Goal: Transaction & Acquisition: Obtain resource

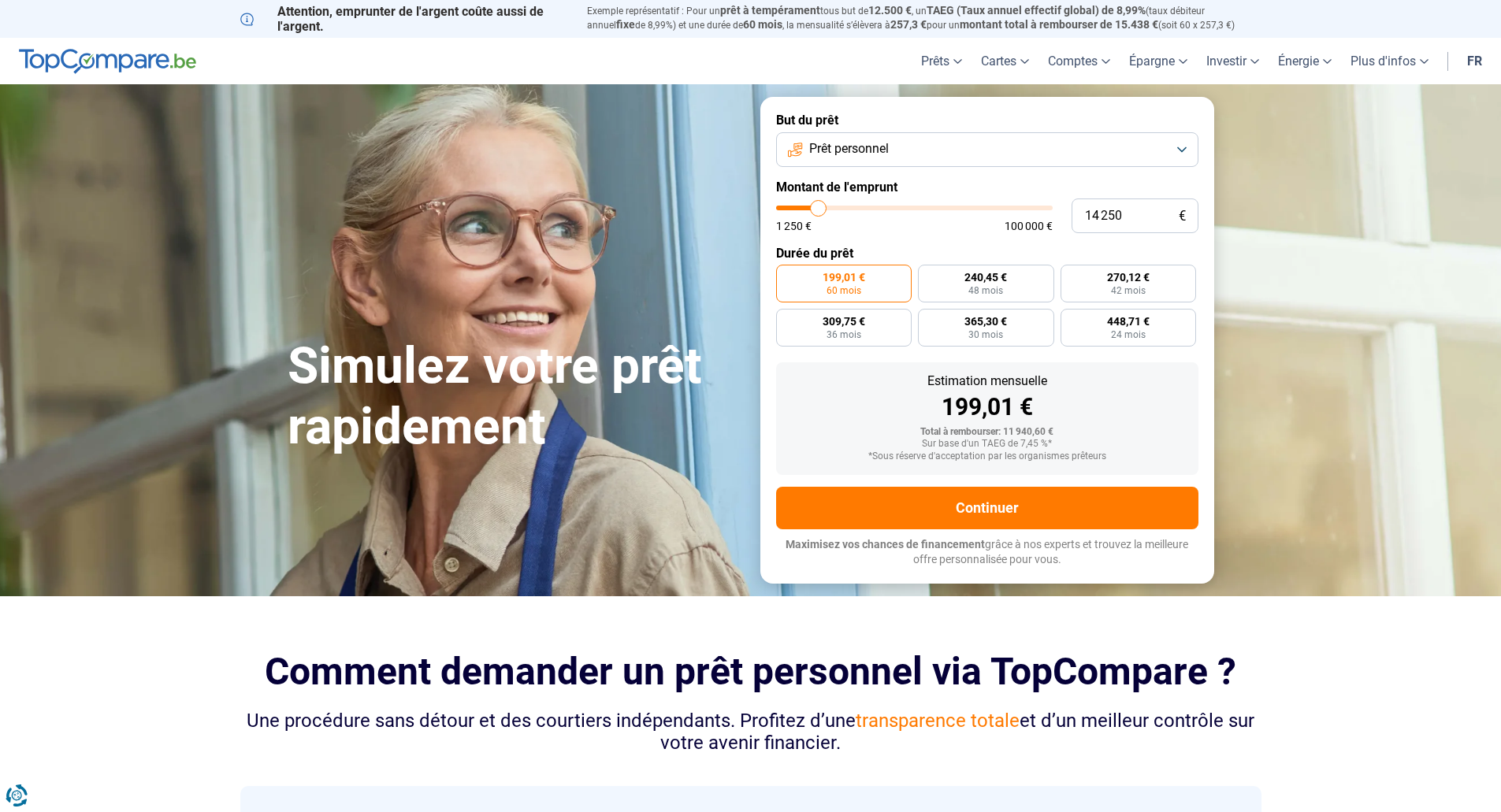
type input "15 750"
type input "15750"
type input "17 000"
type input "17000"
type input "17 250"
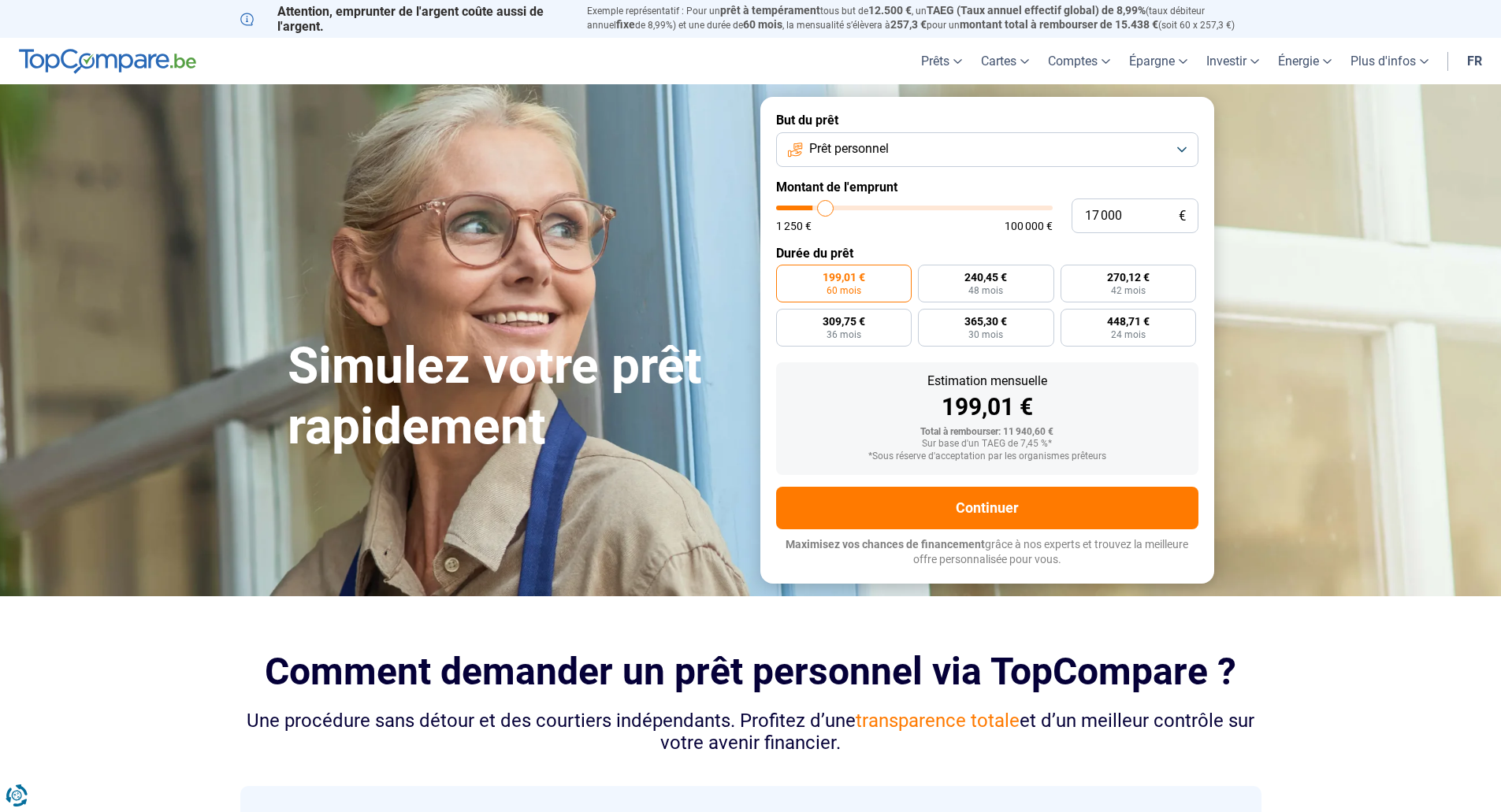
type input "17250"
type input "17 750"
type input "17750"
type input "18 750"
type input "18750"
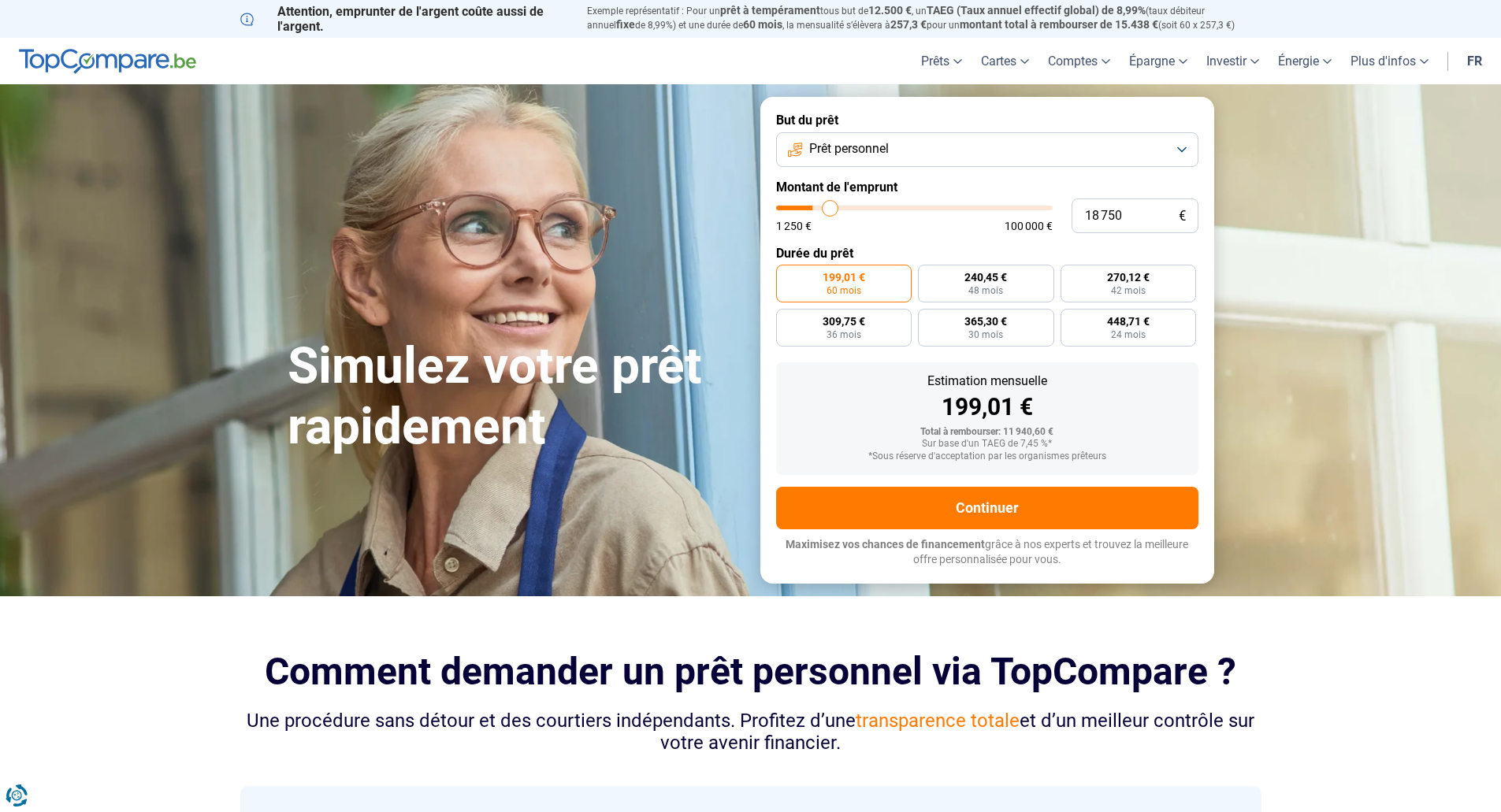
type input "20 250"
type input "20250"
type input "25 000"
type input "25000"
type input "27 750"
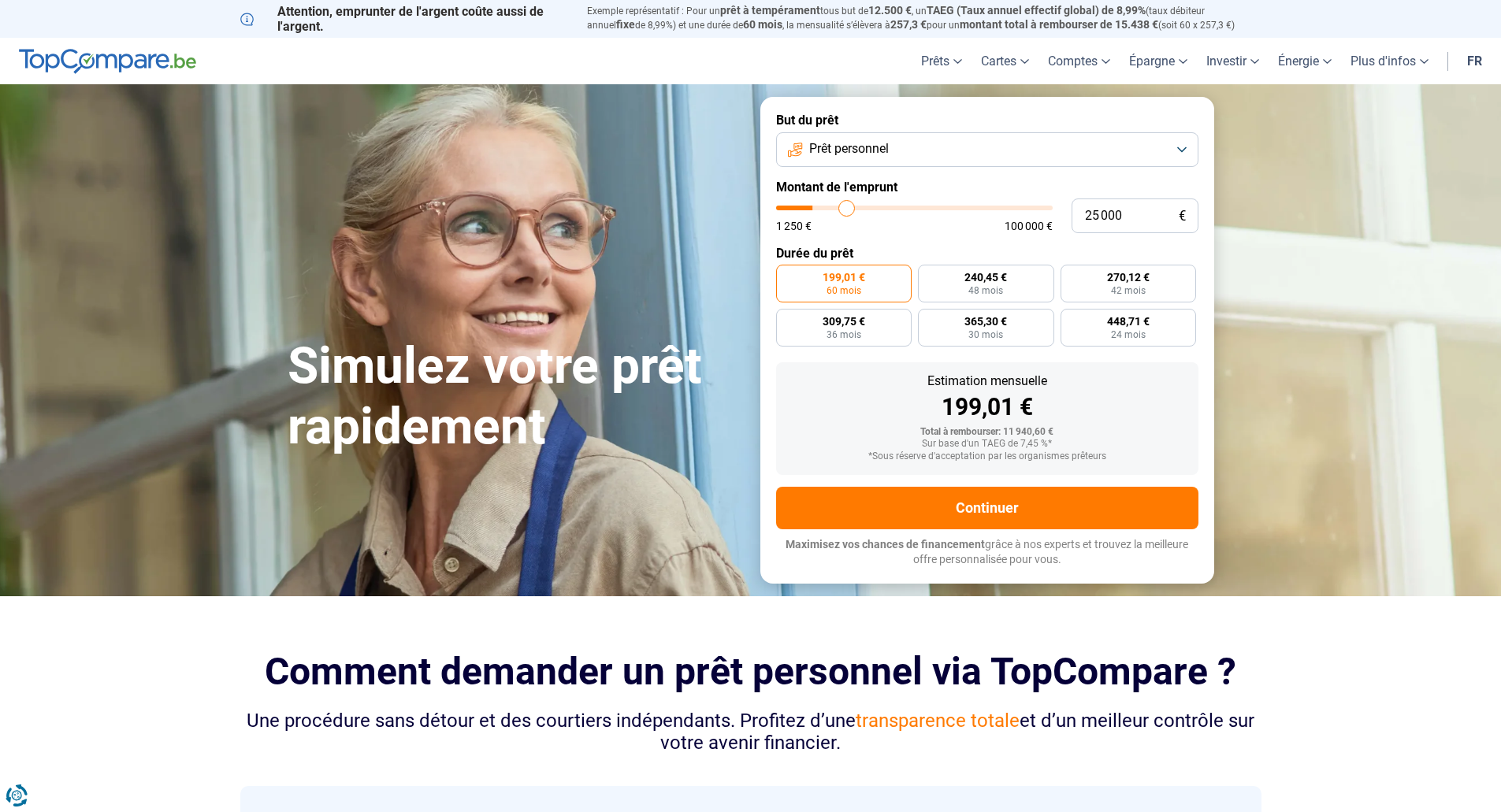
type input "27750"
type input "32 250"
type input "32250"
type input "37 000"
type input "37000"
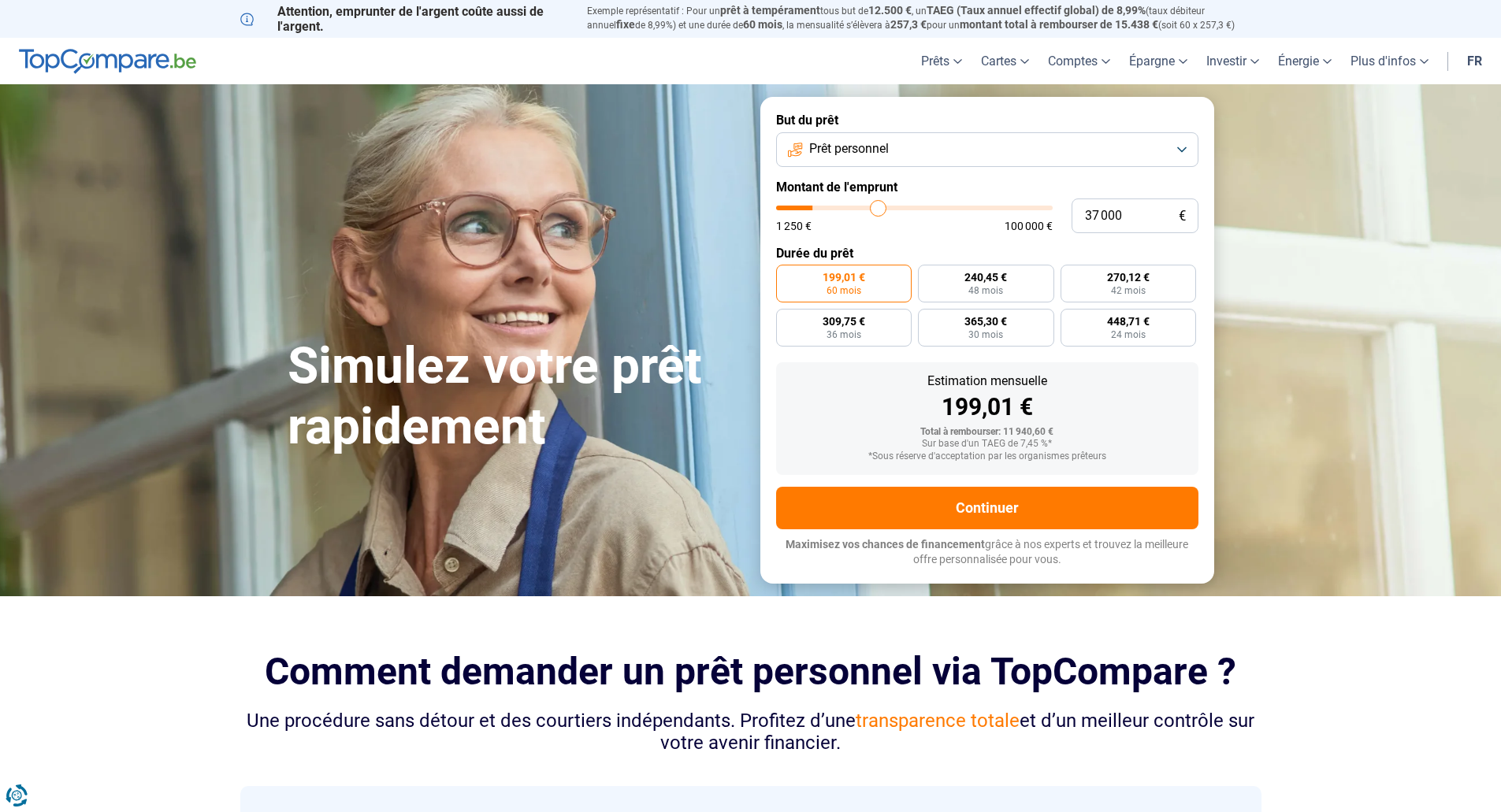
type input "40 000"
type input "40000"
type input "41 500"
type input "41500"
type input "42 500"
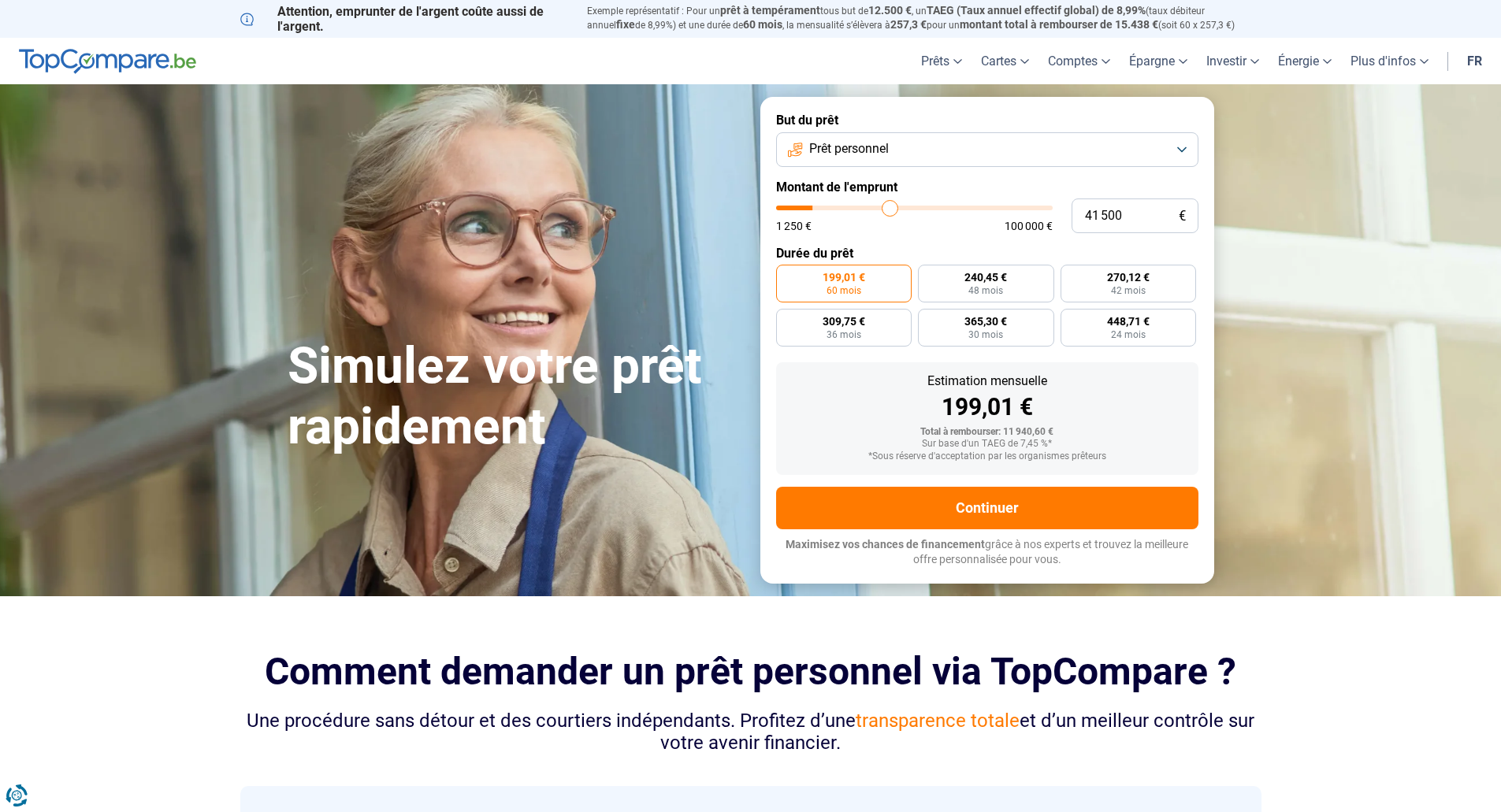
type input "42500"
type input "42 750"
type input "42750"
type input "43 500"
type input "43500"
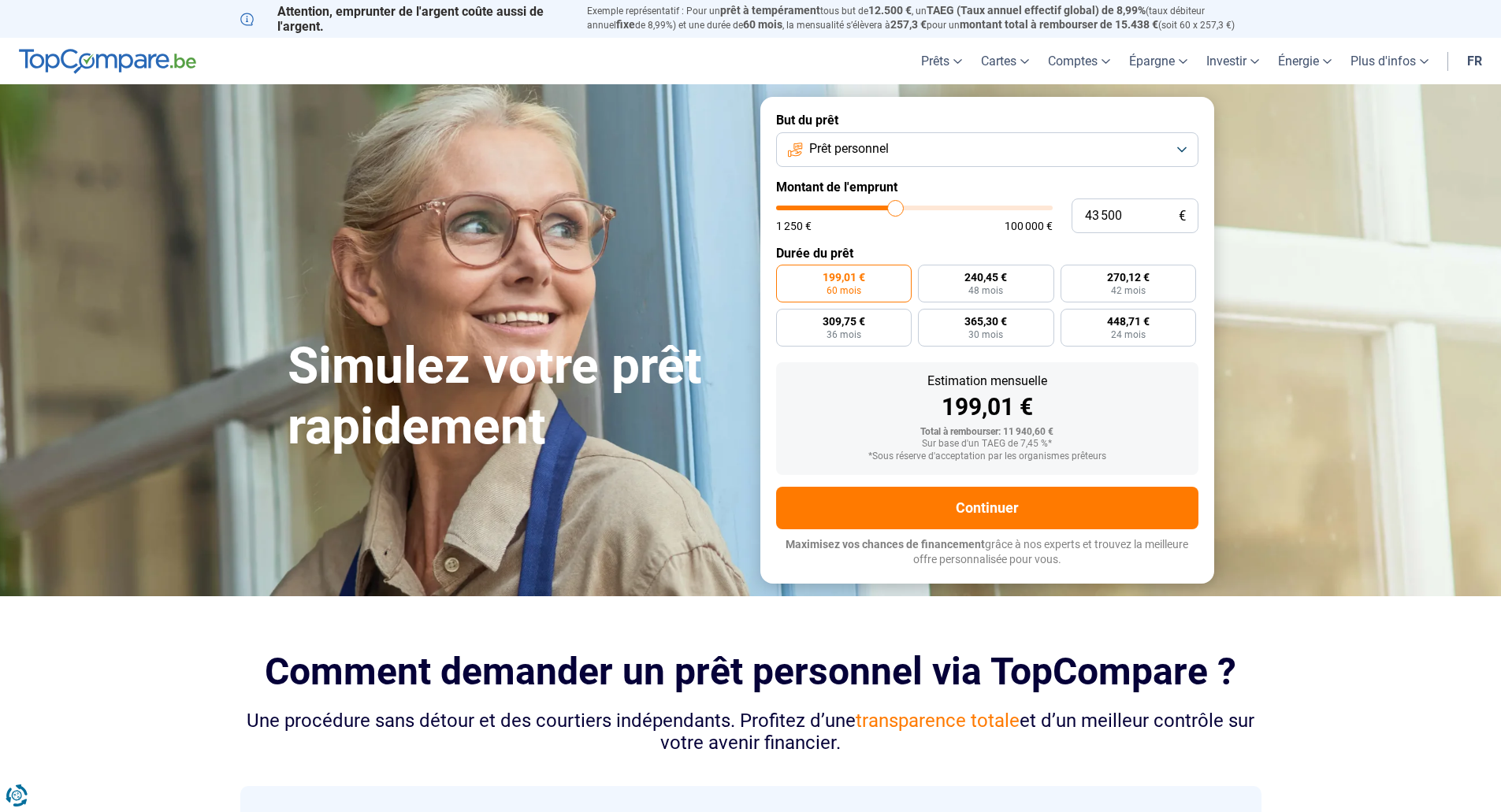
type input "43 750"
type input "43750"
type input "44 000"
type input "44000"
type input "44 500"
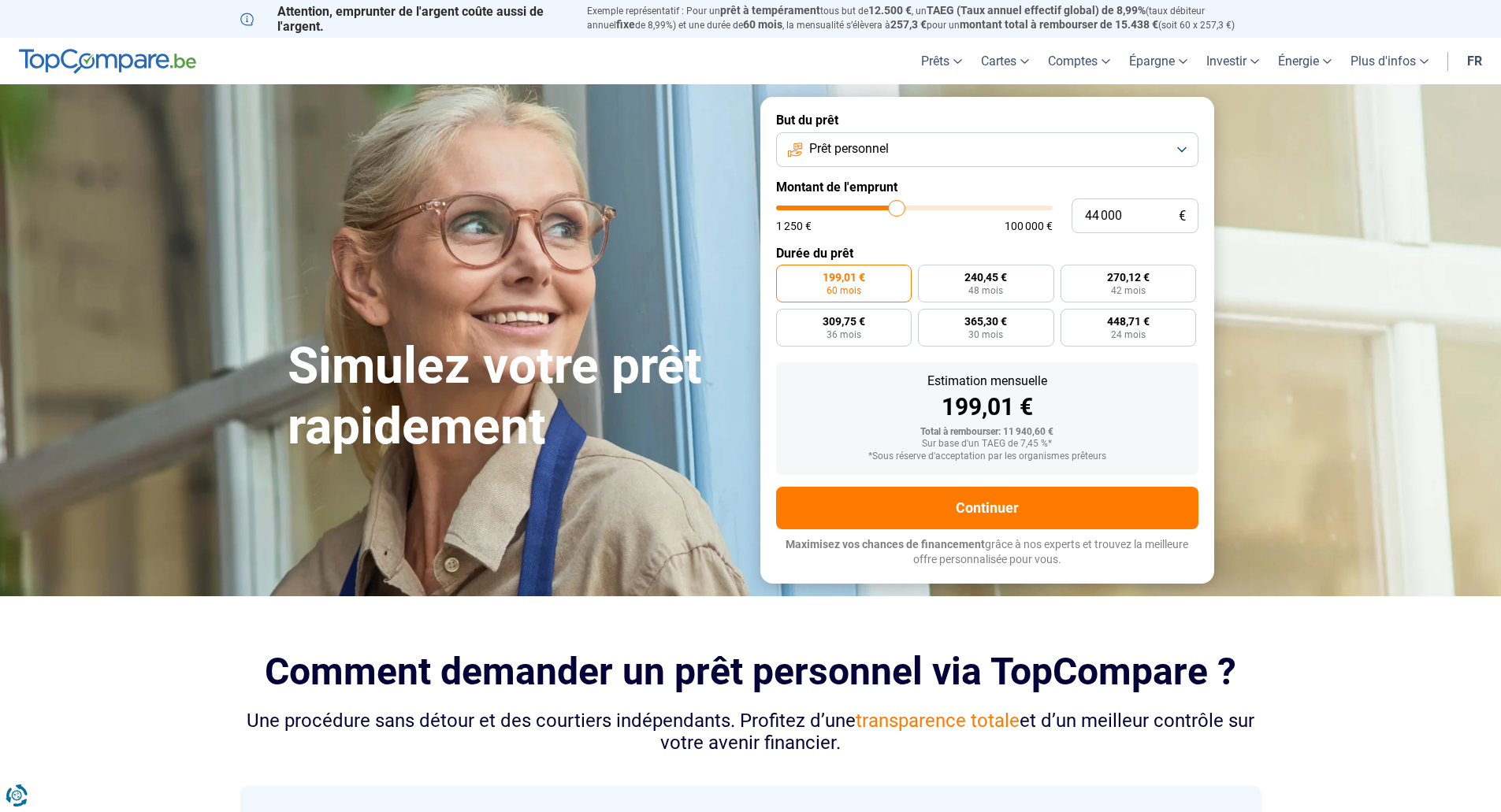
type input "44500"
type input "45 250"
type input "45250"
type input "46 500"
type input "46500"
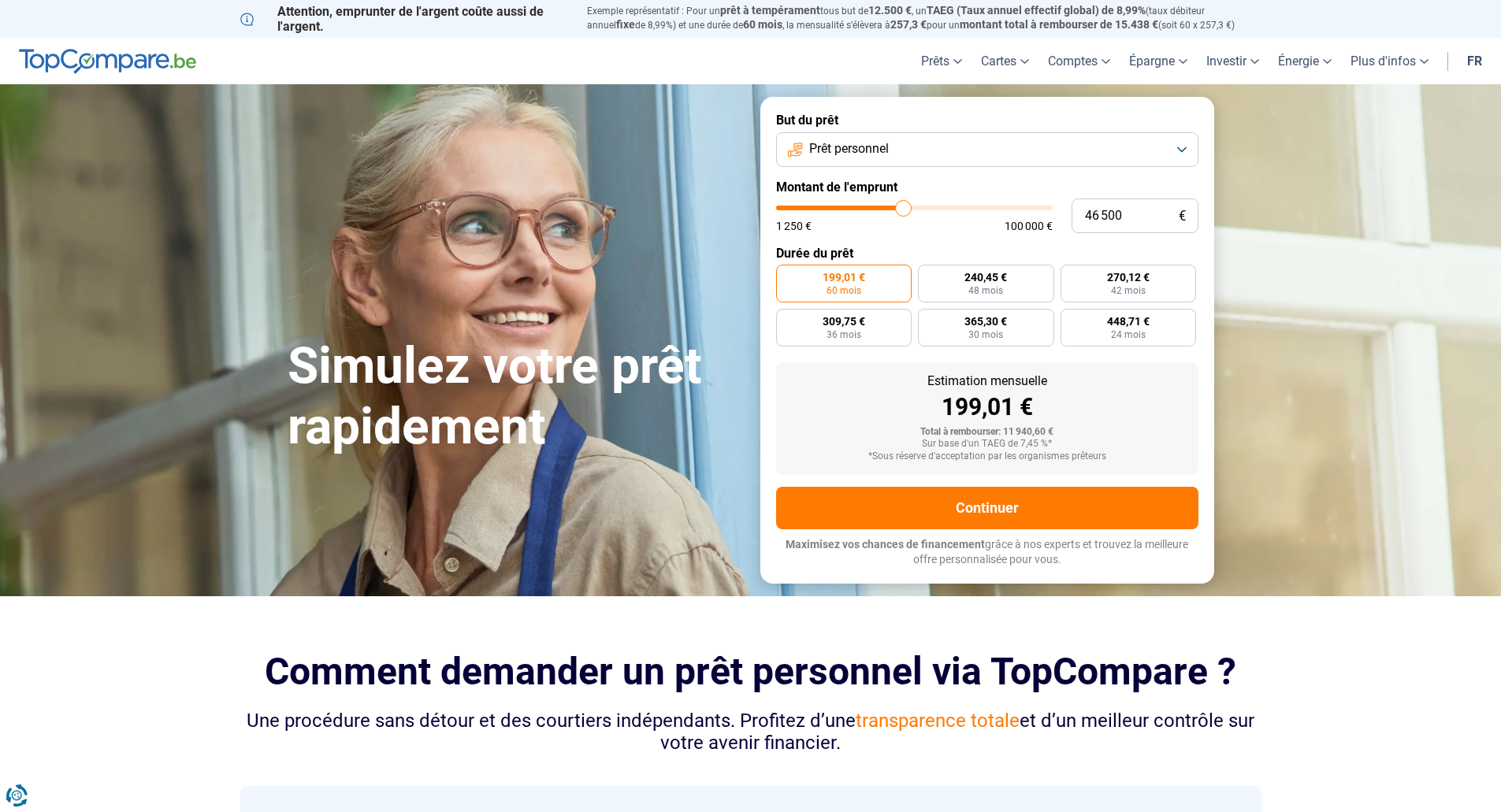
type input "47 000"
type input "47000"
type input "47 500"
type input "47500"
type input "48 000"
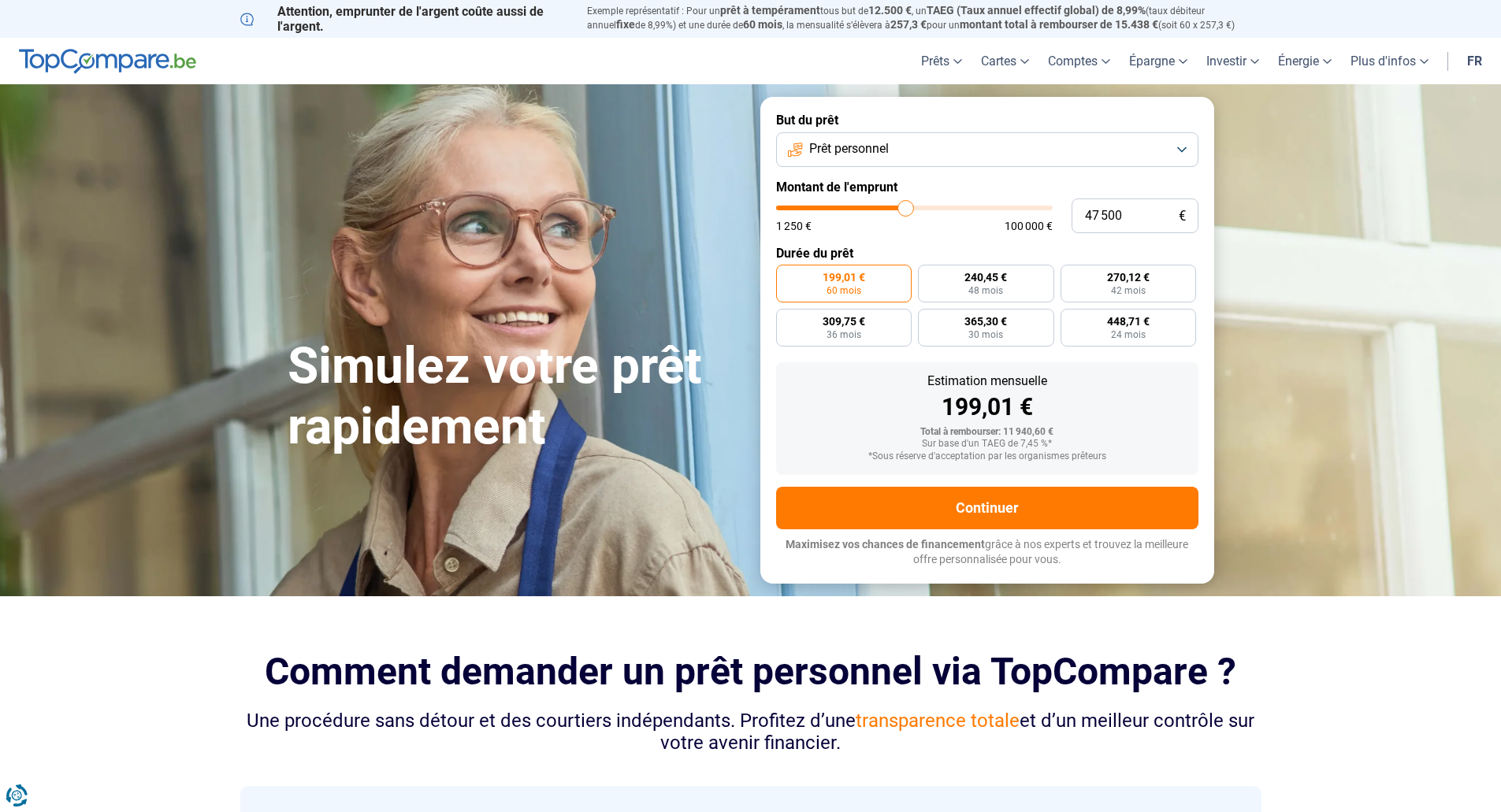
type input "48000"
type input "48 250"
type input "48250"
type input "48 500"
type input "48500"
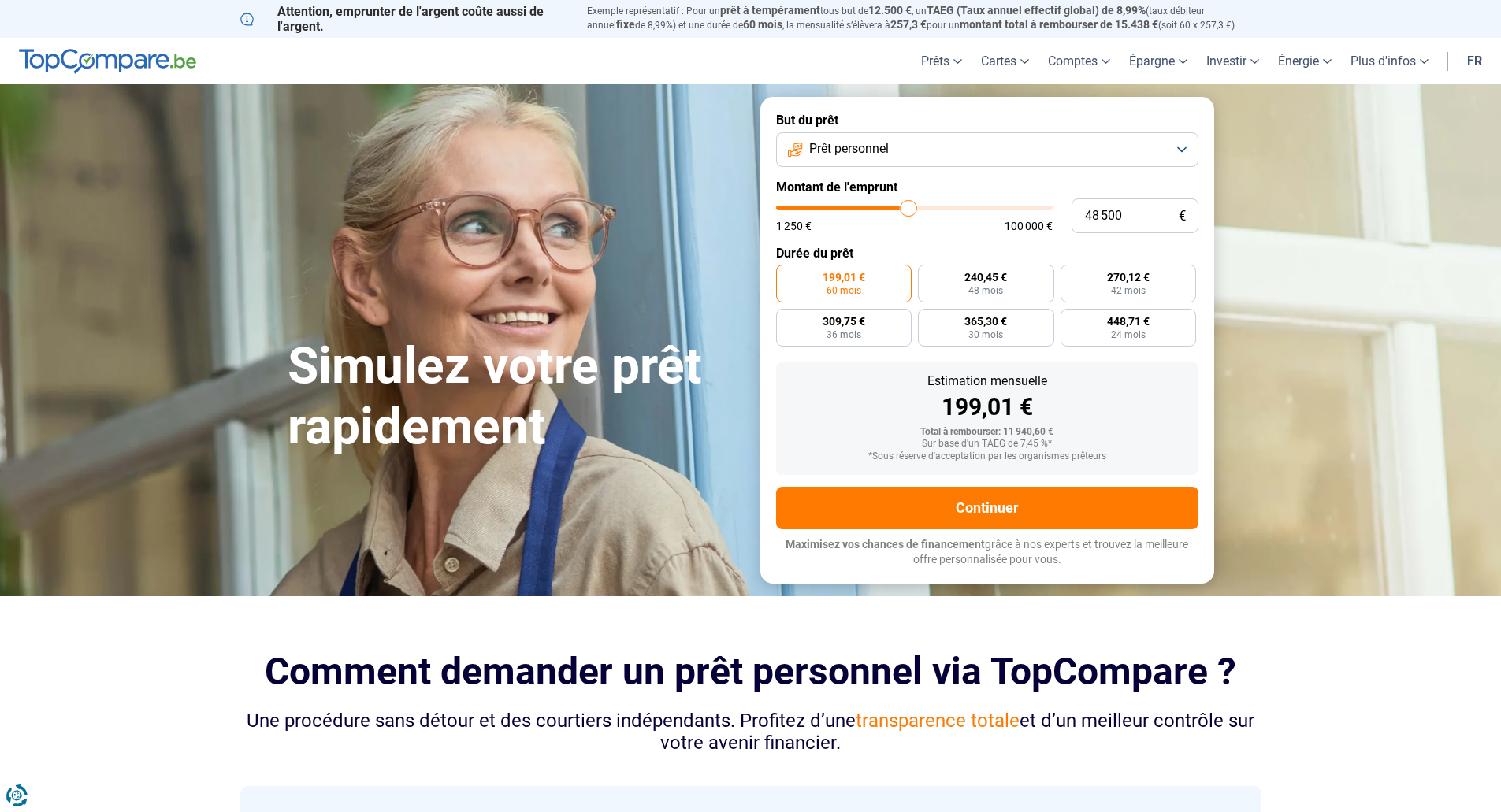
type input "48 750"
type input "48750"
type input "49 000"
type input "49000"
type input "49 500"
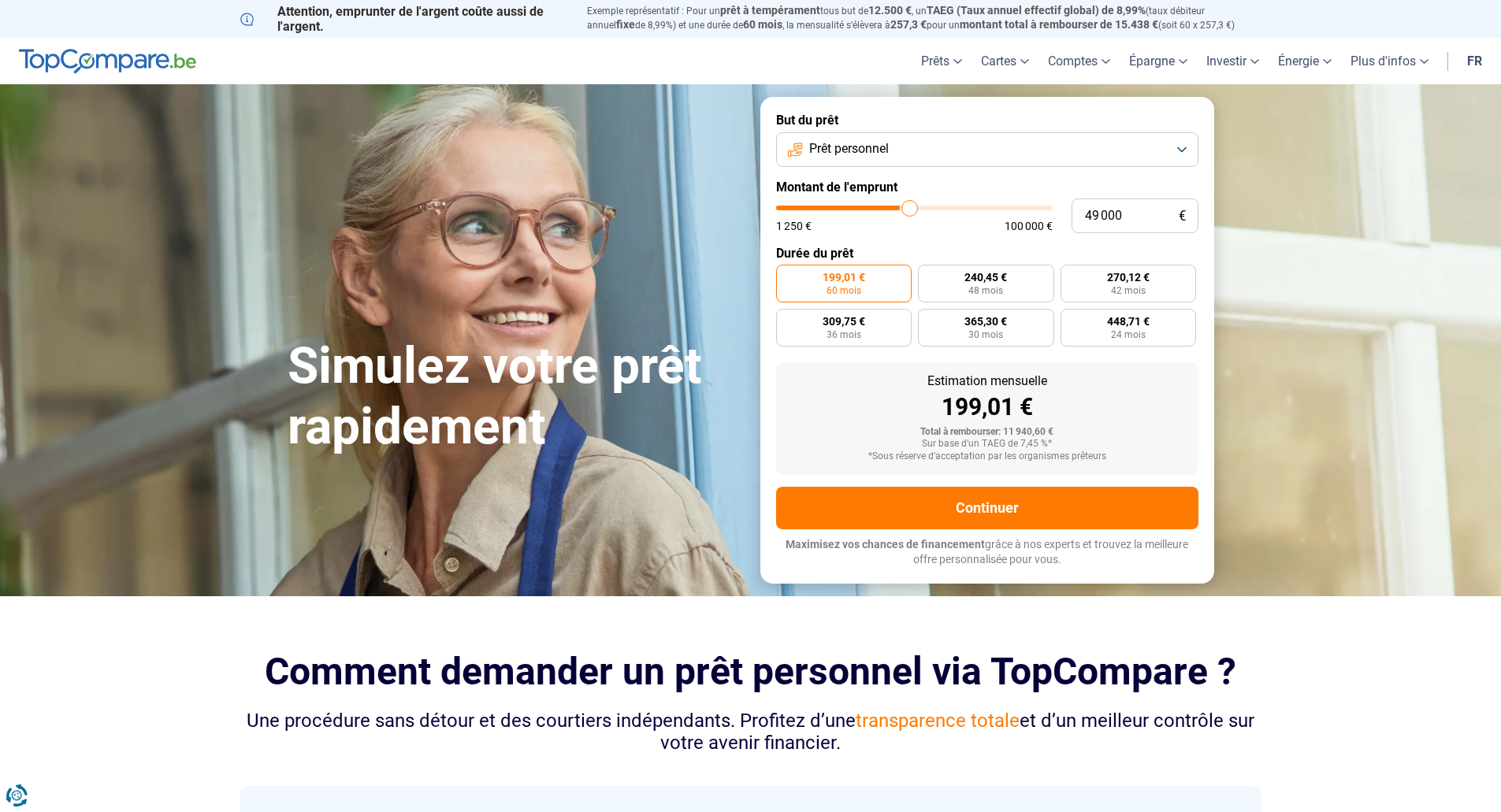
type input "49500"
type input "49 750"
type input "49750"
type input "50 250"
type input "50250"
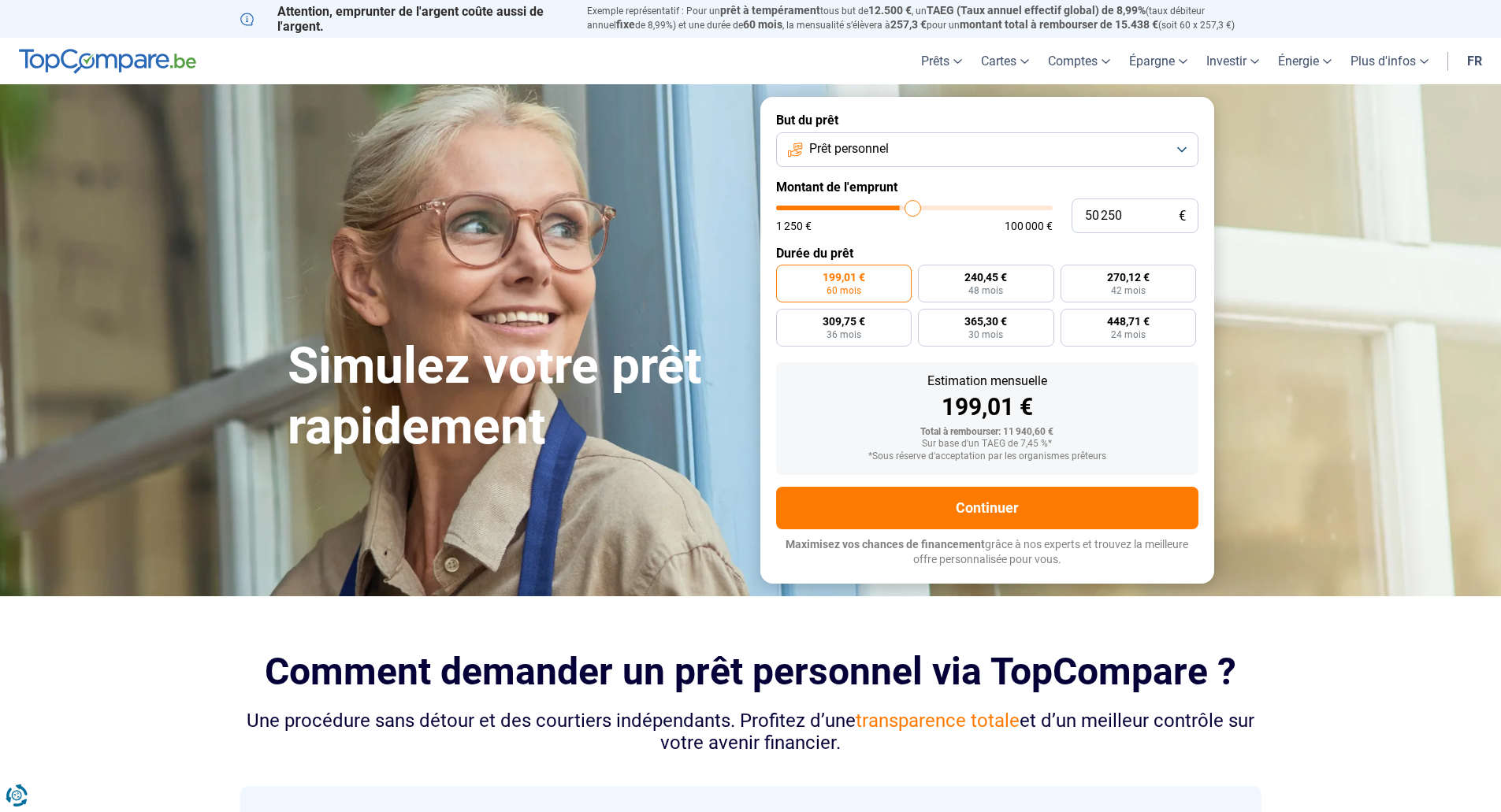
type input "51 000"
type input "51000"
type input "51 250"
type input "51250"
type input "51 500"
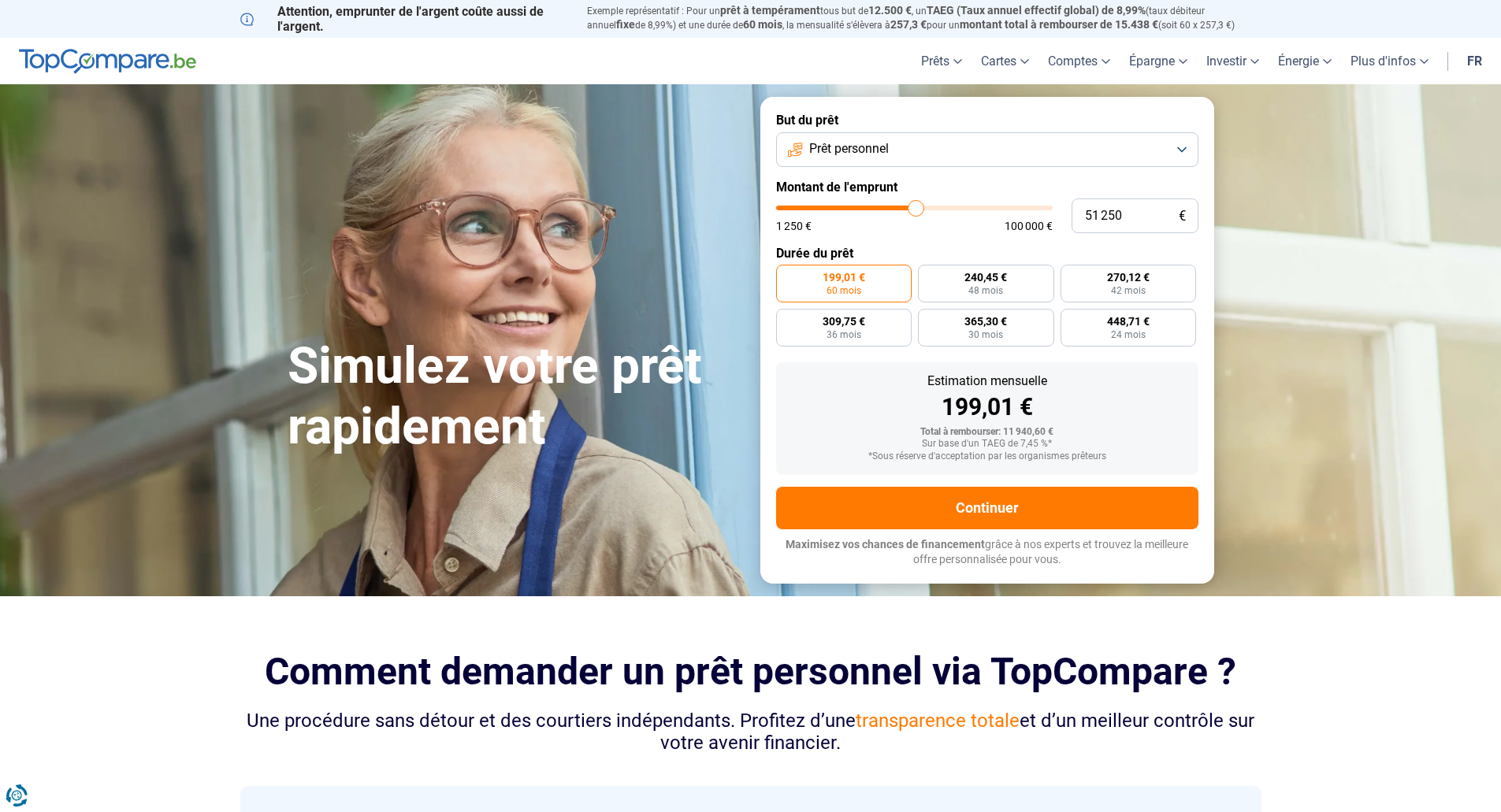
type input "51500"
type input "51 750"
type input "51750"
click at [917, 210] on input "range" at bounding box center [915, 207] width 277 height 5
radio input "false"
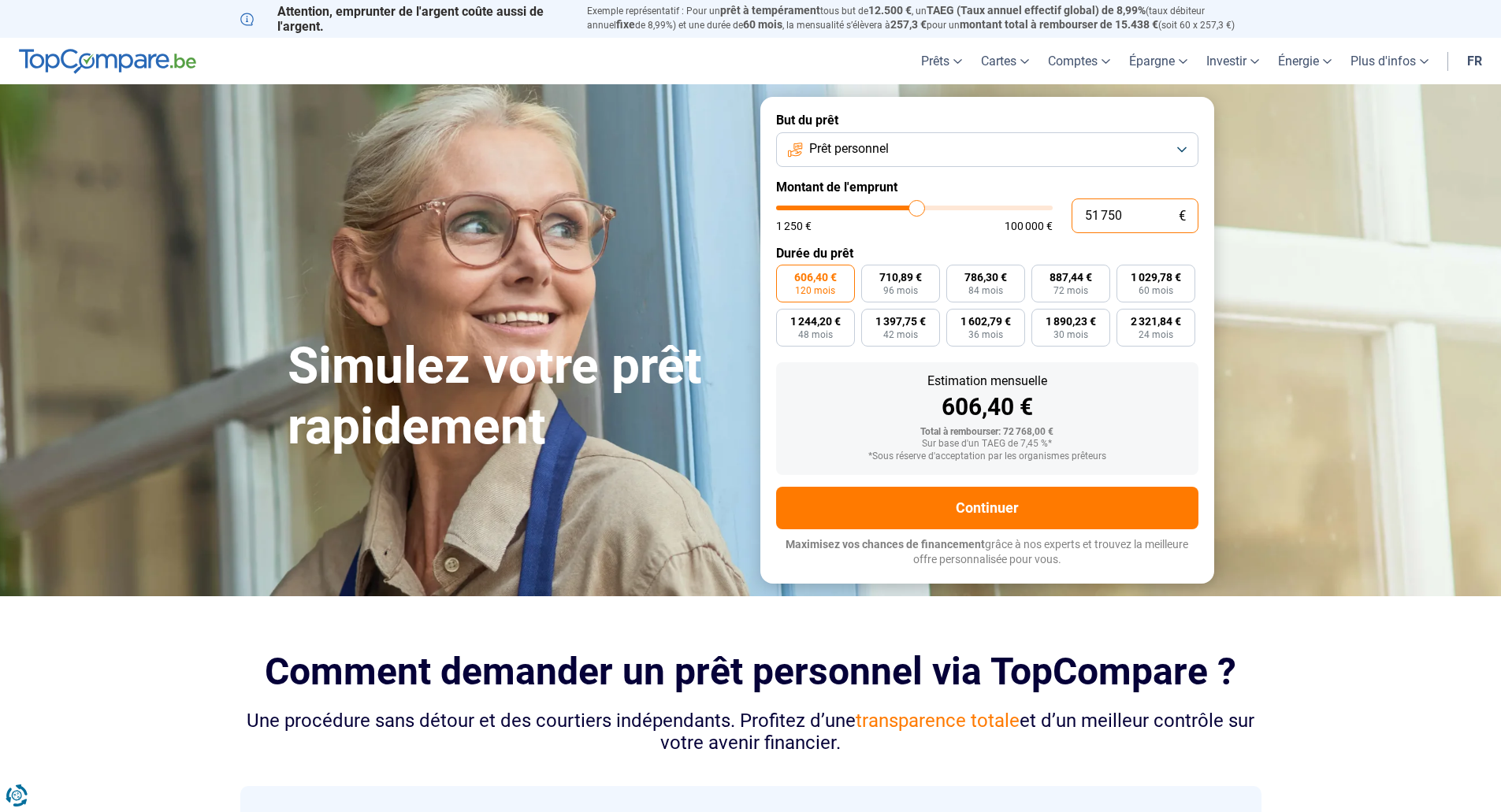
drag, startPoint x: 1110, startPoint y: 219, endPoint x: 1087, endPoint y: 219, distance: 23.0
click at [1078, 221] on input "51 750" at bounding box center [1134, 216] width 127 height 35
drag, startPoint x: 1134, startPoint y: 216, endPoint x: 1079, endPoint y: 216, distance: 55.0
click at [1079, 216] on input "51 750" at bounding box center [1134, 216] width 127 height 35
type input "4"
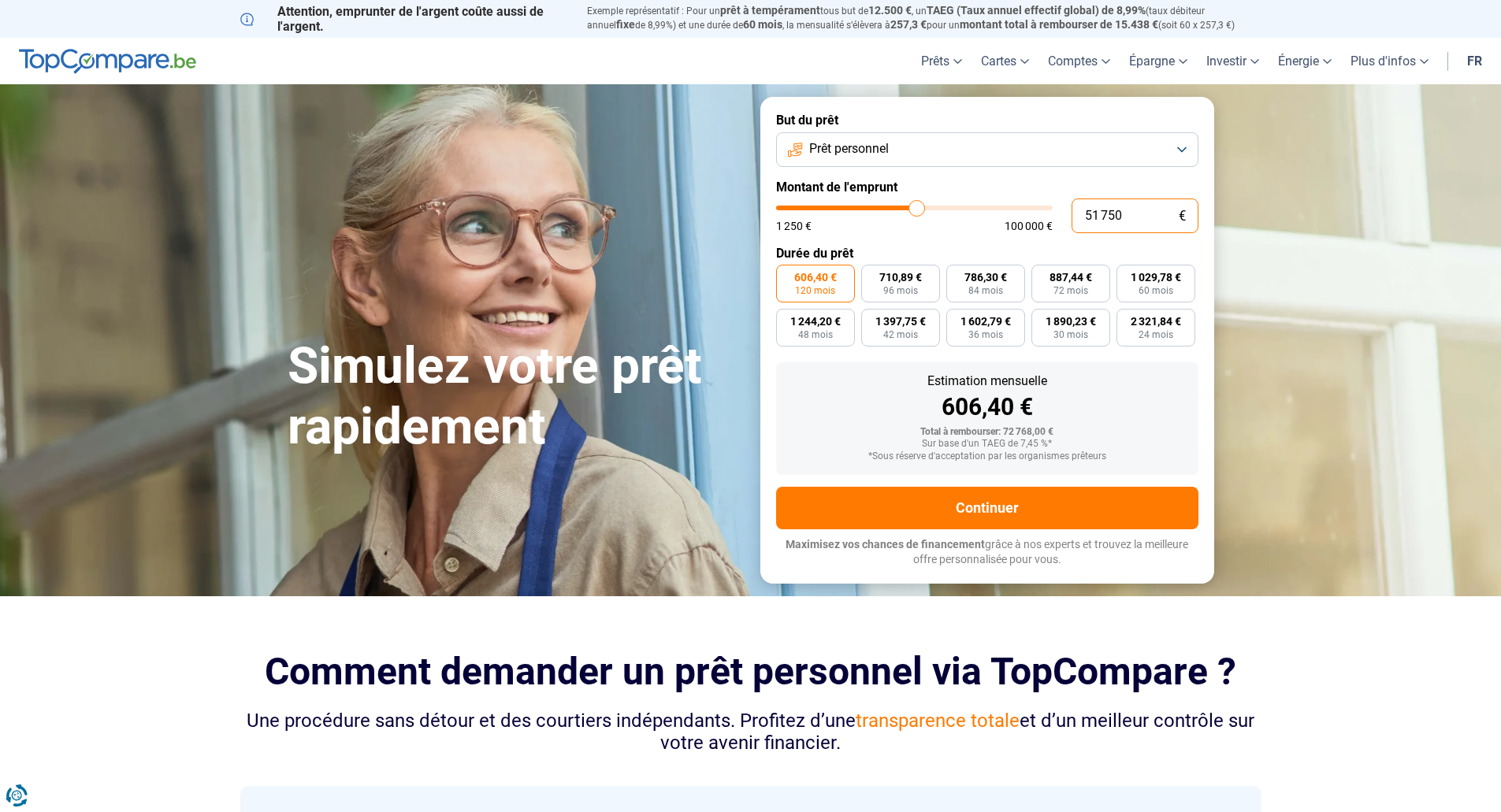
type input "1250"
type input "43"
type input "1250"
type input "439"
type input "1250"
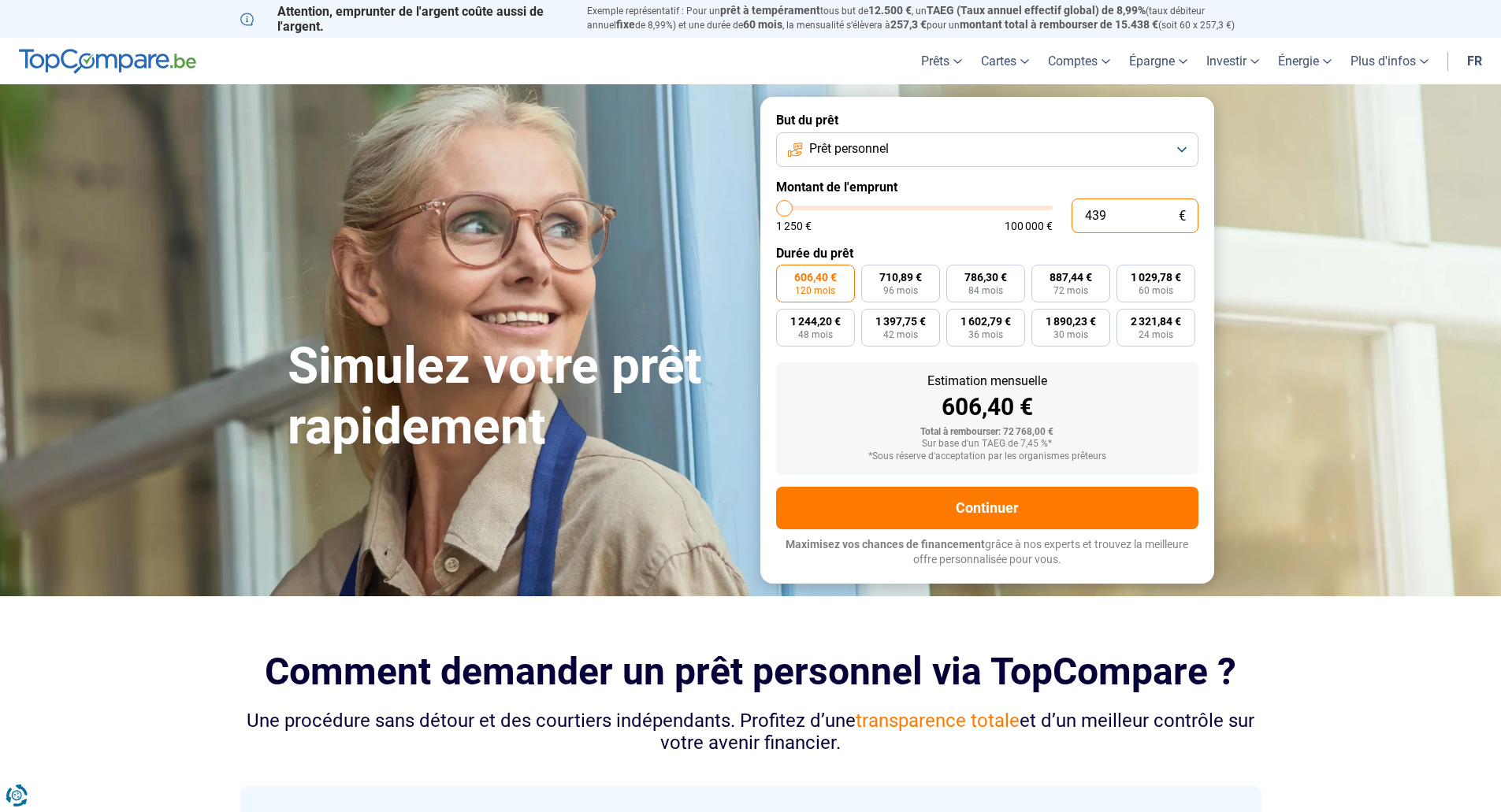
type input "4 390"
type input "4500"
type input "43 900"
type input "44000"
type input "43 900"
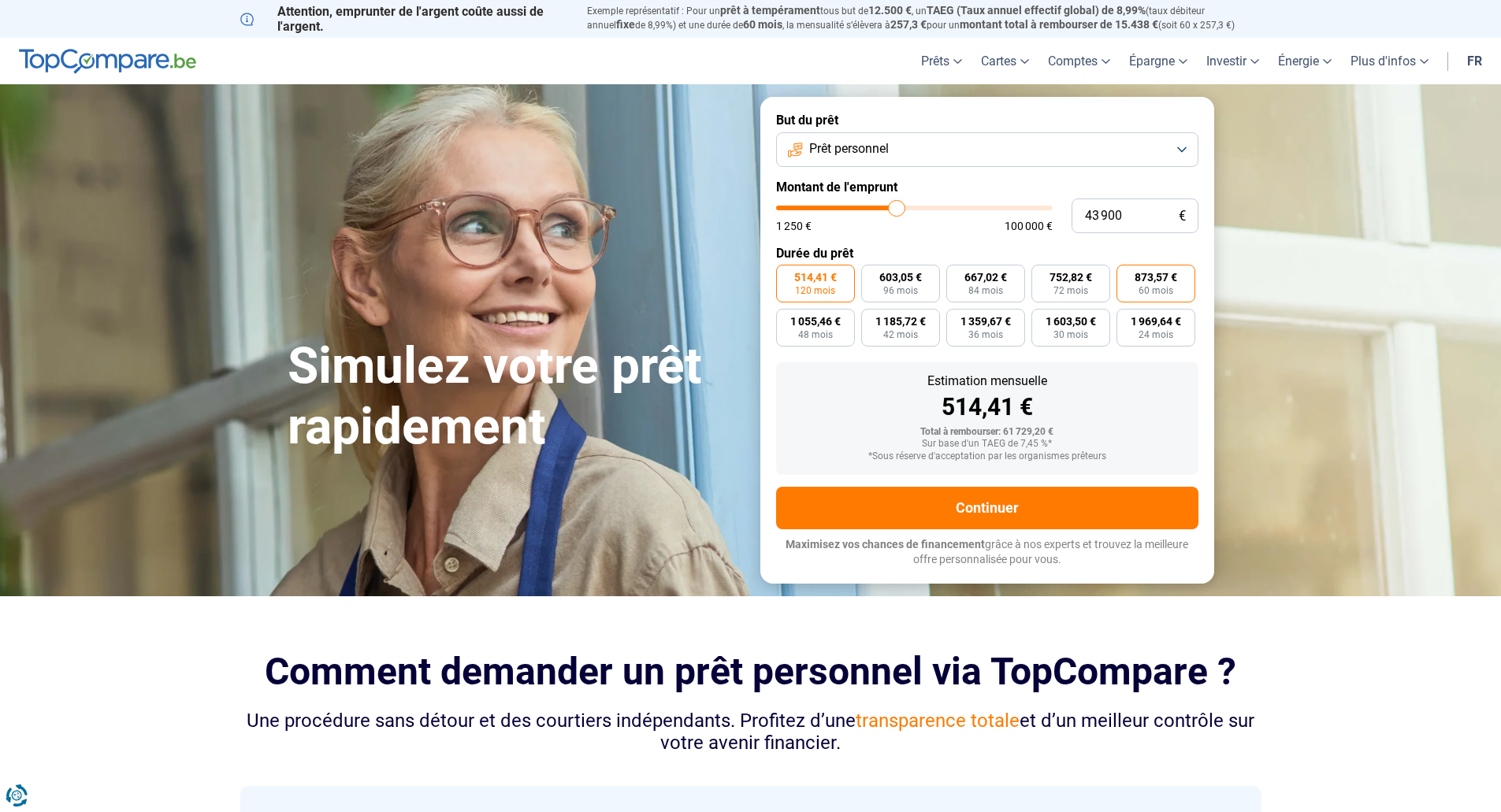
click at [1153, 282] on span "873,57 €" at bounding box center [1155, 278] width 42 height 11
click at [1127, 275] on input "873,57 € 60 mois" at bounding box center [1121, 269] width 10 height 10
radio input "true"
click at [954, 138] on button "Prêt personnel" at bounding box center [987, 149] width 422 height 35
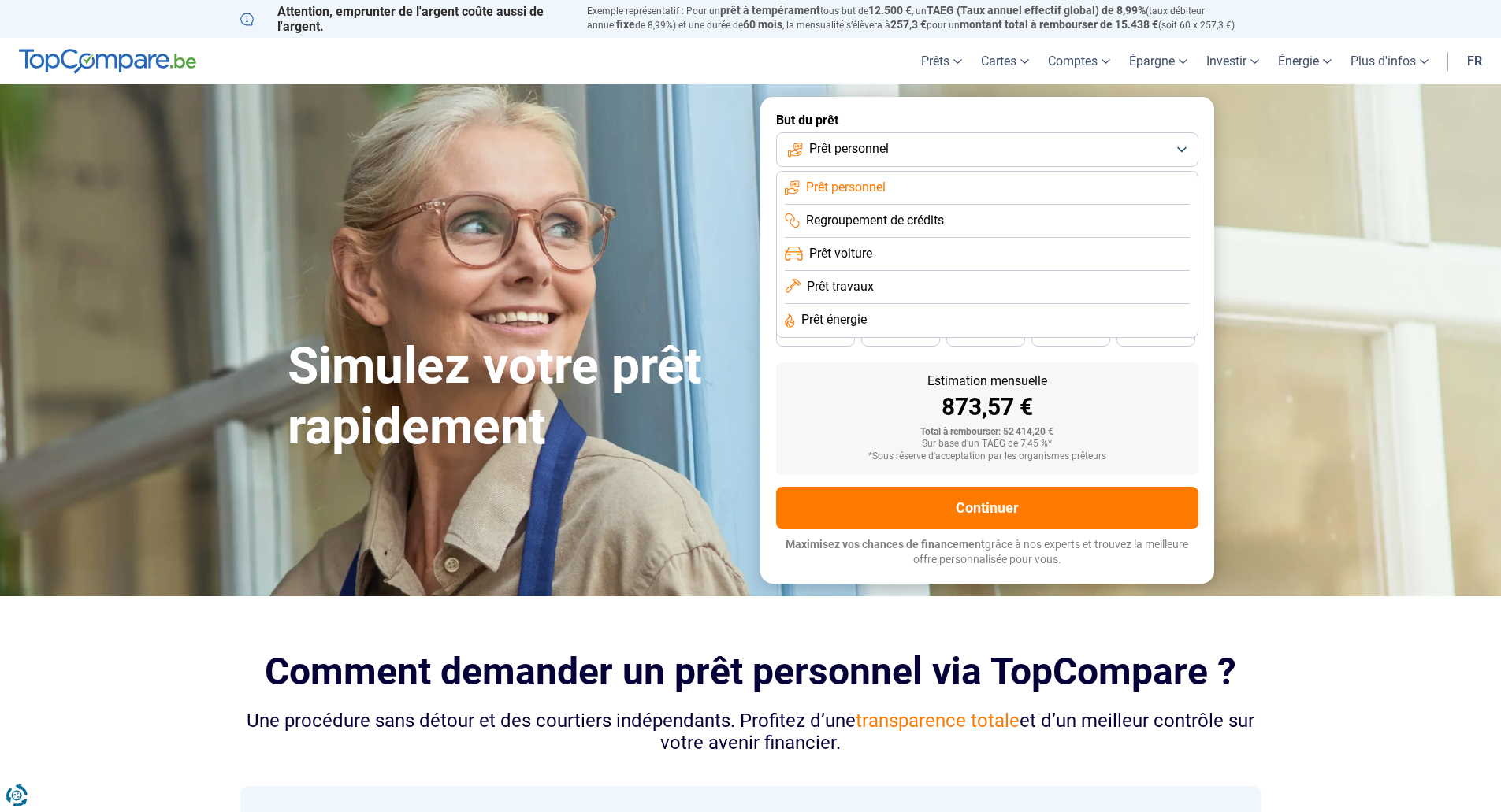
click at [846, 256] on span "Prêt voiture" at bounding box center [840, 253] width 63 height 17
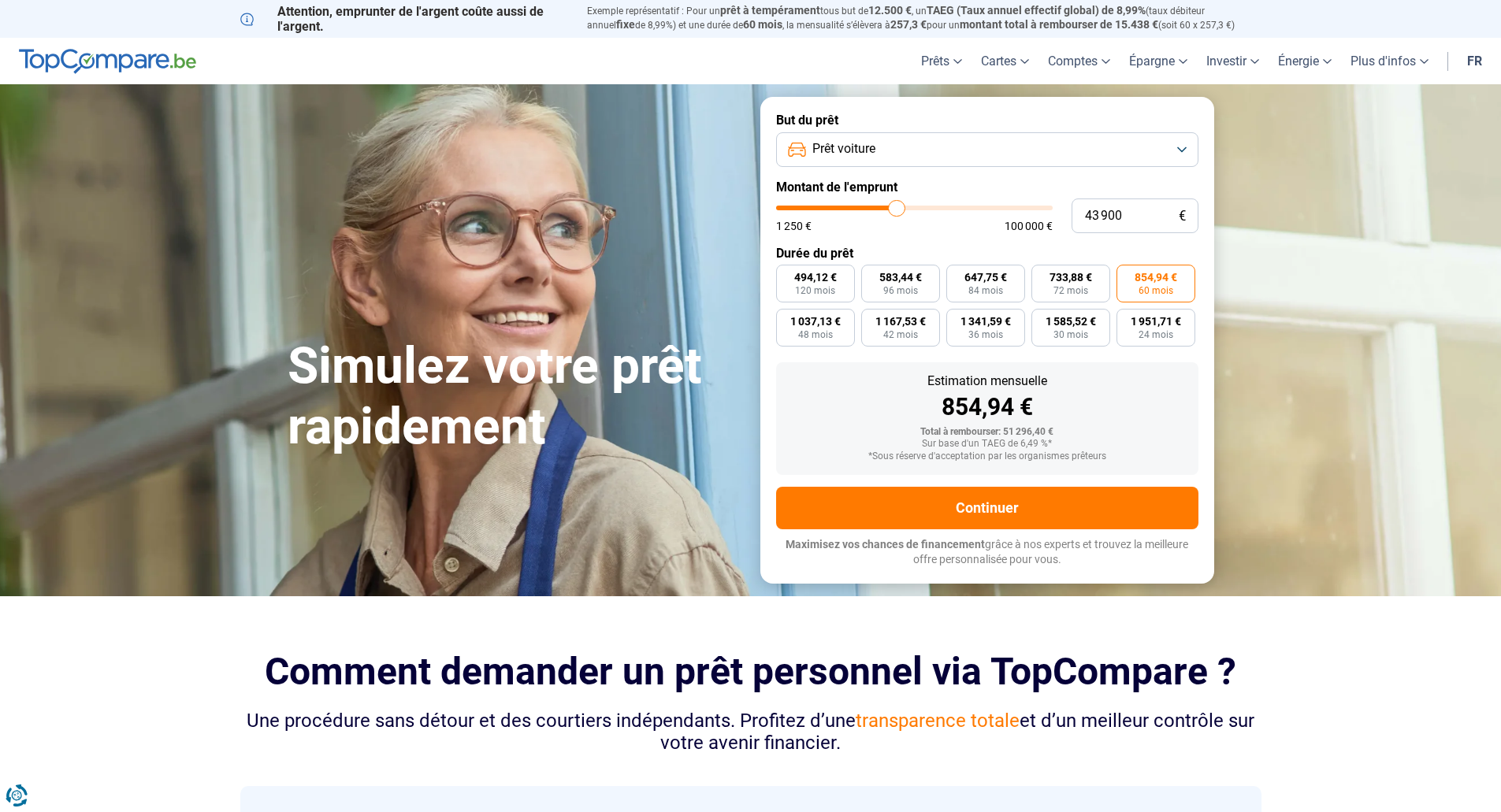
click at [1145, 286] on span "60 mois" at bounding box center [1155, 291] width 35 height 9
click at [1127, 275] on input "854,94 € 60 mois" at bounding box center [1121, 269] width 10 height 10
type input "42 500"
type input "42500"
click at [893, 206] on input "range" at bounding box center [915, 207] width 277 height 5
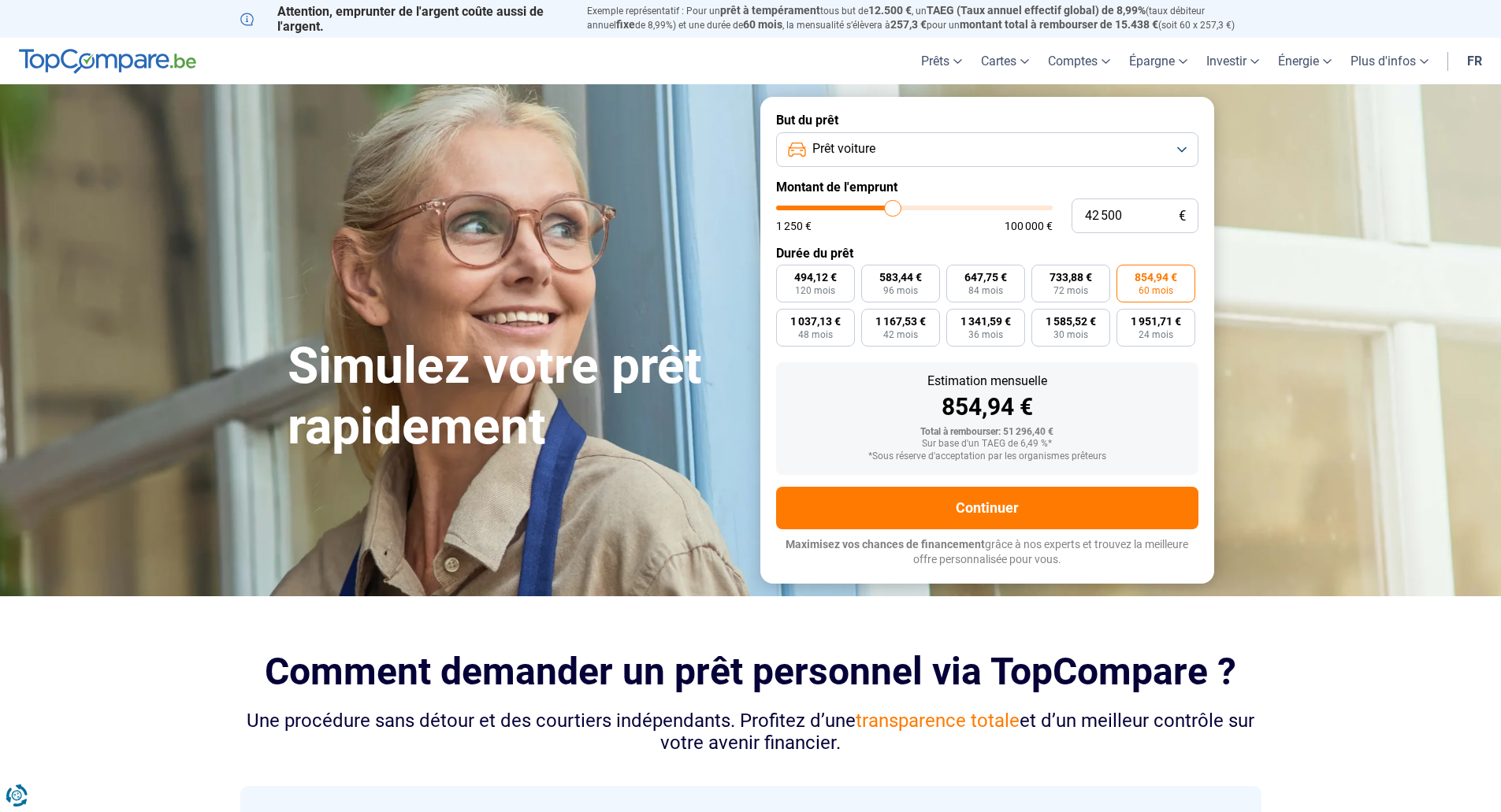
radio input "false"
radio input "true"
drag, startPoint x: 1138, startPoint y: 219, endPoint x: 1042, endPoint y: 218, distance: 96.0
click at [1042, 219] on div "42 500 € 1 250 € 100 000 €" at bounding box center [987, 216] width 422 height 35
type input "4"
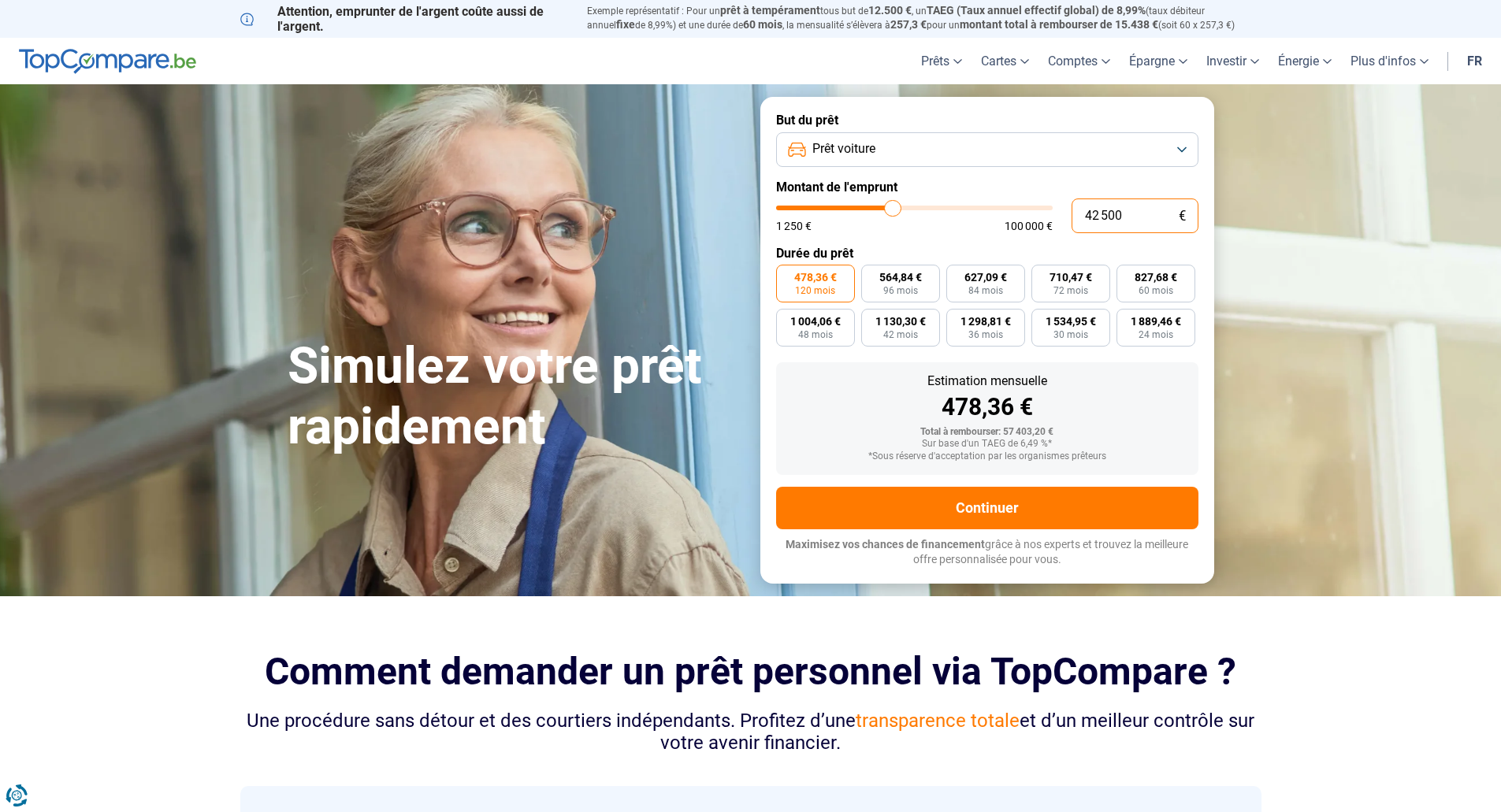
type input "1250"
type input "43"
type input "1250"
type input "439"
type input "1250"
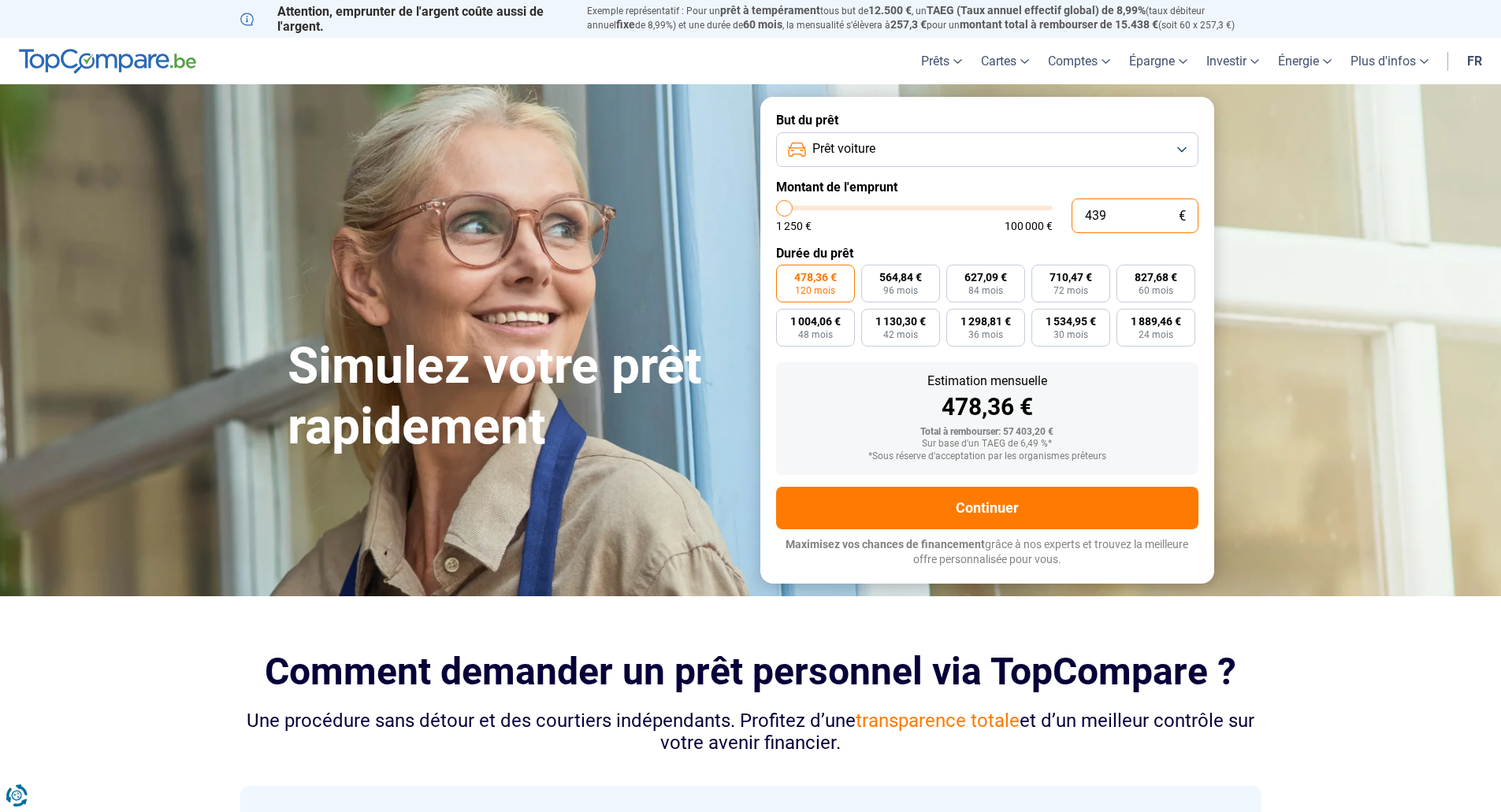
type input "4 390"
type input "4500"
type input "43 900"
type input "44000"
type input "43 900"
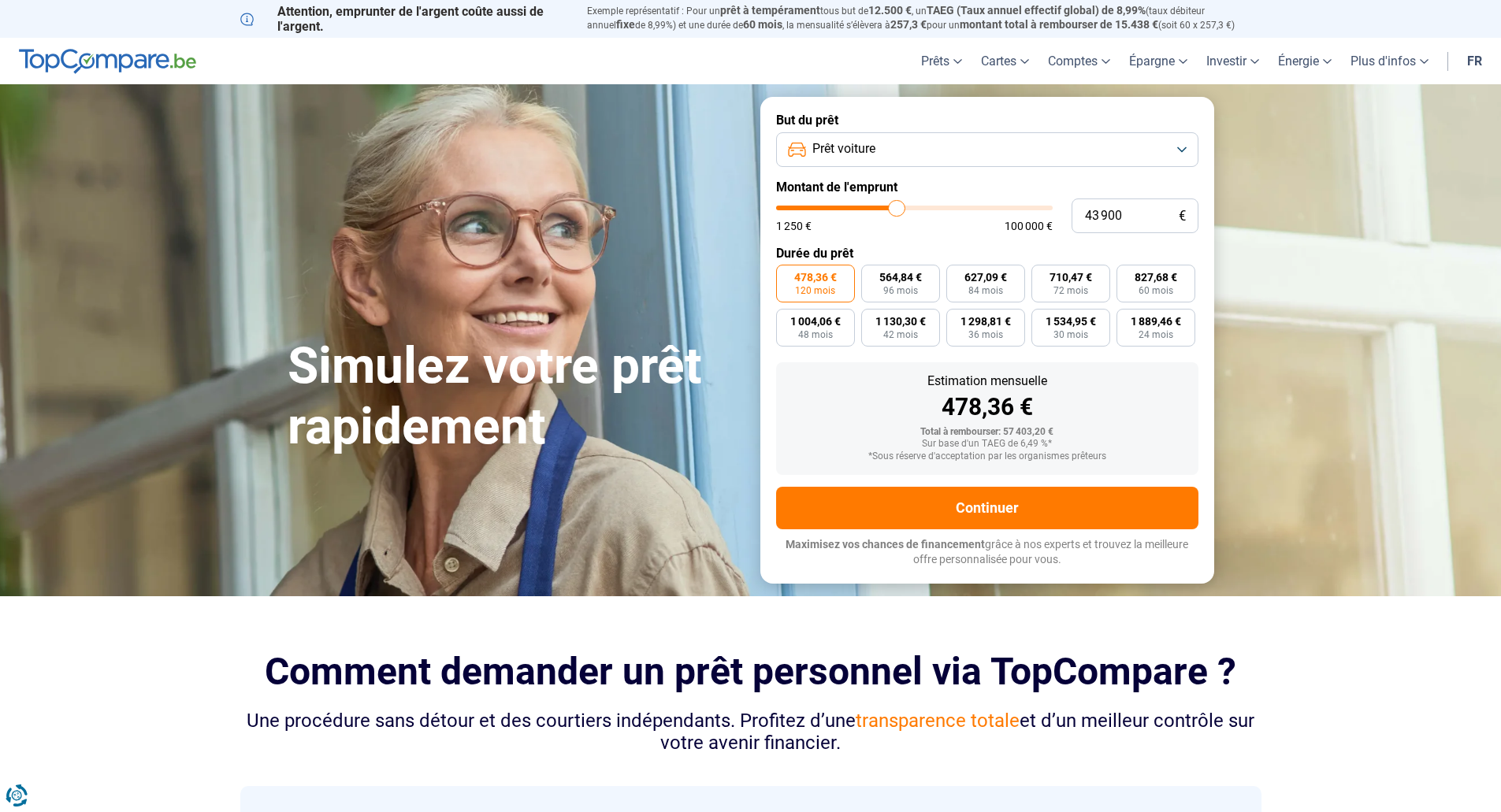
type input "44000"
click at [1165, 402] on div "494,12 €" at bounding box center [987, 407] width 397 height 24
drag, startPoint x: 1041, startPoint y: 441, endPoint x: 1010, endPoint y: 463, distance: 38.0
click at [1015, 441] on div "Sur base d'un TAEG de 6,49 %*" at bounding box center [987, 445] width 397 height 11
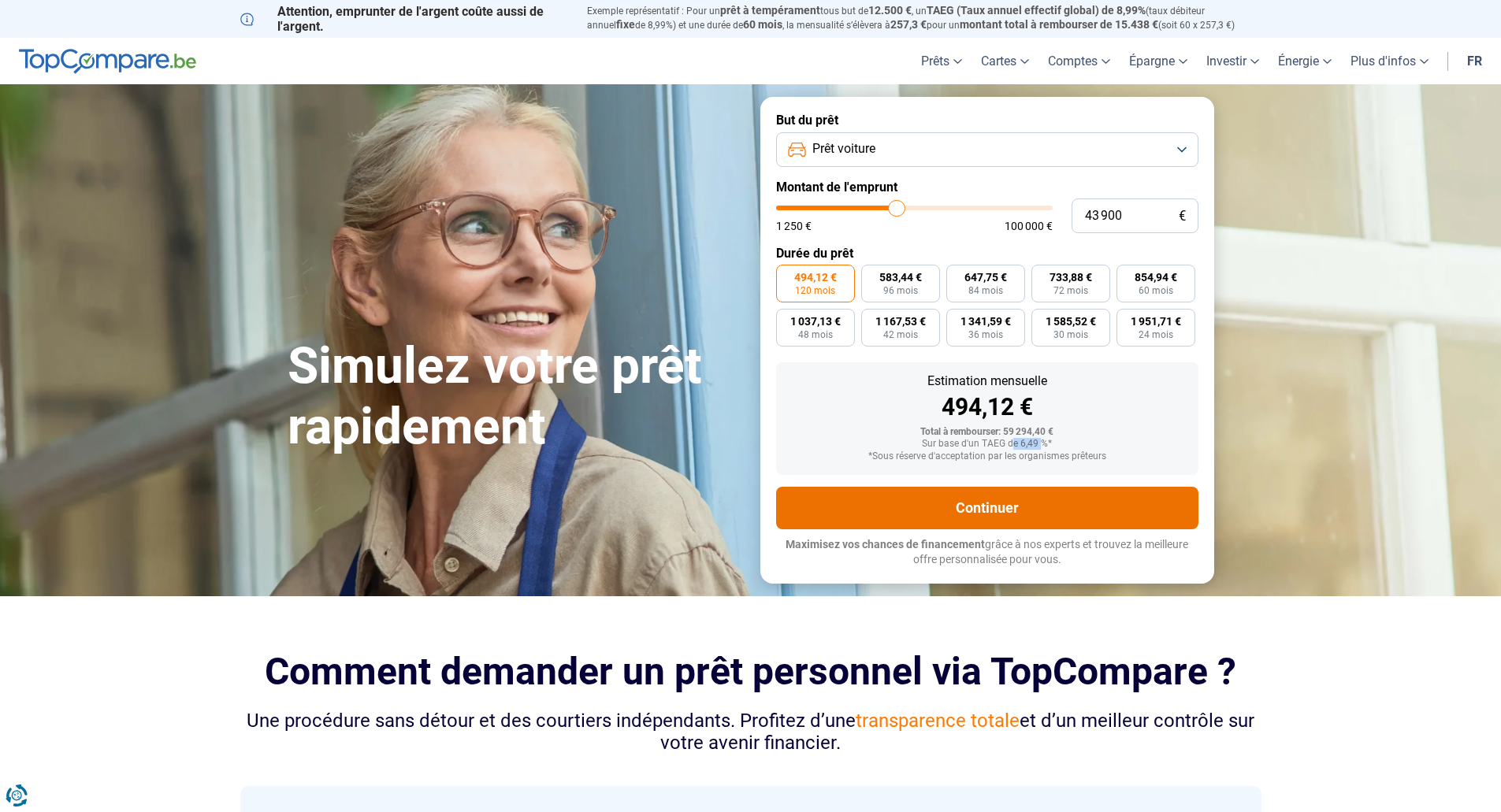
click at [963, 509] on button "Continuer" at bounding box center [987, 508] width 422 height 42
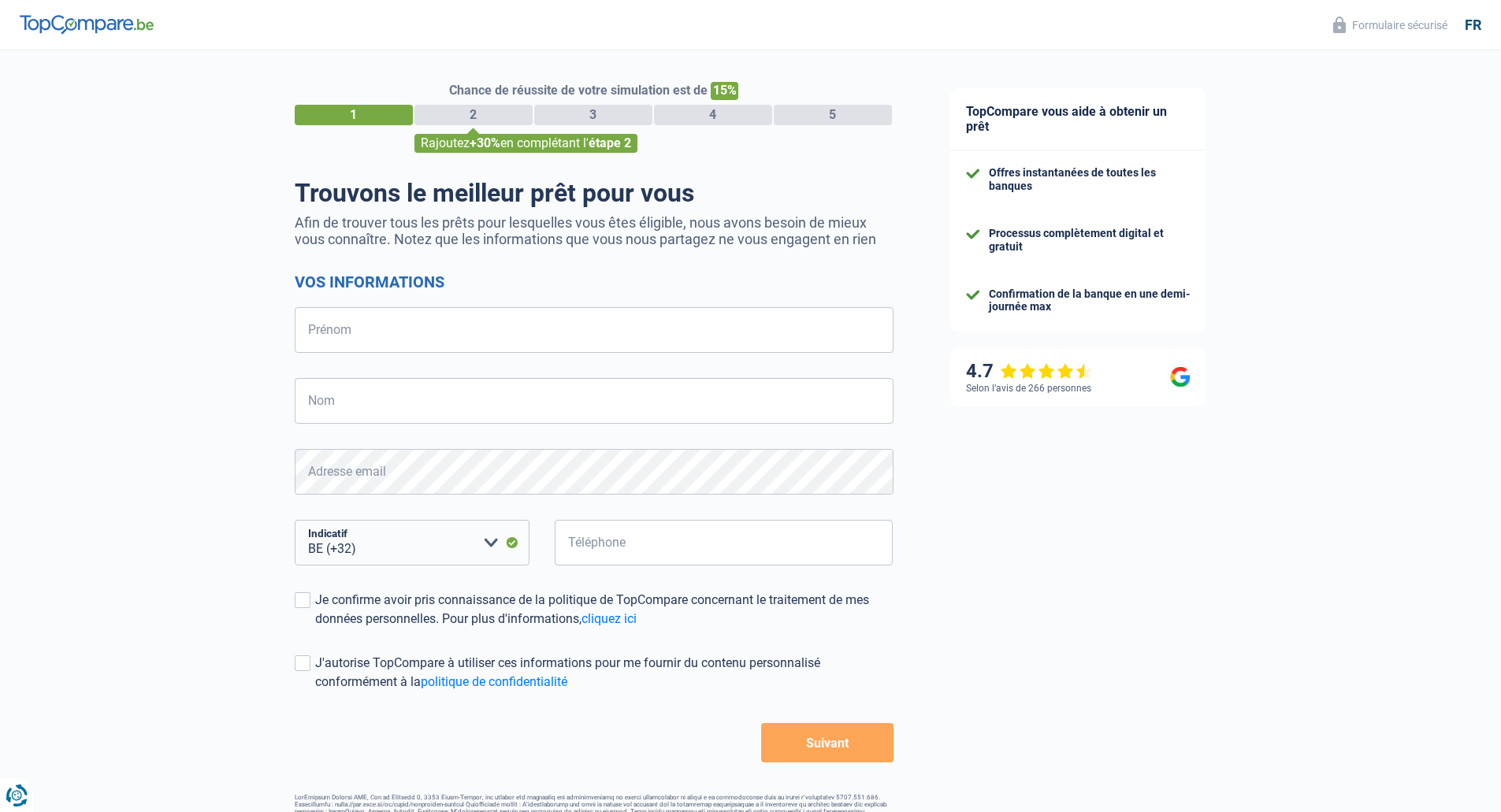
select select "32"
click at [360, 353] on input "Prénom" at bounding box center [595, 330] width 599 height 46
type input "Volkan"
type input "KISACIK"
type input "495324773"
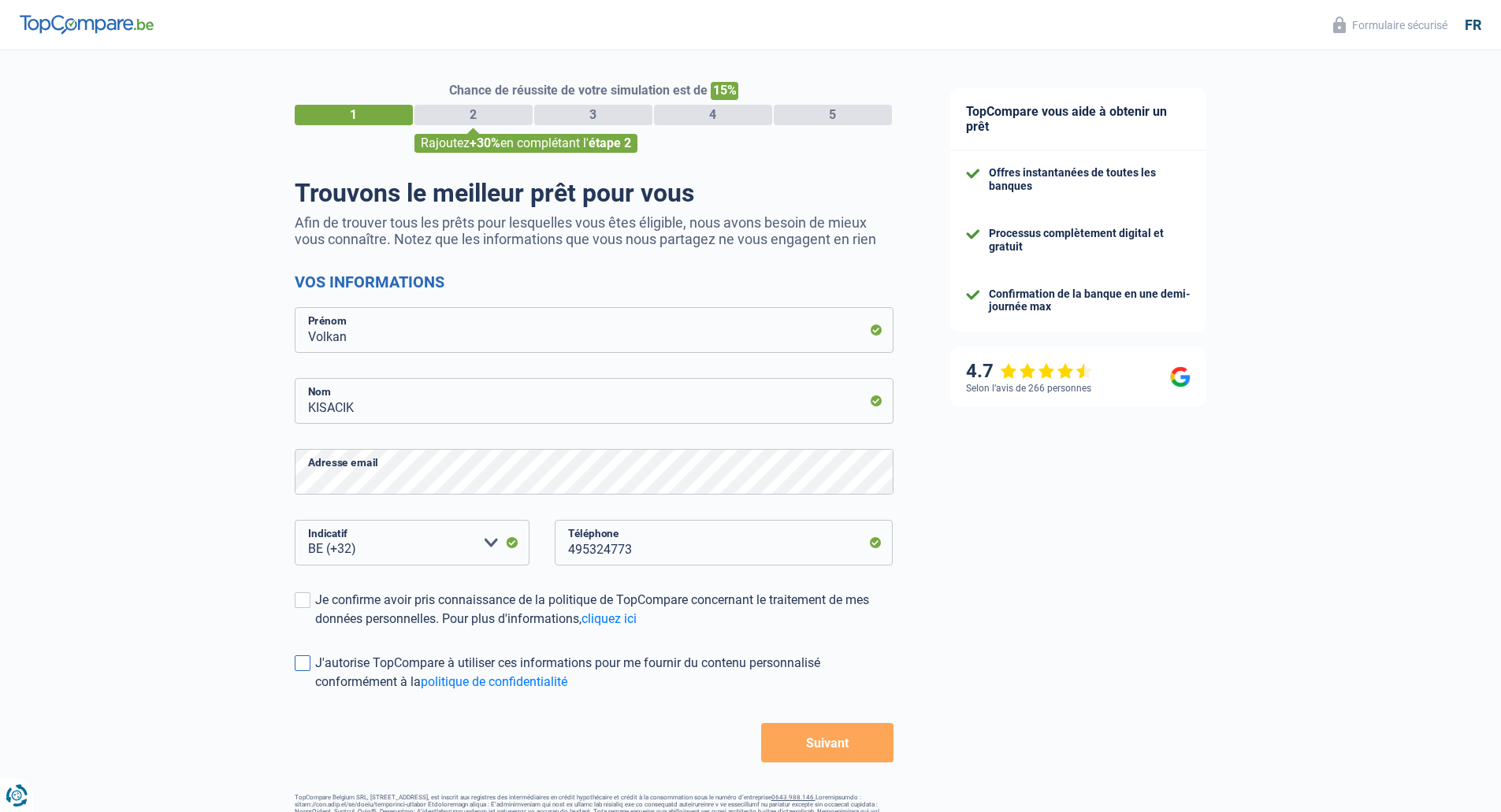
drag, startPoint x: 305, startPoint y: 605, endPoint x: 296, endPoint y: 670, distance: 65.6
click at [304, 608] on span at bounding box center [302, 600] width 16 height 16
click at [316, 628] on input "Je confirme avoir pris connaissance de la politique de TopCompare concernant le…" at bounding box center [316, 628] width 0 height 0
click at [303, 671] on span at bounding box center [302, 663] width 16 height 16
click at [316, 691] on input "J'autorise TopCompare à utiliser ces informations pour me fournir du contenu pe…" at bounding box center [316, 691] width 0 height 0
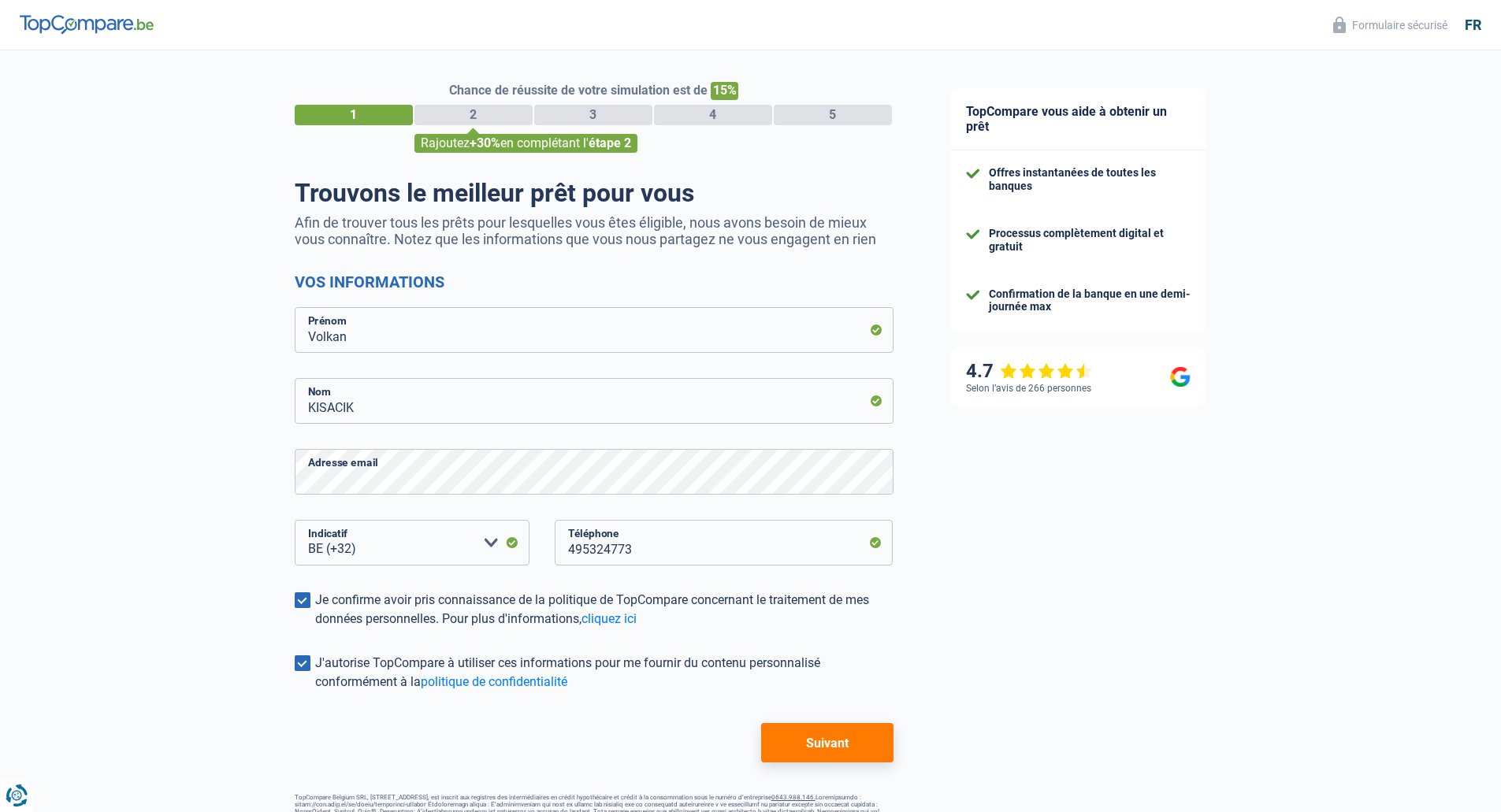
click at [815, 745] on button "Suivant" at bounding box center [827, 743] width 132 height 40
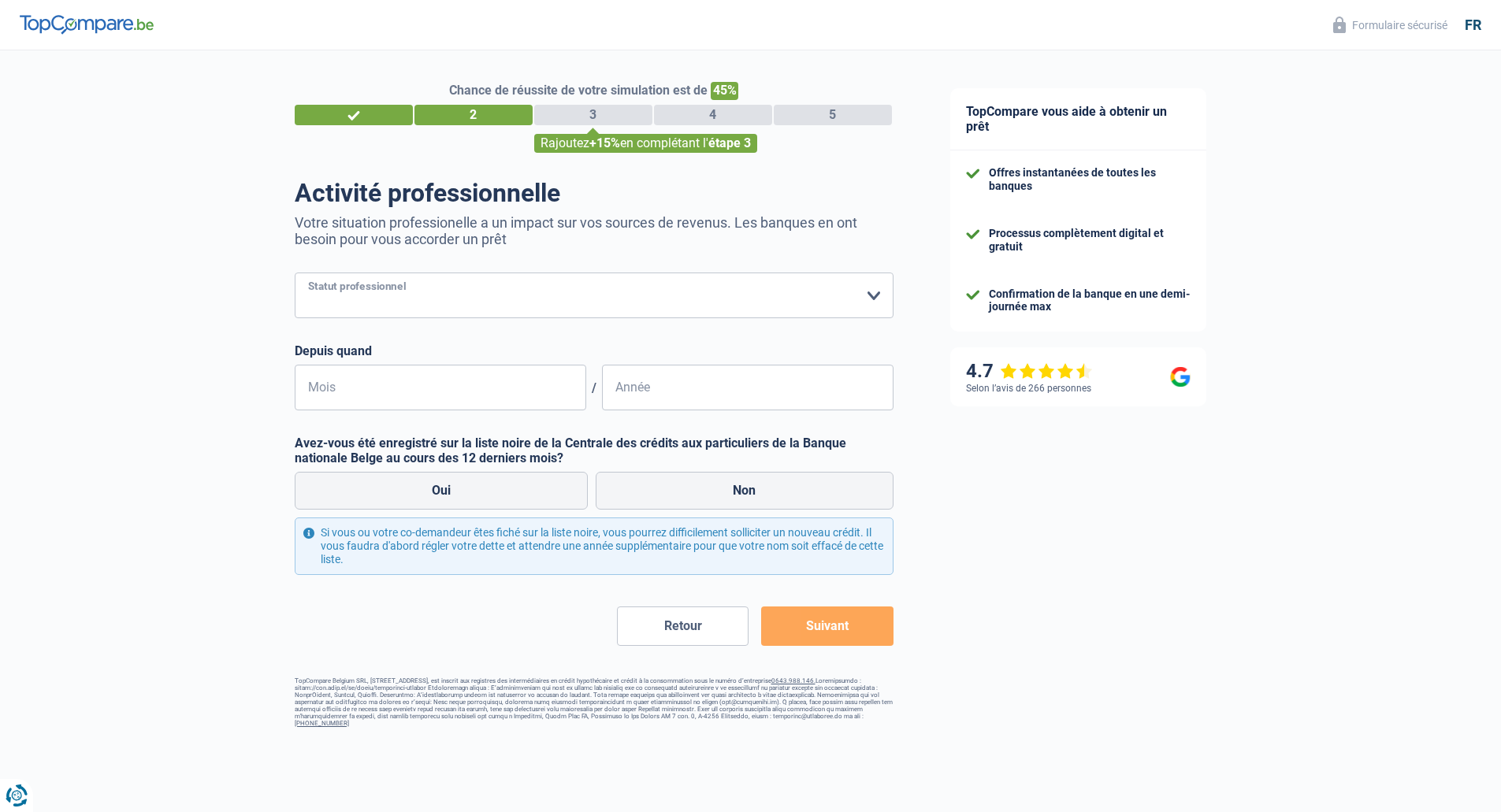
click at [368, 299] on select "Ouvrier Employé privé Employé public Invalide Indépendant Pensionné Chômeur Mut…" at bounding box center [595, 295] width 599 height 46
select select "independent"
click at [295, 274] on select "Ouvrier Employé privé Employé public Invalide Indépendant Pensionné Chômeur Mut…" at bounding box center [595, 295] width 599 height 46
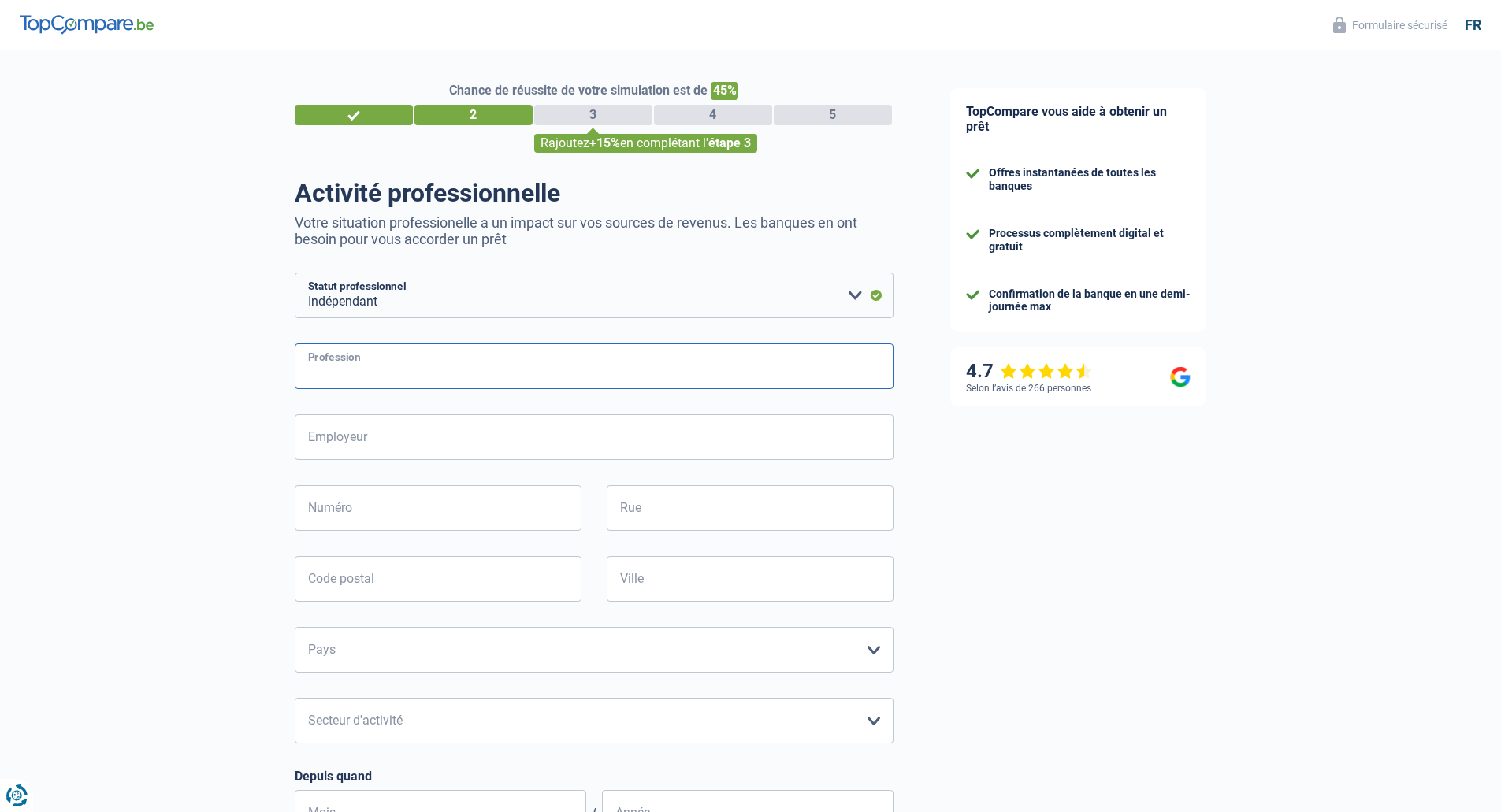
click at [367, 374] on input "Profession" at bounding box center [595, 366] width 599 height 46
click at [366, 304] on select "Ouvrier Employé privé Employé public Invalide Indépendant Pensionné Chômeur Mut…" at bounding box center [595, 295] width 599 height 46
click at [227, 336] on div "Chance de réussite de votre simulation est de 45% 1 2 3 4 5 Rajoutez +15% en co…" at bounding box center [461, 637] width 922 height 1186
click at [405, 378] on input "Profession" at bounding box center [595, 366] width 599 height 46
type input "Gerant Bureau d'etudes"
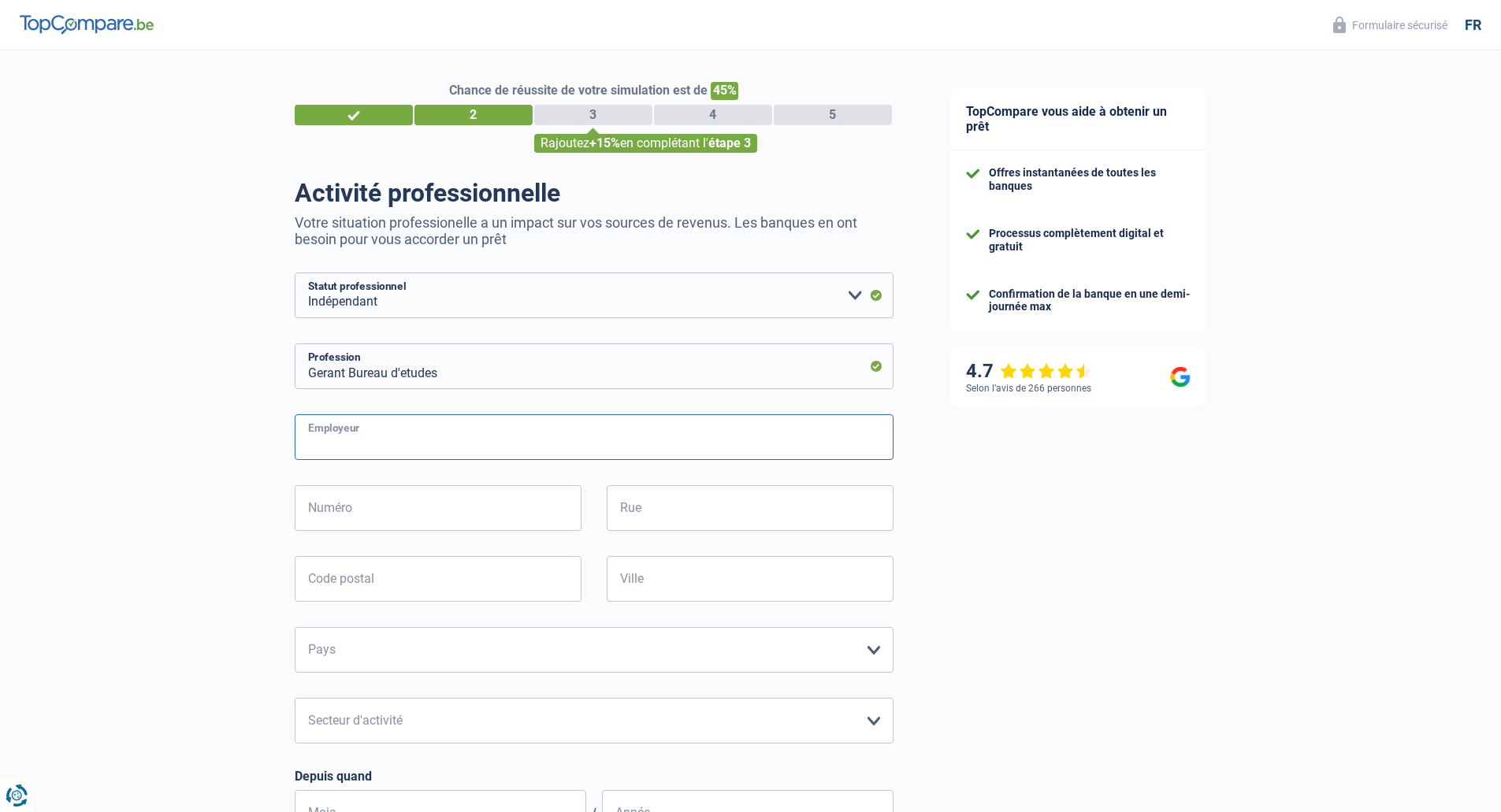
click at [487, 431] on input "Employeur" at bounding box center [595, 437] width 599 height 46
type input "Vokitech SPRL"
type input "304/01"
type input "Rue Inst ND de la compassion"
type input "7100"
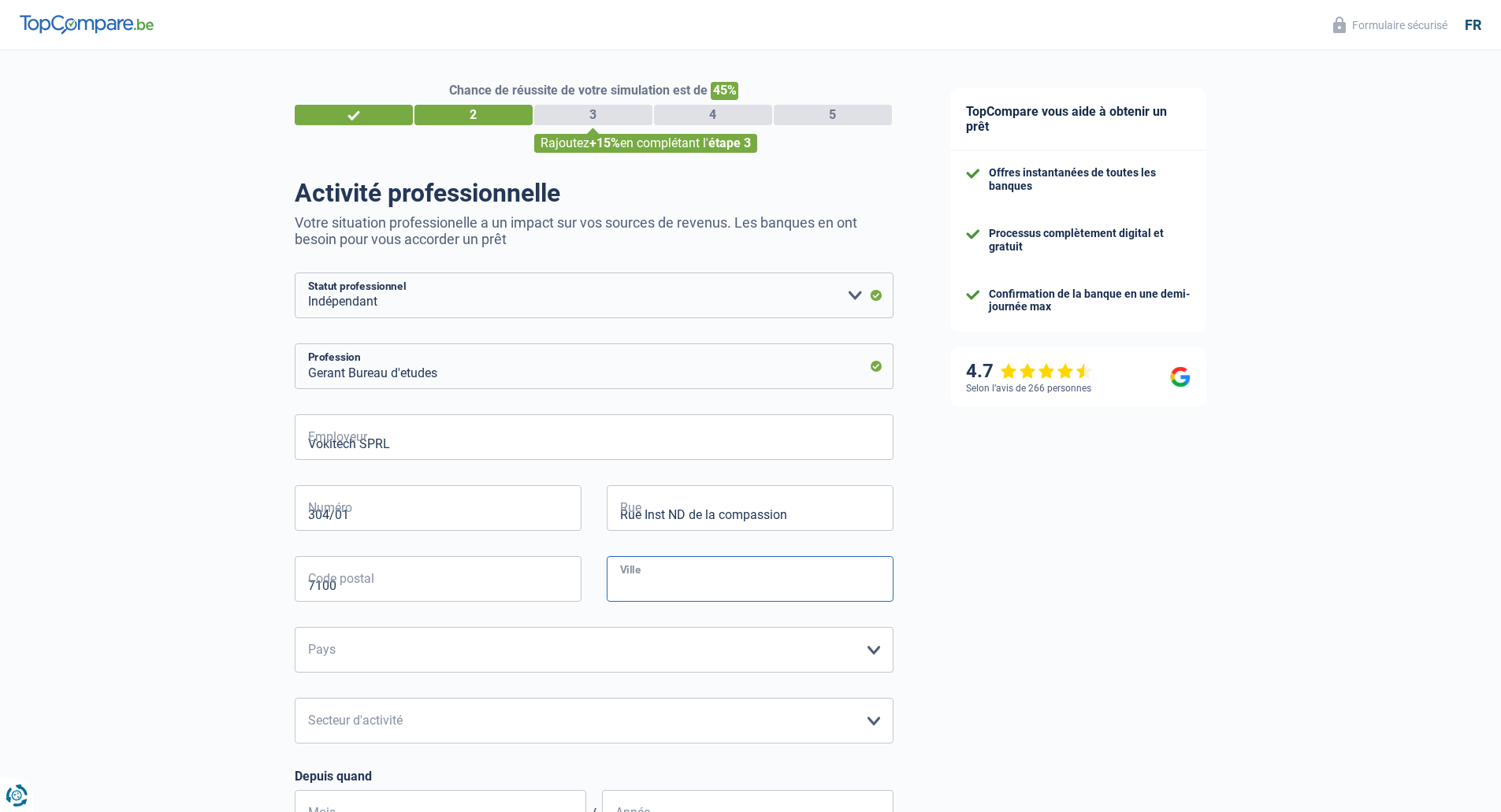
type input "Haine-[GEOGRAPHIC_DATA][PERSON_NAME]"
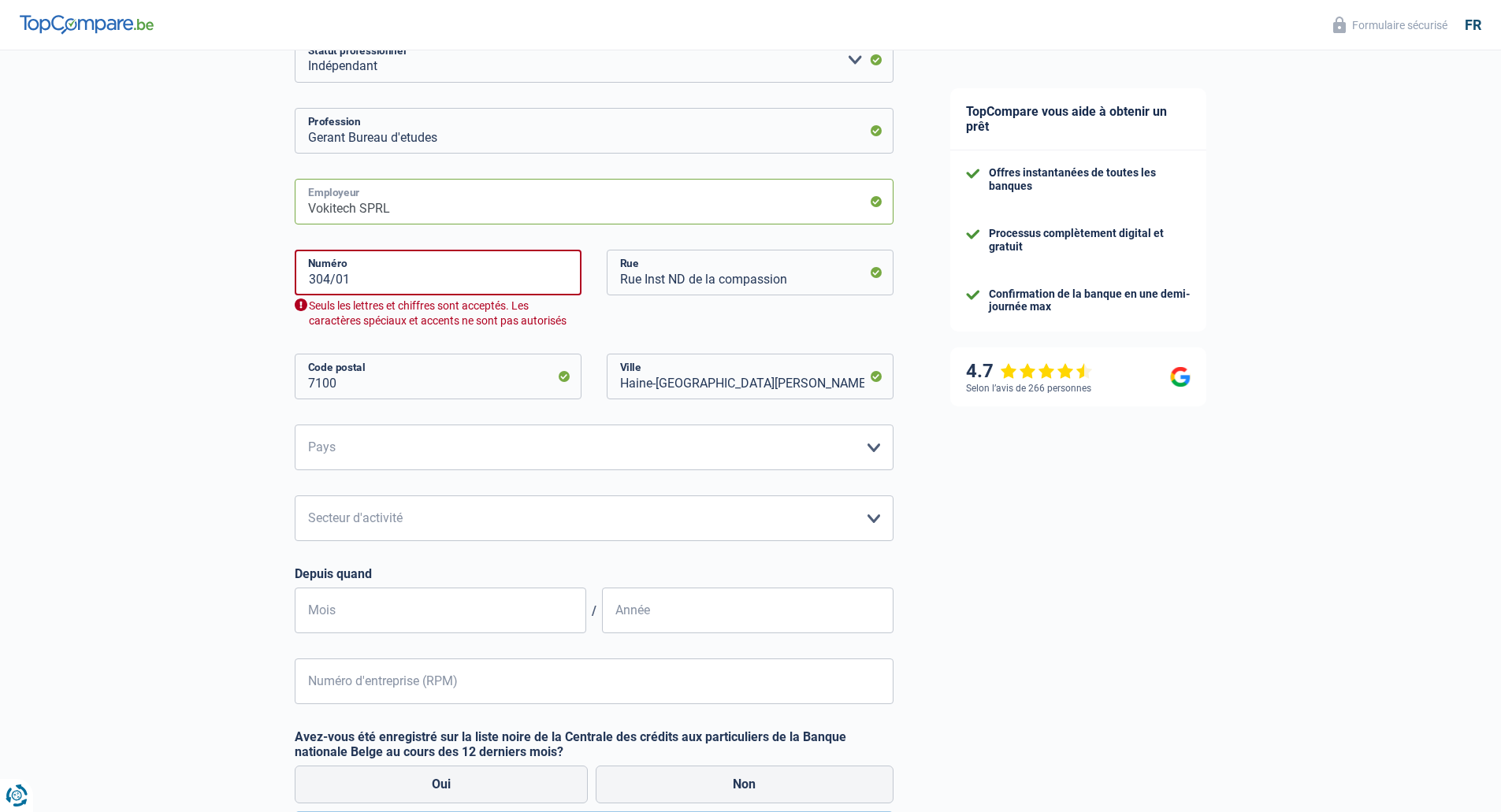
scroll to position [236, 0]
click at [383, 270] on input "304/01" at bounding box center [438, 271] width 286 height 46
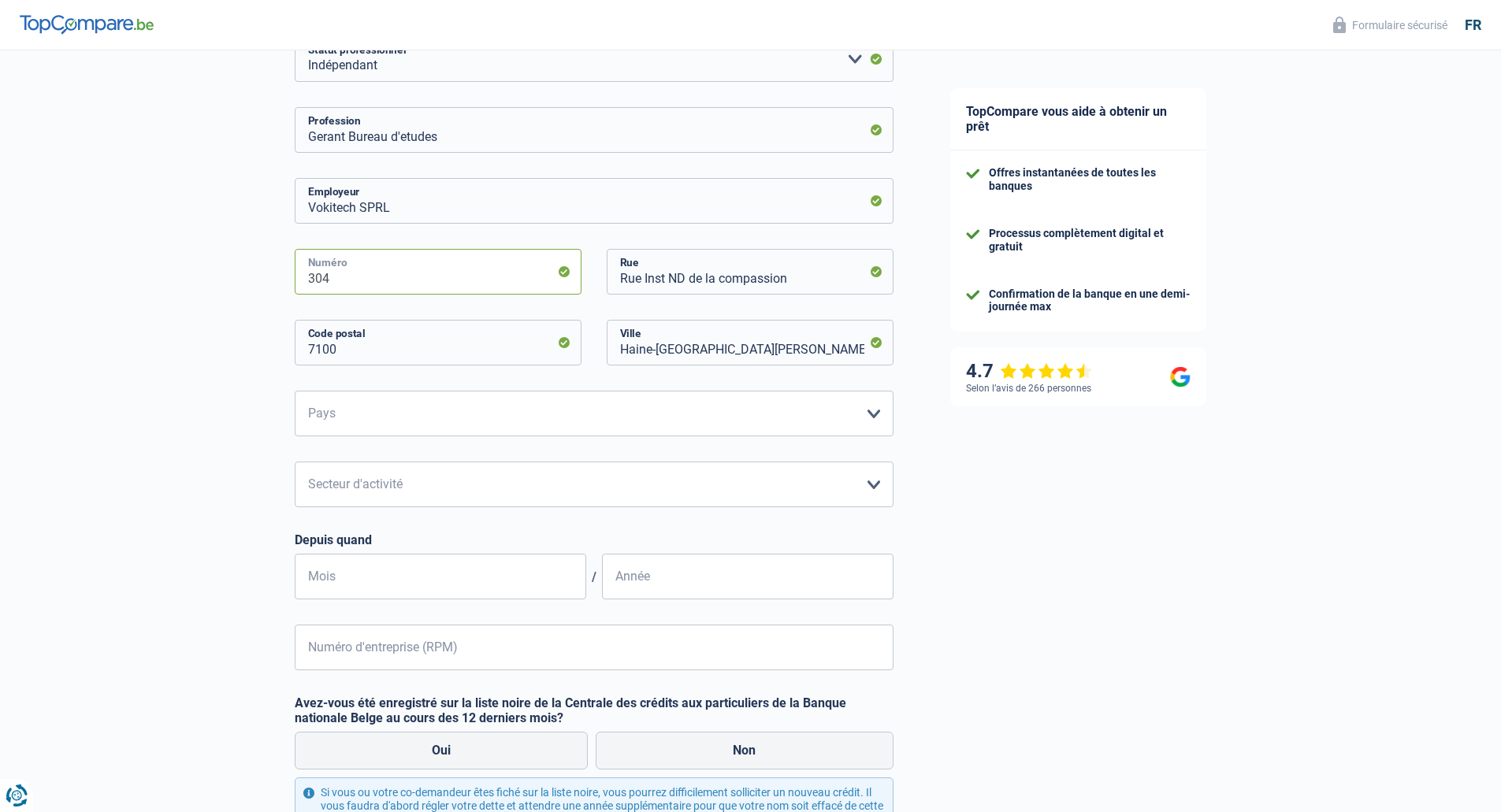
type input "304"
drag, startPoint x: 195, startPoint y: 340, endPoint x: 236, endPoint y: 363, distance: 47.0
click at [205, 344] on div "Chance de réussite de votre simulation est de 45% 1 2 3 4 5 Rajoutez +15% en co…" at bounding box center [461, 400] width 922 height 1186
click at [371, 426] on select "Belgique Luxembourg Veuillez sélectionner une option" at bounding box center [595, 414] width 599 height 46
select select "BE"
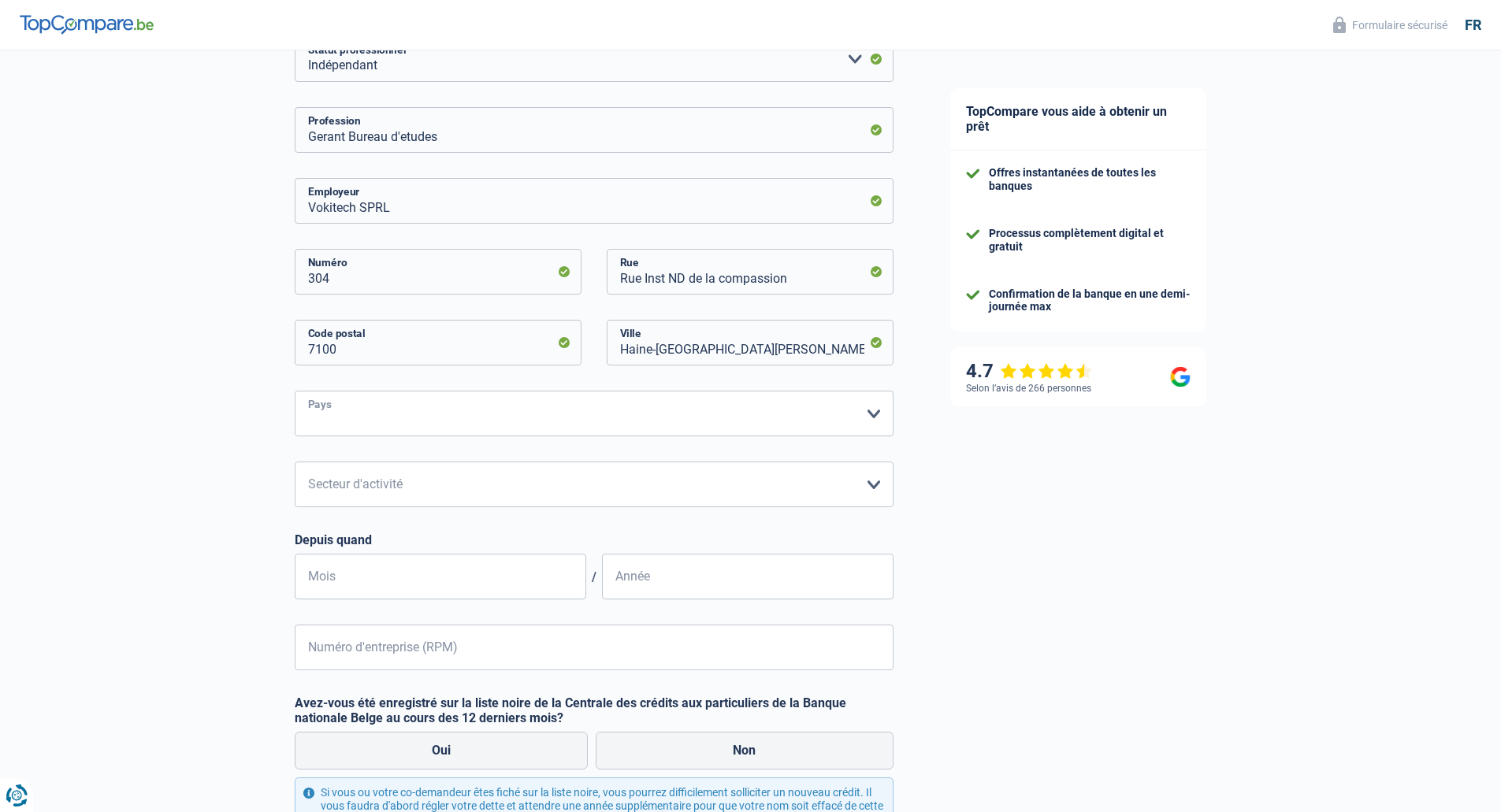
click at [295, 392] on select "Belgique Luxembourg Veuillez sélectionner une option" at bounding box center [595, 414] width 599 height 46
click at [357, 483] on select "Agriculture/Pêche Industrie Horeca Courier/Fitness/Taxi Construction Banques/As…" at bounding box center [595, 484] width 599 height 46
select select "smallCompanies"
click at [295, 463] on select "Agriculture/Pêche Industrie Horeca Courier/Fitness/Taxi Construction Banques/As…" at bounding box center [595, 484] width 599 height 46
click at [254, 519] on div "Chance de réussite de votre simulation est de 45% 1 2 3 4 5 Rajoutez +15% en co…" at bounding box center [461, 400] width 922 height 1186
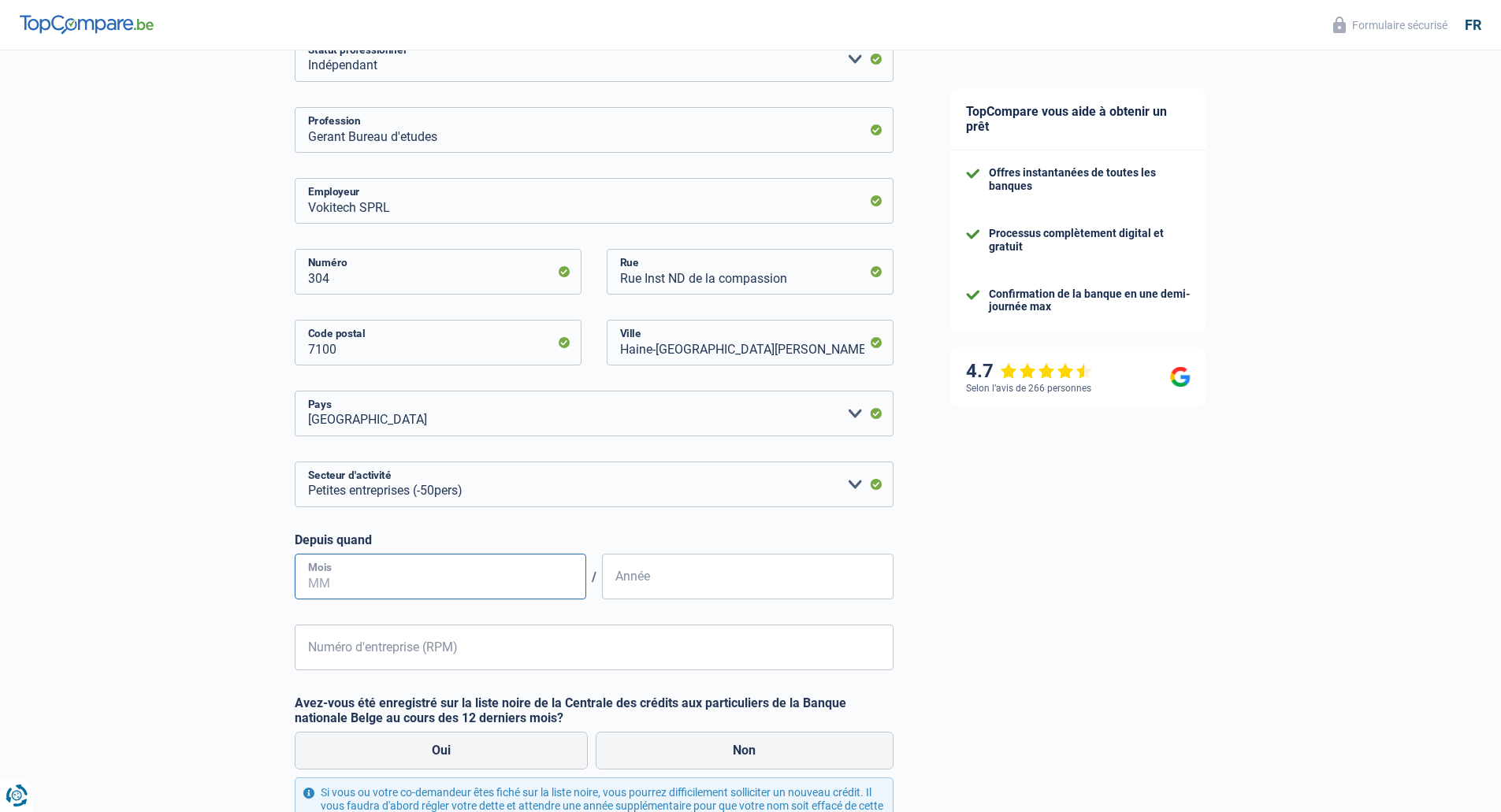
click at [340, 572] on input "Mois" at bounding box center [440, 577] width 291 height 46
type input "11"
click at [759, 588] on input "Année" at bounding box center [747, 577] width 291 height 46
type input "2011"
click at [568, 641] on input "Numéro d'entreprise (RPM)" at bounding box center [595, 647] width 599 height 46
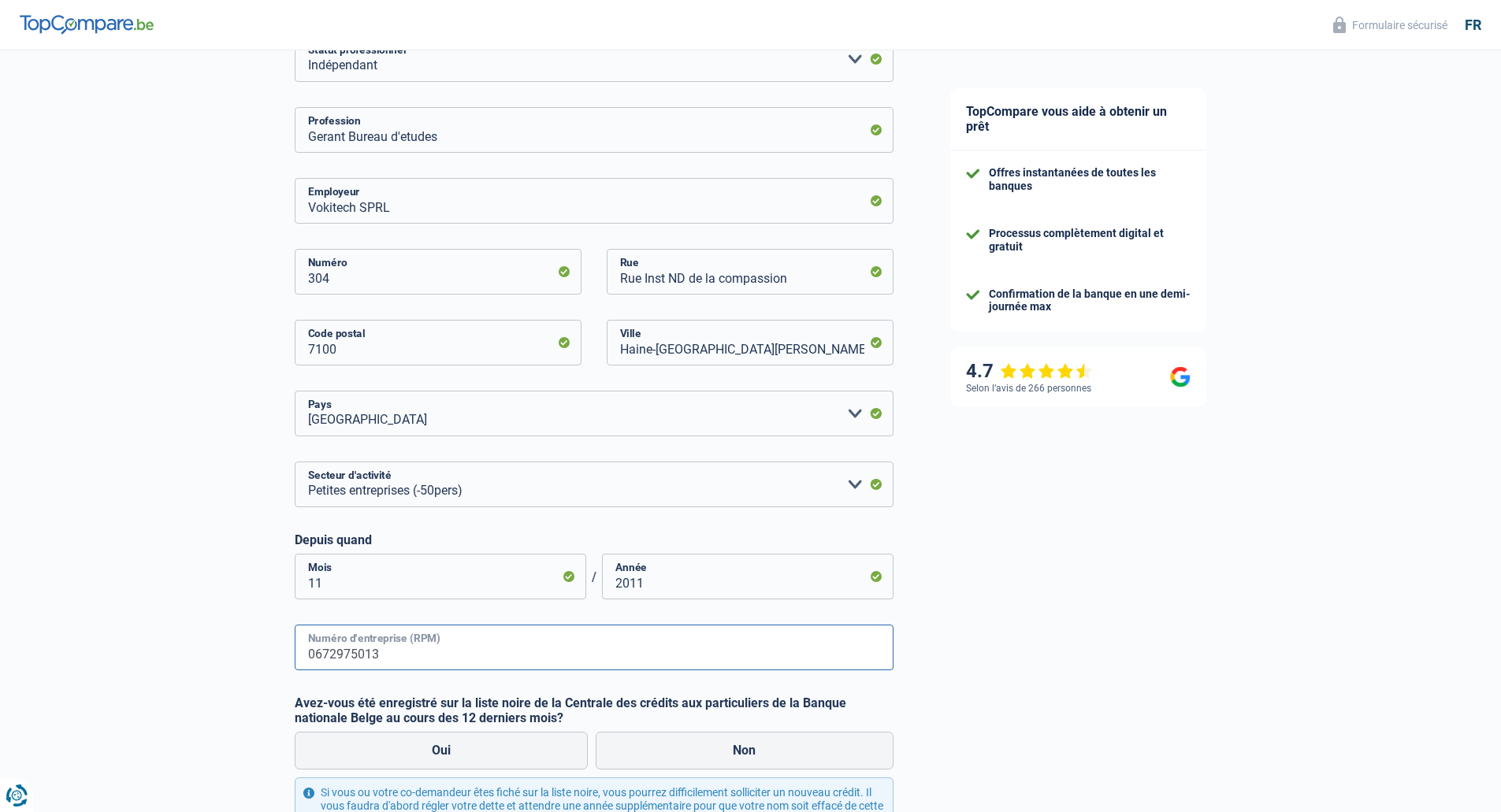
drag, startPoint x: 307, startPoint y: 657, endPoint x: 302, endPoint y: 729, distance: 72.2
click at [307, 658] on input "0672975013" at bounding box center [595, 647] width 599 height 46
type input "0672975013"
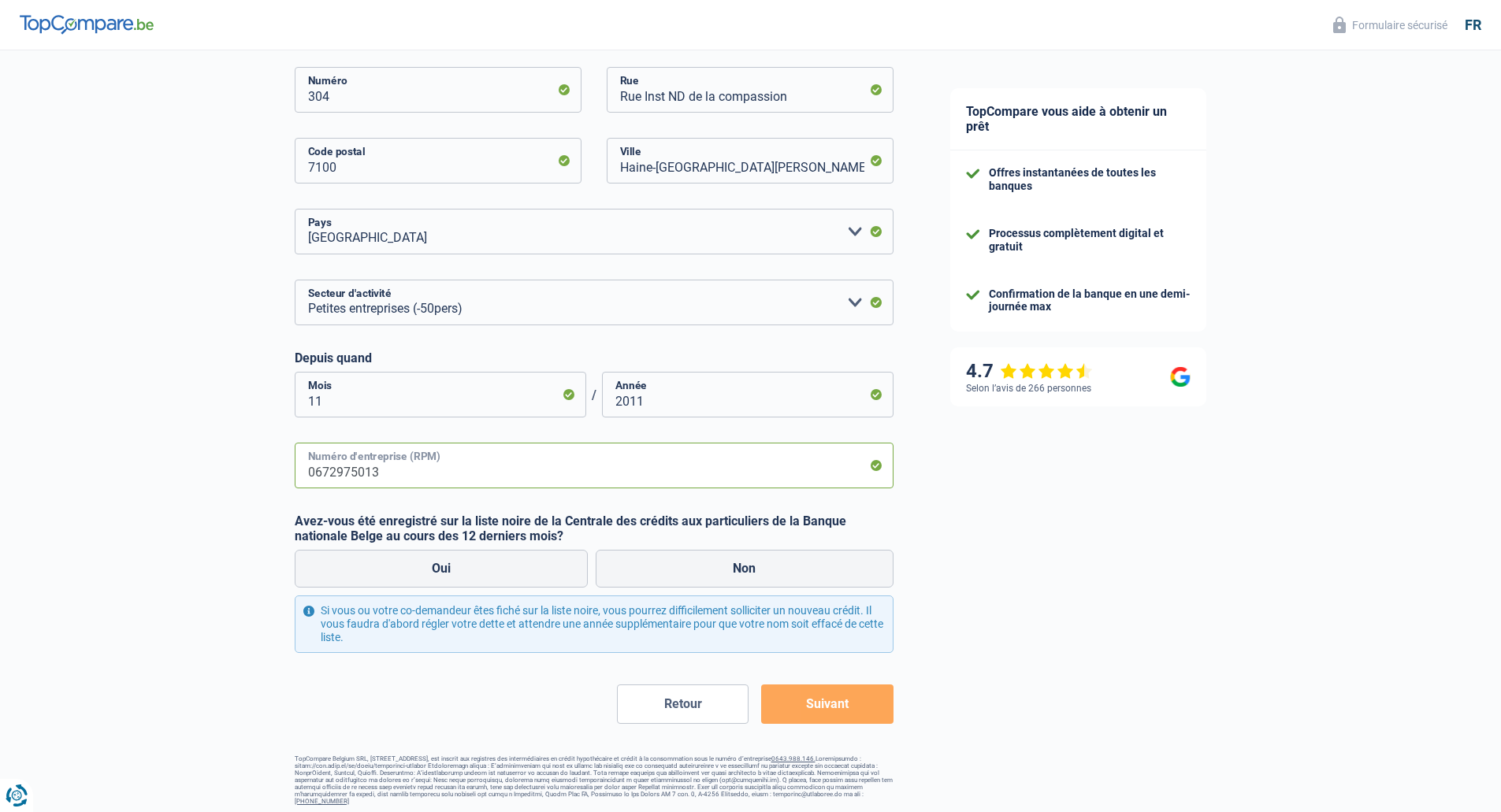
scroll to position [423, 0]
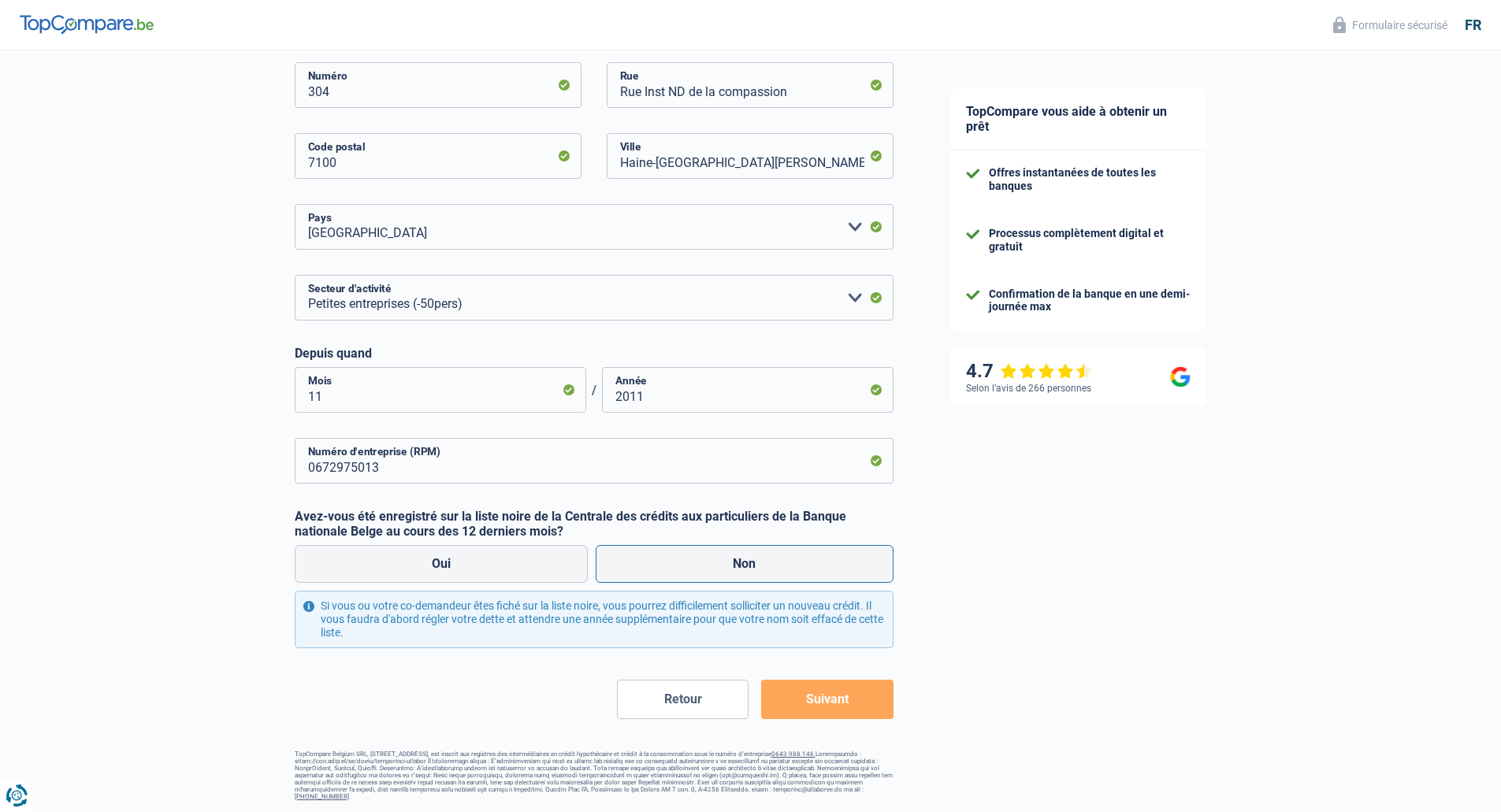
click at [749, 566] on label "Non" at bounding box center [744, 564] width 298 height 38
click at [749, 566] on input "Non" at bounding box center [744, 564] width 298 height 38
radio input "true"
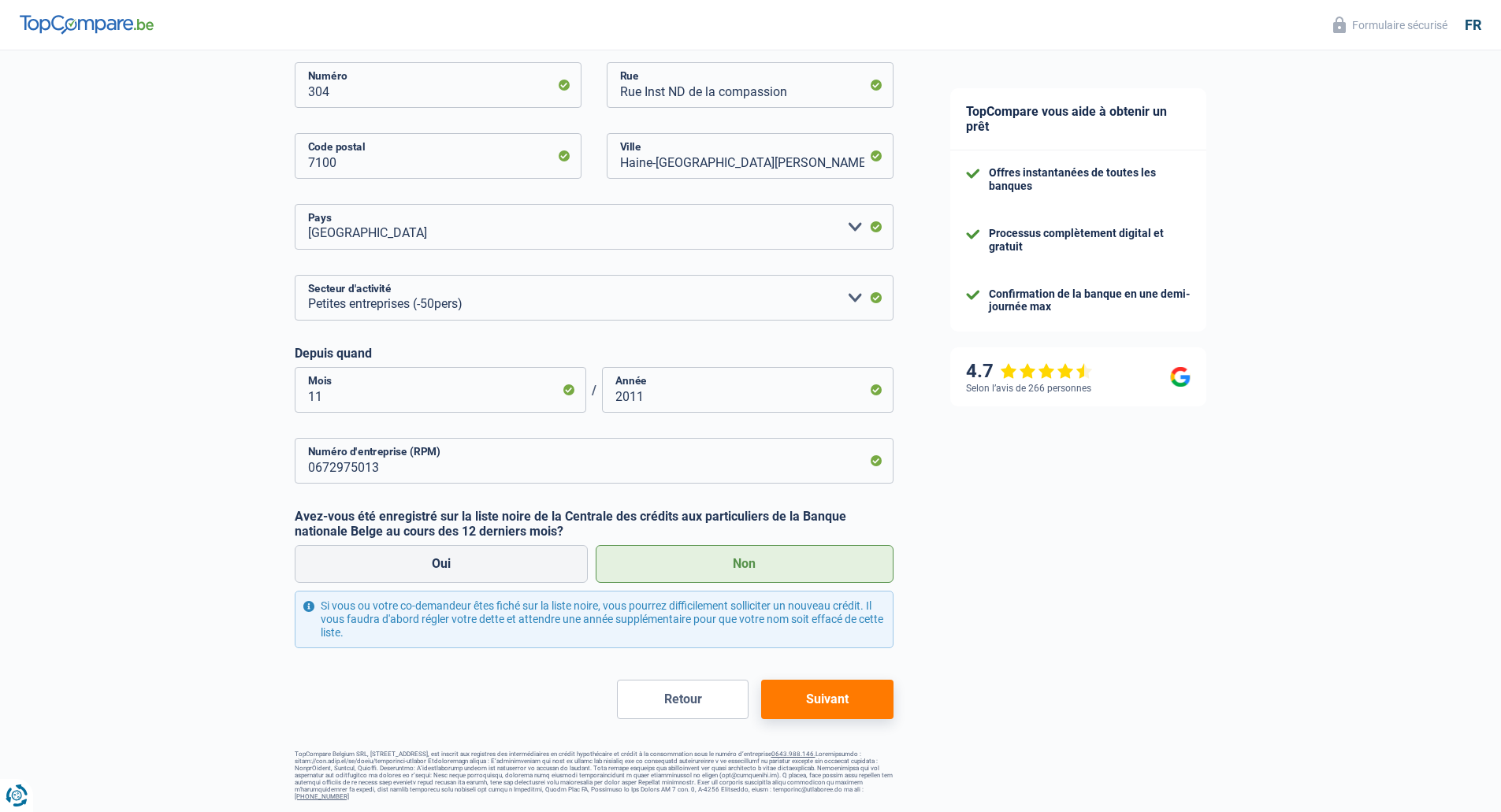
drag, startPoint x: 1272, startPoint y: 20, endPoint x: 1250, endPoint y: 40, distance: 29.7
click at [421, 392] on input "11" at bounding box center [440, 390] width 291 height 46
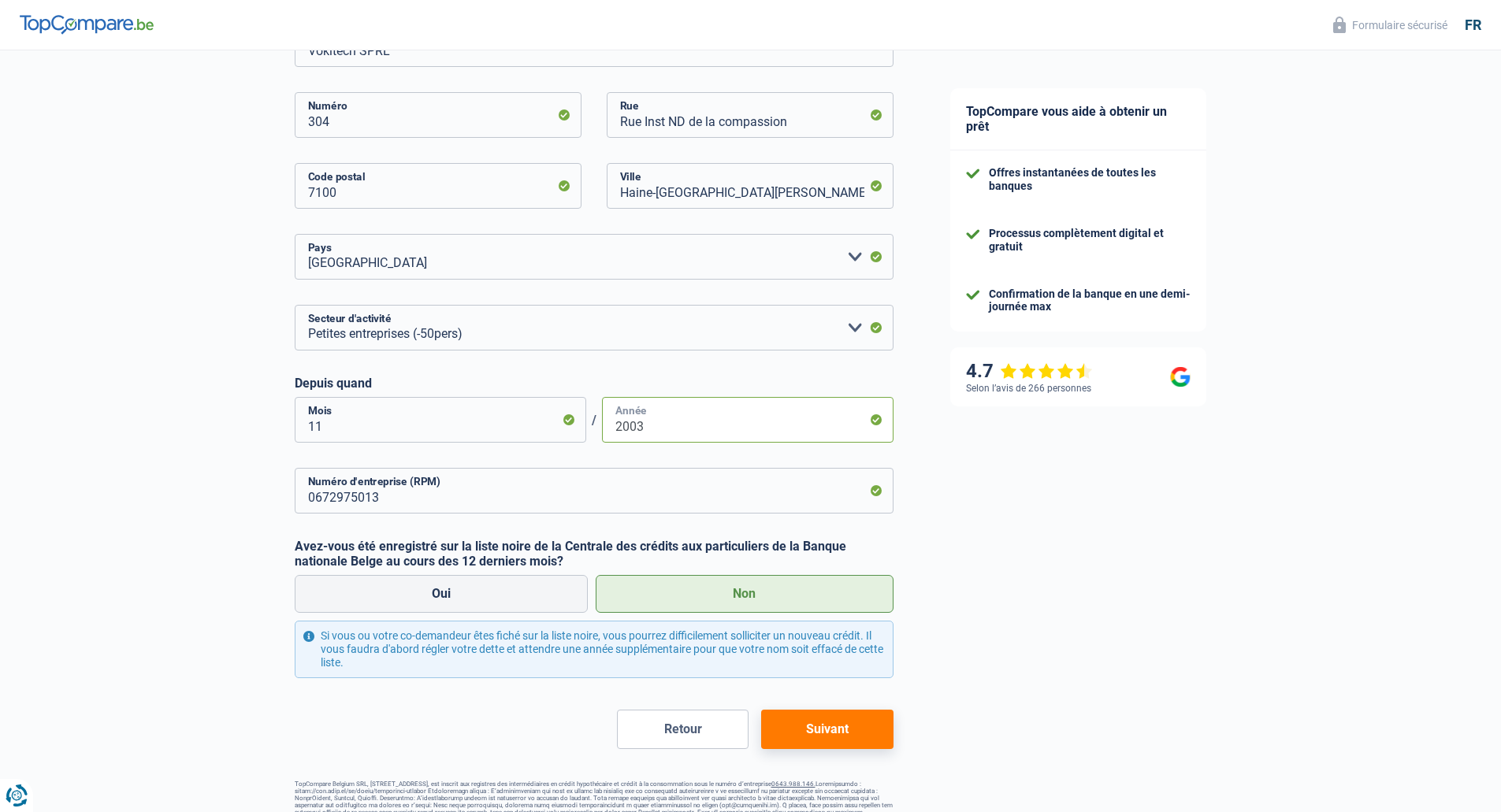
scroll to position [344, 0]
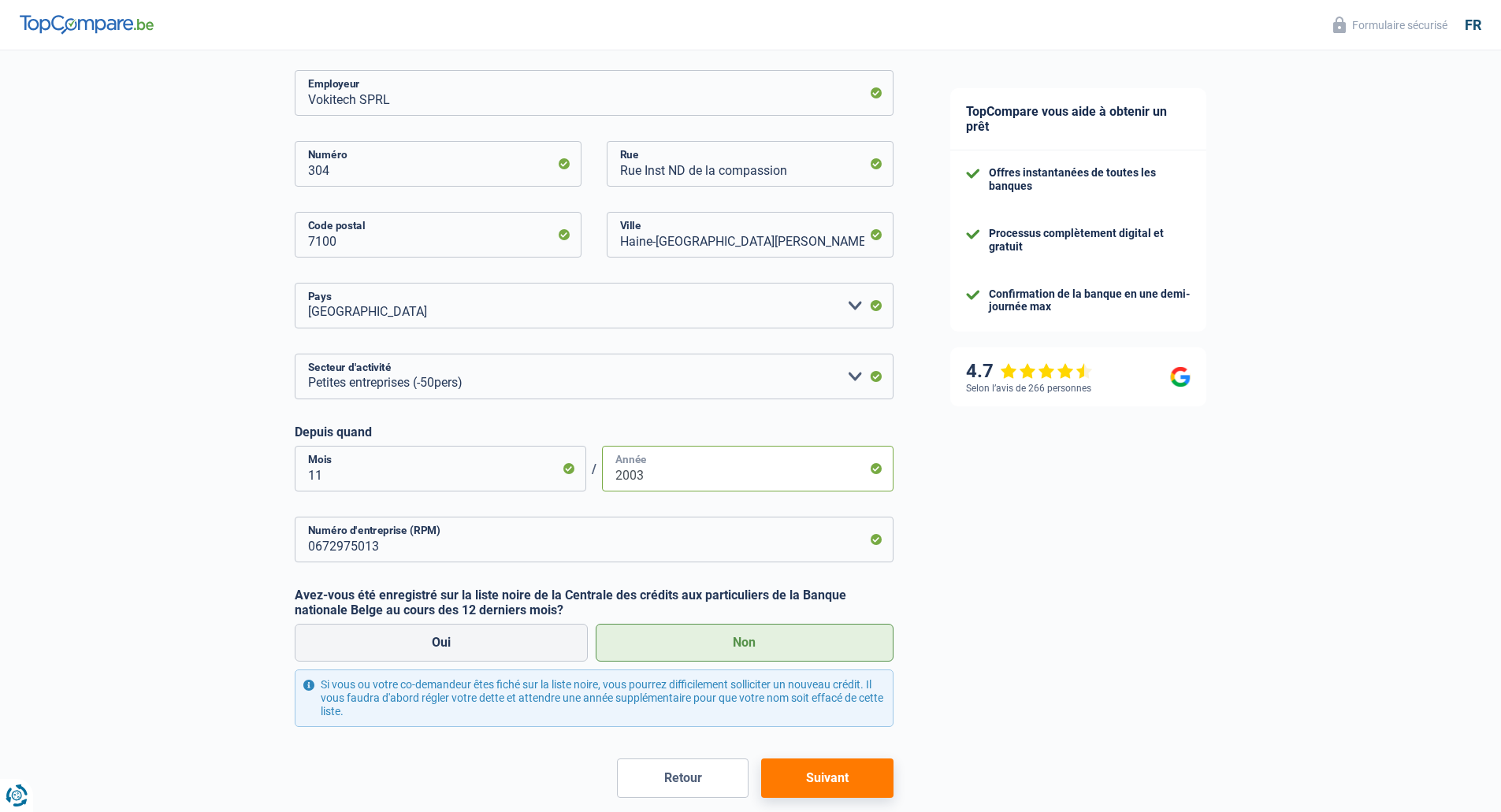
type input "2003"
drag, startPoint x: 339, startPoint y: 476, endPoint x: 296, endPoint y: 476, distance: 43.0
click at [296, 476] on input "11" at bounding box center [440, 468] width 291 height 46
type input "03"
type input "2017"
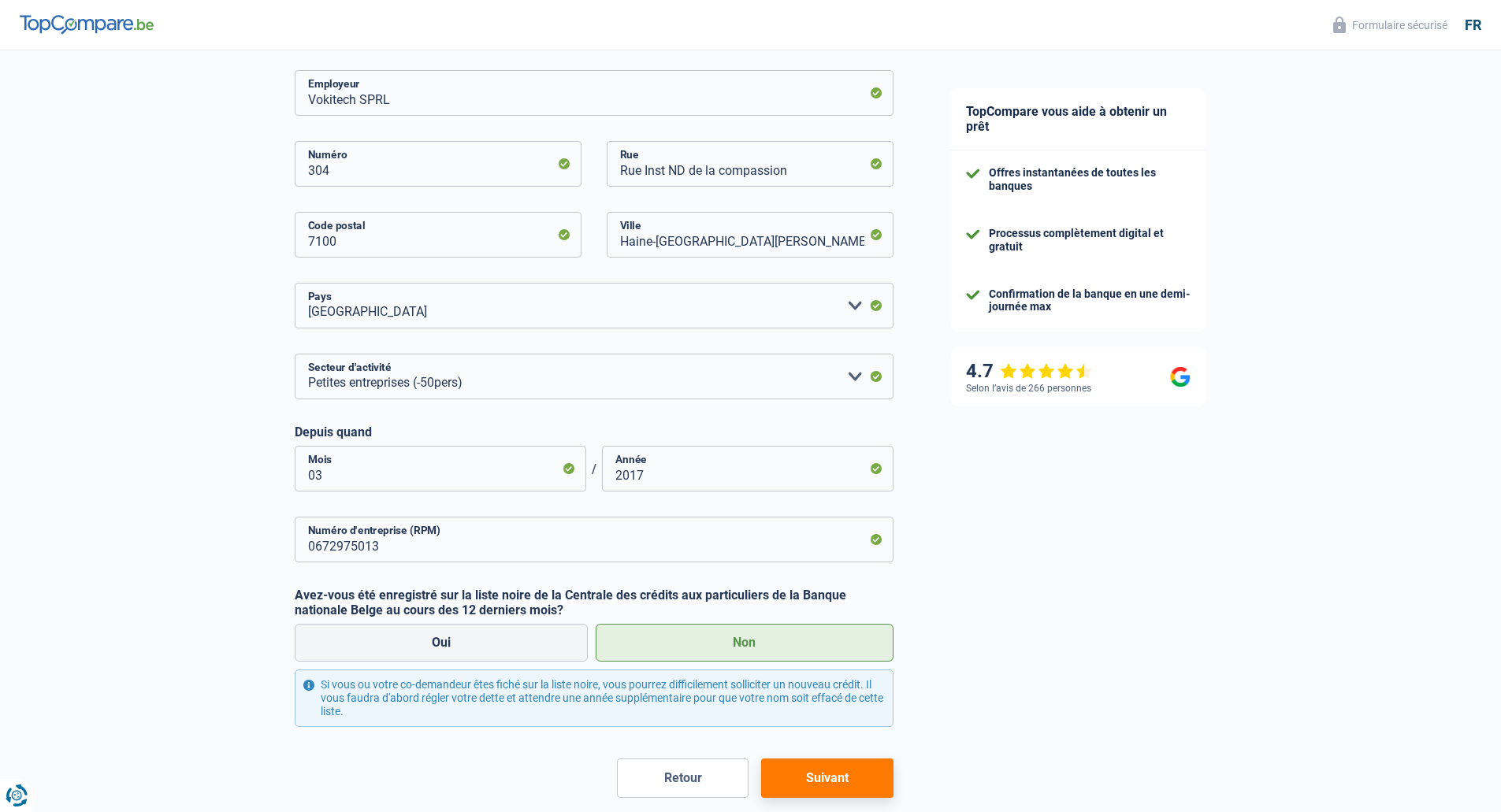
drag, startPoint x: 1069, startPoint y: 556, endPoint x: 1076, endPoint y: 551, distance: 8.6
click at [1069, 555] on div "TopCompare vous aide à obtenir un prêt Offres instantanées de toutes les banque…" at bounding box center [1212, 299] width 580 height 1186
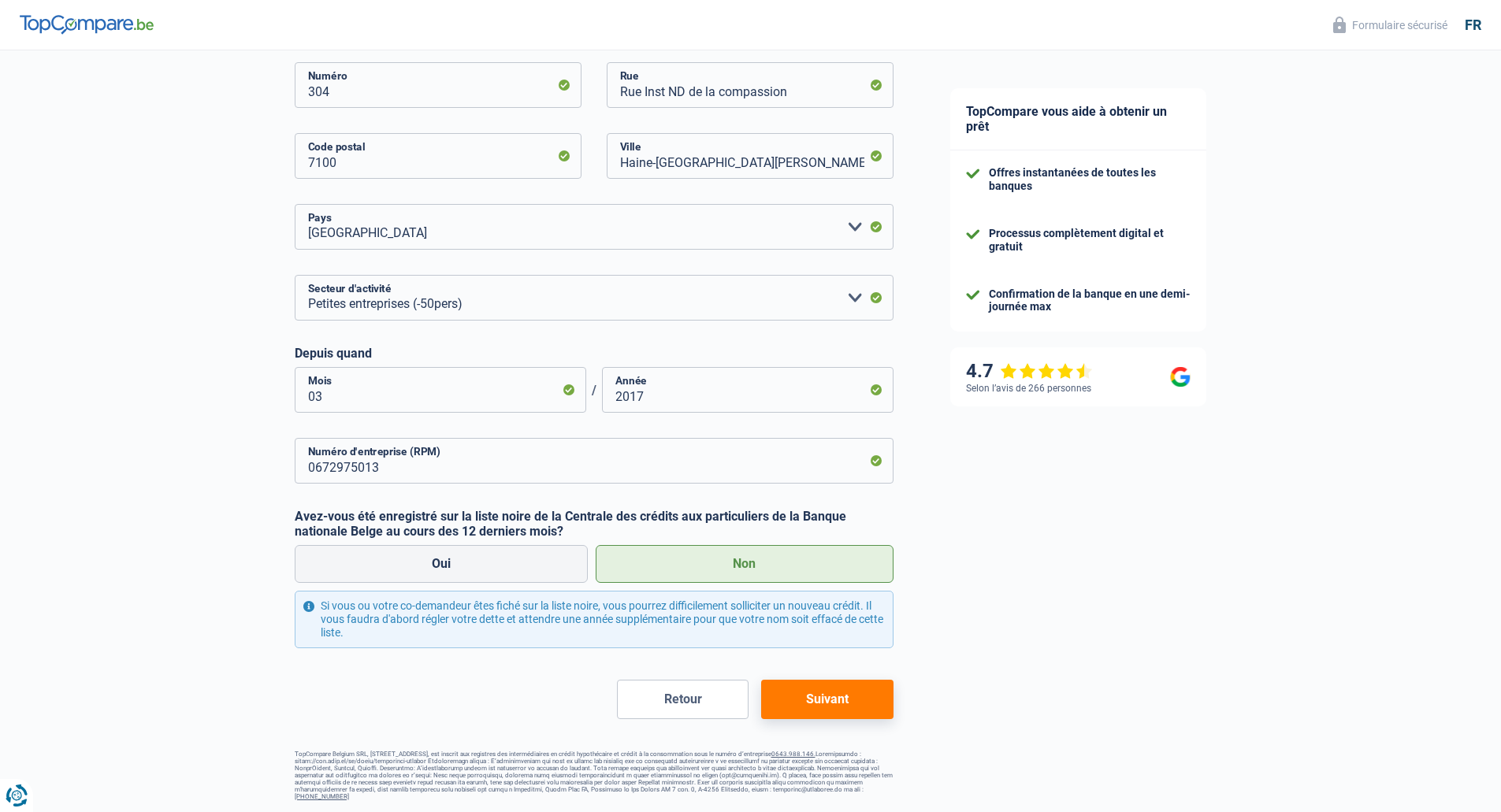
click at [869, 698] on button "Suivant" at bounding box center [827, 700] width 132 height 40
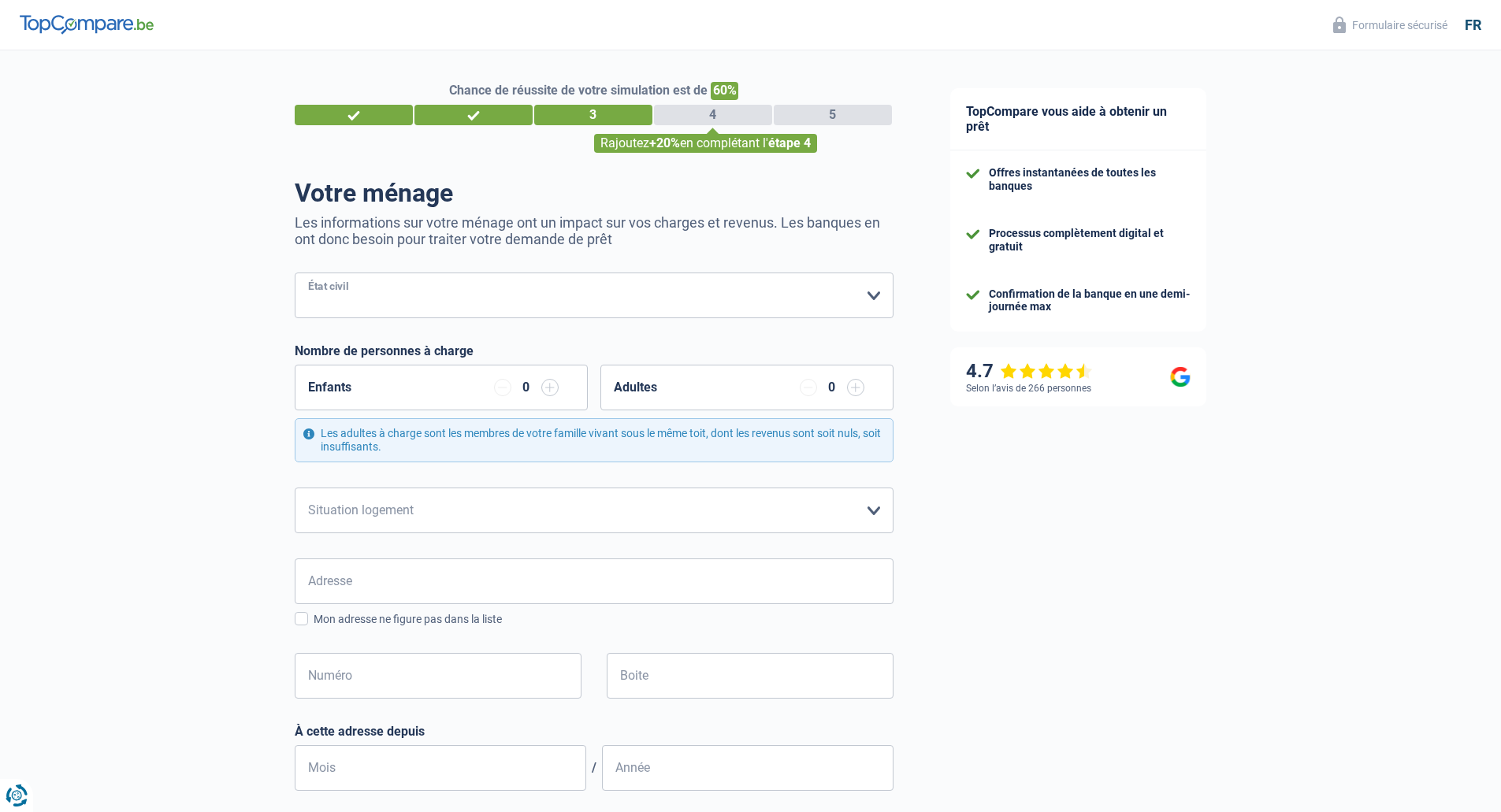
click at [379, 293] on select "[PERSON_NAME](e) Cohabitant(e) légal(e) Divorcé(e) Veuf(ve) Séparé (de fait) Ve…" at bounding box center [595, 295] width 599 height 46
select select "married"
click at [295, 274] on select "[PERSON_NAME](e) Cohabitant(e) légal(e) Divorcé(e) Veuf(ve) Séparé (de fait) Ve…" at bounding box center [595, 295] width 599 height 46
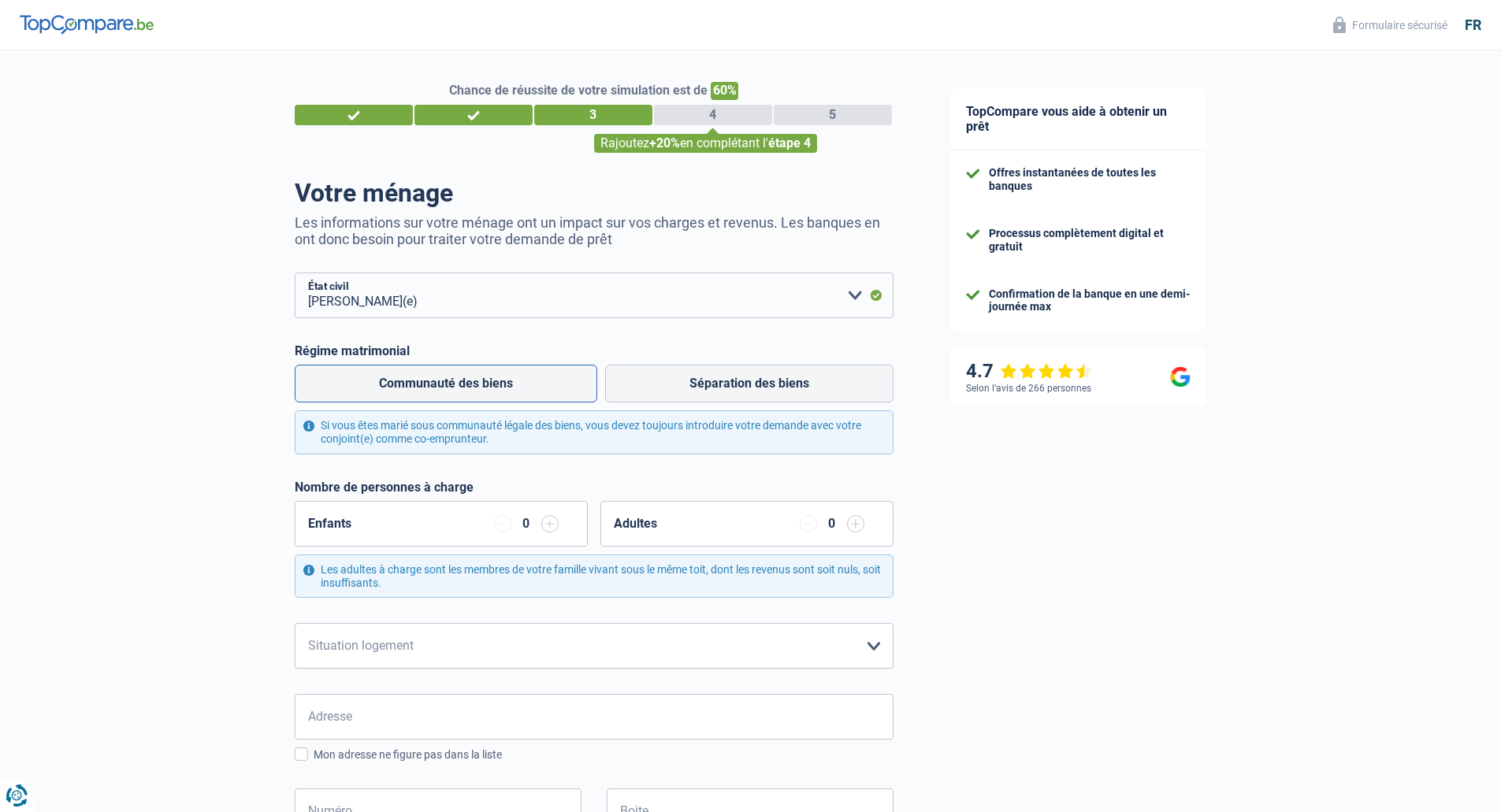
click at [503, 386] on label "Communauté des biens" at bounding box center [446, 383] width 302 height 38
click at [503, 386] on input "Communauté des biens" at bounding box center [446, 383] width 302 height 38
radio input "true"
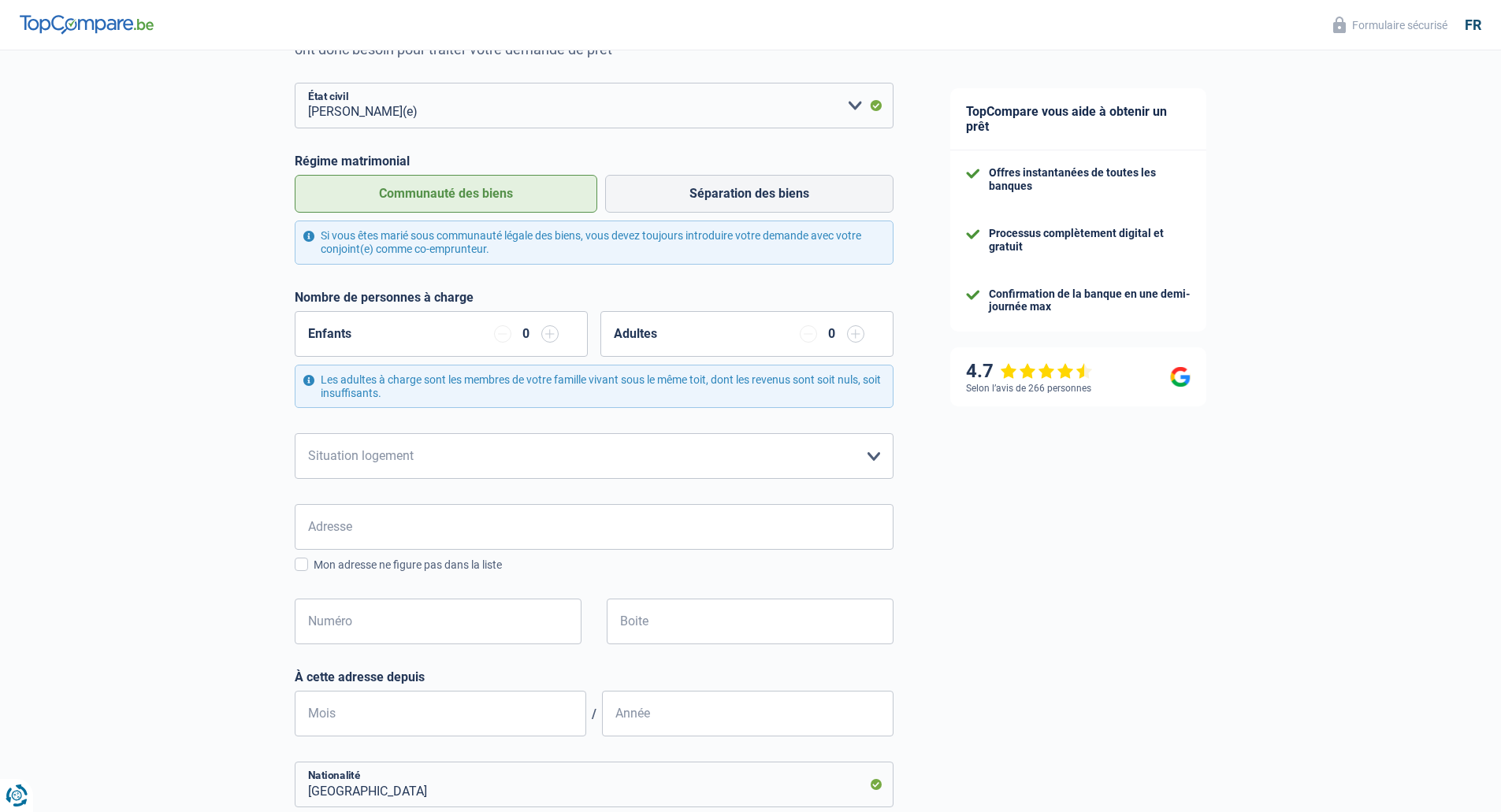
scroll to position [236, 0]
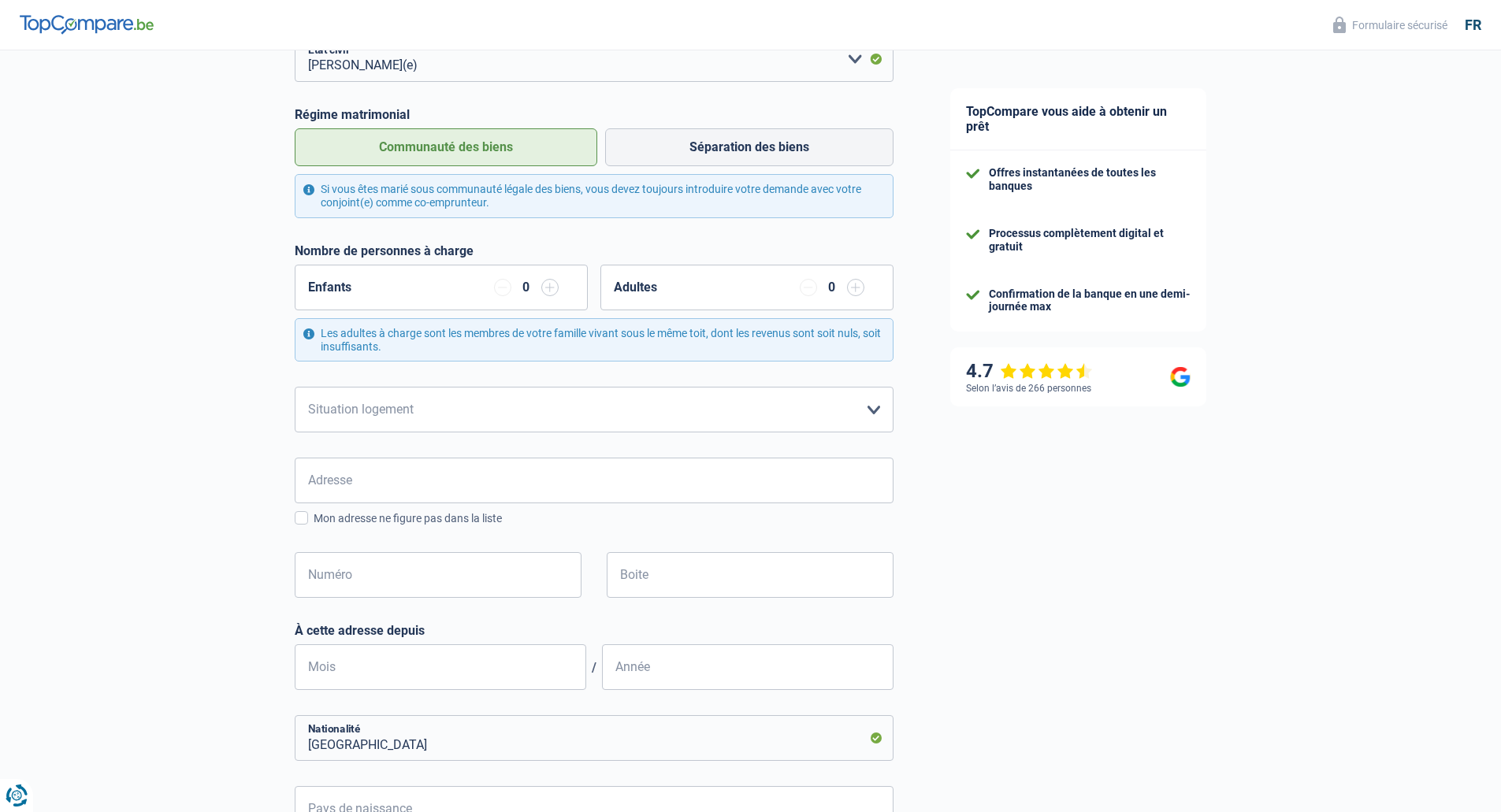
click at [384, 291] on div "Enfants 0" at bounding box center [441, 287] width 293 height 46
click at [557, 292] on input "button" at bounding box center [550, 287] width 17 height 17
click at [557, 293] on input "button" at bounding box center [550, 287] width 17 height 17
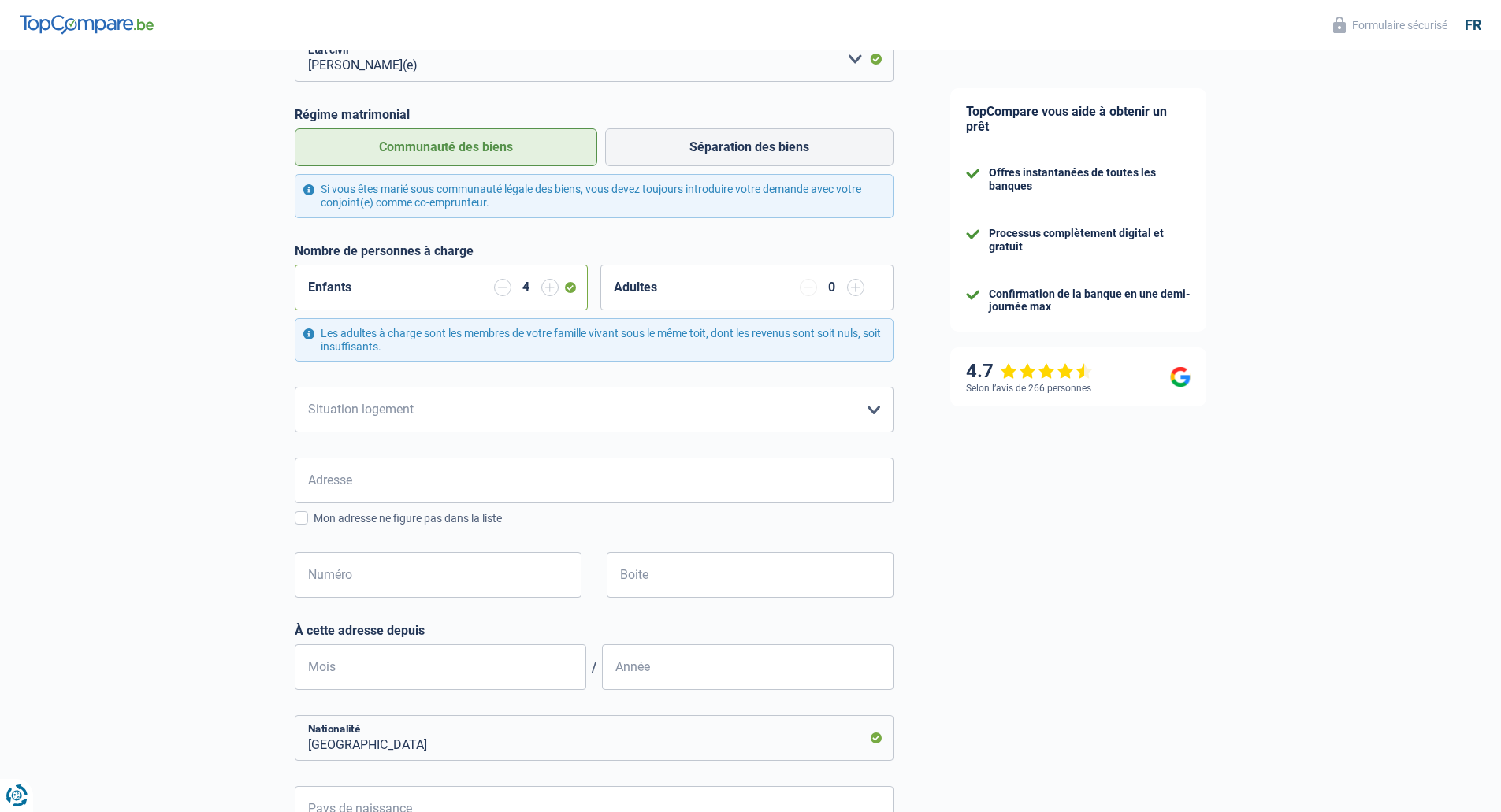
click at [556, 295] on input "button" at bounding box center [550, 287] width 17 height 17
click at [468, 413] on select "Locataire Propriétaire avec prêt hypothécaire Propriétaire sans prêt hypothécai…" at bounding box center [595, 410] width 599 height 46
select select "ownerWithMortgage"
click at [295, 388] on select "Locataire Propriétaire avec prêt hypothécaire Propriétaire sans prêt hypothécai…" at bounding box center [595, 410] width 599 height 46
click at [296, 470] on input "Adresse" at bounding box center [595, 480] width 599 height 46
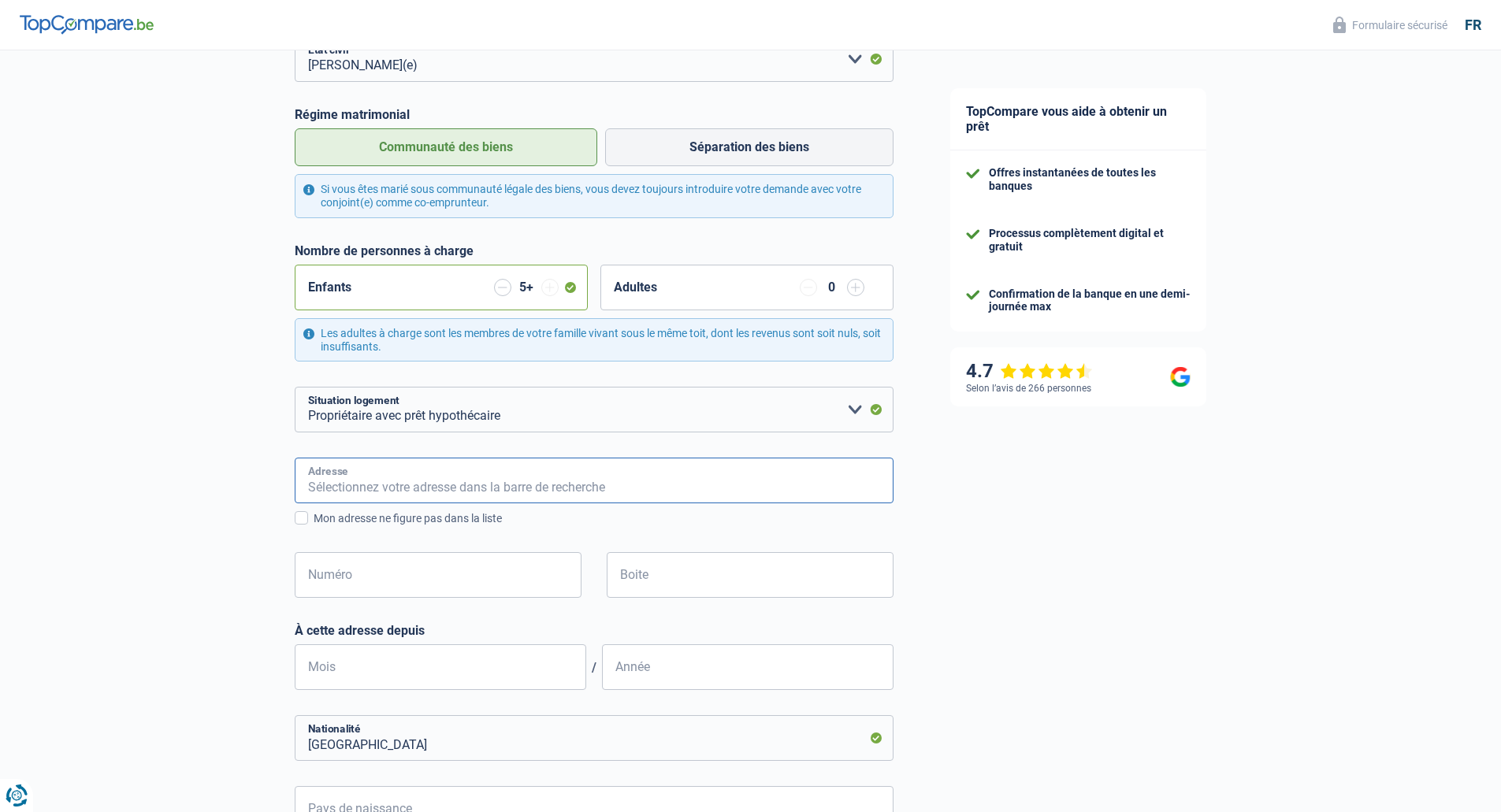
type input "Rue Inst ND de la compassion"
type input "[GEOGRAPHIC_DATA]"
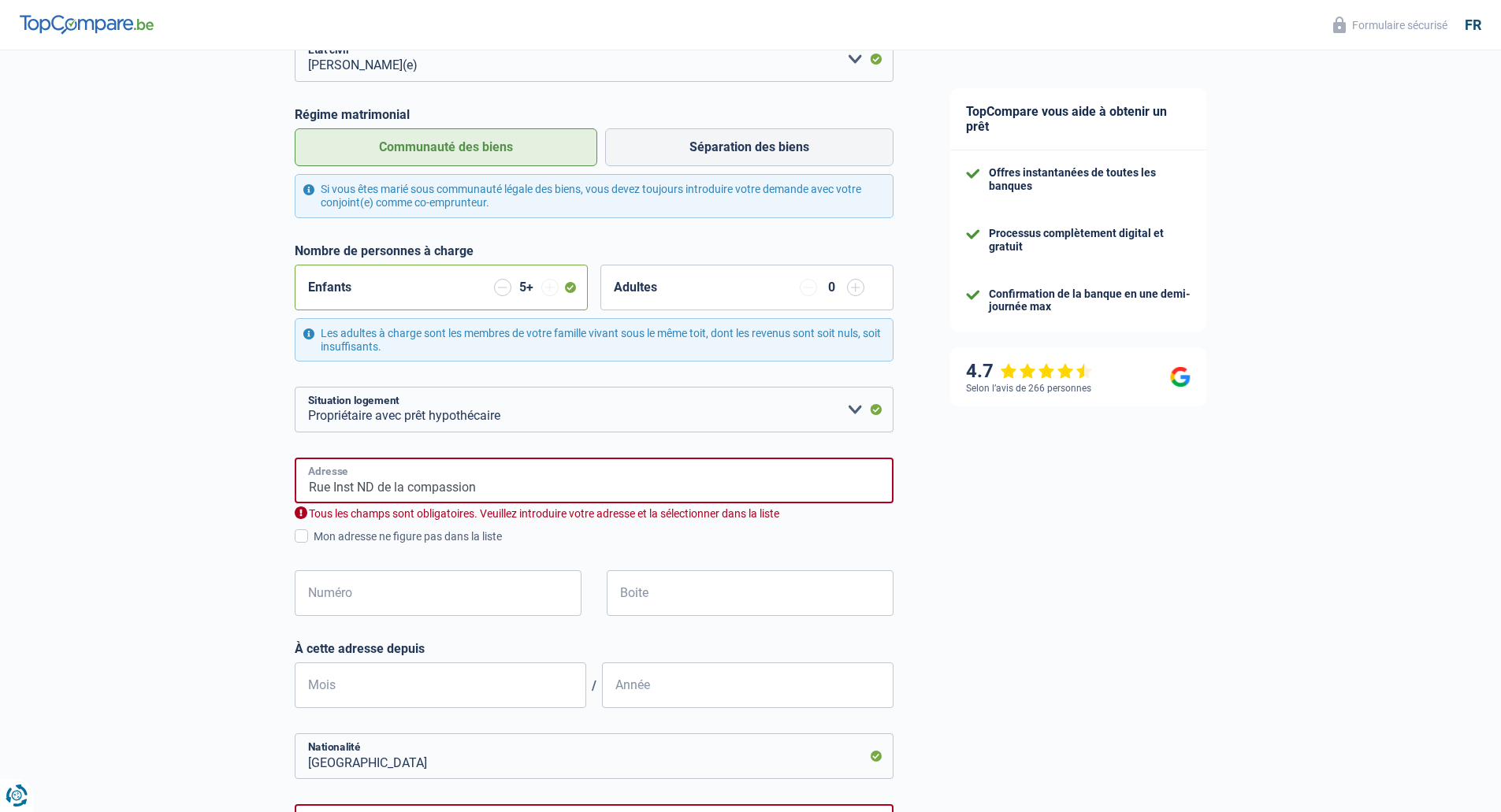
type input "[GEOGRAPHIC_DATA]"
click at [360, 594] on input "Numéro" at bounding box center [438, 593] width 286 height 46
type input "304"
type input "01"
click at [372, 692] on input "Mois" at bounding box center [440, 685] width 291 height 46
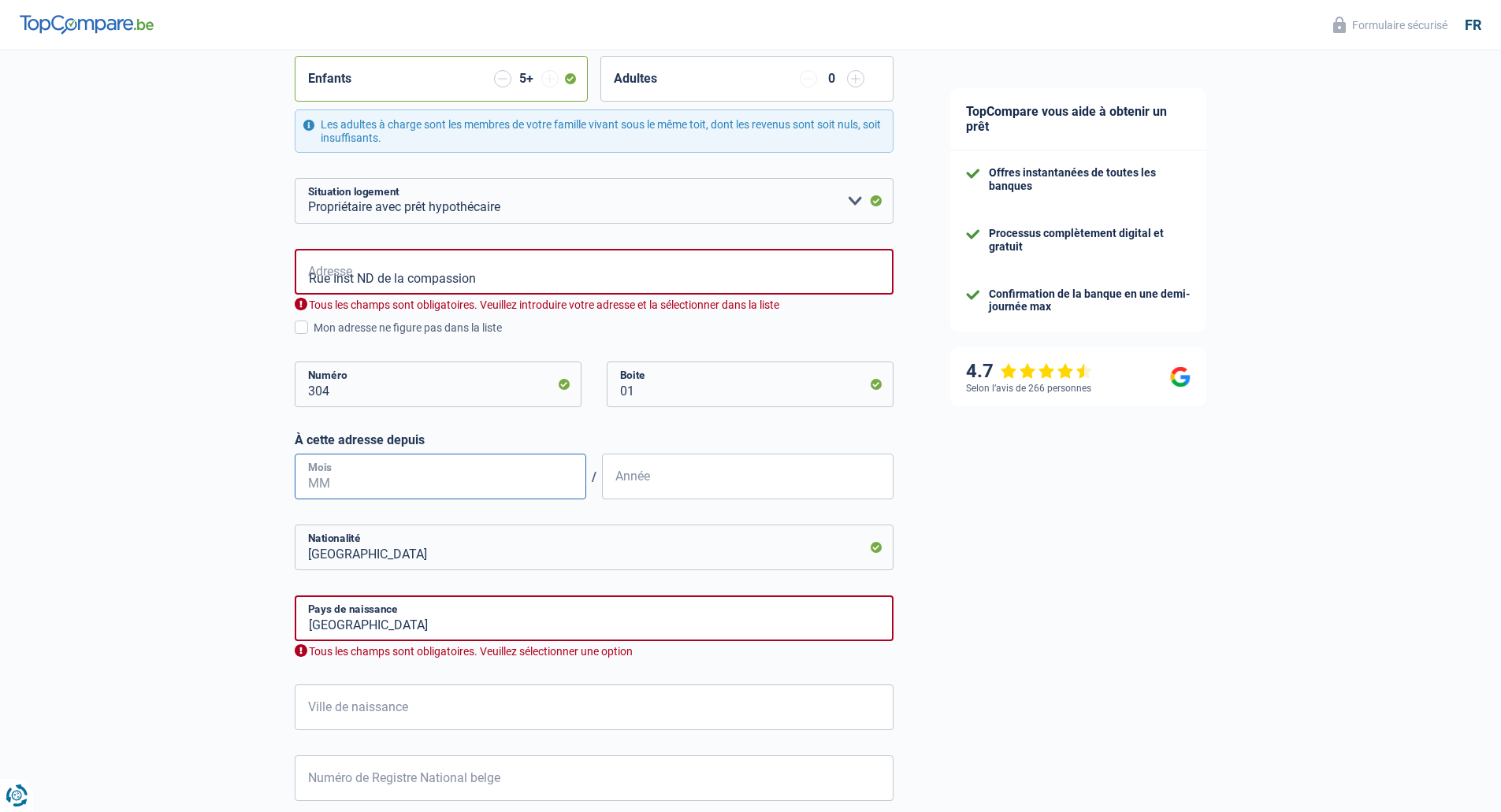
scroll to position [473, 0]
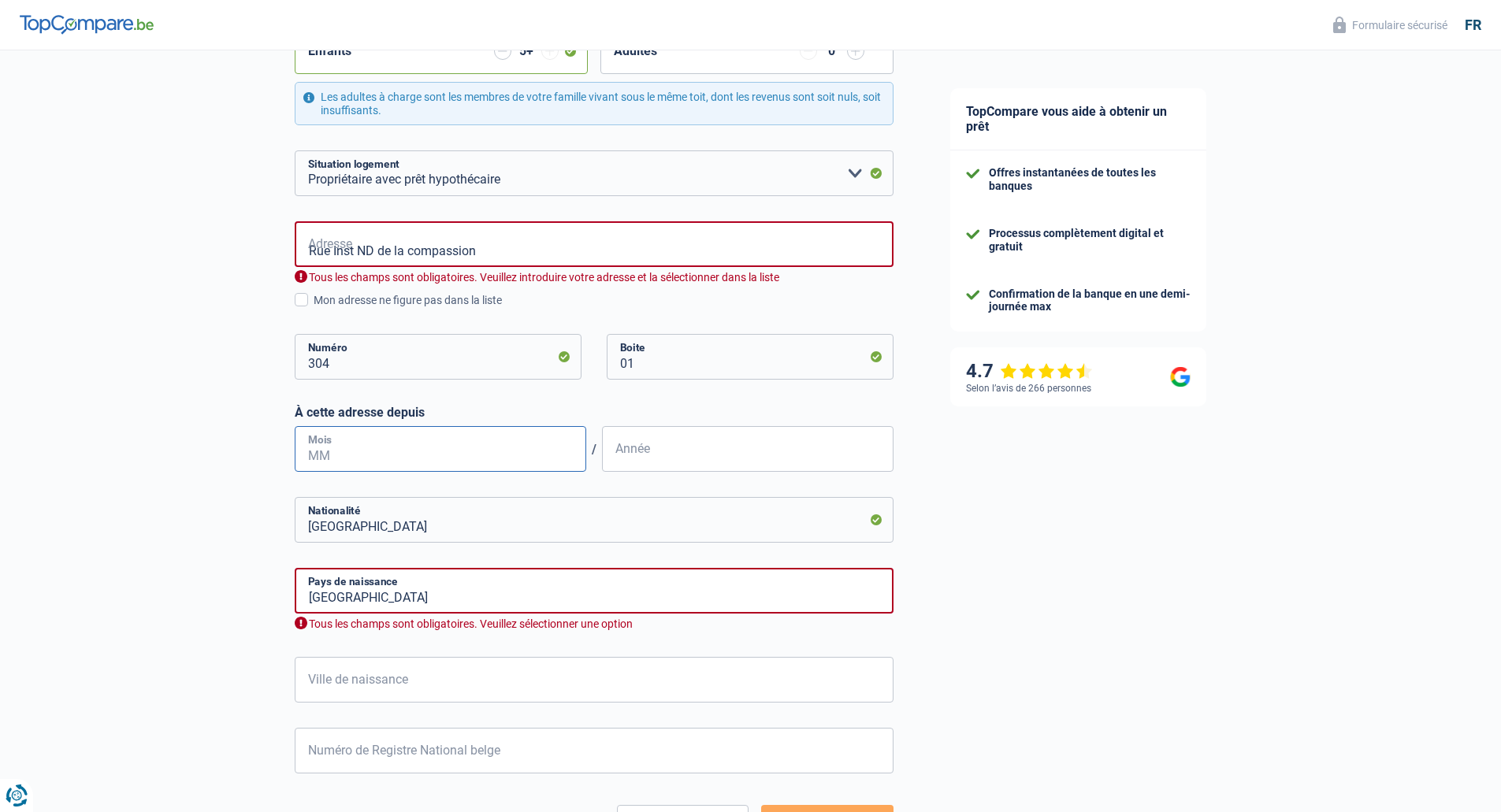
type input "0"
type input "11"
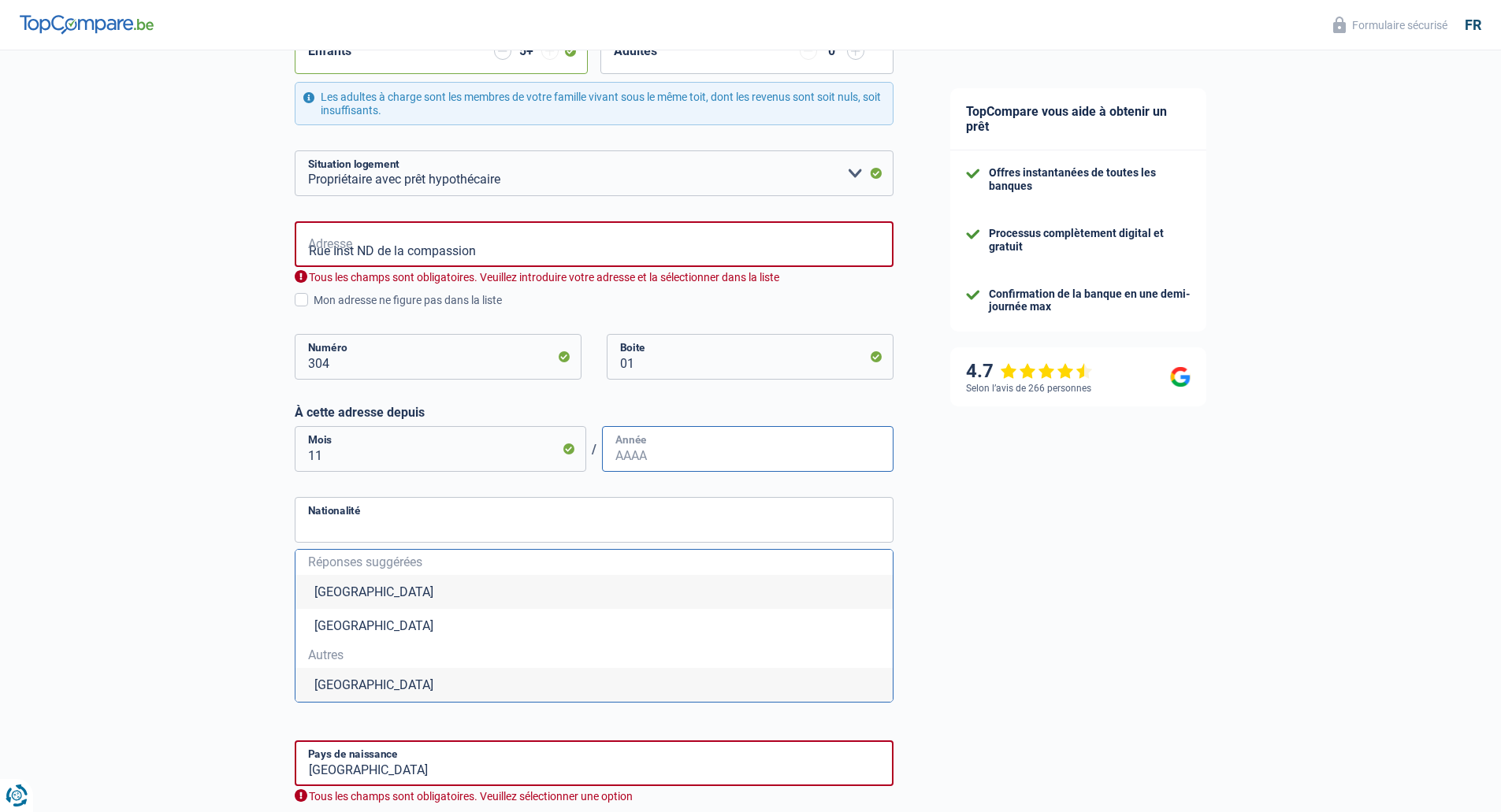
click at [667, 446] on input "Année" at bounding box center [747, 448] width 291 height 46
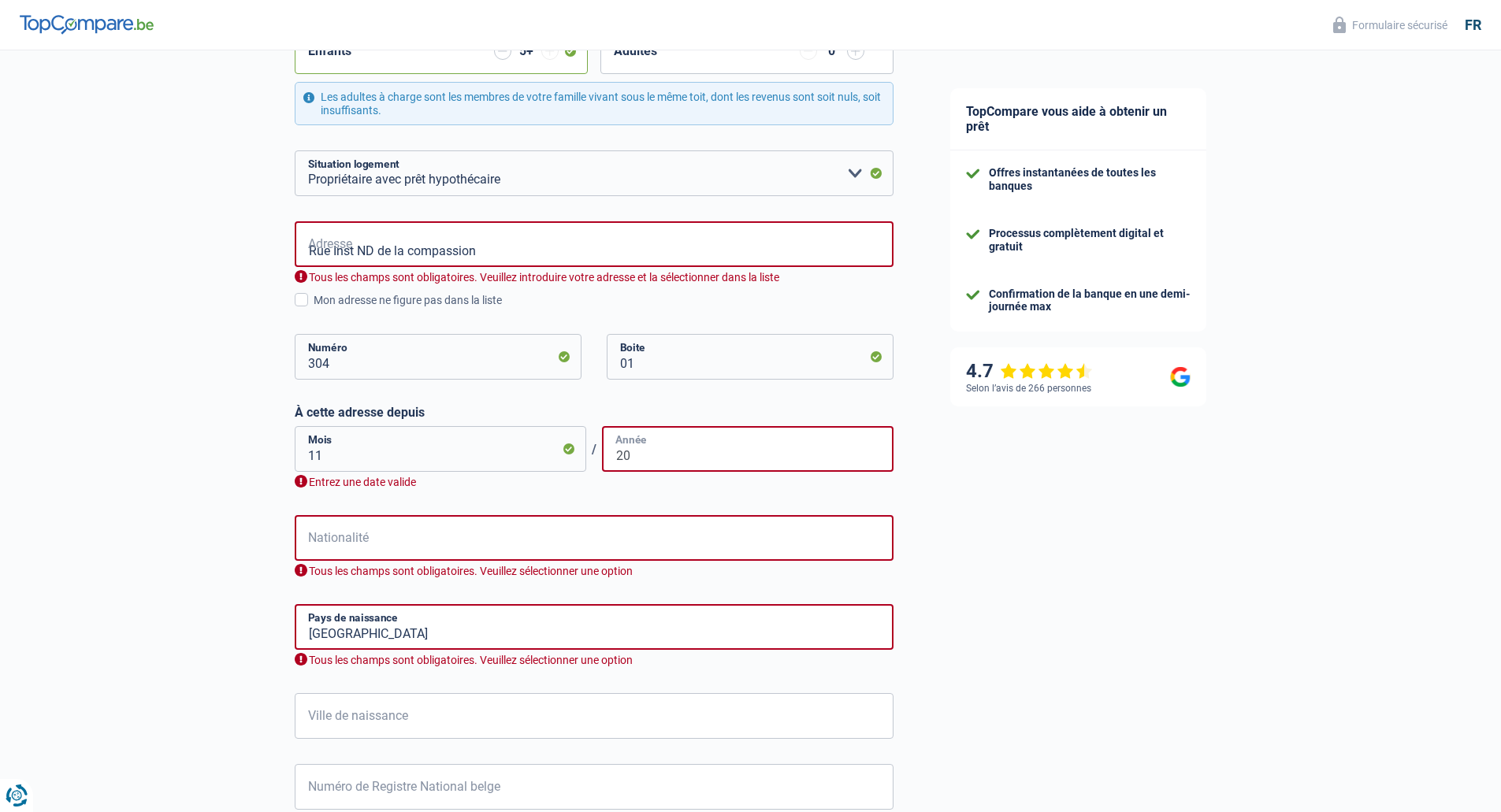
type input "20"
drag, startPoint x: 371, startPoint y: 457, endPoint x: 232, endPoint y: 472, distance: 139.8
click at [232, 472] on div "Chance de réussite de votre simulation est de 60% 1 2 3 4 5 Rajoutez +20% en co…" at bounding box center [461, 269] width 922 height 1397
type input "08"
click at [692, 446] on input "20" at bounding box center [747, 448] width 291 height 46
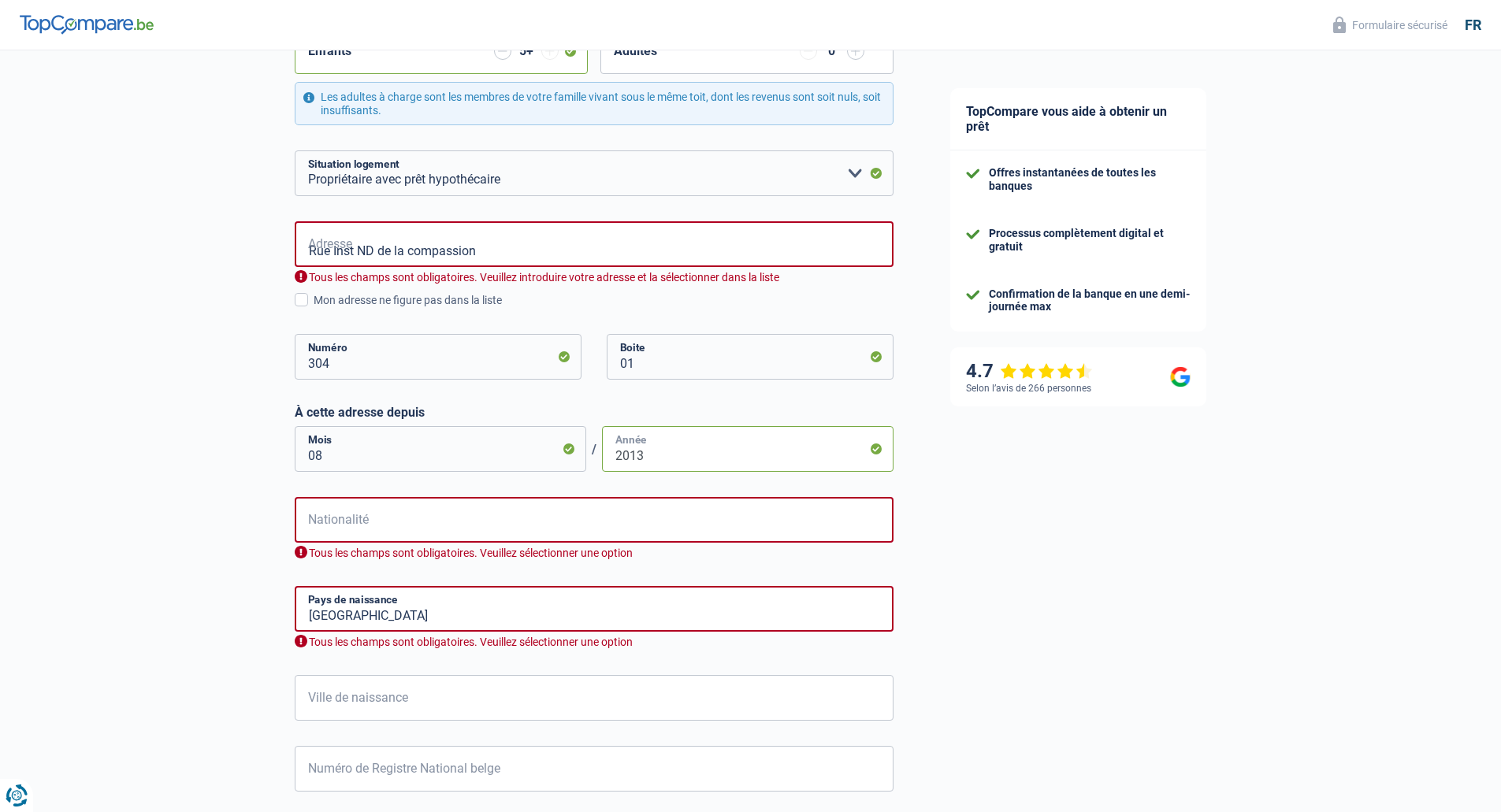
type input "2013"
click at [481, 532] on input "Nationalité" at bounding box center [595, 520] width 599 height 46
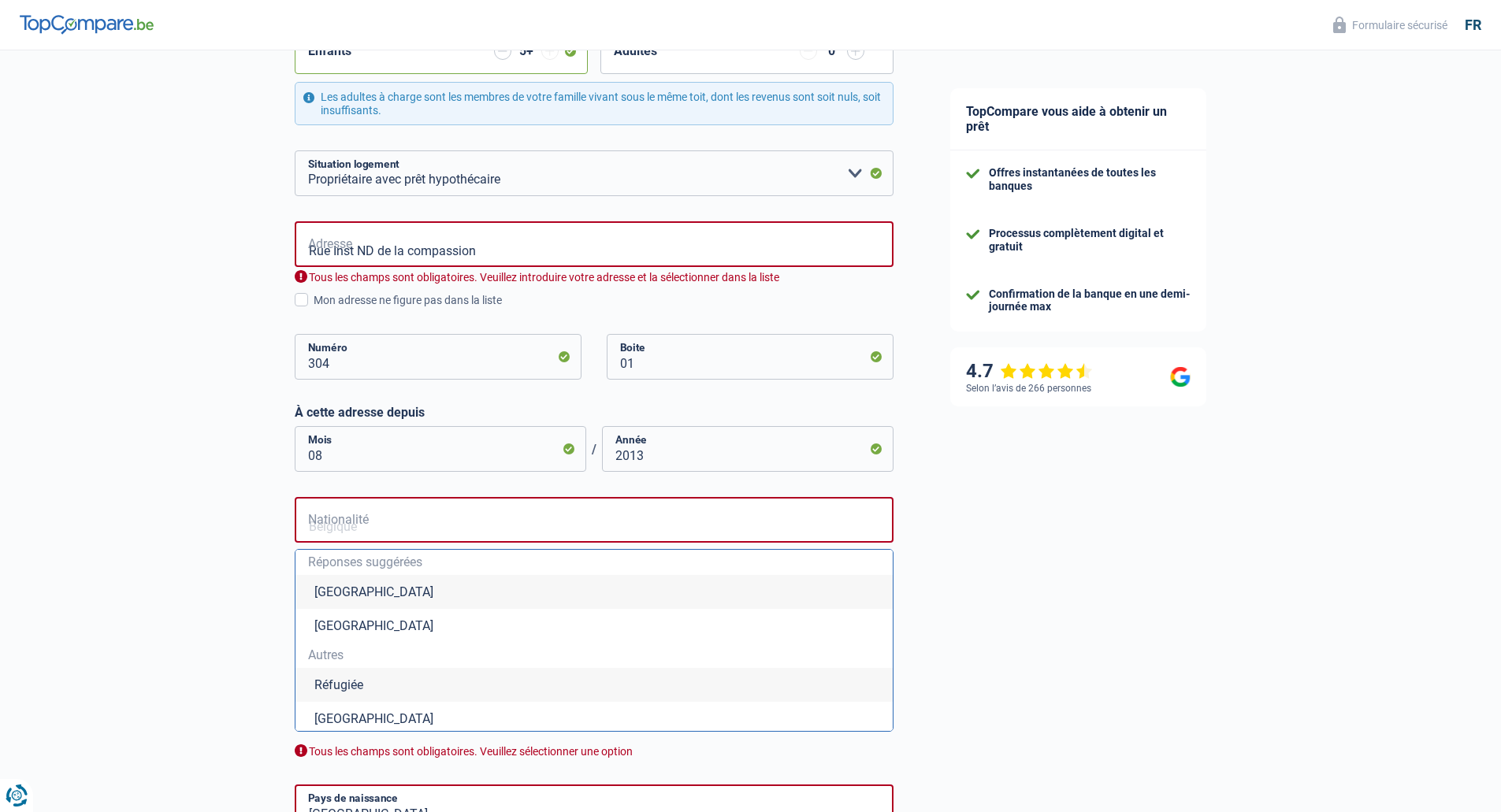
click at [375, 593] on li "[GEOGRAPHIC_DATA]" at bounding box center [595, 592] width 597 height 34
type input "[GEOGRAPHIC_DATA]"
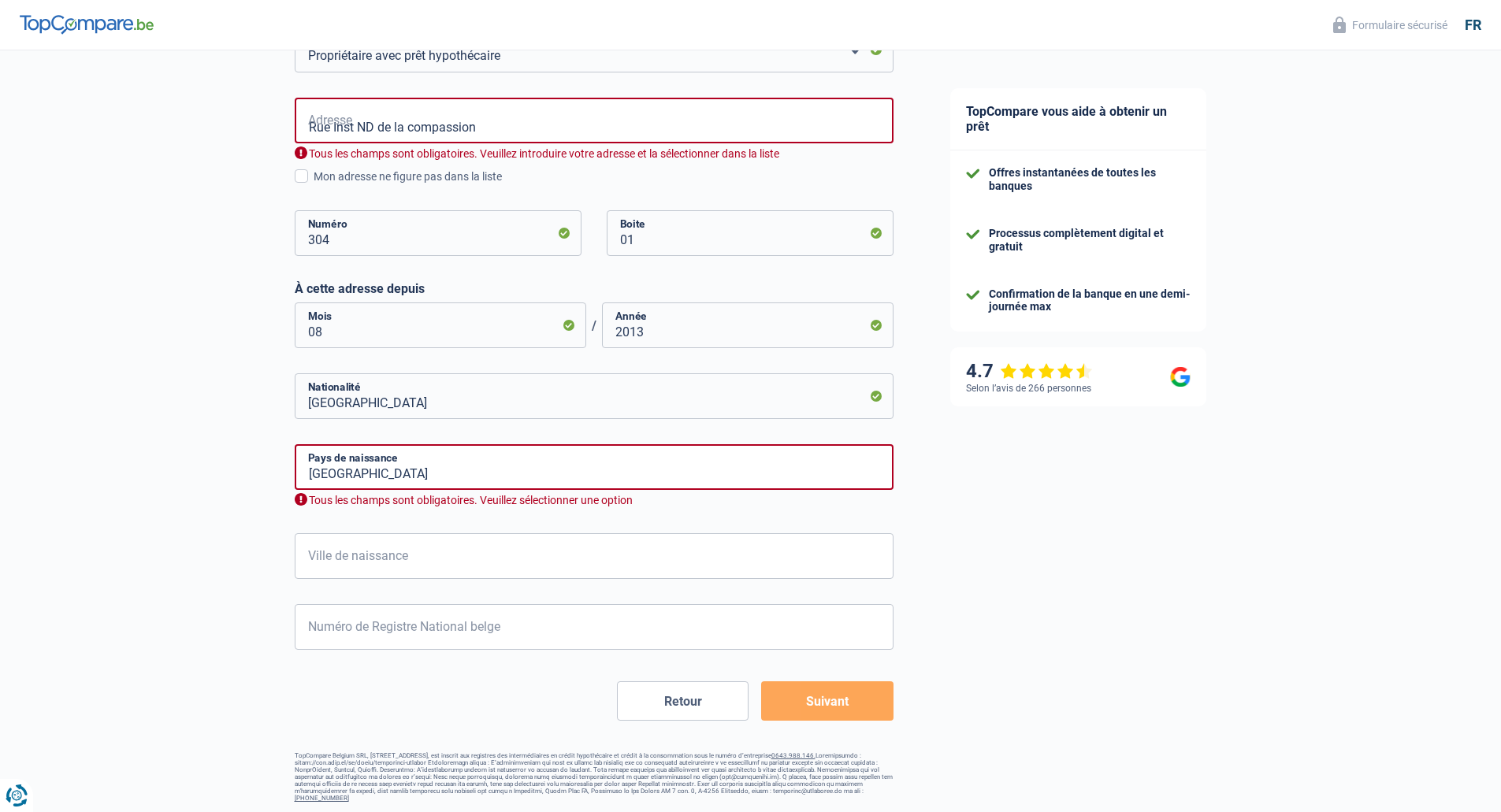
scroll to position [598, 0]
click at [392, 565] on input "Ville de naissance" at bounding box center [595, 554] width 599 height 46
type input "La Louviere"
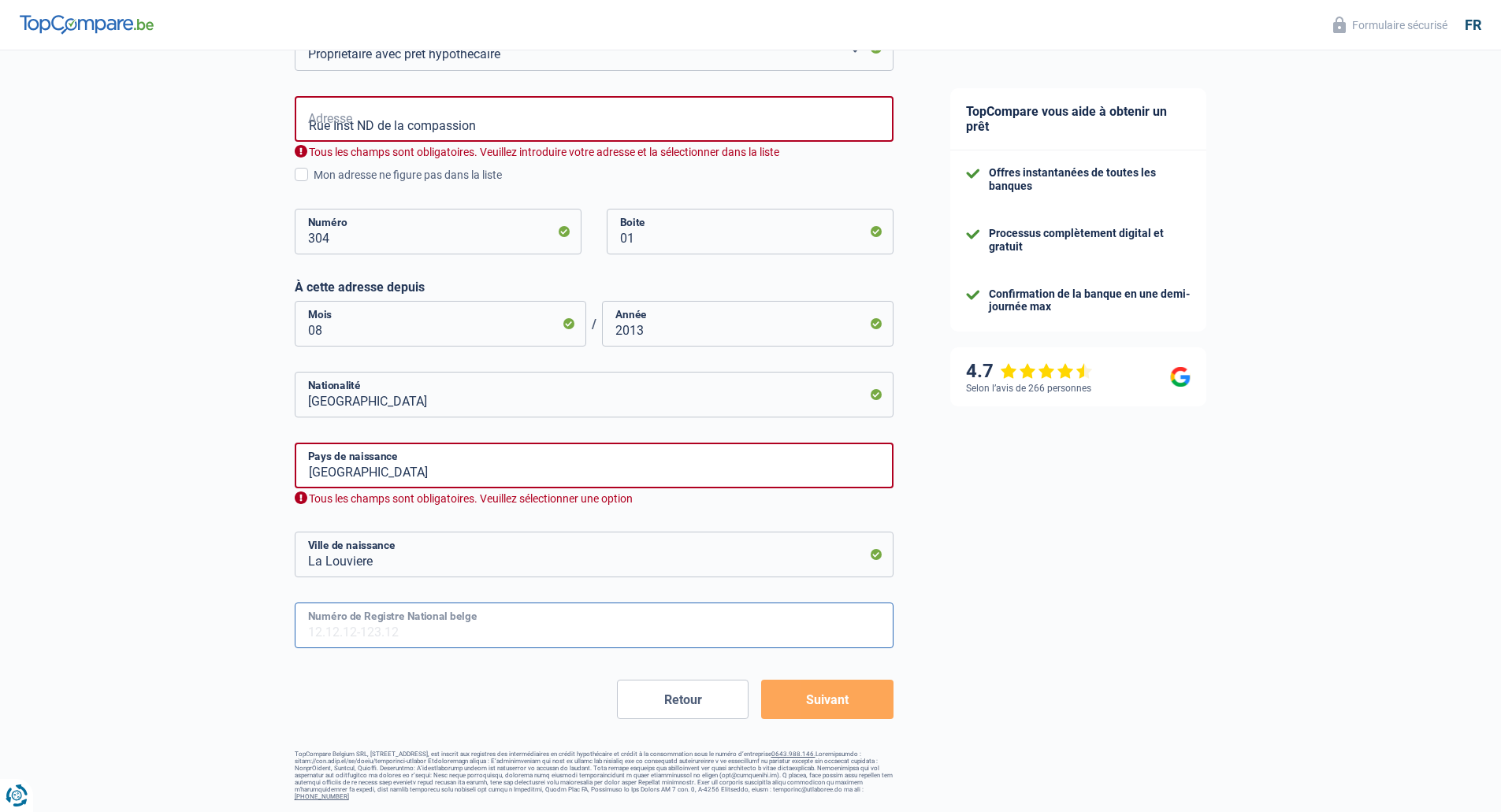
click at [361, 632] on input "Numéro de Registre National belge" at bounding box center [595, 625] width 599 height 46
type input "80.11.01-087.88"
click at [825, 710] on button "Suivant" at bounding box center [827, 700] width 132 height 40
click at [426, 464] on input "[GEOGRAPHIC_DATA]" at bounding box center [595, 465] width 599 height 46
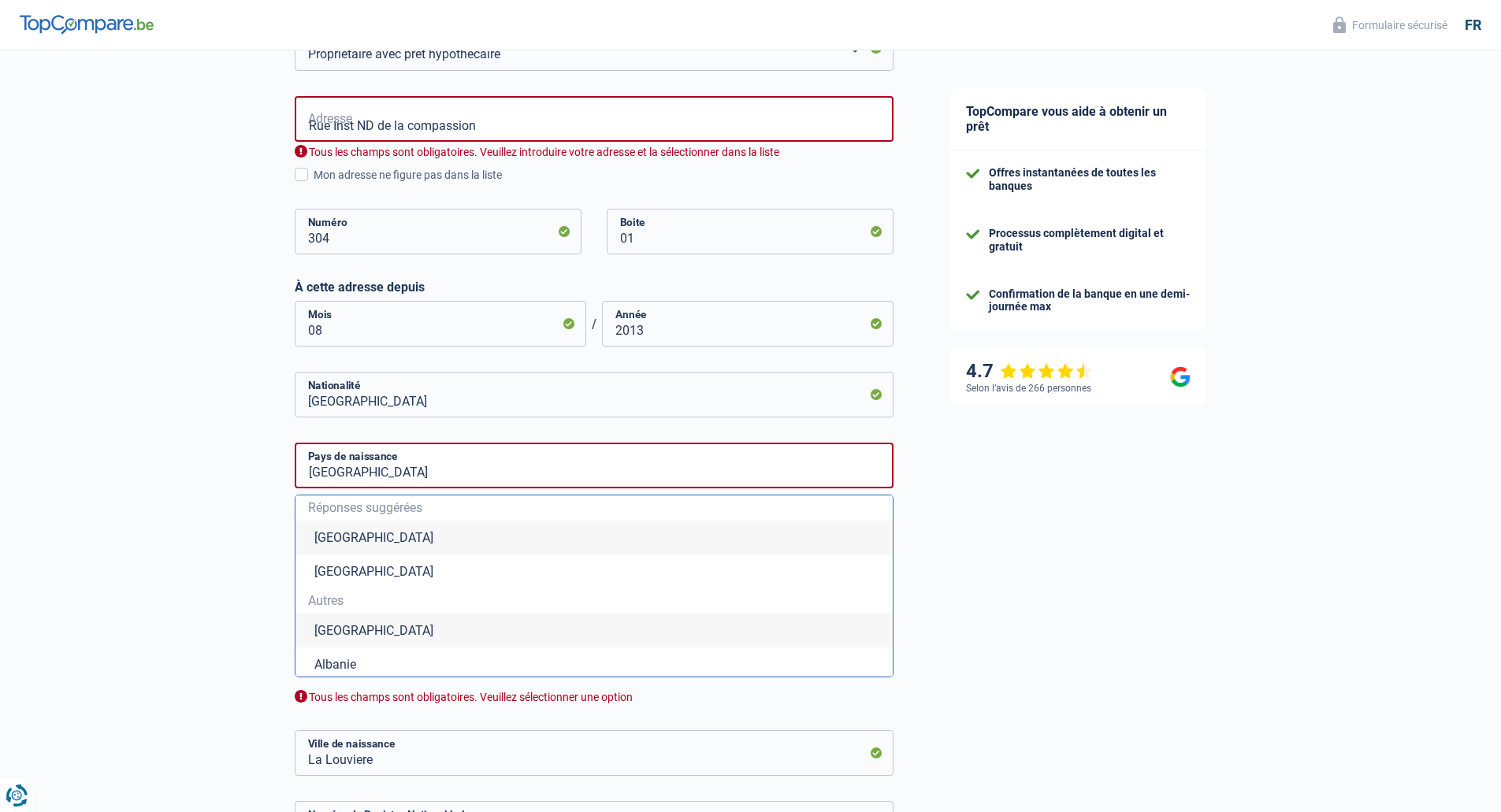
click at [342, 533] on li "[GEOGRAPHIC_DATA]" at bounding box center [595, 538] width 597 height 34
type input "[GEOGRAPHIC_DATA]"
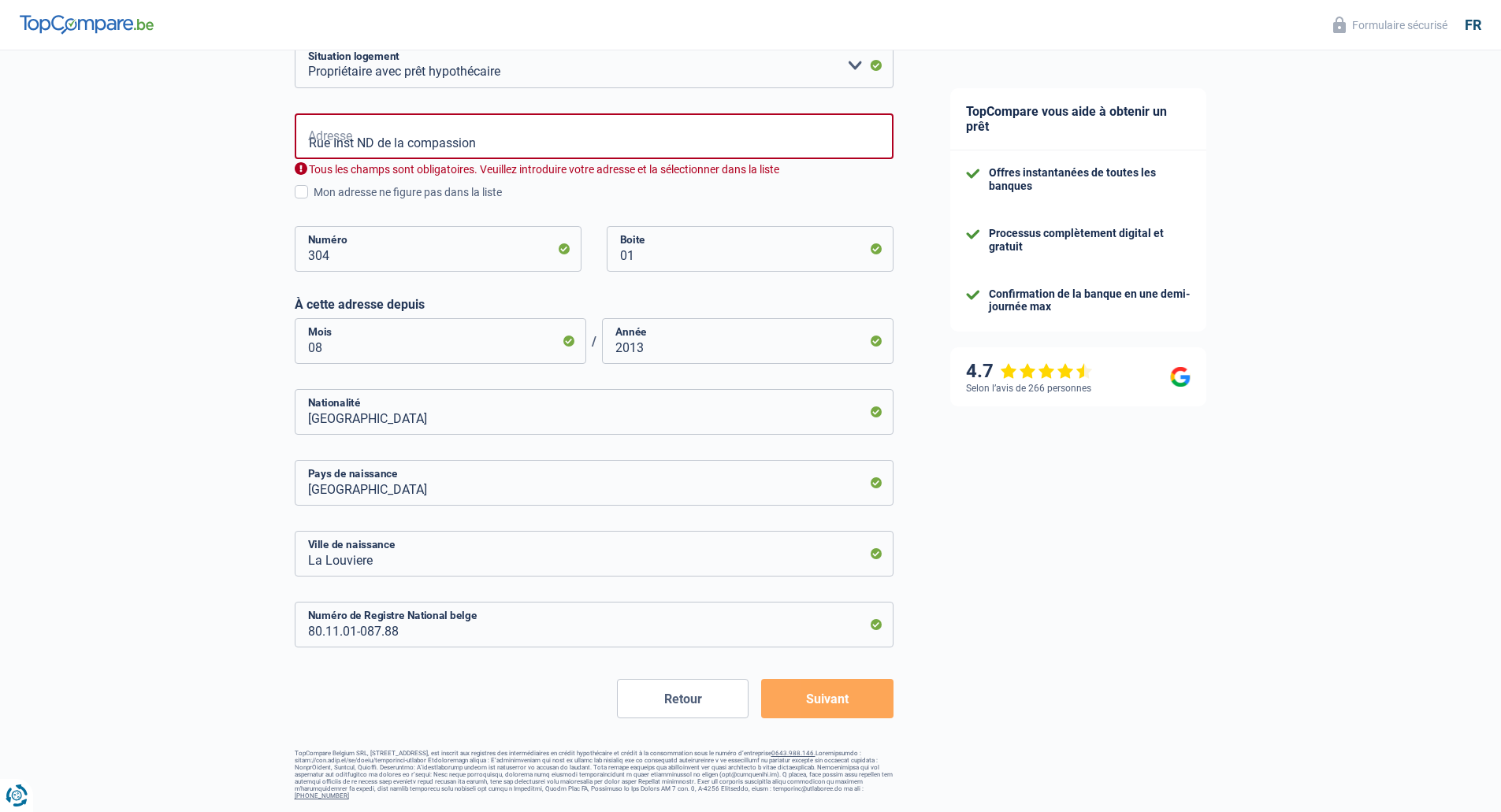
scroll to position [580, 0]
click at [971, 515] on div "TopCompare vous aide à obtenir un prêt Offres instantanées de toutes les banque…" at bounding box center [1212, 141] width 580 height 1342
drag, startPoint x: 833, startPoint y: 708, endPoint x: 560, endPoint y: 104, distance: 662.8
click at [563, 92] on form "[PERSON_NAME](e) Cohabitant(e) légal(e) Divorcé(e) Veuf(ve) Séparé (de fait) Ve…" at bounding box center [595, 206] width 599 height 1027
click at [530, 151] on input "Rue Inst ND de la compassion" at bounding box center [595, 137] width 599 height 46
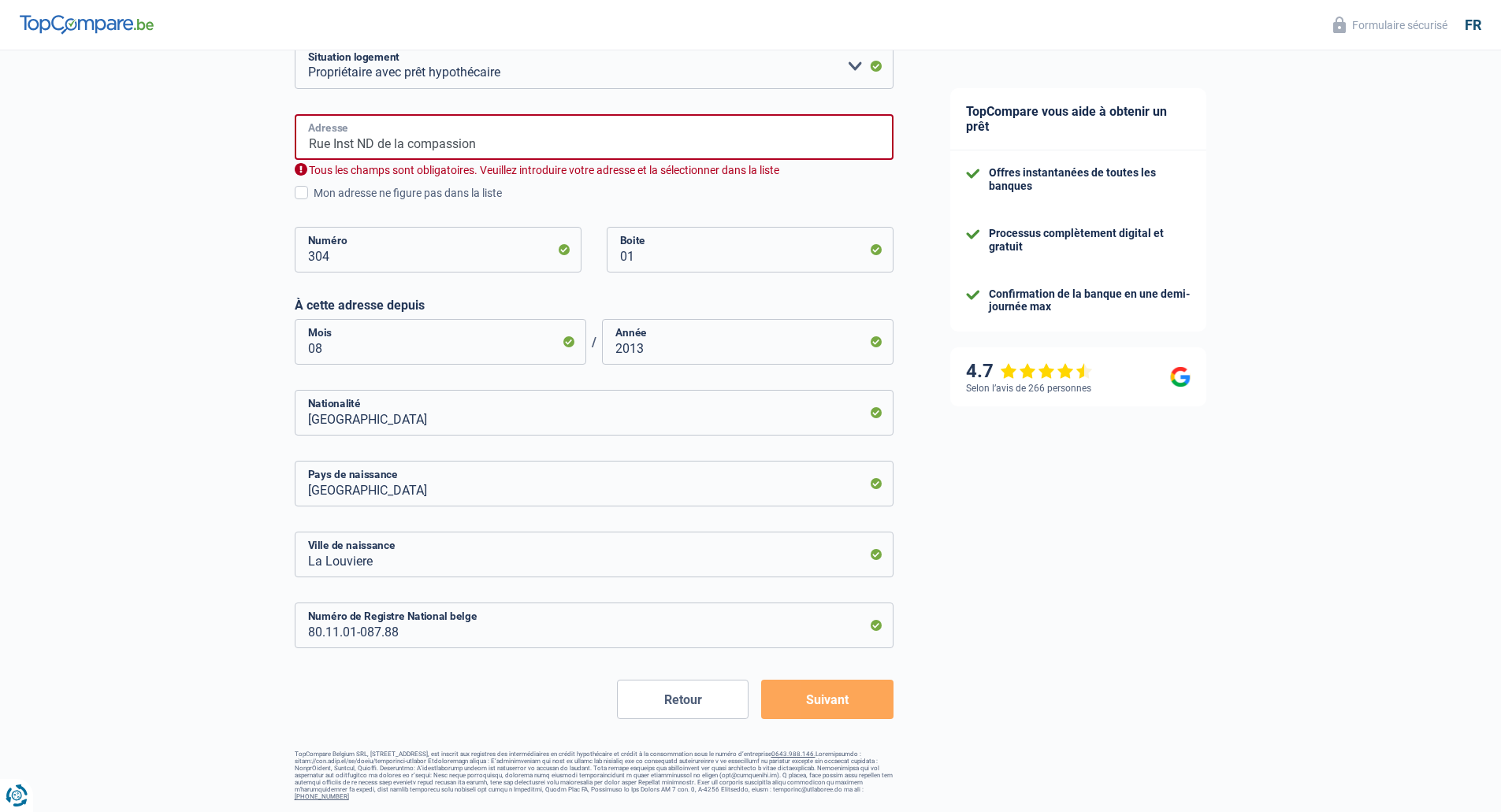
click at [501, 138] on input "Rue Inst ND de la compassion" at bounding box center [595, 137] width 599 height 46
type input "R"
click at [566, 141] on input "R institut [GEOGRAPHIC_DATA]" at bounding box center [595, 137] width 599 height 46
type input "R institut [GEOGRAPHIC_DATA]"
click at [299, 197] on span at bounding box center [302, 192] width 13 height 13
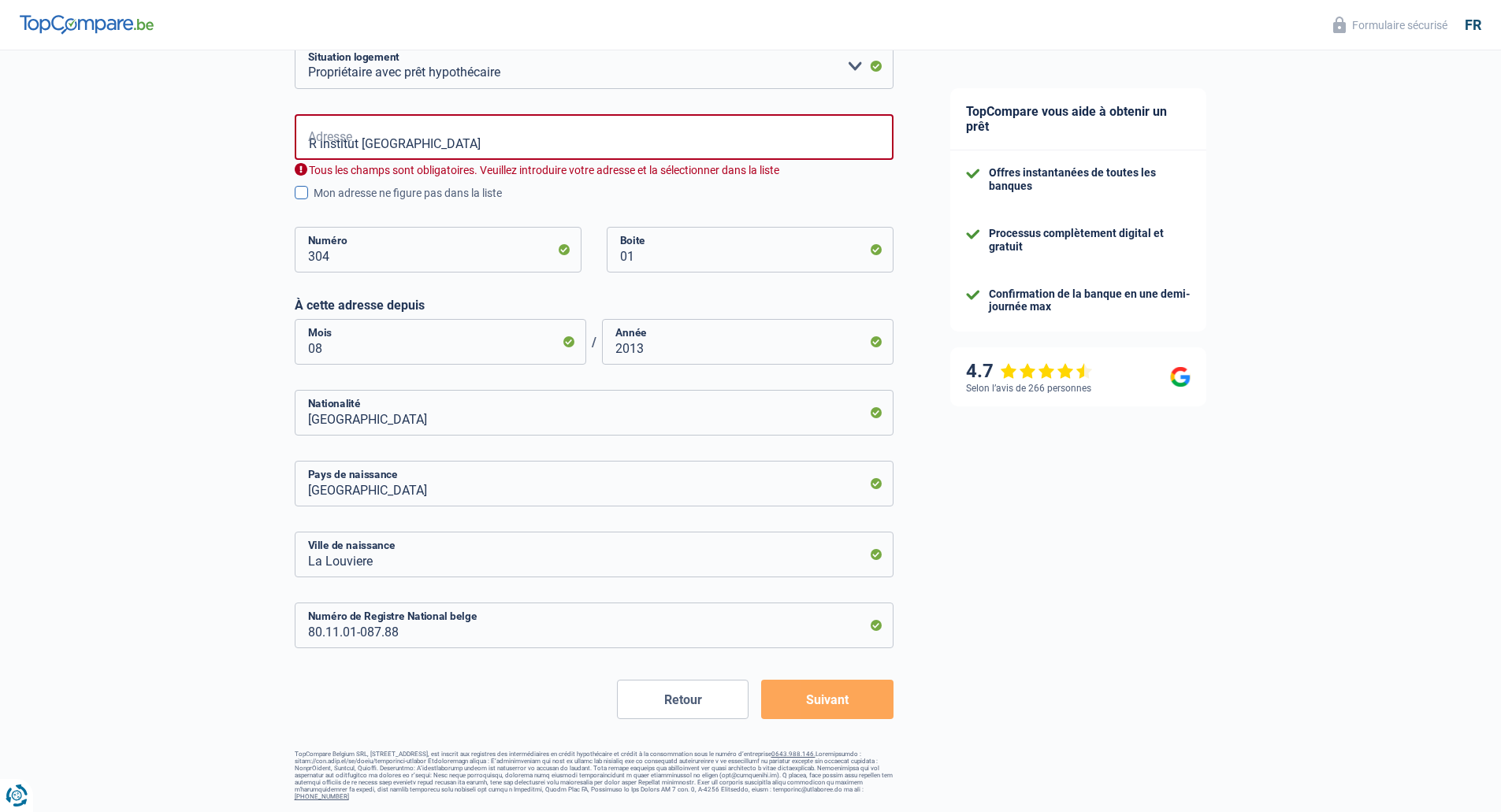
click at [314, 202] on input "Mon adresse ne figure pas dans la liste" at bounding box center [314, 202] width 0 height 0
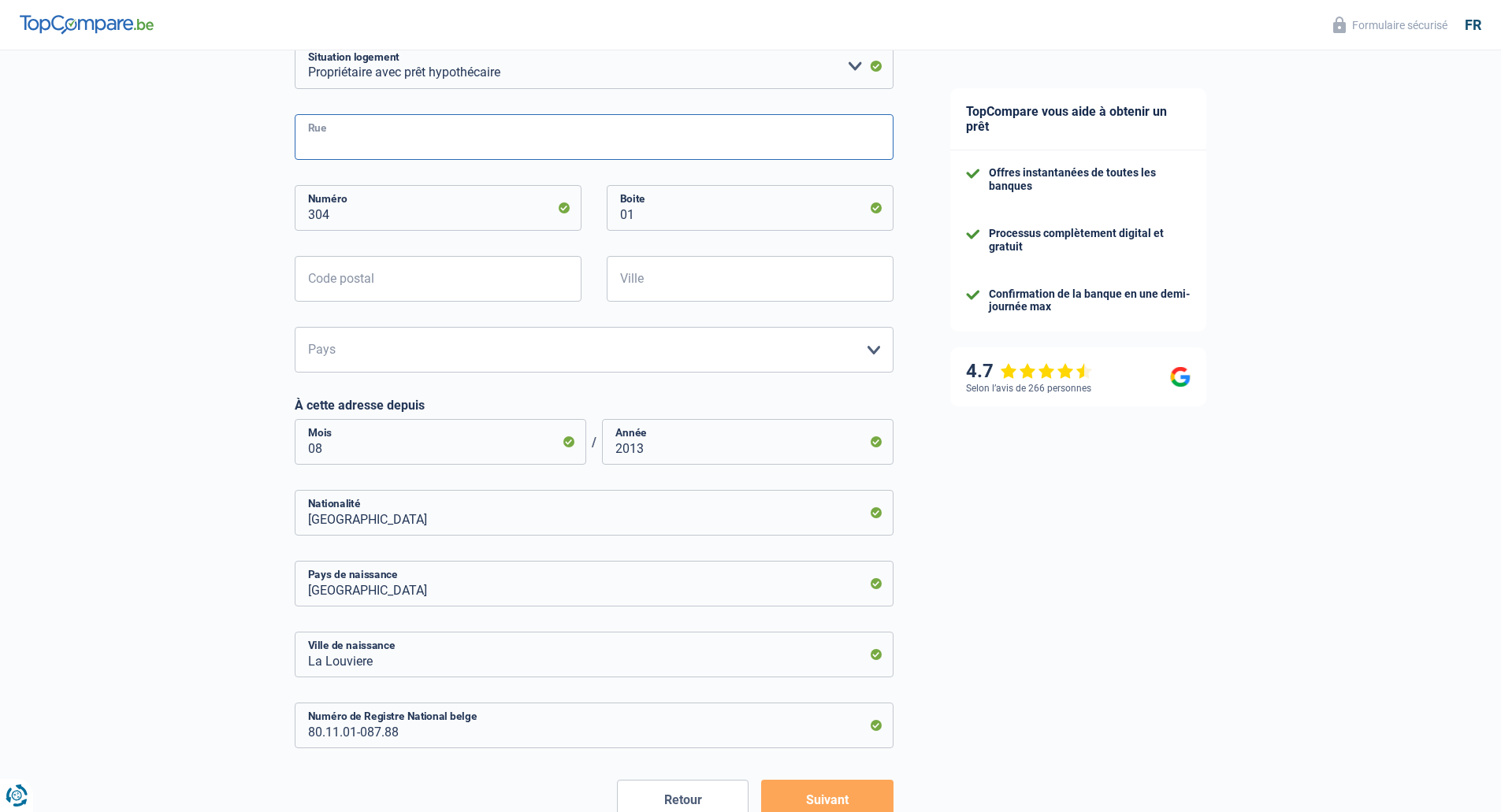
click at [330, 147] on input "Rue" at bounding box center [595, 137] width 599 height 46
type input "Rue Inst ND de la compassion"
type input "7100"
type input "Haine-[GEOGRAPHIC_DATA][PERSON_NAME]"
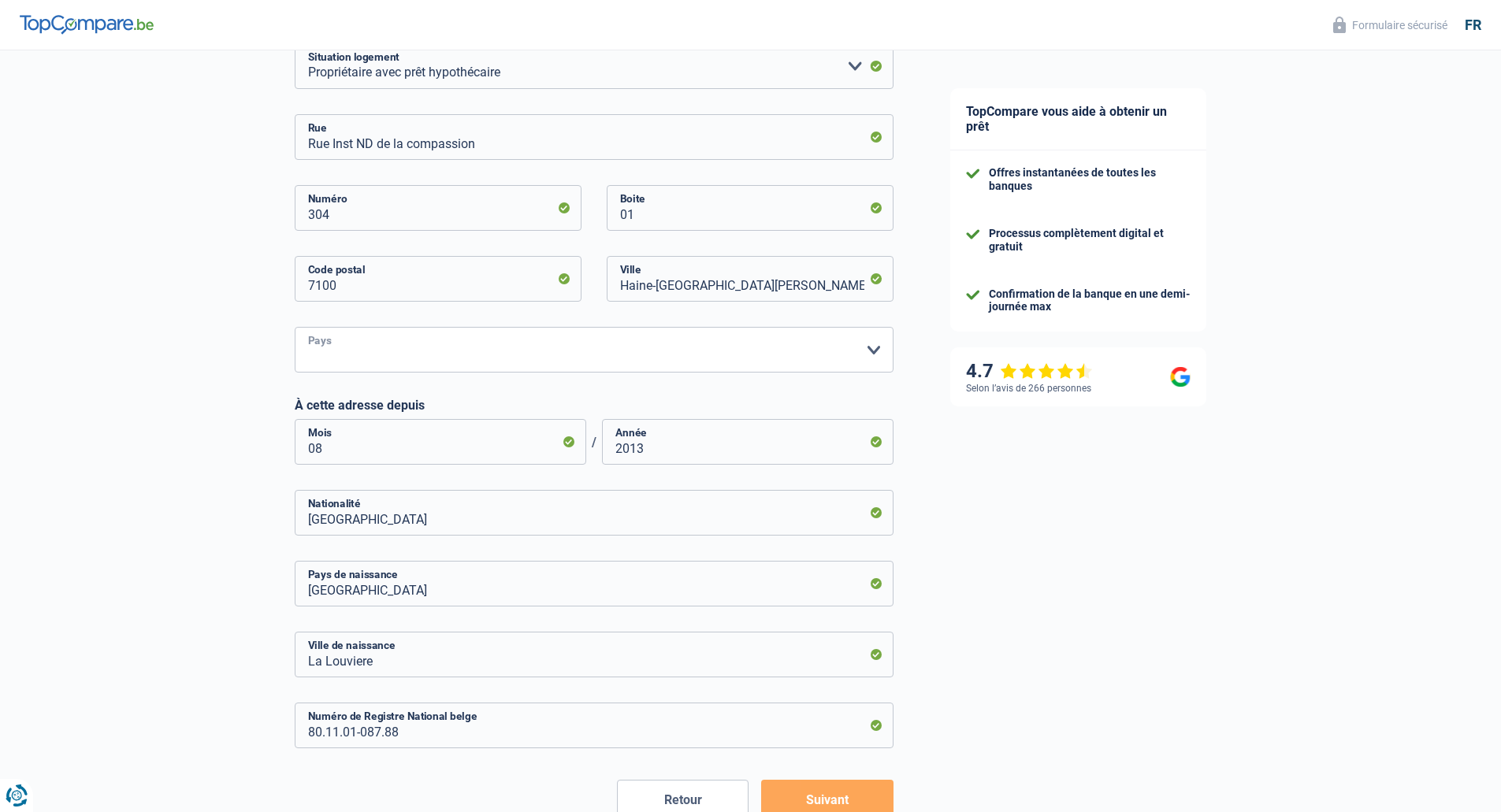
click at [368, 347] on select "Belgique Luxembourg Veuillez sélectionner une option" at bounding box center [595, 349] width 599 height 46
select select "BE"
click at [295, 329] on select "Belgique Luxembourg Veuillez sélectionner une option" at bounding box center [595, 349] width 599 height 46
click at [229, 404] on div "Chance de réussite de votre simulation est de 60% 1 2 3 4 5 Rajoutez +20% en co…" at bounding box center [461, 185] width 922 height 1442
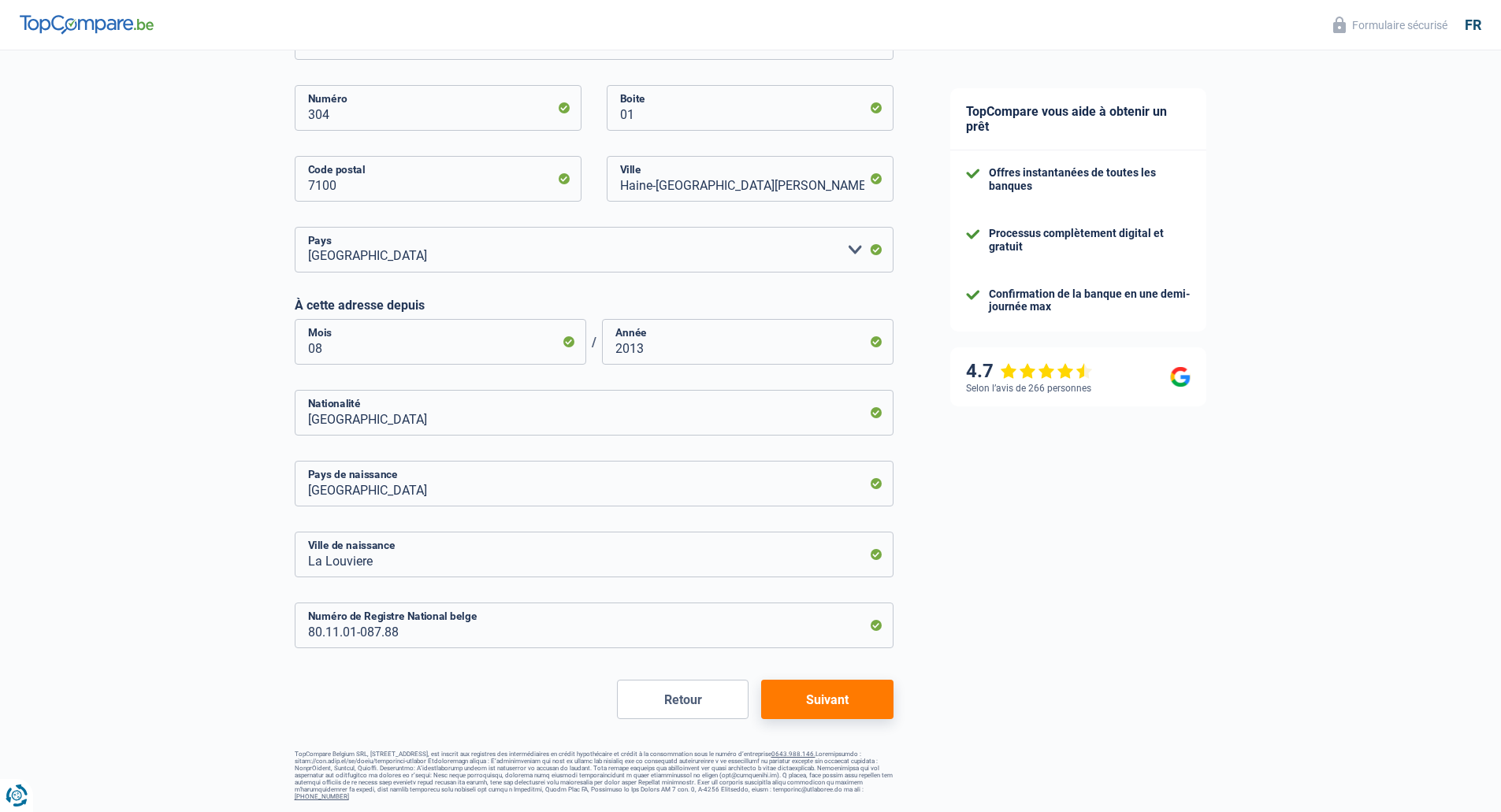
click at [868, 699] on button "Suivant" at bounding box center [827, 700] width 132 height 40
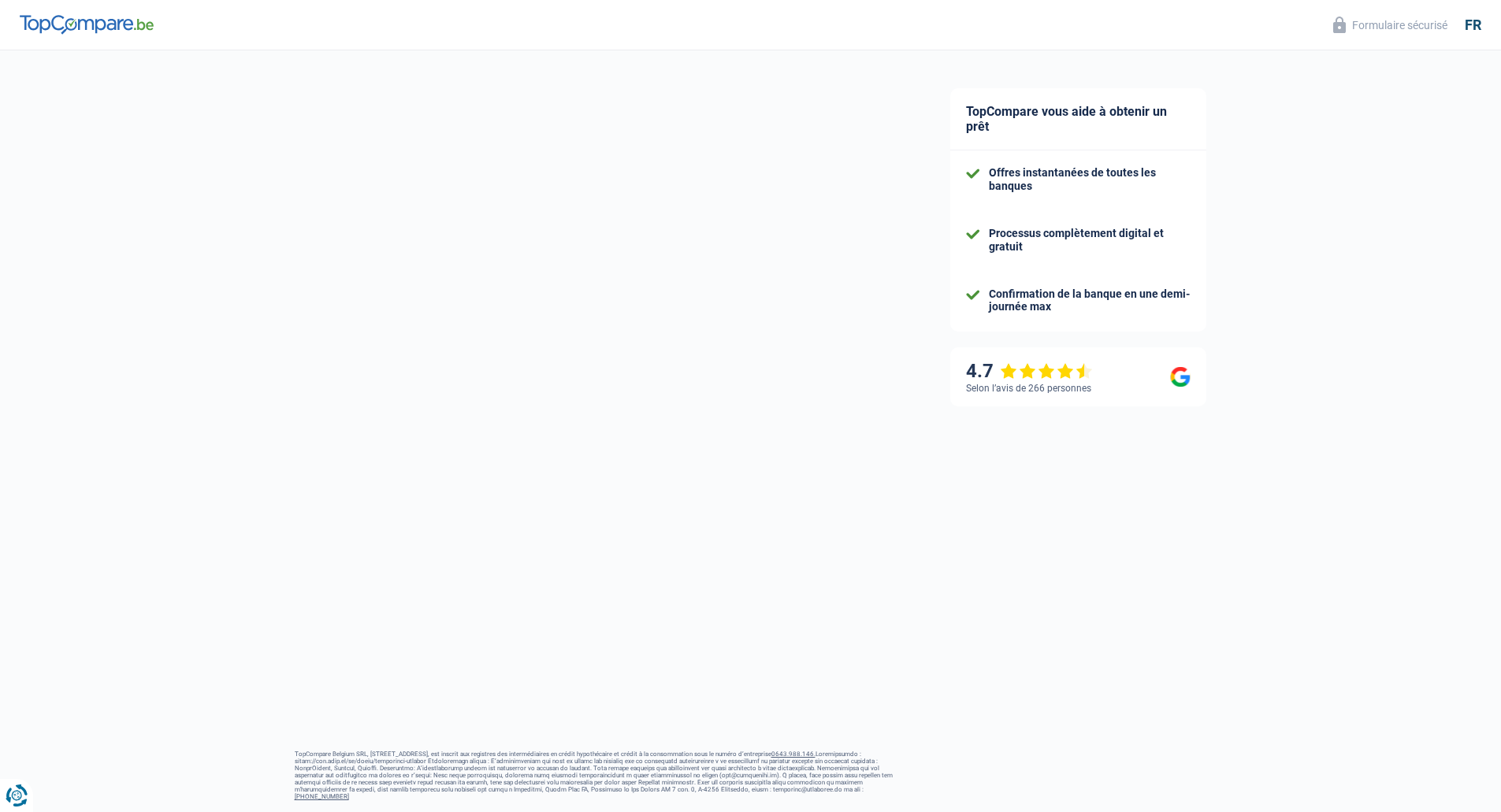
select select "familyAllowances"
select select "netSalary"
select select "mortgage"
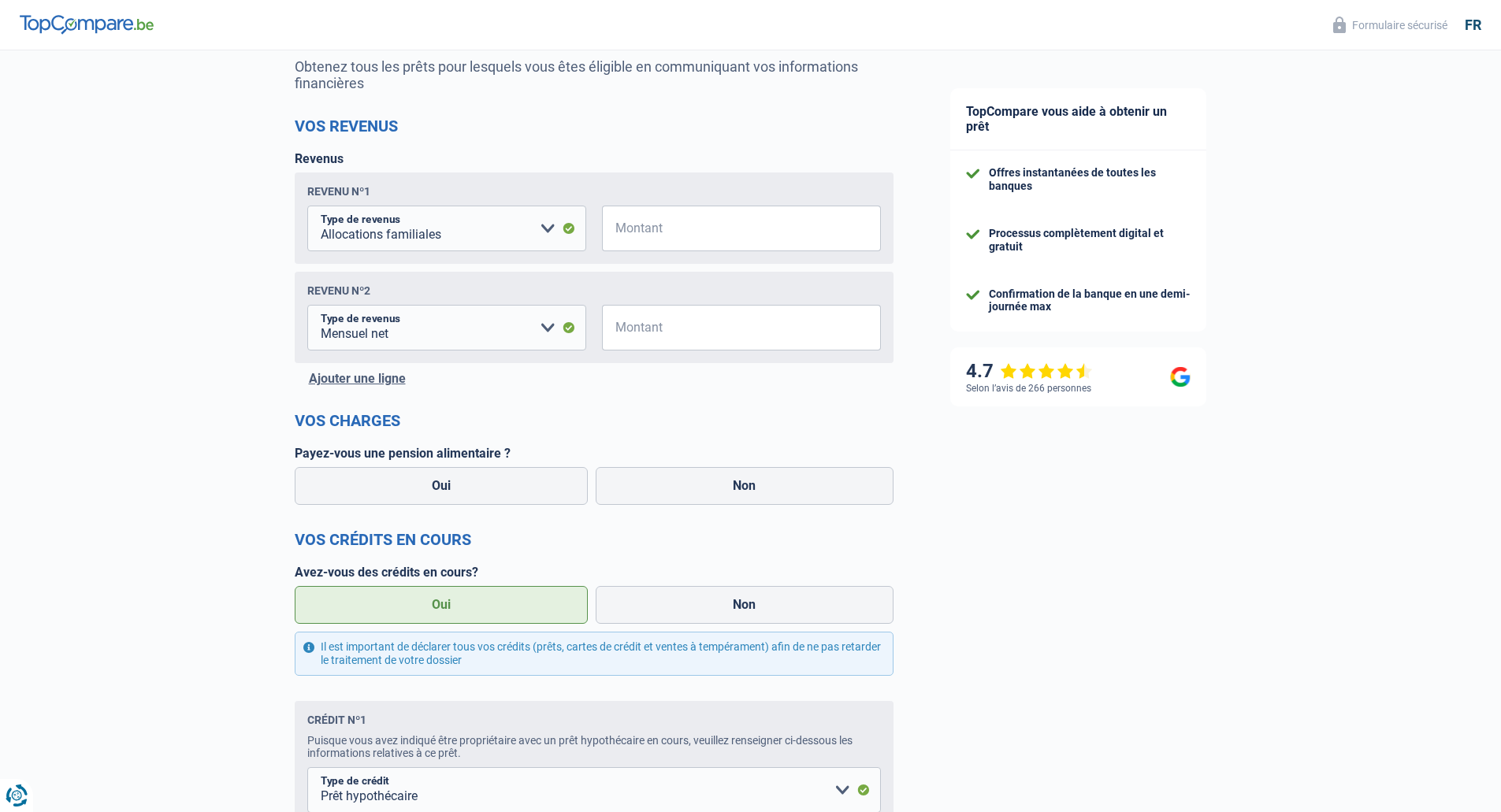
scroll to position [157, 0]
click at [520, 238] on select "Allocation d'handicap Allocations chômage Allocations familiales Chèques repas …" at bounding box center [447, 227] width 279 height 46
click at [400, 238] on select "Allocation d'handicap Allocations chômage Allocations familiales Chèques repas …" at bounding box center [447, 227] width 279 height 46
click at [428, 238] on select "Allocation d'handicap Allocations chômage Allocations familiales Chèques repas …" at bounding box center [447, 227] width 279 height 46
click at [429, 237] on select "Allocation d'handicap Allocations chômage Allocations familiales Chèques repas …" at bounding box center [447, 227] width 279 height 46
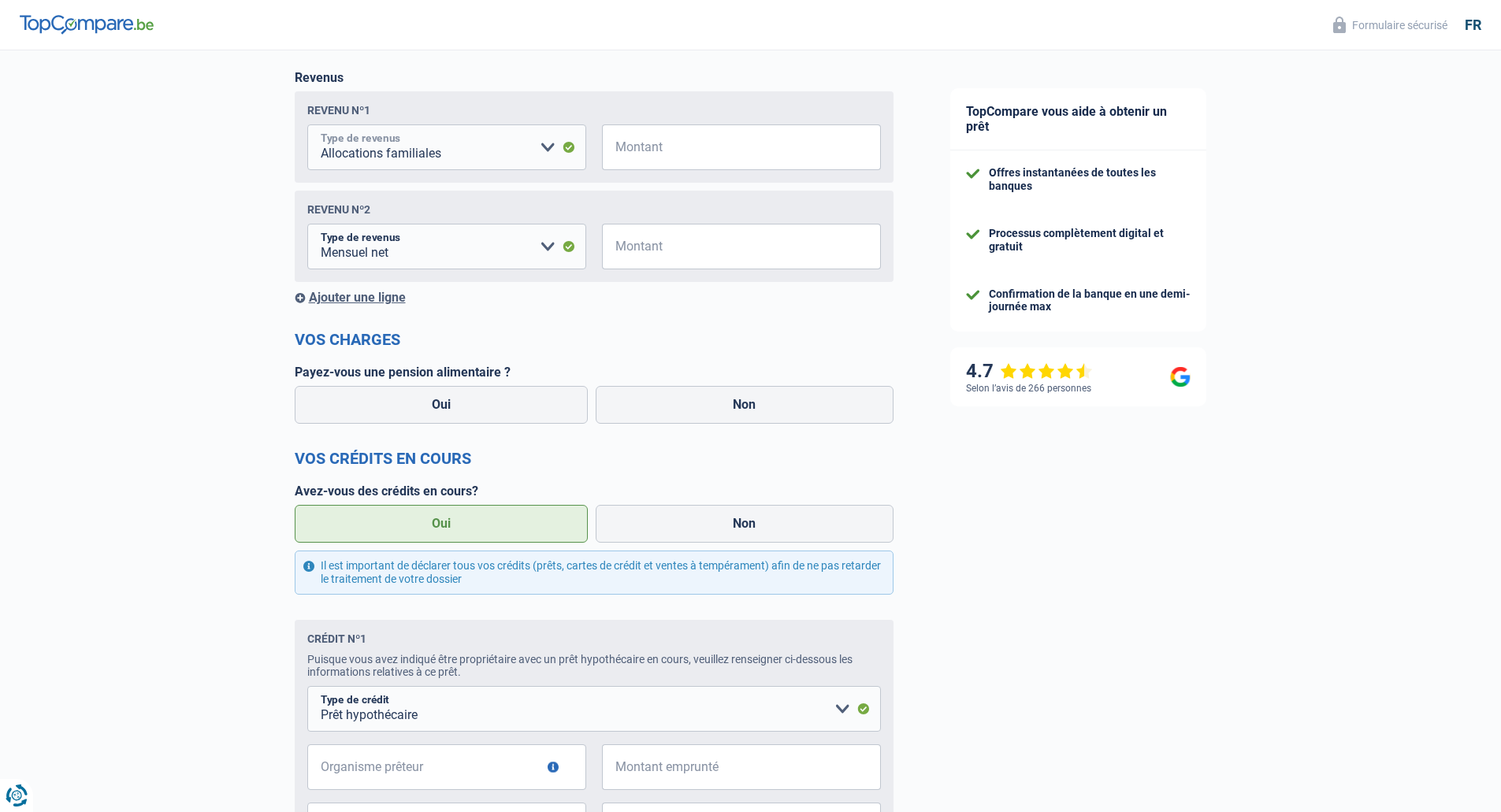
scroll to position [0, 0]
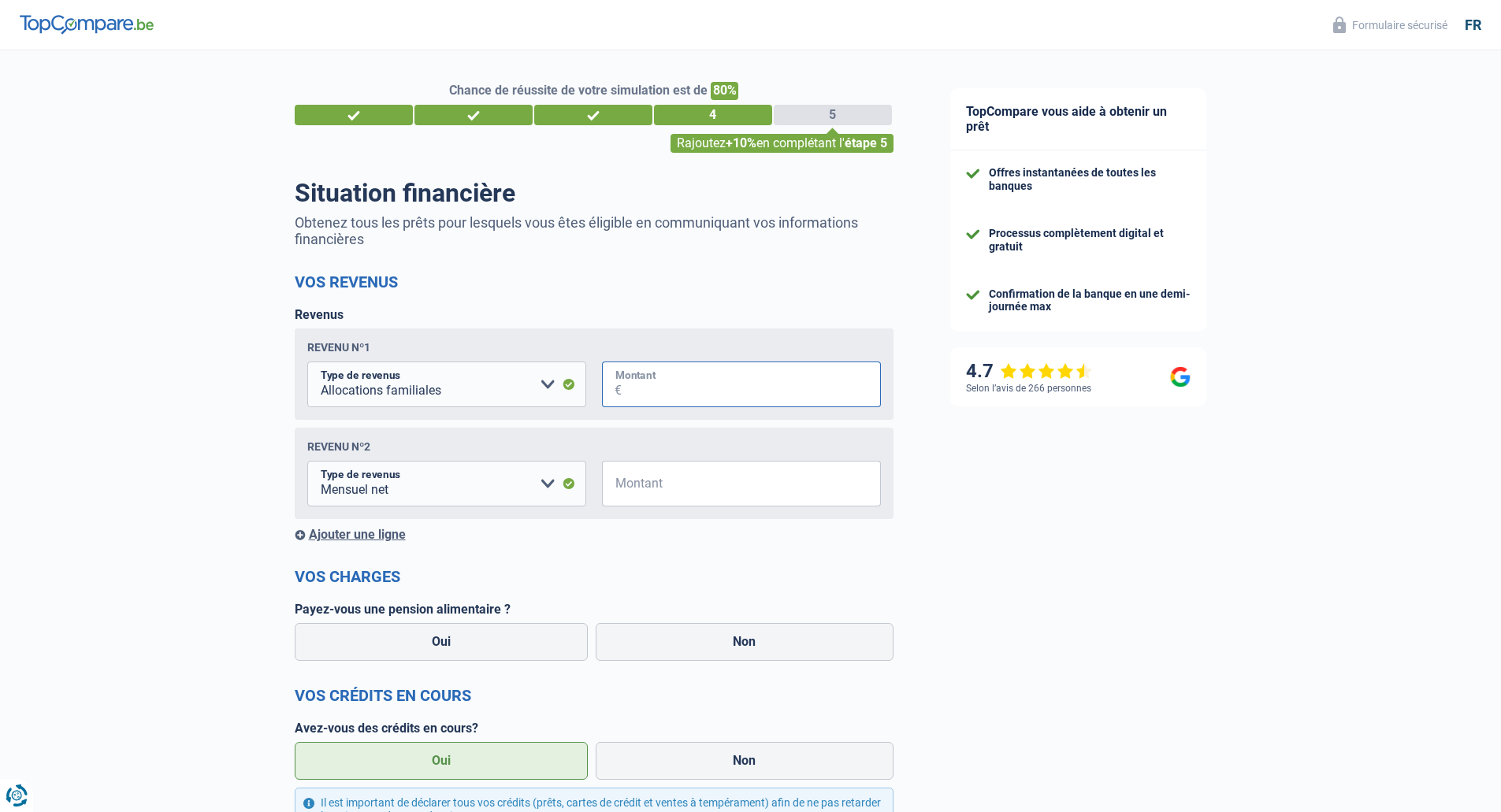
click at [677, 391] on input "Montant" at bounding box center [751, 384] width 259 height 46
type input "450"
click at [692, 487] on input "Montant" at bounding box center [751, 483] width 259 height 46
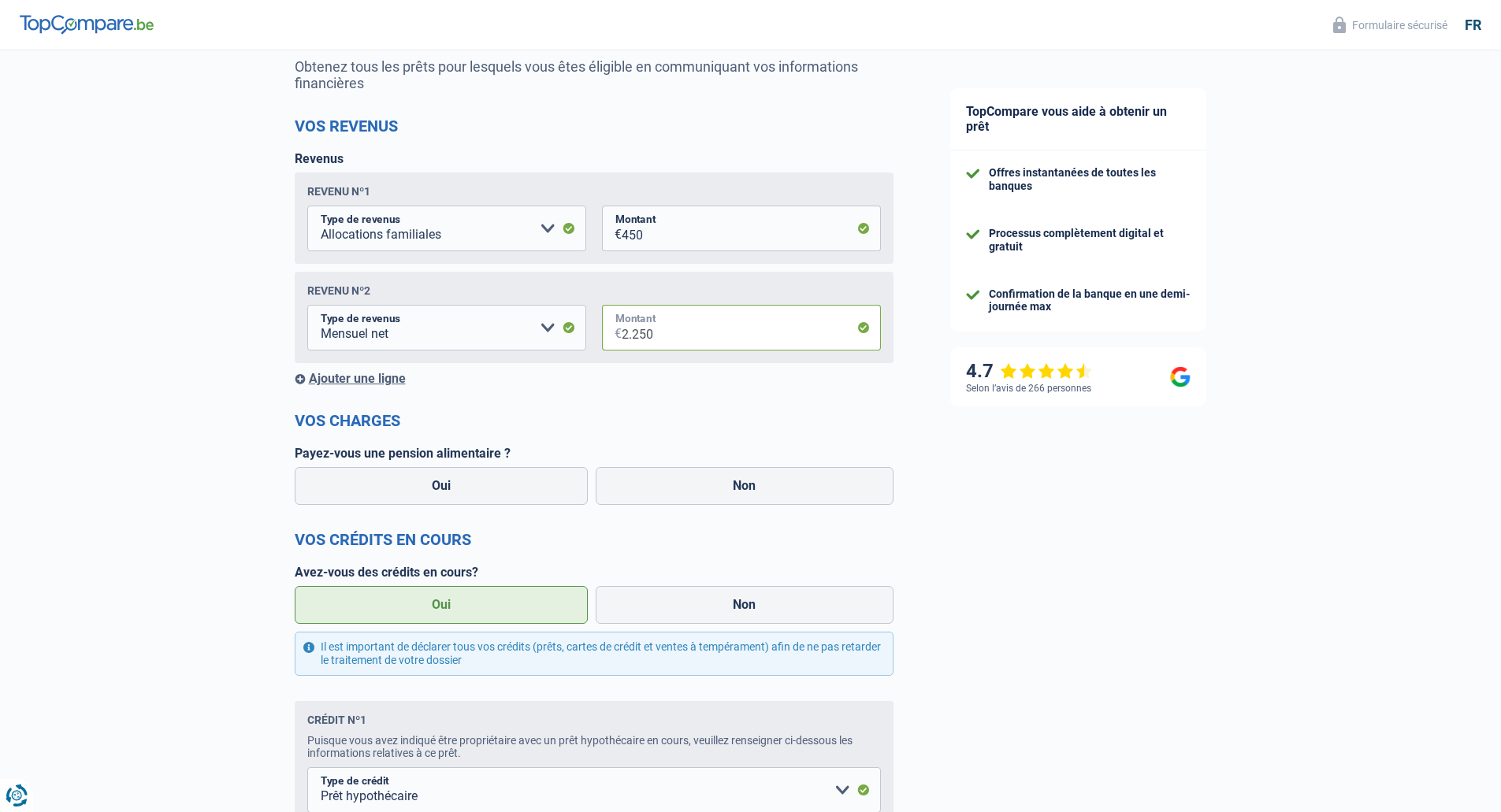
scroll to position [157, 0]
type input "2.250"
click at [670, 479] on label "Non" at bounding box center [744, 484] width 298 height 38
click at [670, 479] on input "Non" at bounding box center [744, 484] width 298 height 38
radio input "true"
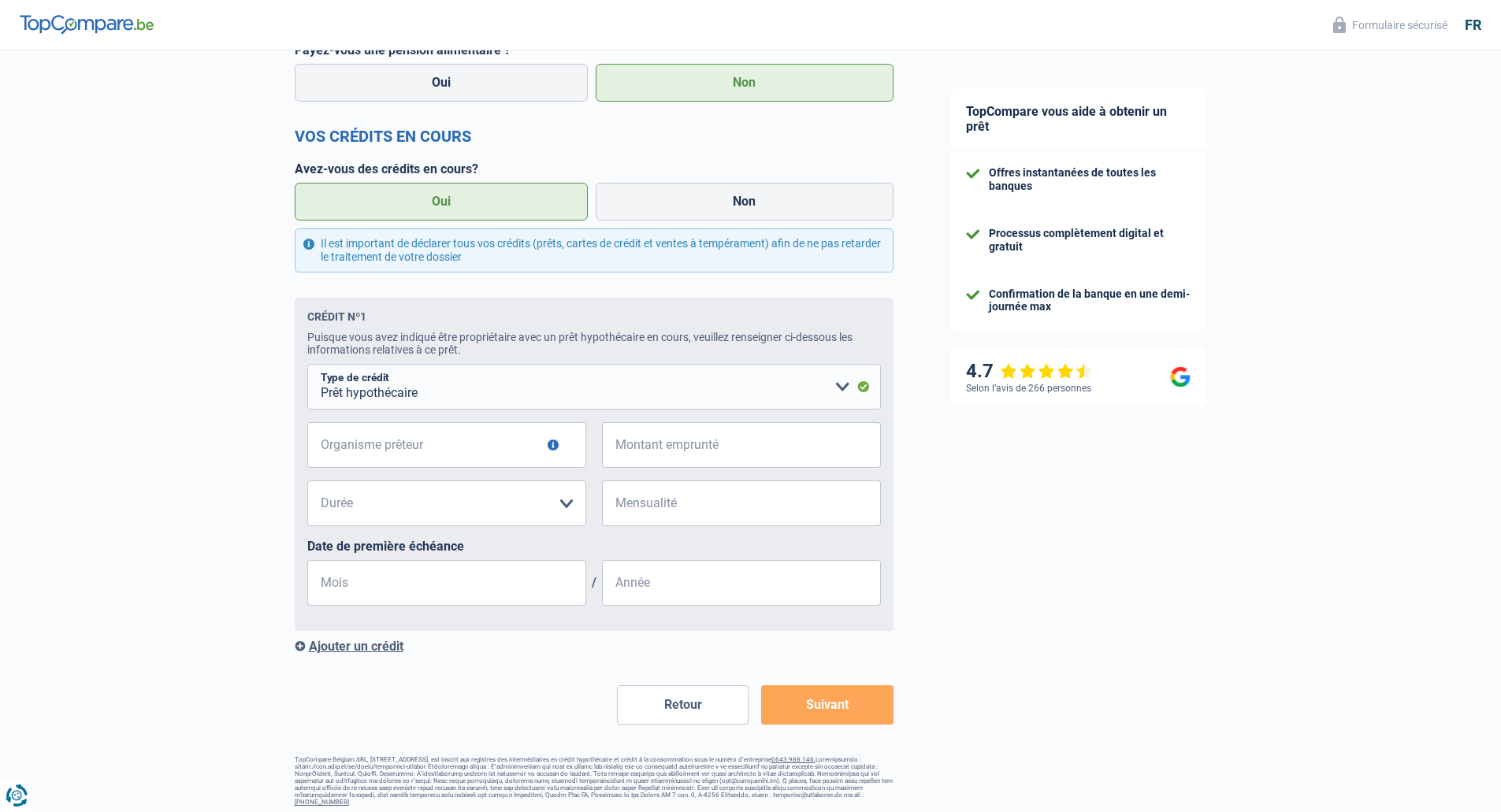
scroll to position [569, 0]
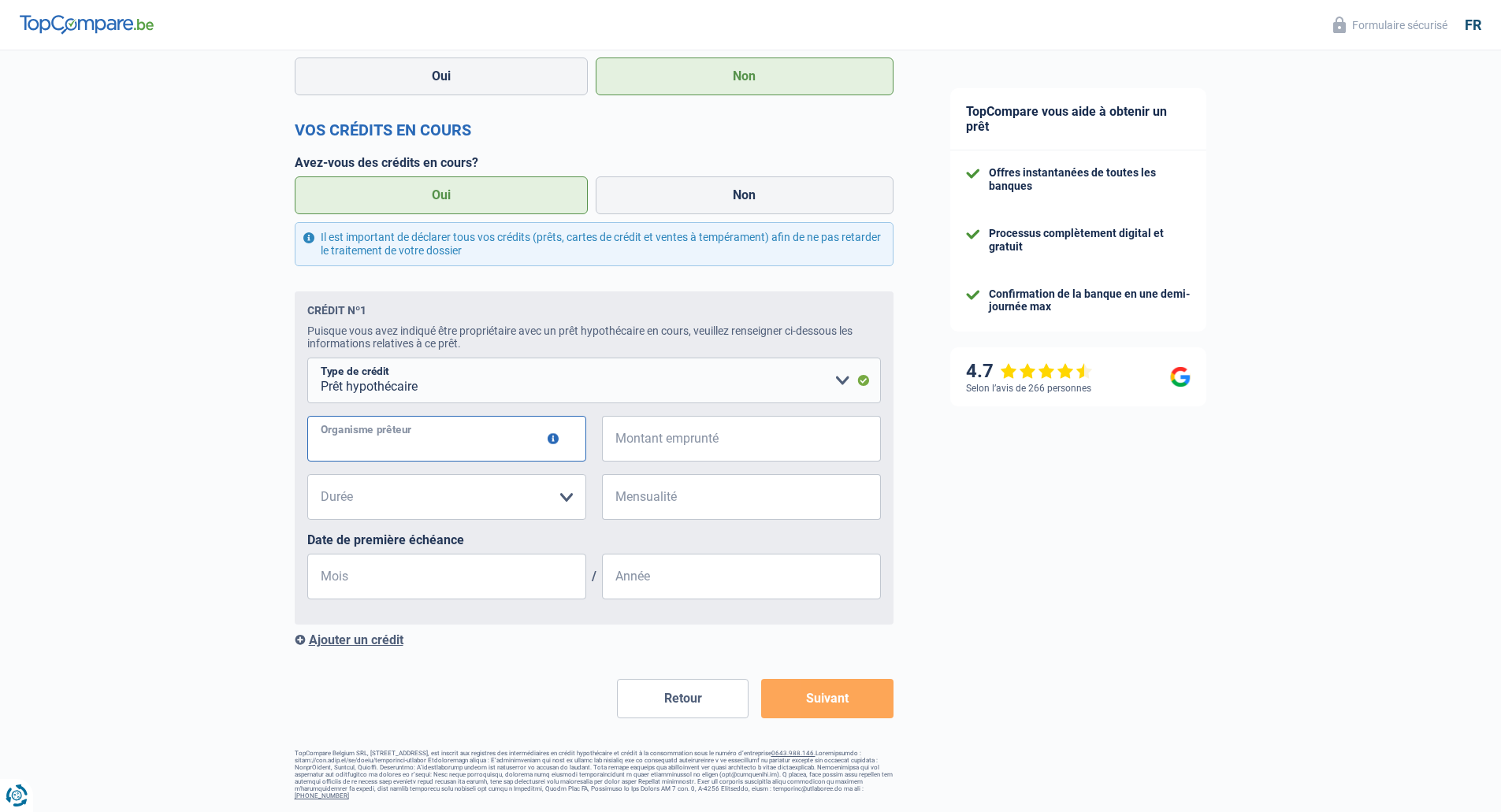
click at [421, 441] on input "Organisme prêteur" at bounding box center [447, 439] width 279 height 46
type input "G"
type input "Fintro"
click at [753, 452] on input "Montant emprunté" at bounding box center [751, 439] width 259 height 46
type input "235.000"
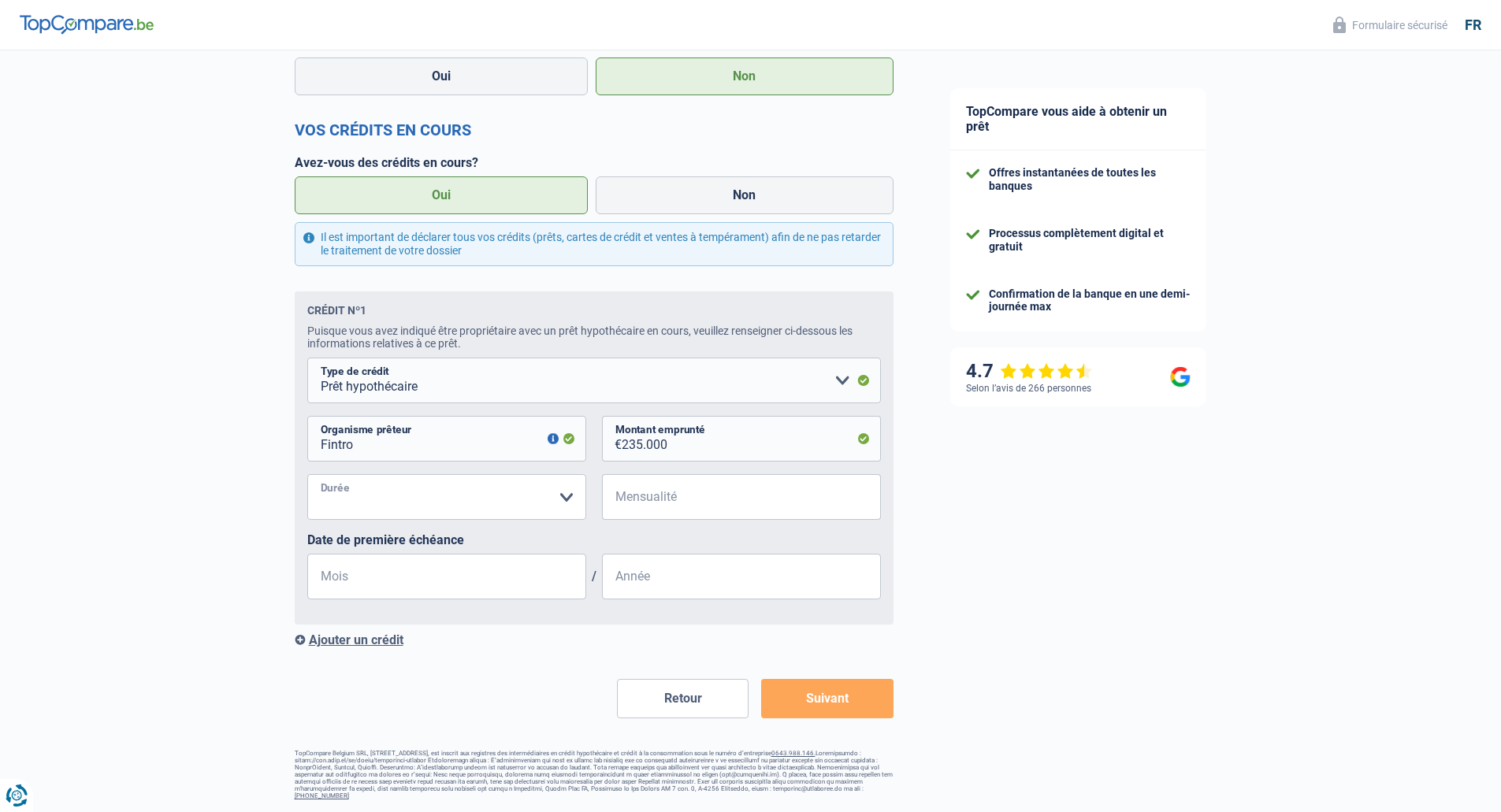
drag, startPoint x: 508, startPoint y: 490, endPoint x: 482, endPoint y: 506, distance: 30.5
click at [508, 491] on select "120 mois 180 mois 240 mois 300 mois 360 mois 420 mois Veuillez sélectionner une…" at bounding box center [447, 496] width 279 height 46
click at [307, 476] on select "120 mois 180 mois 240 mois 300 mois 360 mois 420 mois Veuillez sélectionner une…" at bounding box center [447, 496] width 279 height 46
click at [549, 499] on select "120 mois 180 mois 240 mois 300 mois 360 mois 420 mois Veuillez sélectionner une…" at bounding box center [447, 496] width 279 height 46
select select "180"
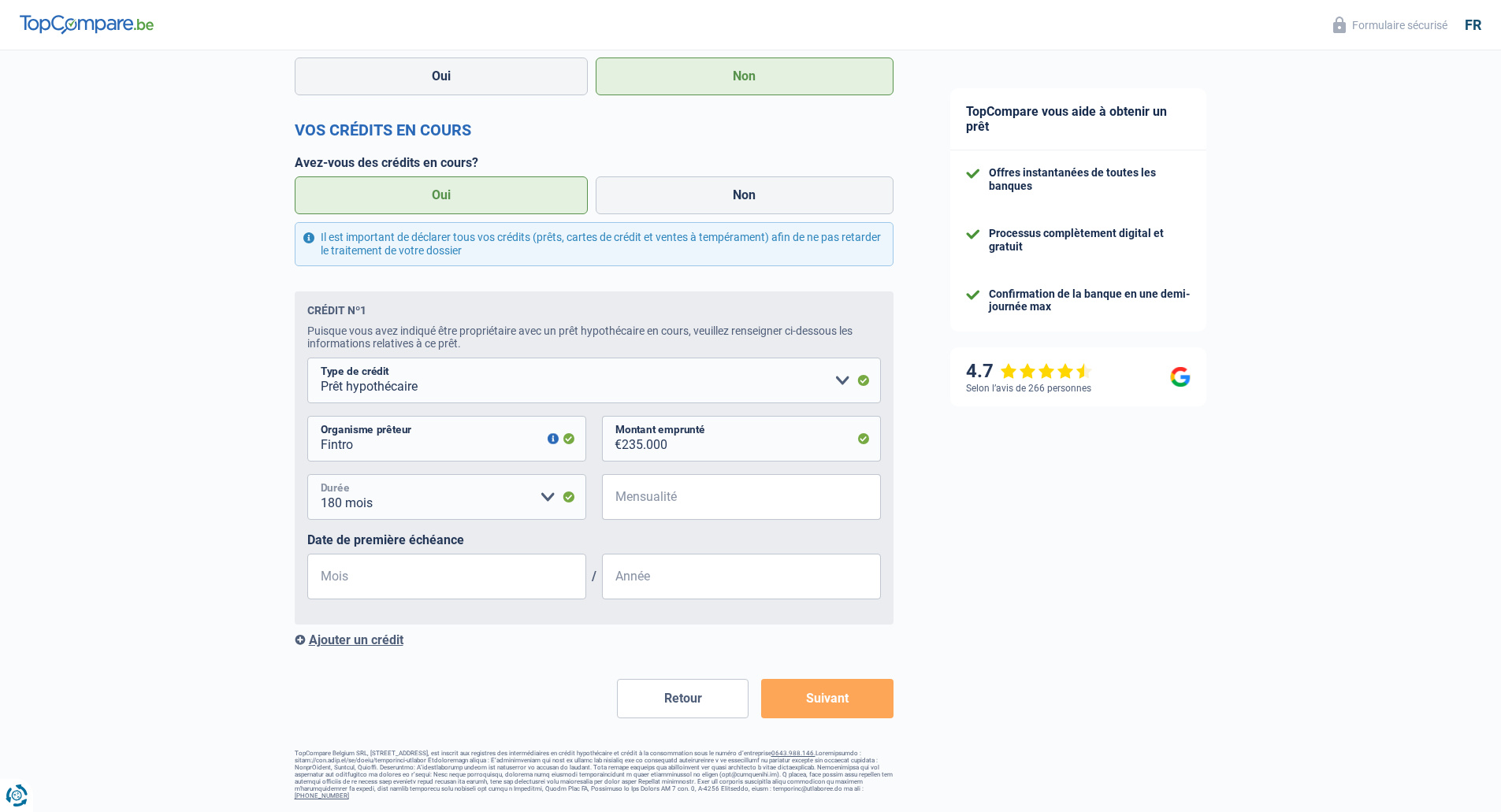
click at [307, 476] on select "120 mois 180 mois 240 mois 300 mois 360 mois 420 mois Veuillez sélectionner une…" at bounding box center [447, 496] width 279 height 46
click at [653, 512] on input "Mensualité" at bounding box center [751, 496] width 259 height 46
type input "1.350"
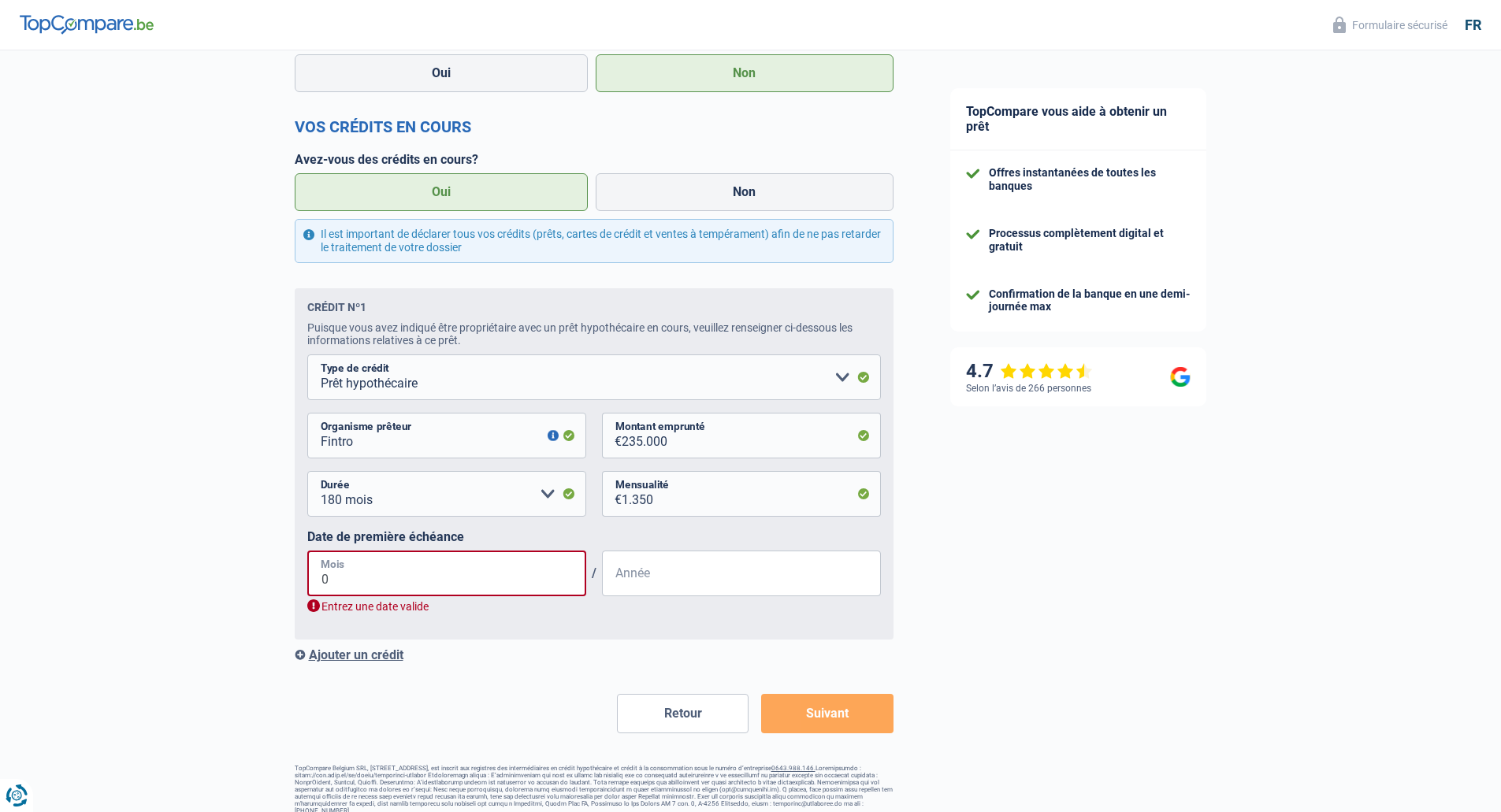
type input "09"
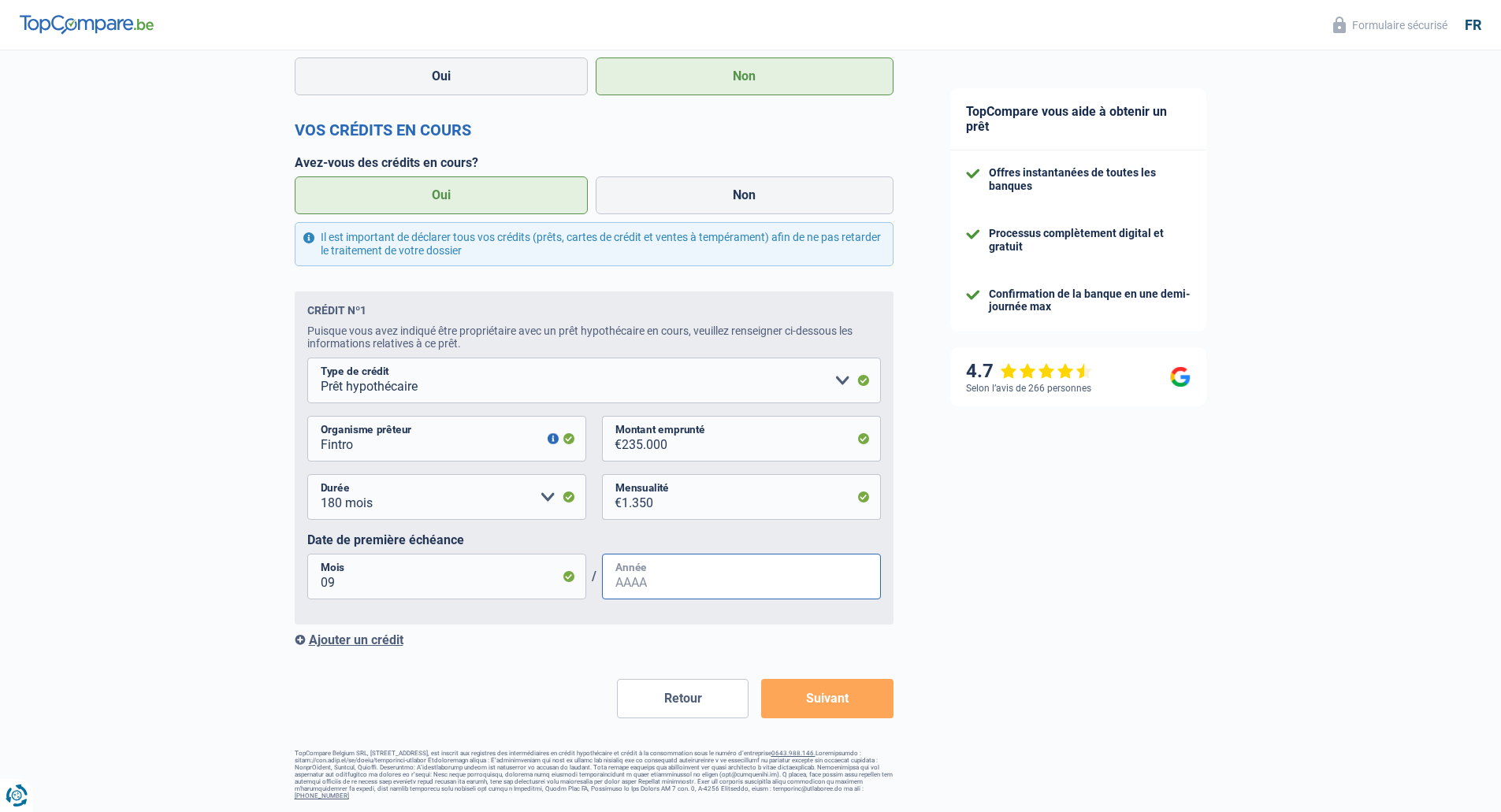
click at [649, 577] on input "Année" at bounding box center [742, 577] width 279 height 46
type input "2016"
click at [840, 690] on button "Suivant" at bounding box center [827, 699] width 132 height 40
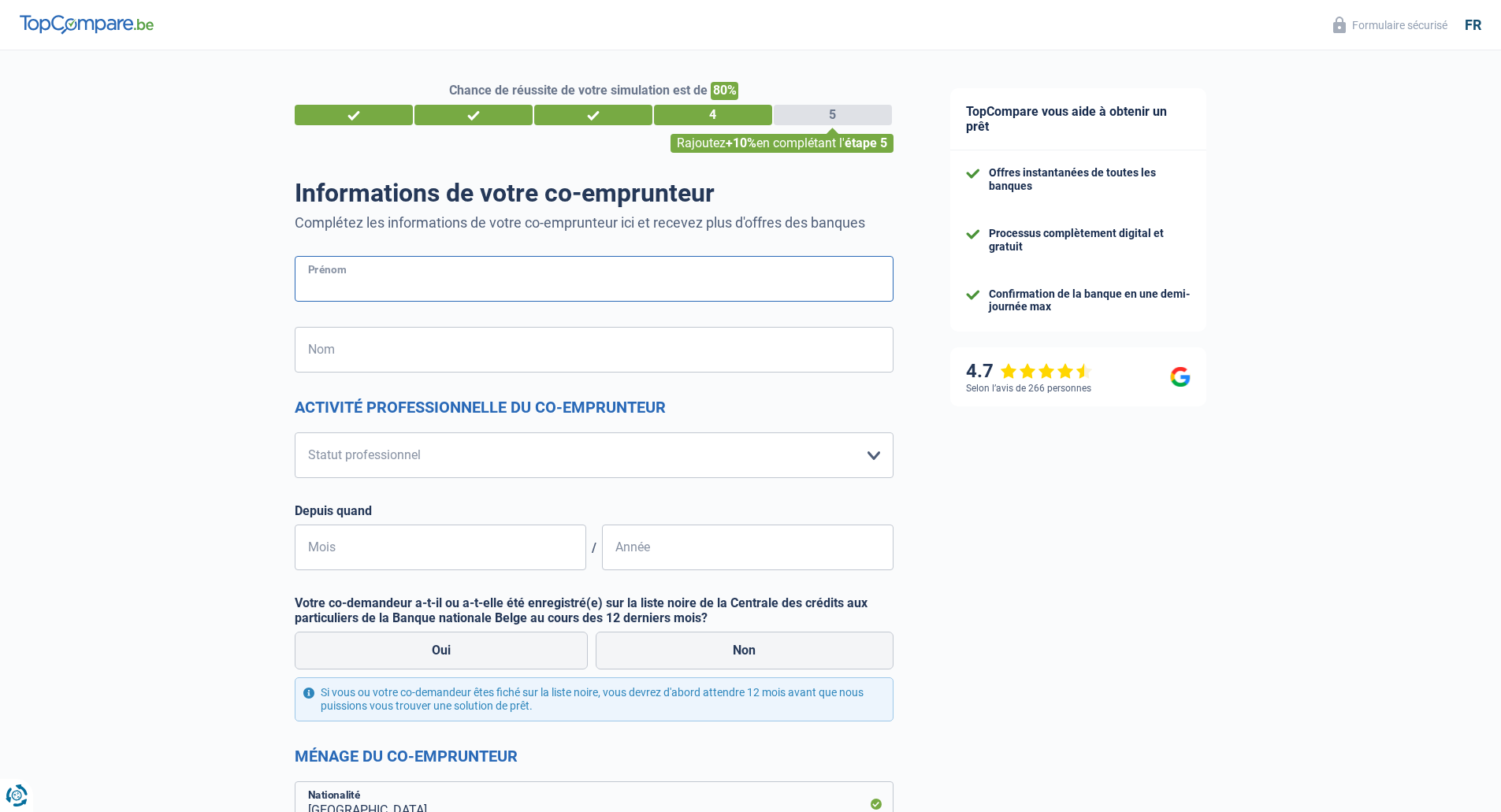
click at [447, 284] on input "Prénom" at bounding box center [595, 279] width 599 height 46
type input "Volkan"
type input "KISACIK"
type input "[GEOGRAPHIC_DATA]"
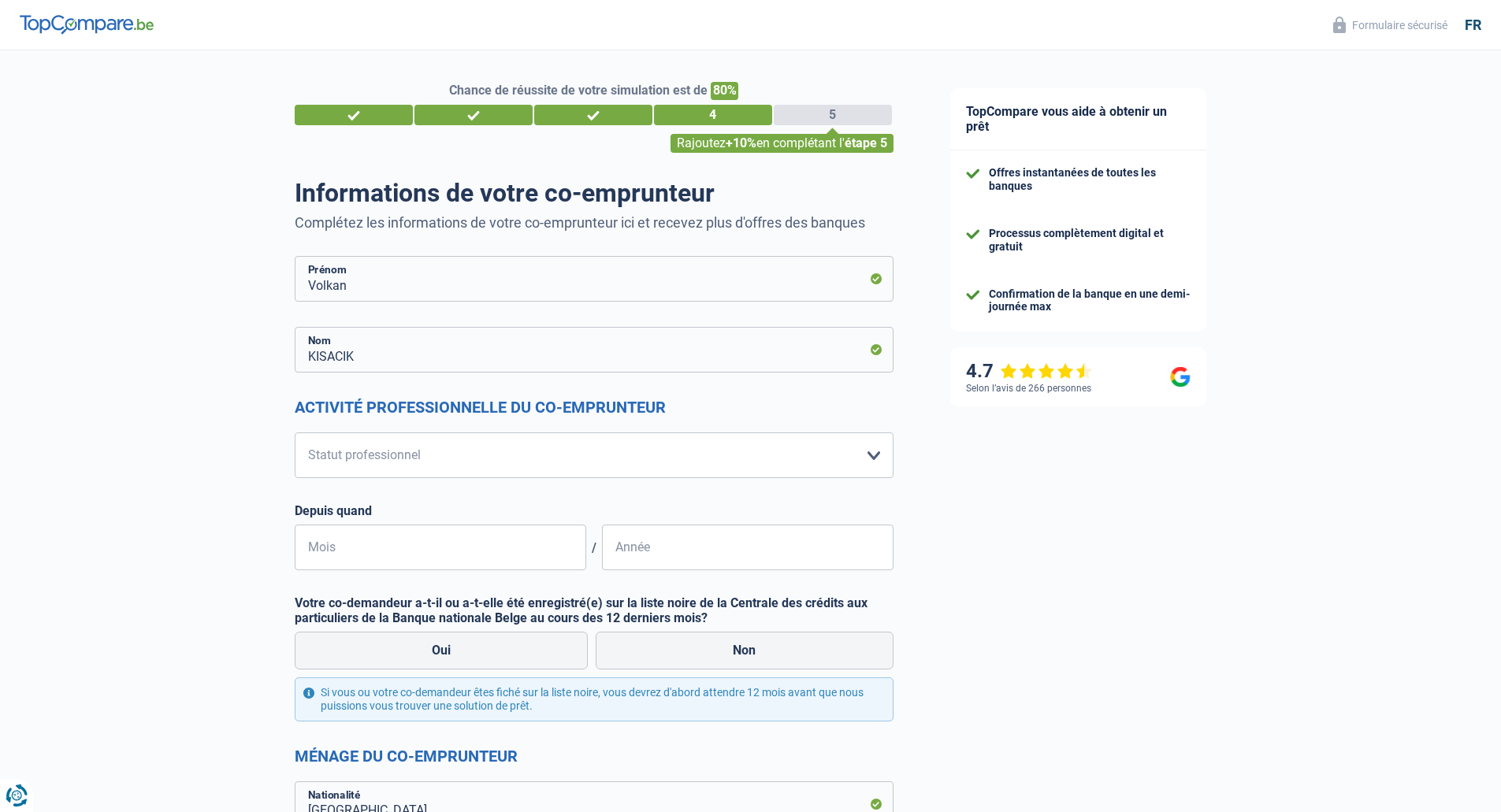
drag, startPoint x: 381, startPoint y: 284, endPoint x: 248, endPoint y: 296, distance: 133.5
type input "Nurgul"
type input "KILIC"
click at [384, 453] on select "Ouvrier Employé privé Employé public Invalide Indépendant Pensionné Chômeur Mut…" at bounding box center [595, 455] width 599 height 46
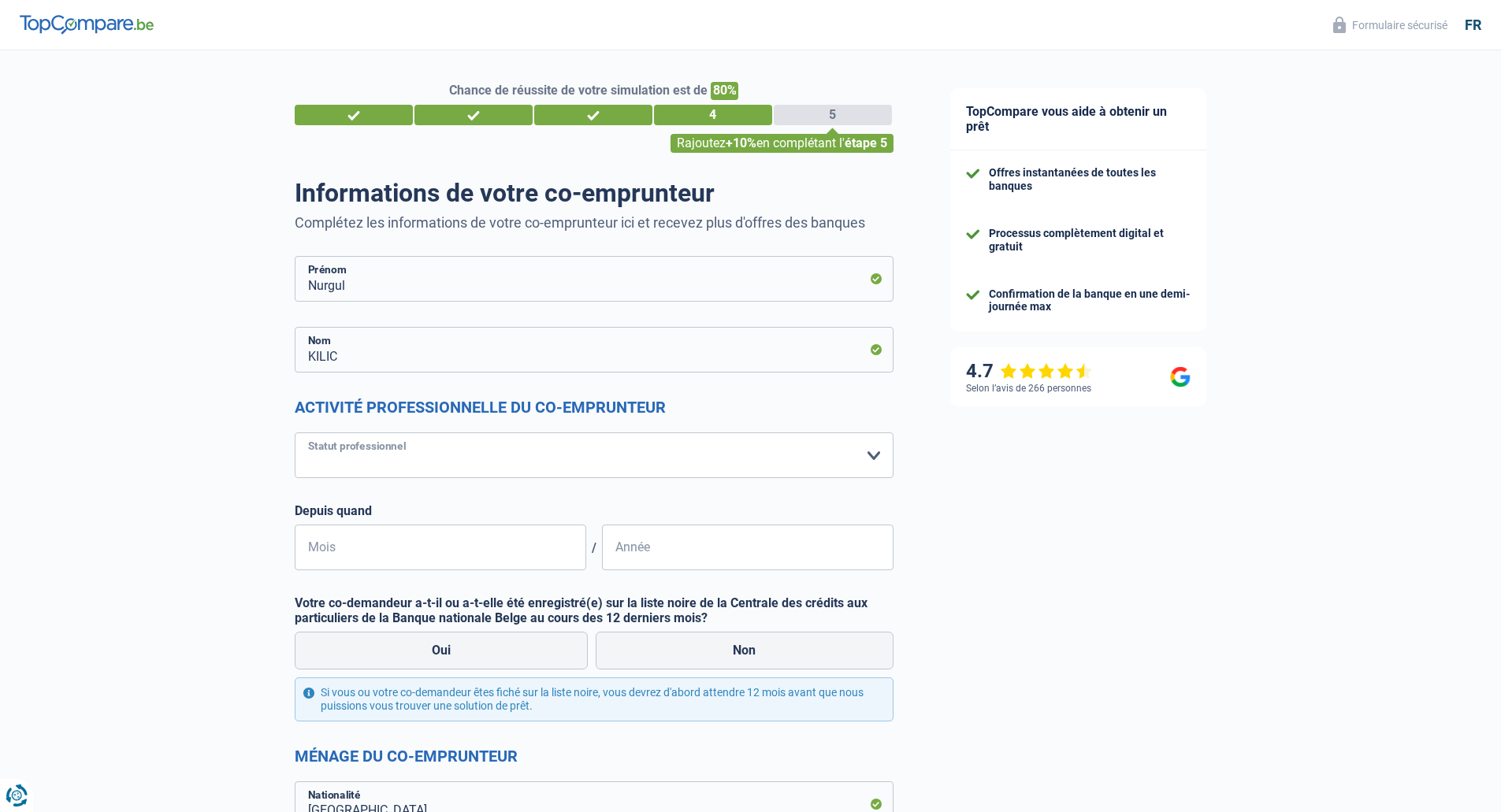
select select "privateEmployee"
click at [295, 433] on select "Ouvrier Employé privé Employé public Invalide Indépendant Pensionné Chômeur Mut…" at bounding box center [595, 455] width 599 height 46
select select "netSalary"
select select "mealVouchers"
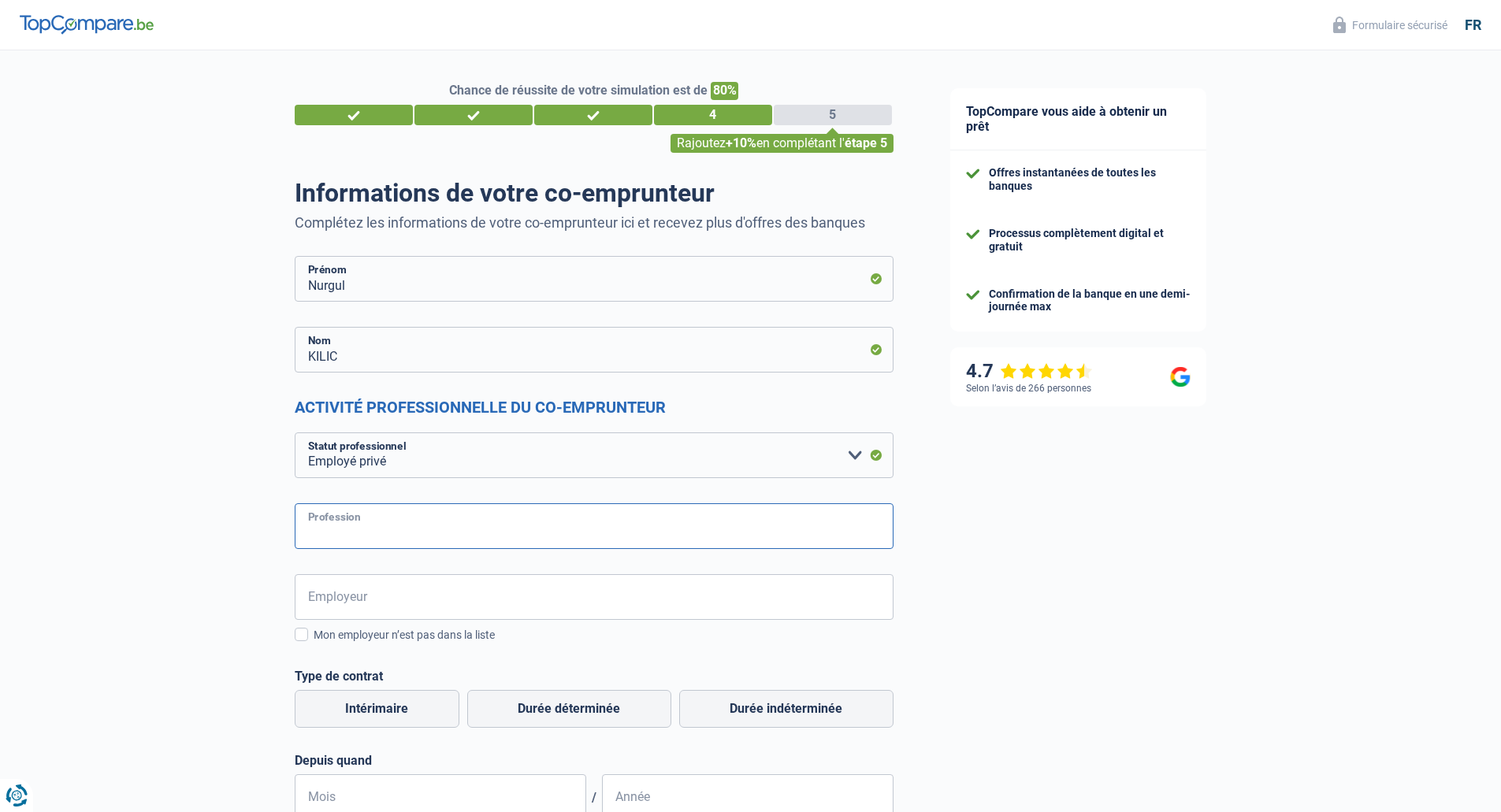
click at [353, 532] on input "Profession" at bounding box center [595, 526] width 599 height 46
type input "S"
type input "Service Commercial"
click at [404, 608] on input "Employeur" at bounding box center [595, 597] width 599 height 46
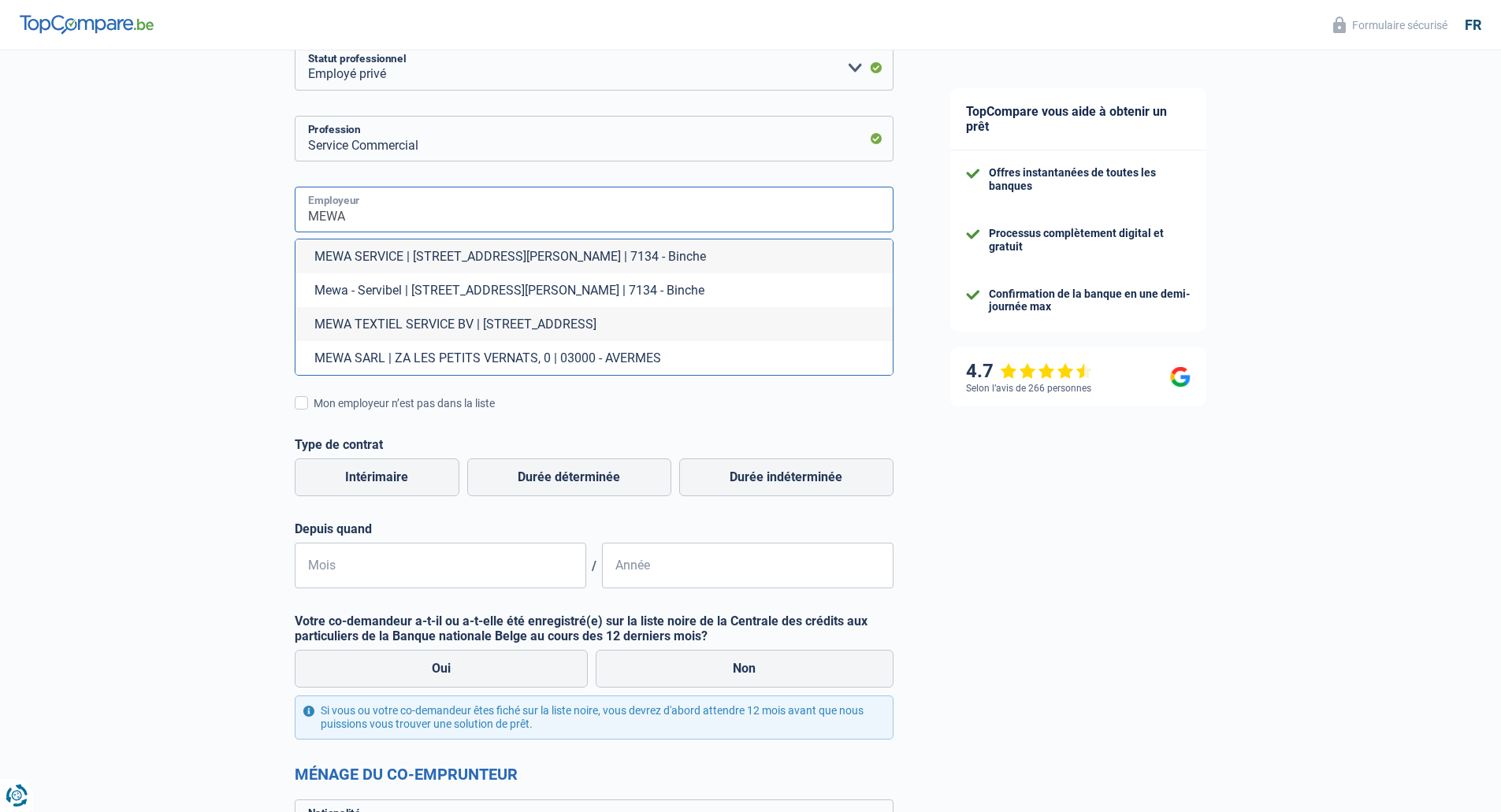
scroll to position [394, 0]
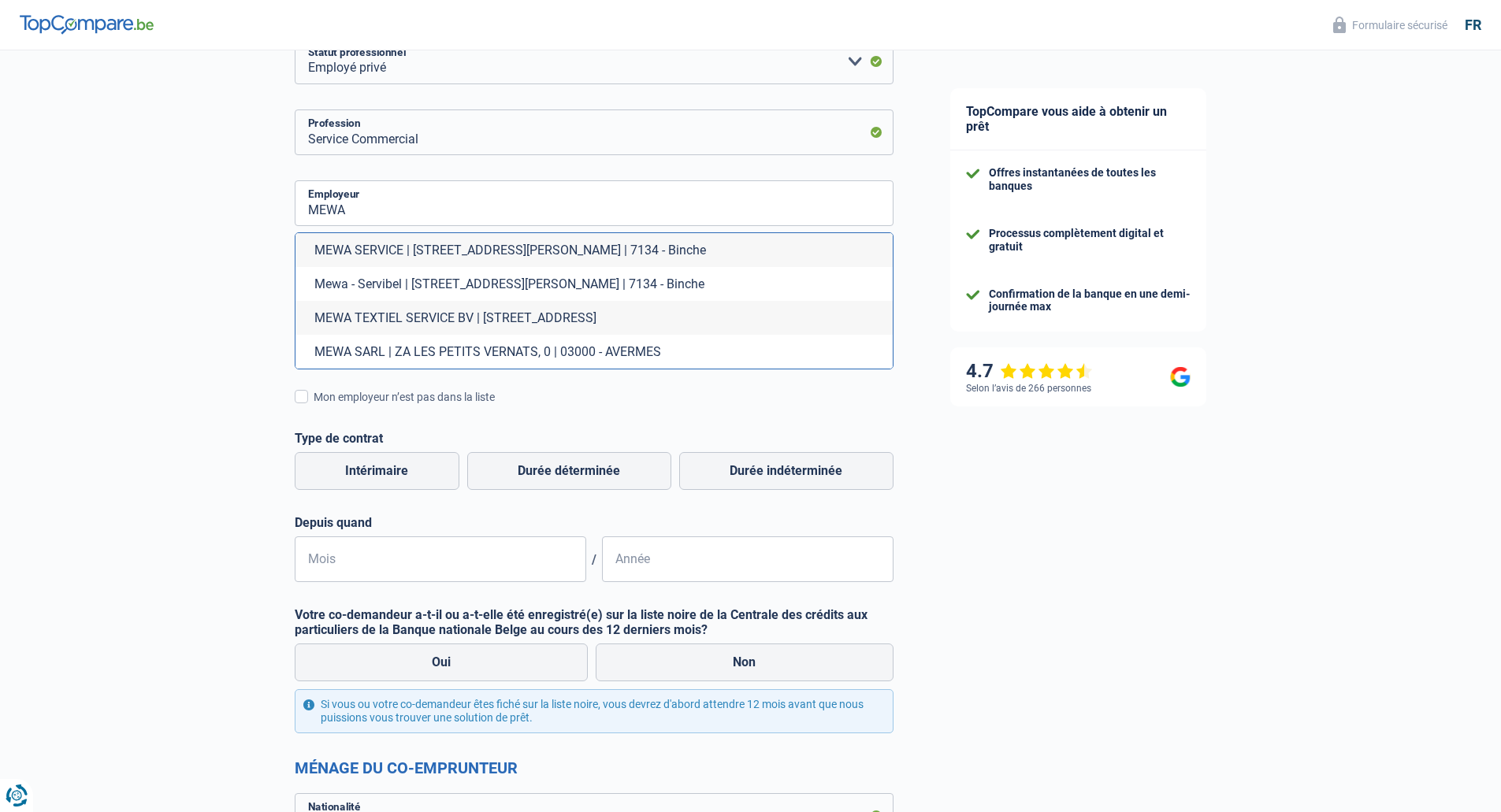
click at [500, 249] on li "MEWA SERVICE | [STREET_ADDRESS][PERSON_NAME] | 7134 - Binche" at bounding box center [595, 251] width 597 height 34
type input "MEWA SERVICE | [STREET_ADDRESS][PERSON_NAME] | 7134 - Binche"
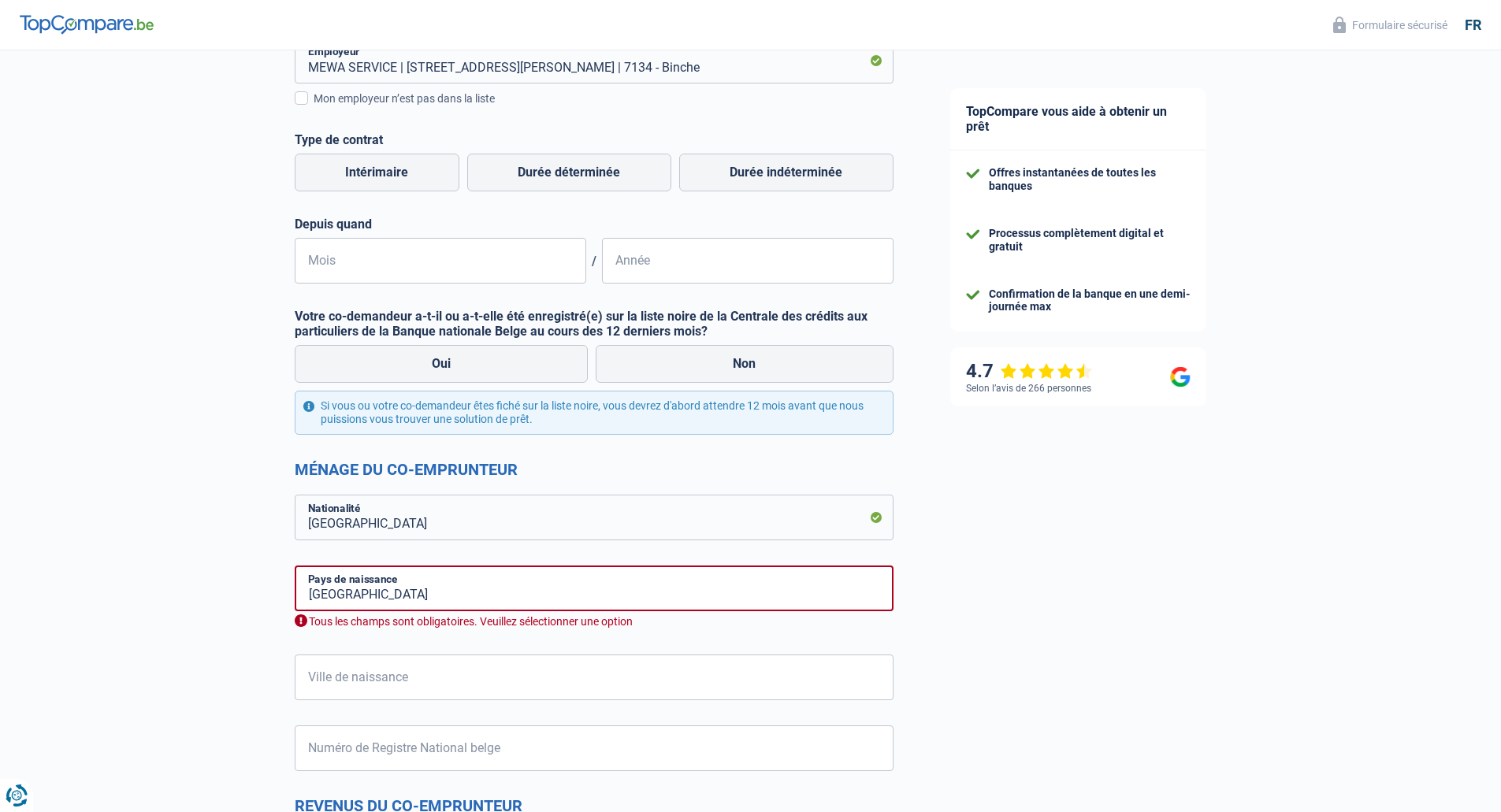
scroll to position [551, 0]
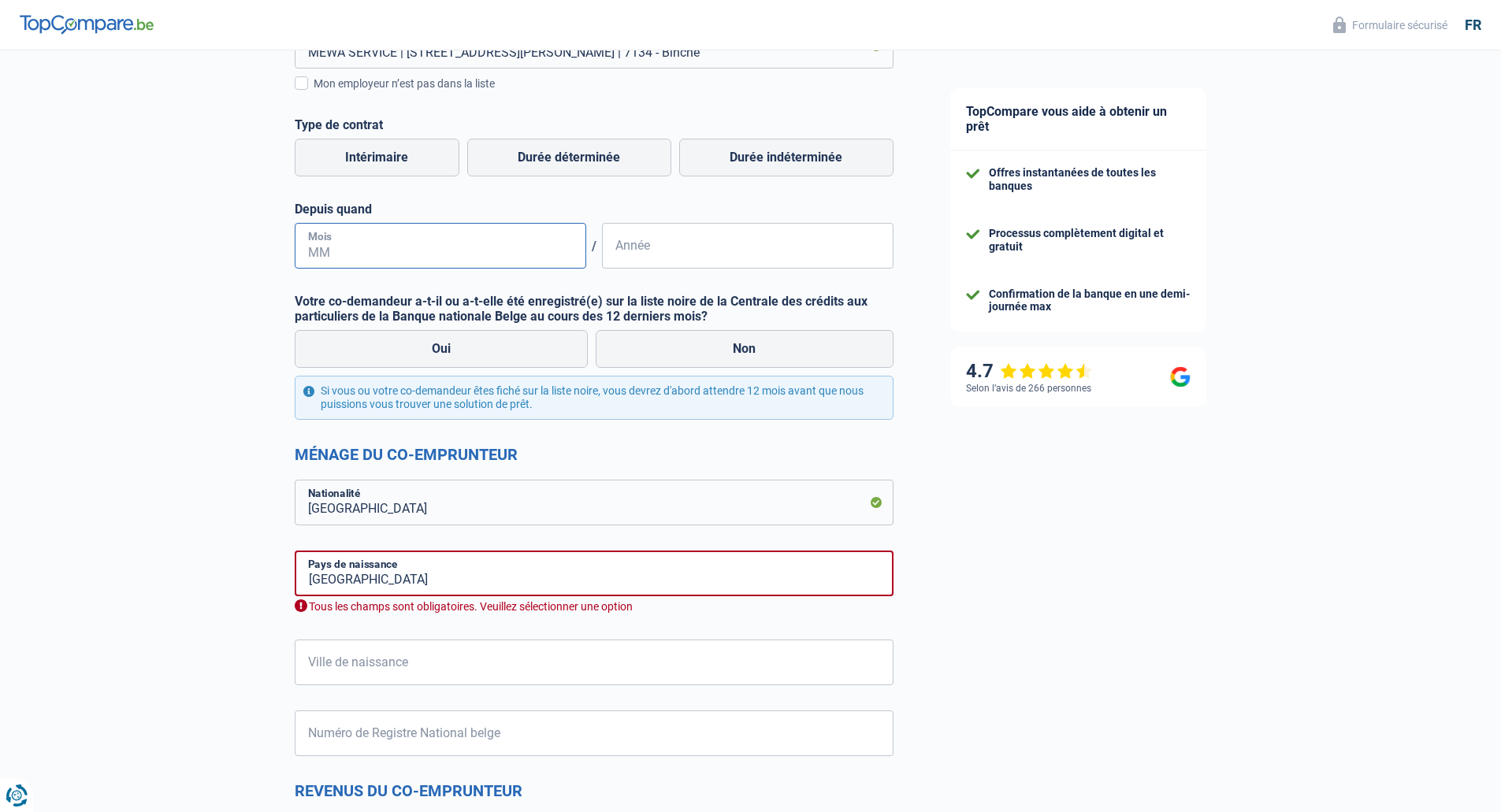
click at [419, 242] on input "Mois" at bounding box center [440, 246] width 291 height 46
type input "2013"
click at [419, 242] on input "Mois" at bounding box center [440, 246] width 291 height 46
type input "05"
drag, startPoint x: 756, startPoint y: 353, endPoint x: 734, endPoint y: 360, distance: 23.1
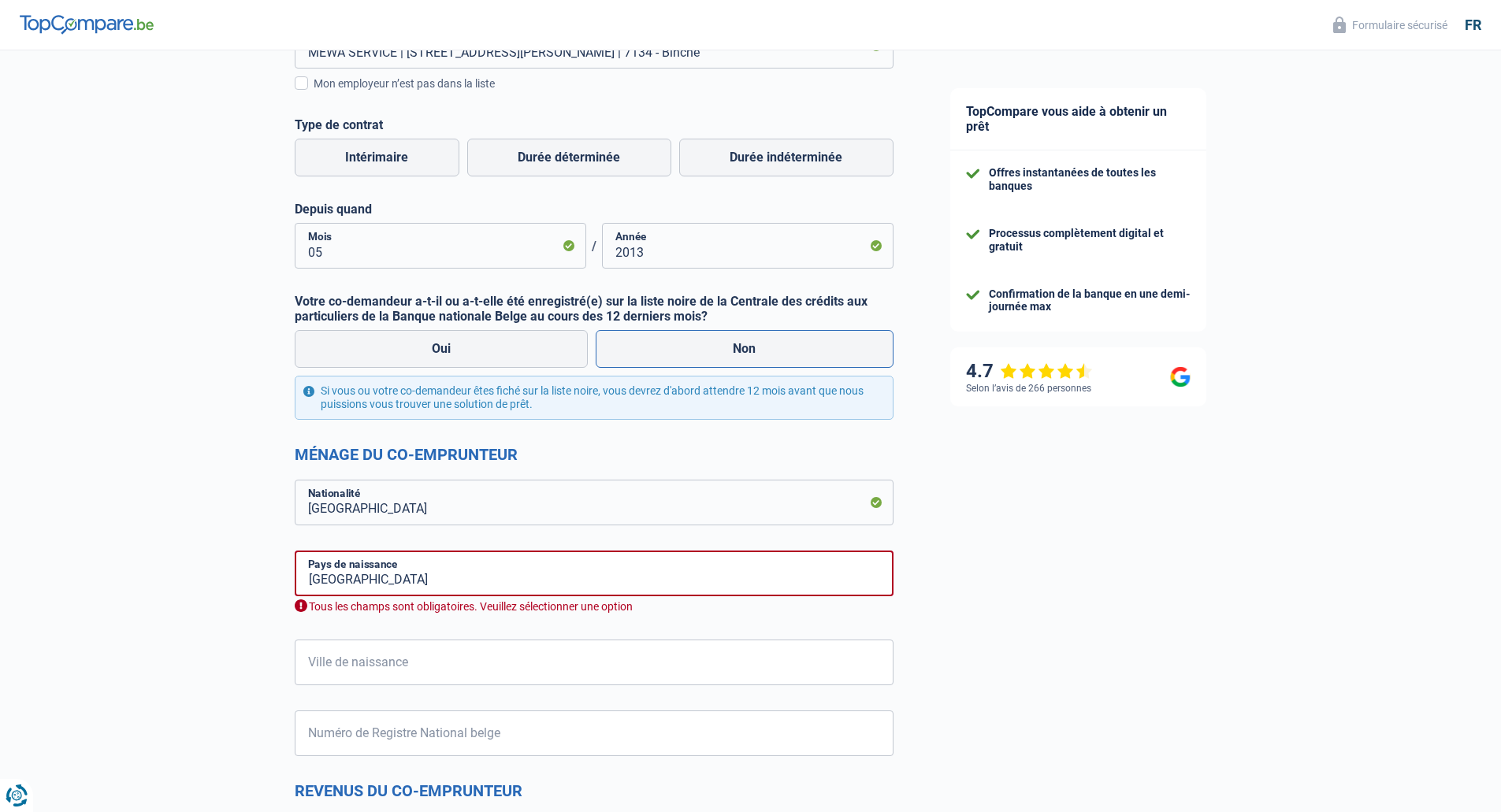
click at [757, 353] on label "Non" at bounding box center [744, 349] width 298 height 38
click at [757, 353] on input "Non" at bounding box center [744, 349] width 298 height 38
radio input "true"
click at [444, 515] on input "[GEOGRAPHIC_DATA]" at bounding box center [595, 502] width 599 height 46
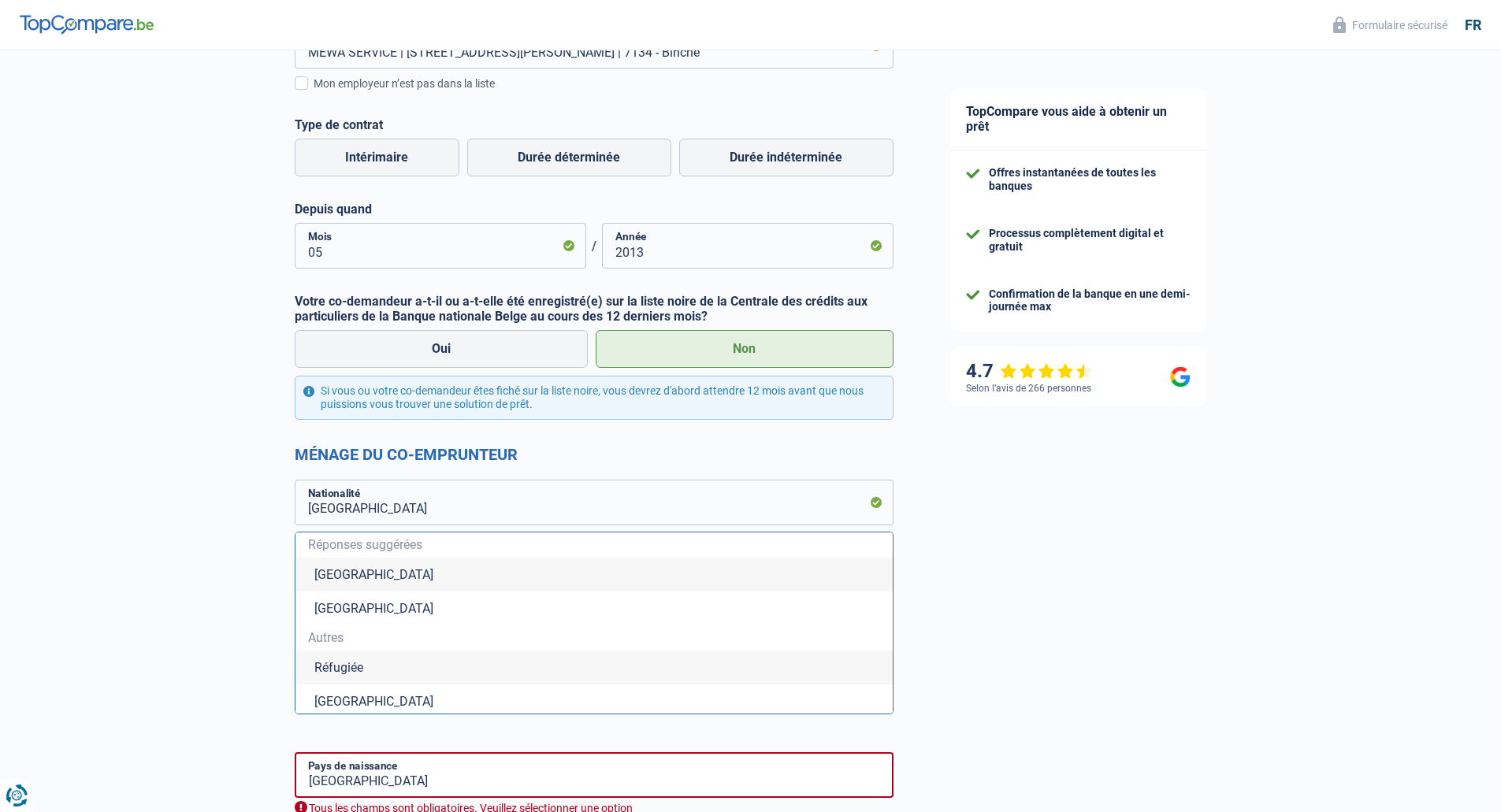
click at [401, 565] on li "[GEOGRAPHIC_DATA]" at bounding box center [595, 575] width 597 height 34
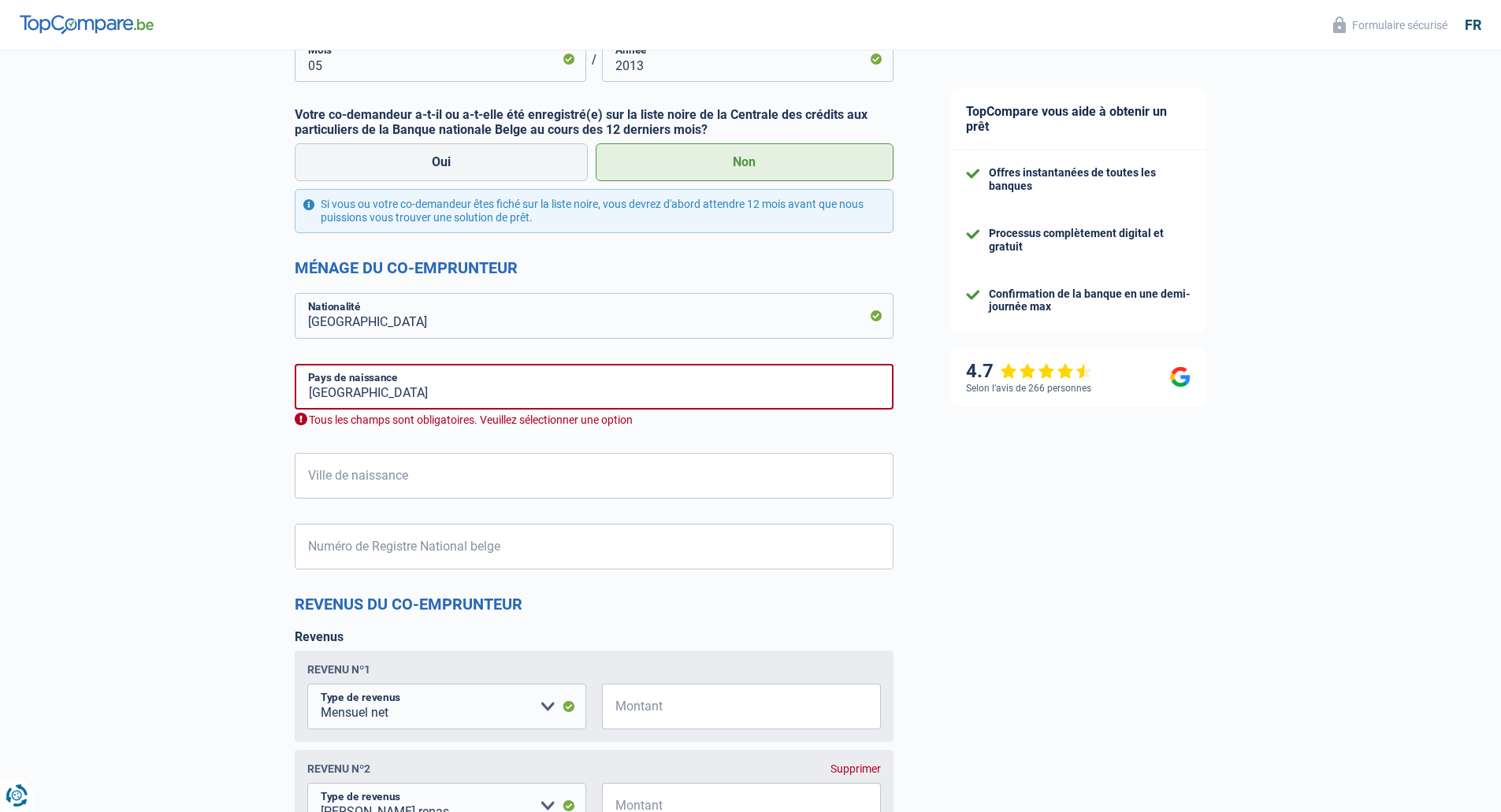
scroll to position [788, 0]
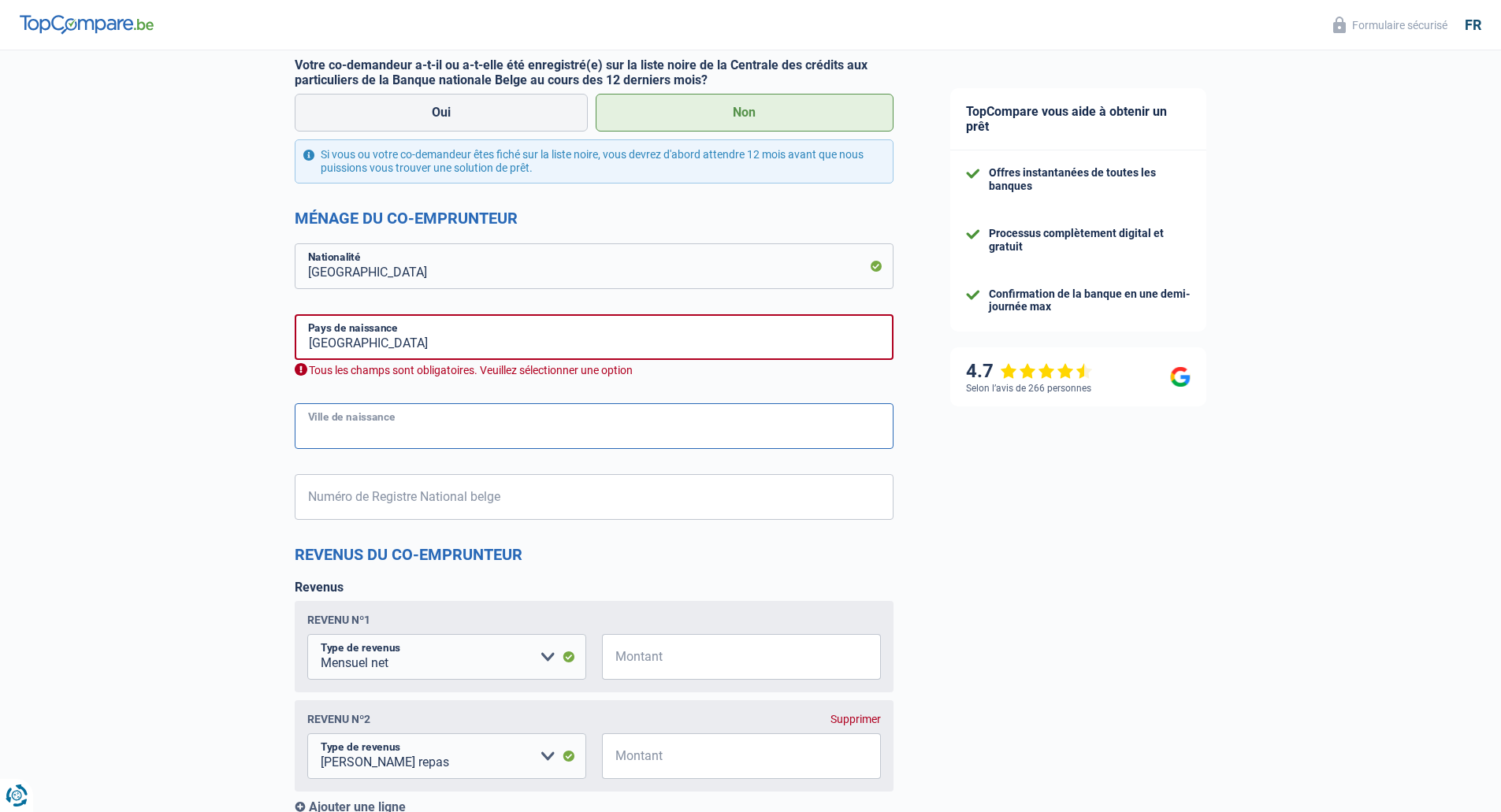
click at [403, 433] on input "Ville de naissance" at bounding box center [595, 426] width 599 height 46
click at [384, 353] on input "[GEOGRAPHIC_DATA]" at bounding box center [595, 337] width 599 height 46
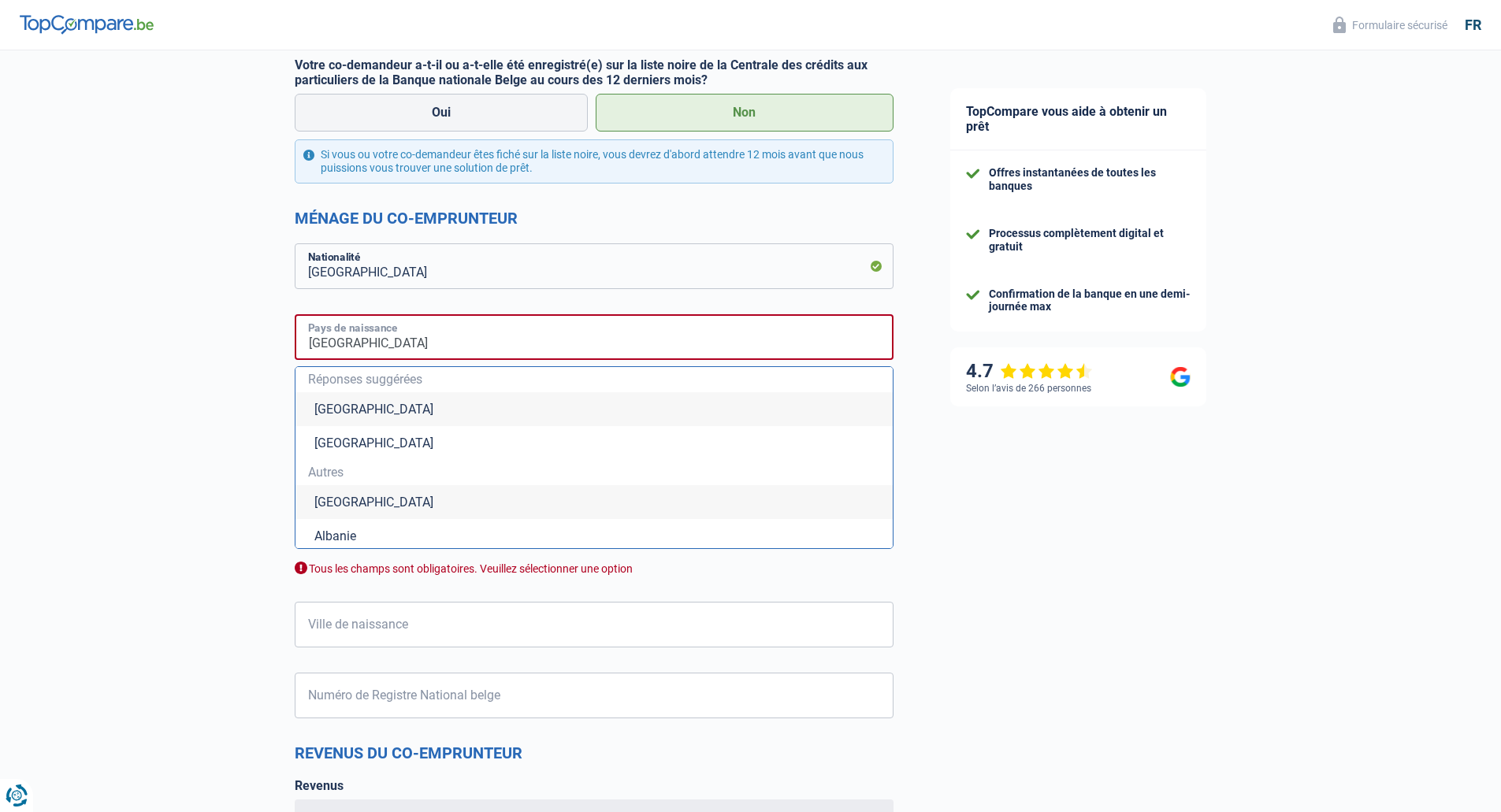
drag, startPoint x: 378, startPoint y: 349, endPoint x: 269, endPoint y: 348, distance: 109.0
click at [269, 348] on div "Chance de réussite de votre simulation est de 80% 1 2 3 4 5 Rajoutez +10% en co…" at bounding box center [461, 359] width 922 height 2204
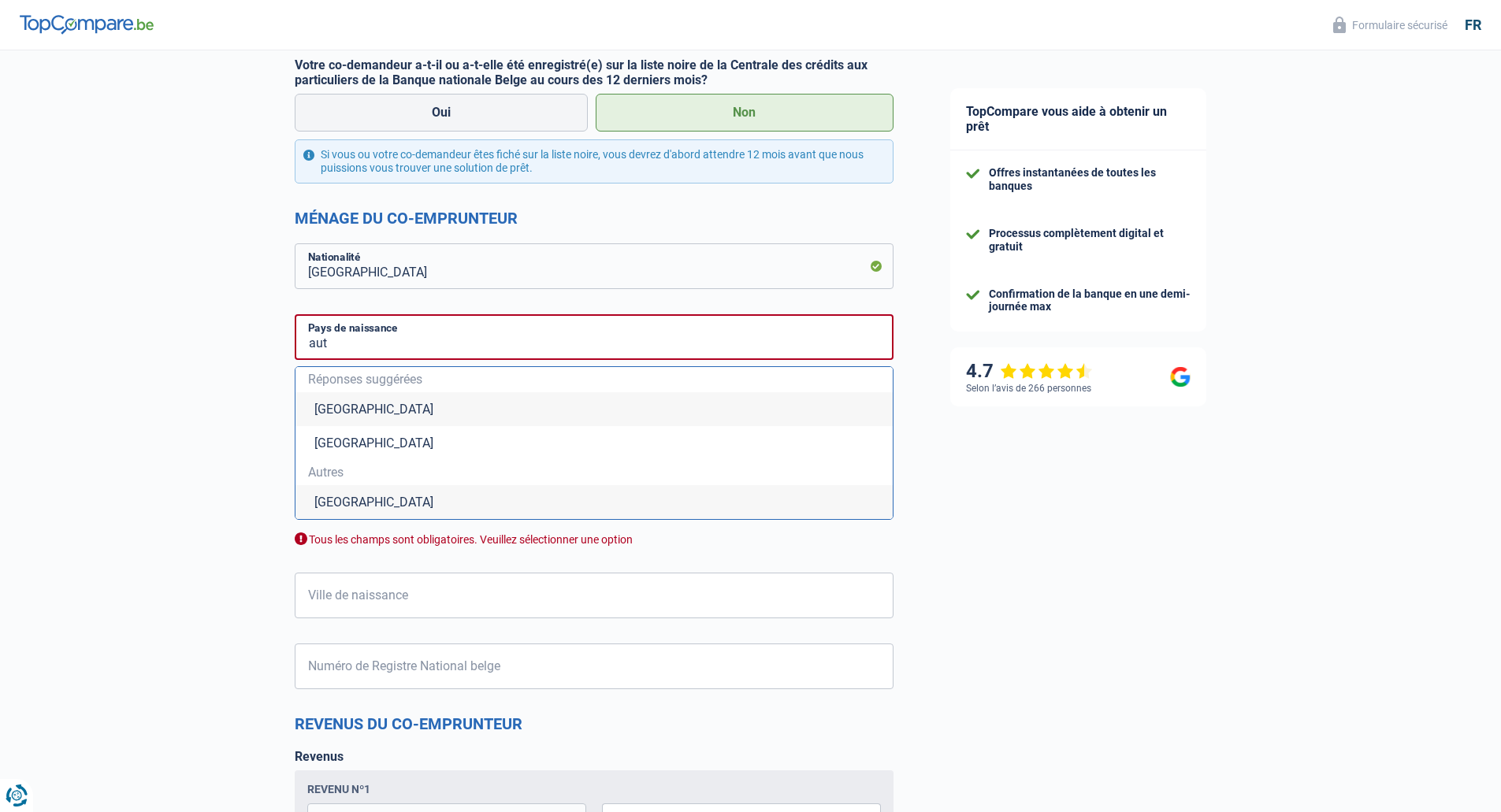
click at [349, 503] on li "[GEOGRAPHIC_DATA]" at bounding box center [595, 502] width 597 height 34
type input "[GEOGRAPHIC_DATA]"
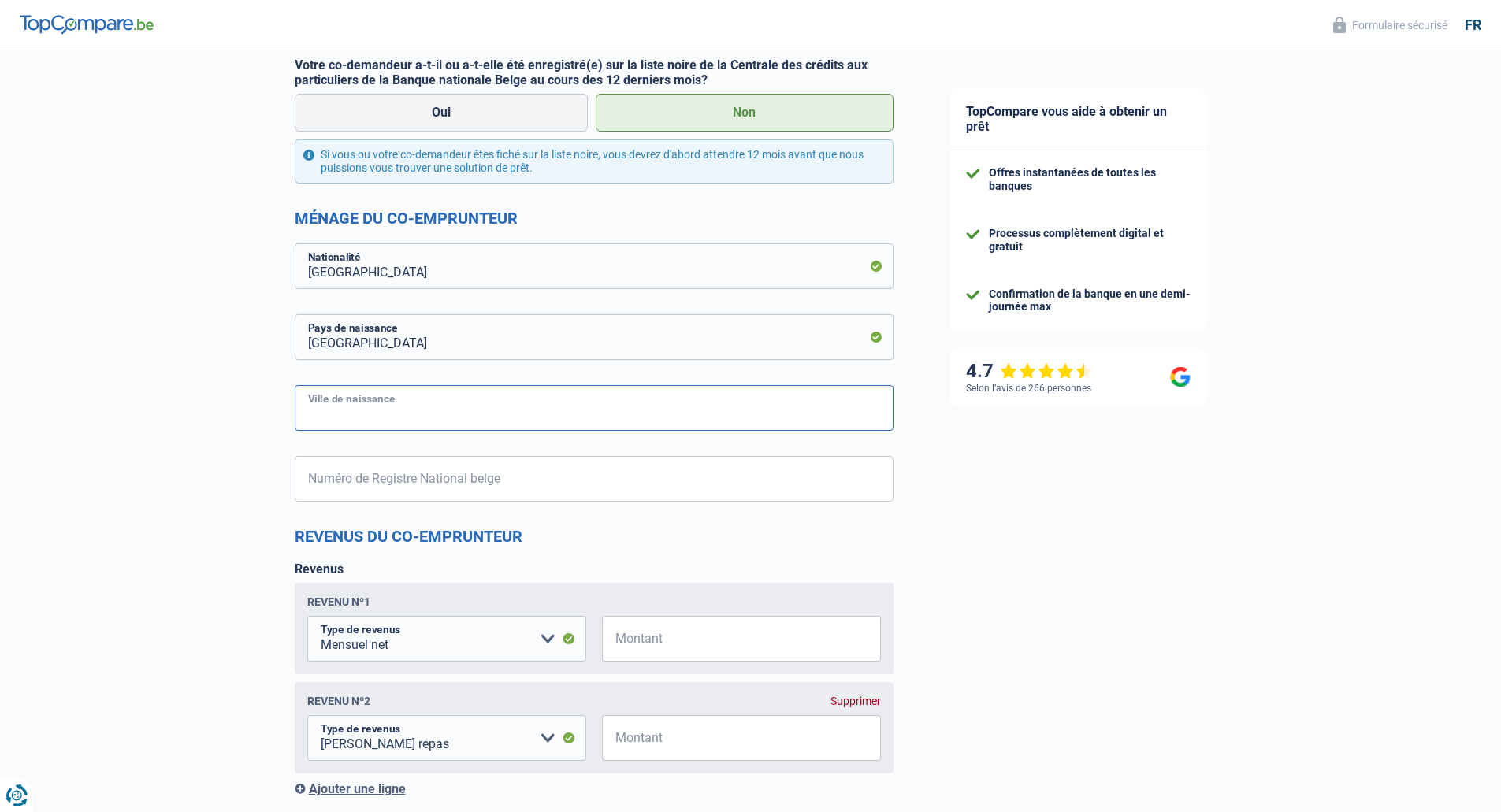
click at [386, 410] on input "Ville de naissance" at bounding box center [595, 408] width 599 height 46
type input "Hallein"
click at [353, 471] on input "Numéro de Registre National belge" at bounding box center [595, 479] width 599 height 46
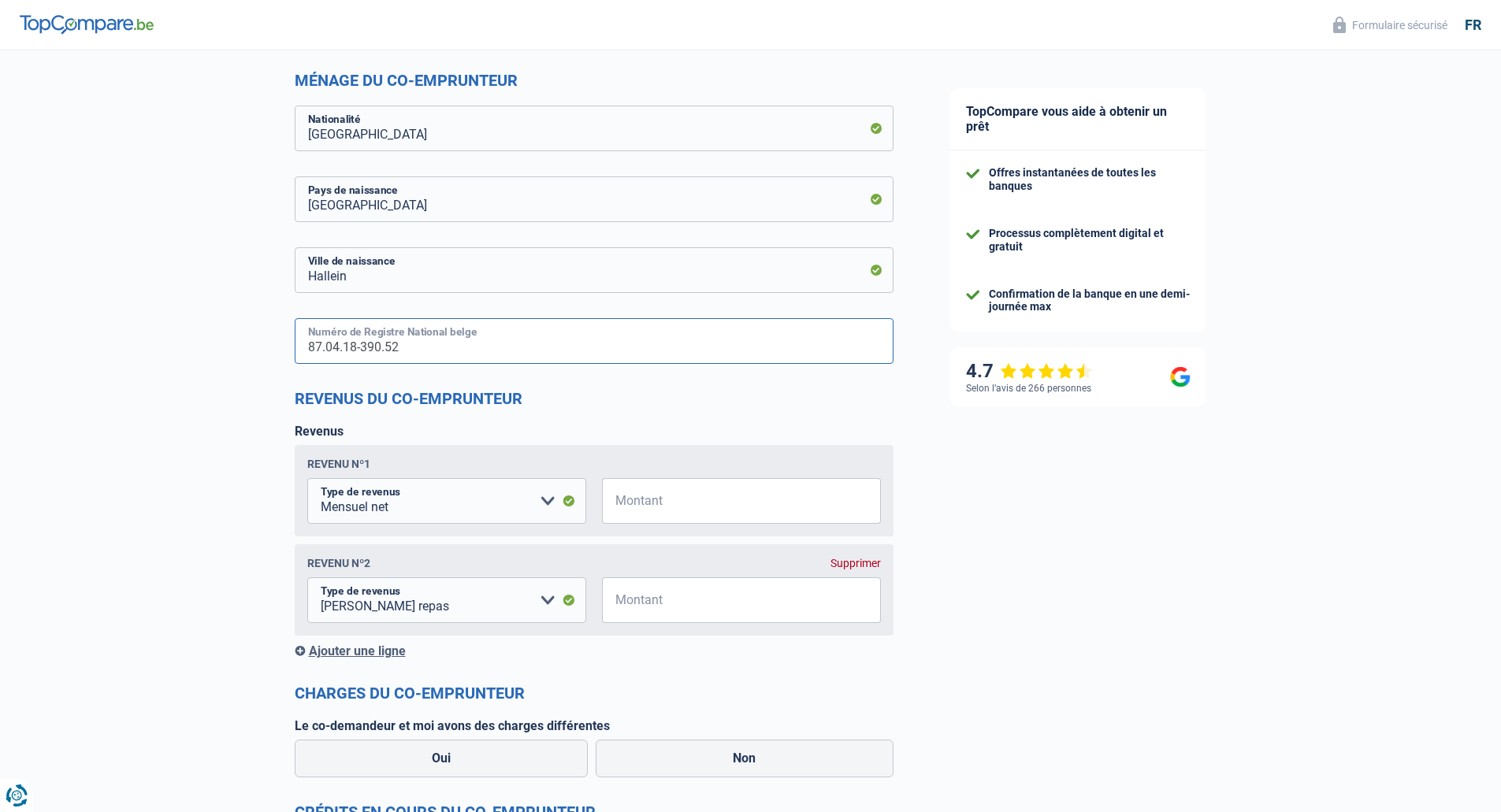
scroll to position [1024, 0]
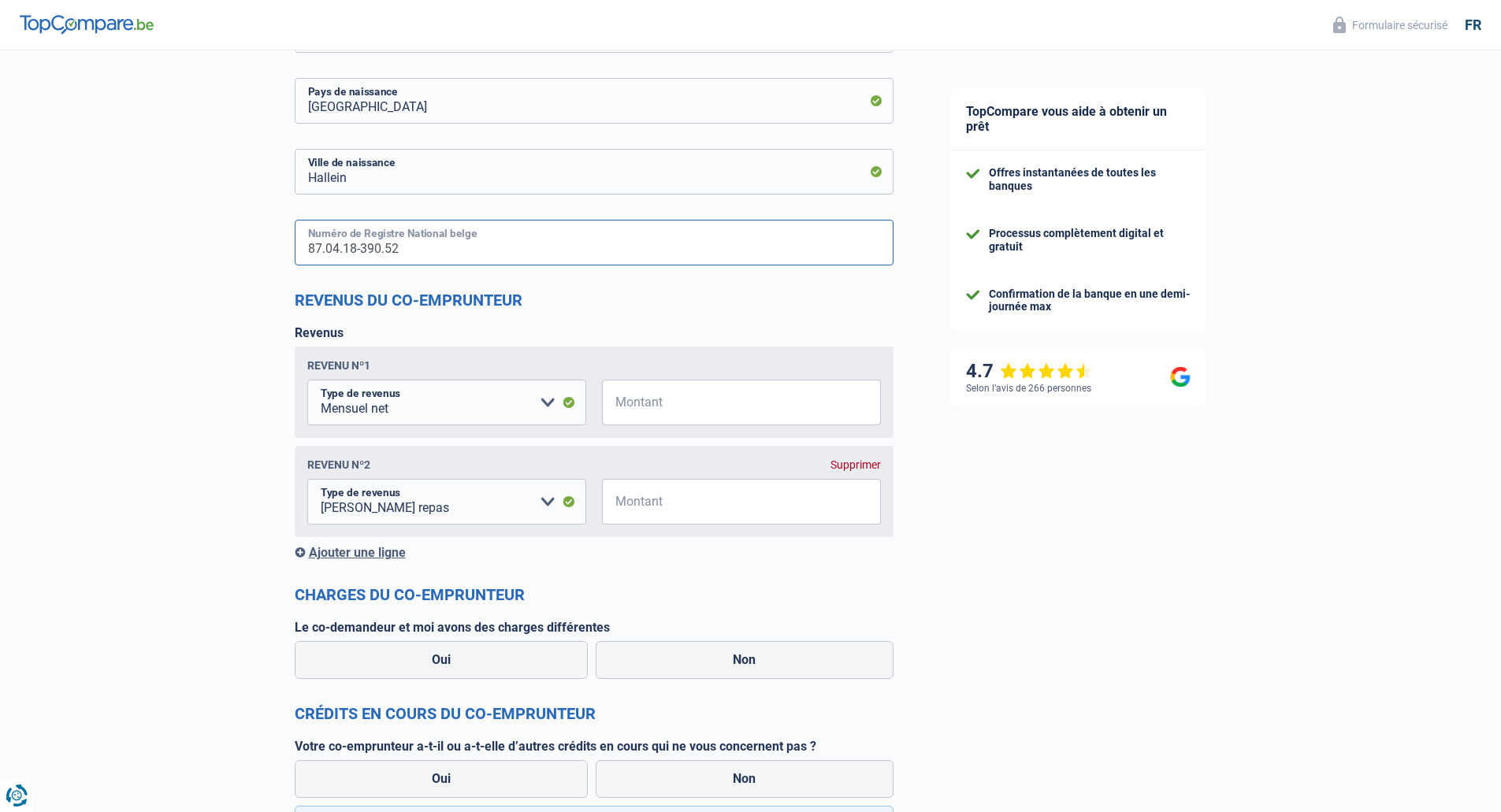
type input "87.04.18-390.52"
click at [742, 407] on input "Montant" at bounding box center [751, 402] width 259 height 46
type input "2"
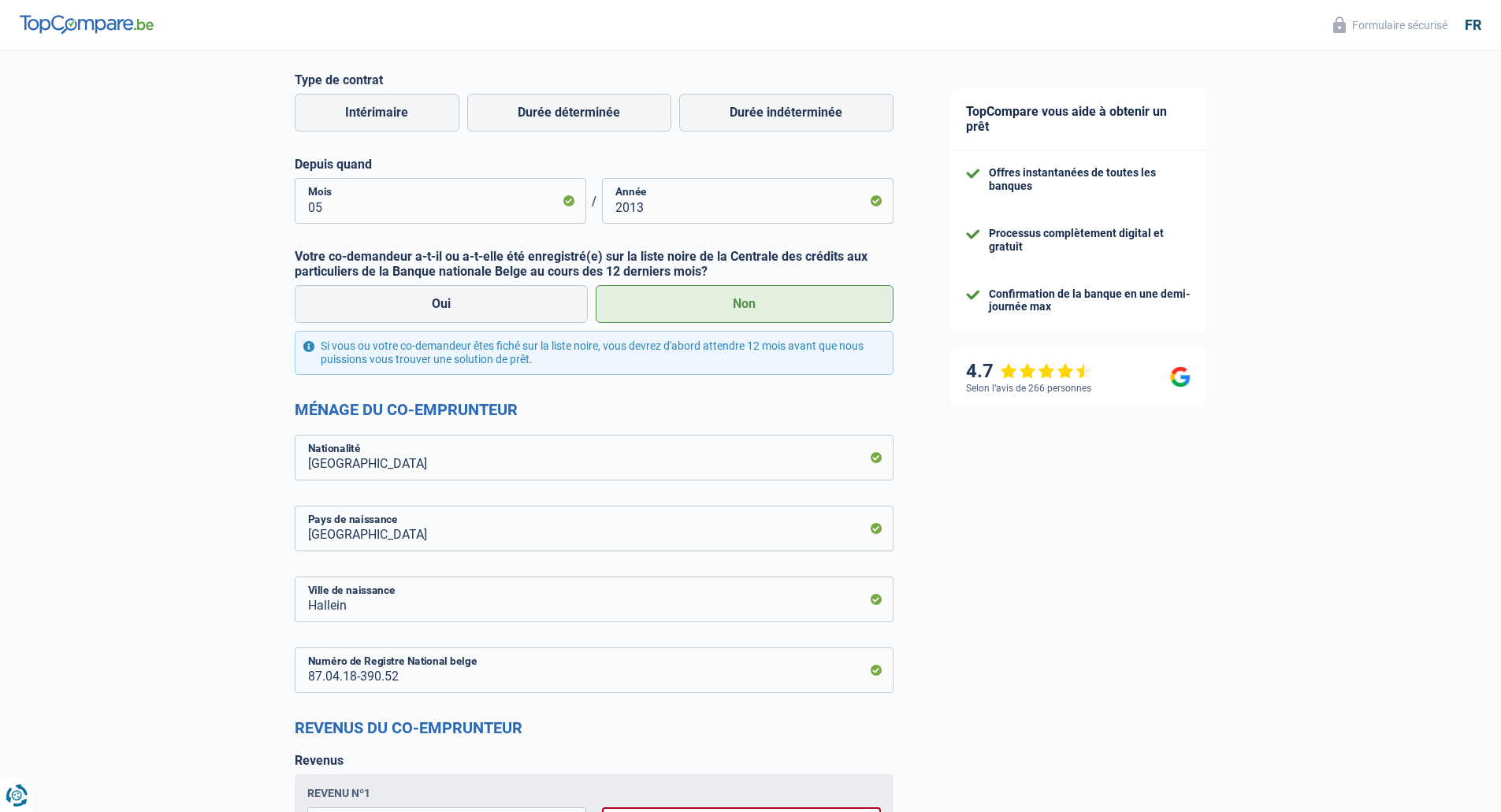
scroll to position [707, 0]
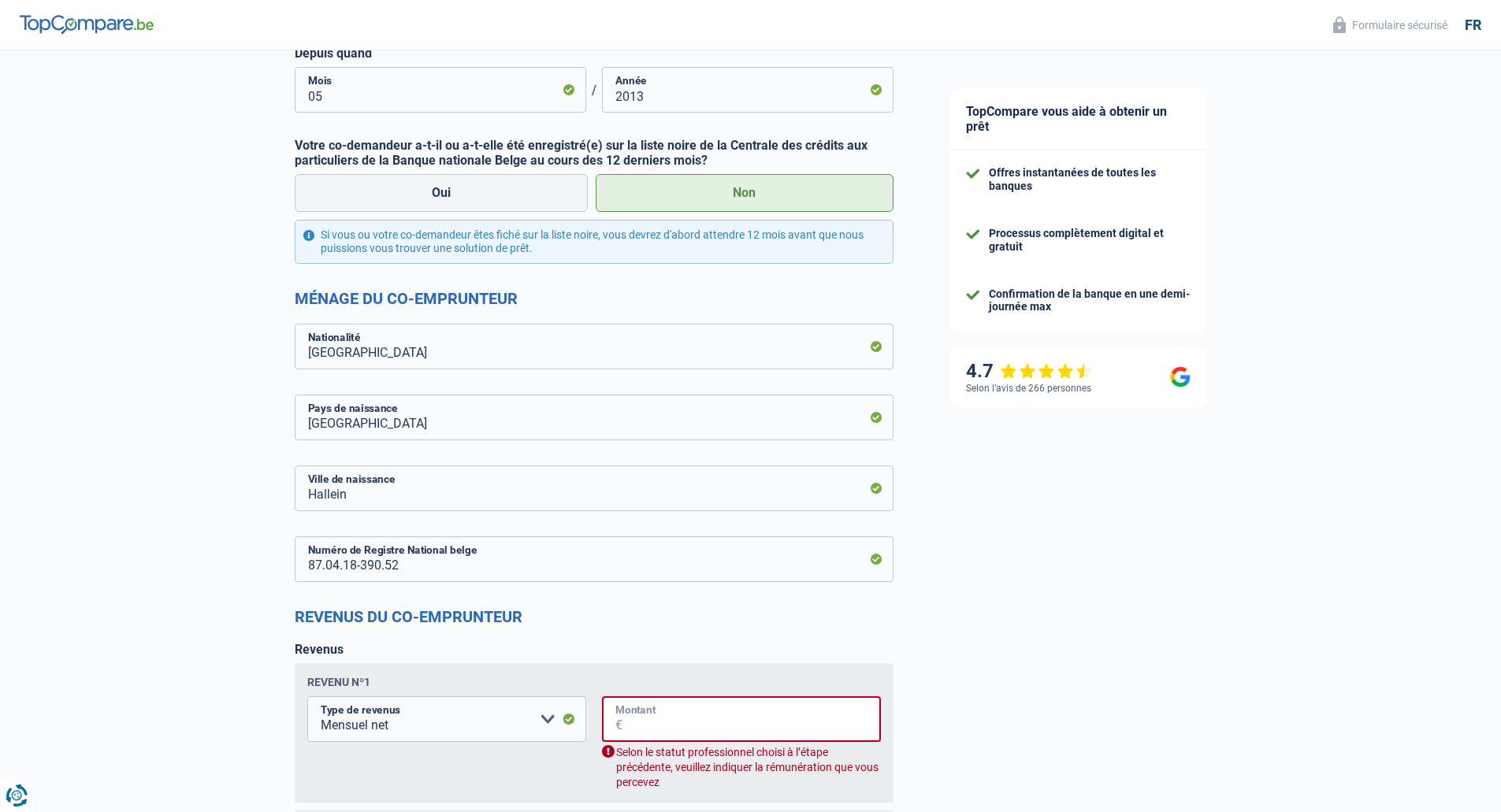
click at [673, 722] on input "Montant" at bounding box center [752, 719] width 258 height 46
drag, startPoint x: 673, startPoint y: 722, endPoint x: 563, endPoint y: 721, distance: 110.0
click at [563, 721] on fieldset "Allocation d'handicap Allocations chômage Allocations familiales Chèques repas …" at bounding box center [594, 743] width 574 height 94
drag, startPoint x: 1171, startPoint y: 654, endPoint x: 1111, endPoint y: 661, distance: 60.4
click at [1165, 657] on div "TopCompare vous aide à obtenir un prêt Offres instantanées de toutes les banque…" at bounding box center [1212, 361] width 580 height 2036
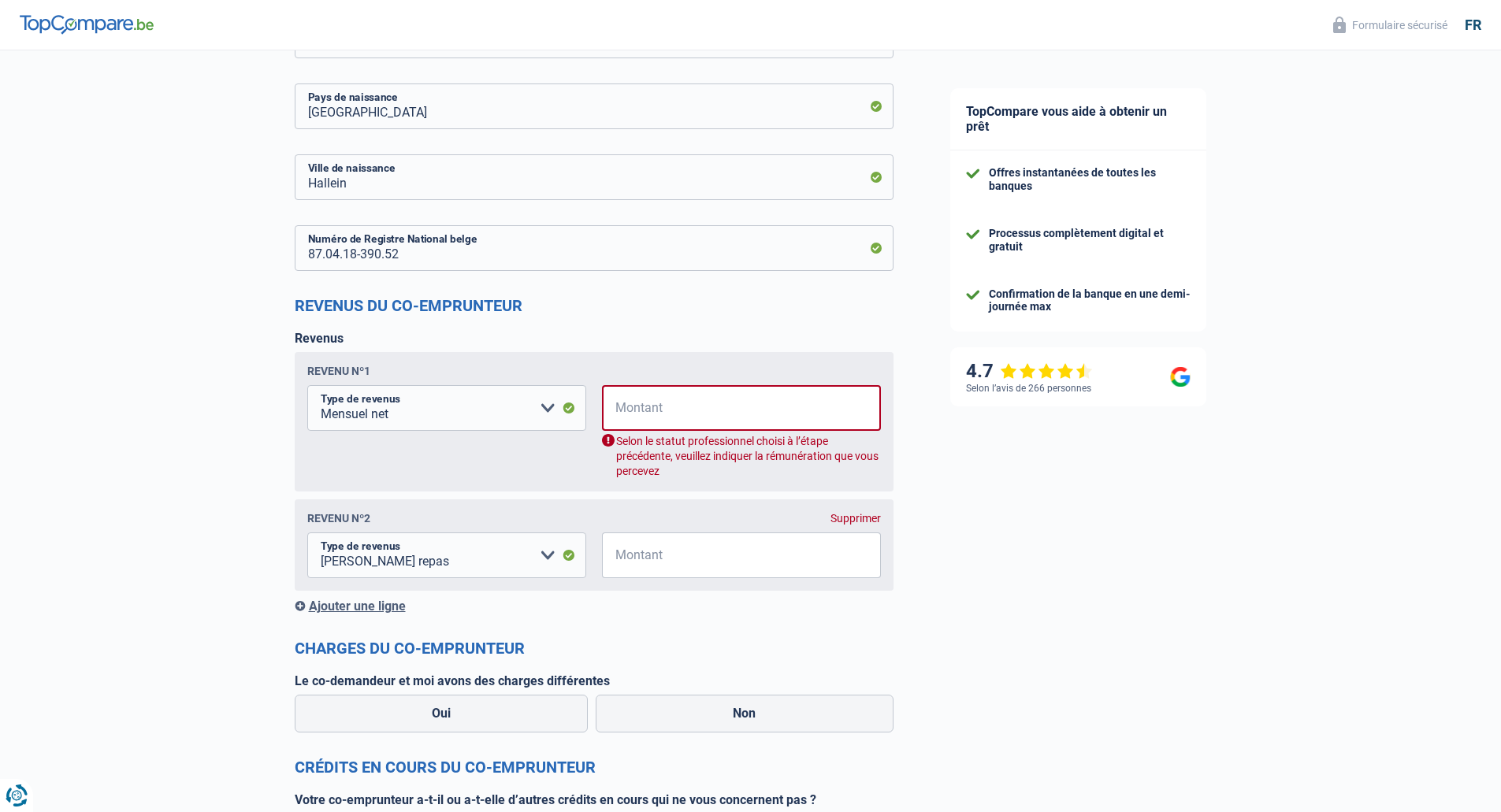
scroll to position [1023, 0]
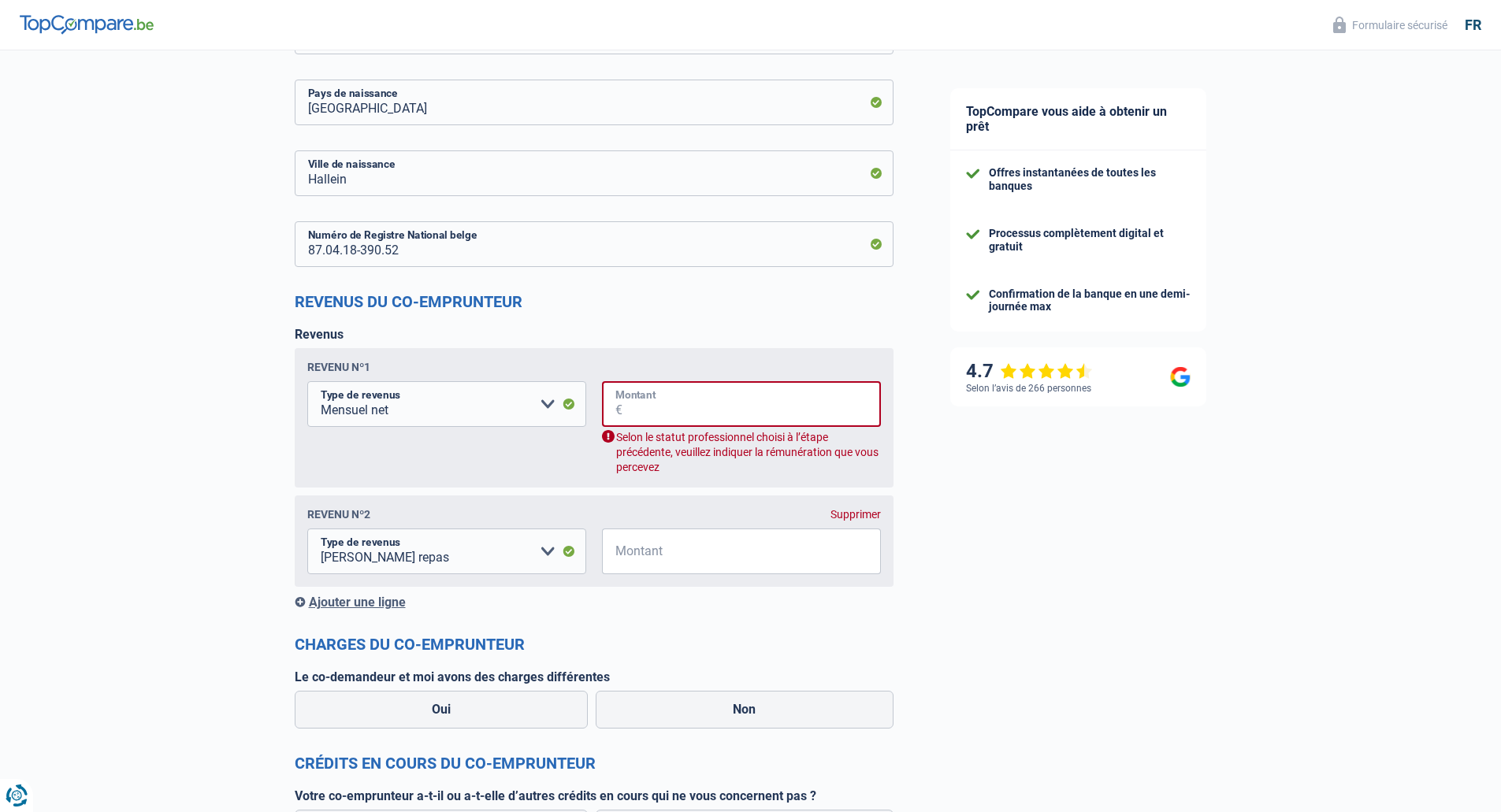
click at [745, 404] on input "Montant" at bounding box center [752, 404] width 258 height 46
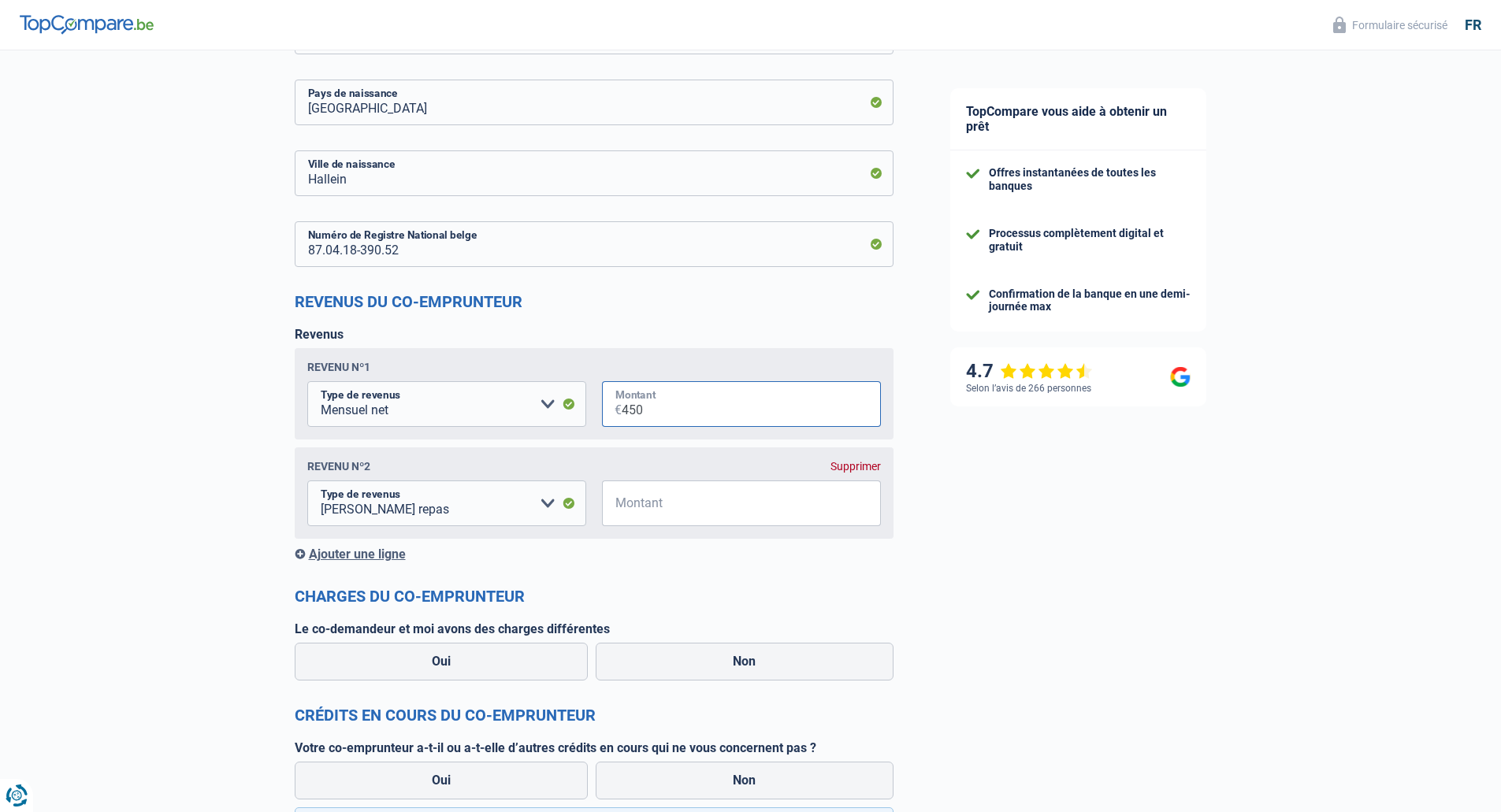
click at [772, 420] on input "450" at bounding box center [751, 404] width 259 height 46
type input "4"
type input "1.980"
click at [644, 503] on input "Montant" at bounding box center [751, 503] width 259 height 46
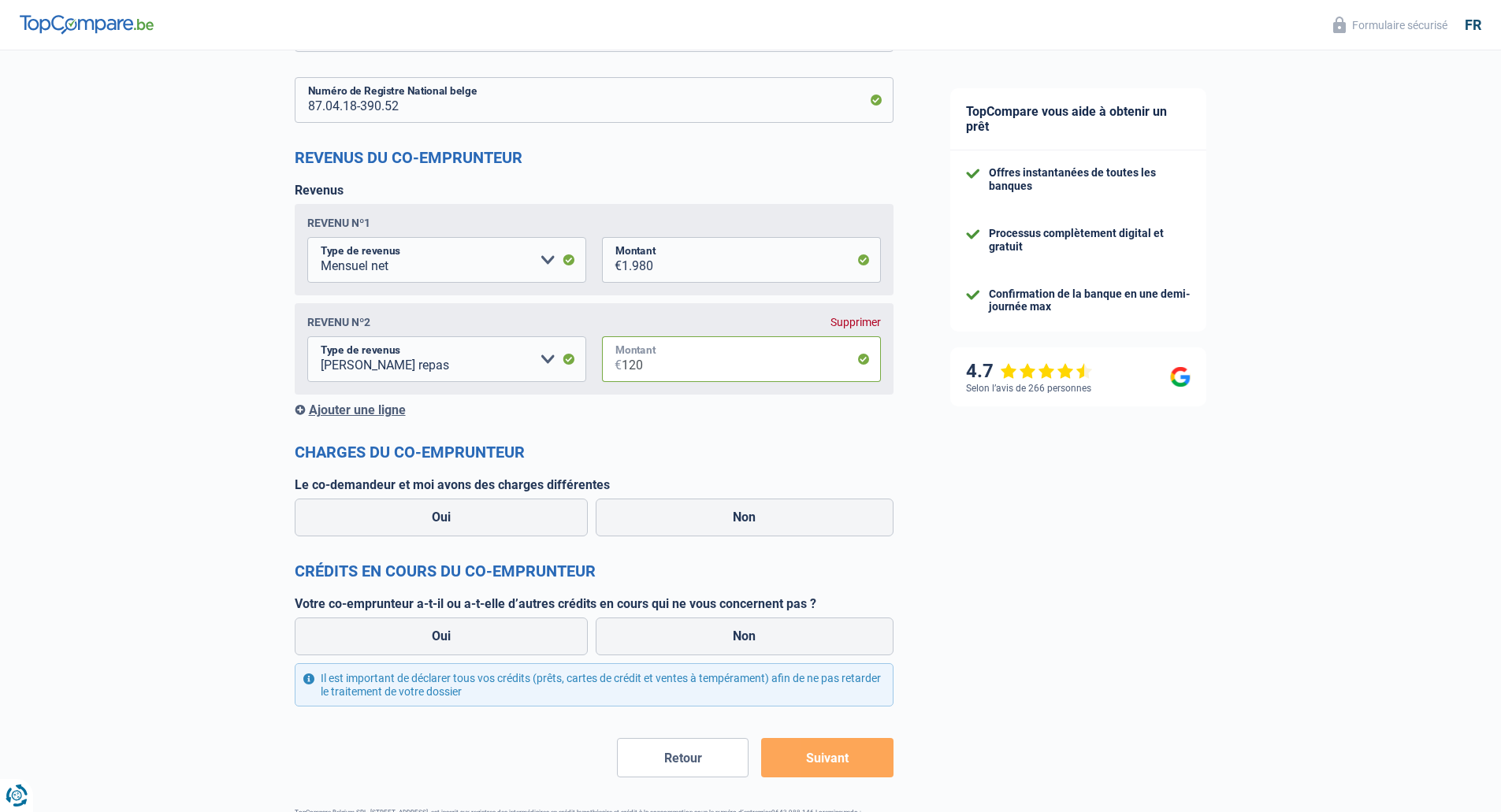
scroll to position [1180, 0]
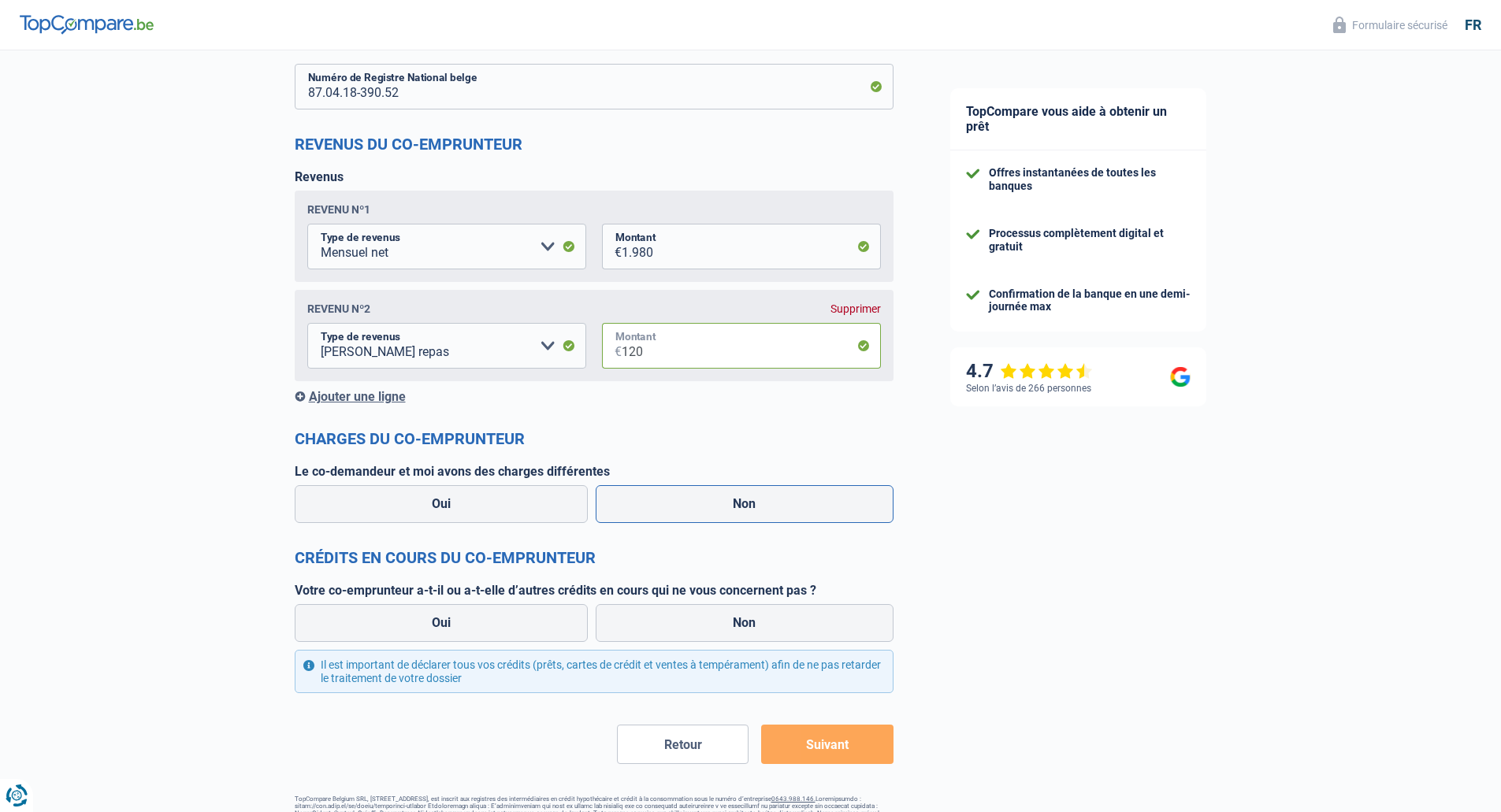
type input "120"
click at [735, 515] on label "Non" at bounding box center [744, 504] width 298 height 38
click at [735, 515] on input "Non" at bounding box center [744, 504] width 298 height 38
radio input "true"
click at [743, 623] on label "Non" at bounding box center [744, 623] width 298 height 38
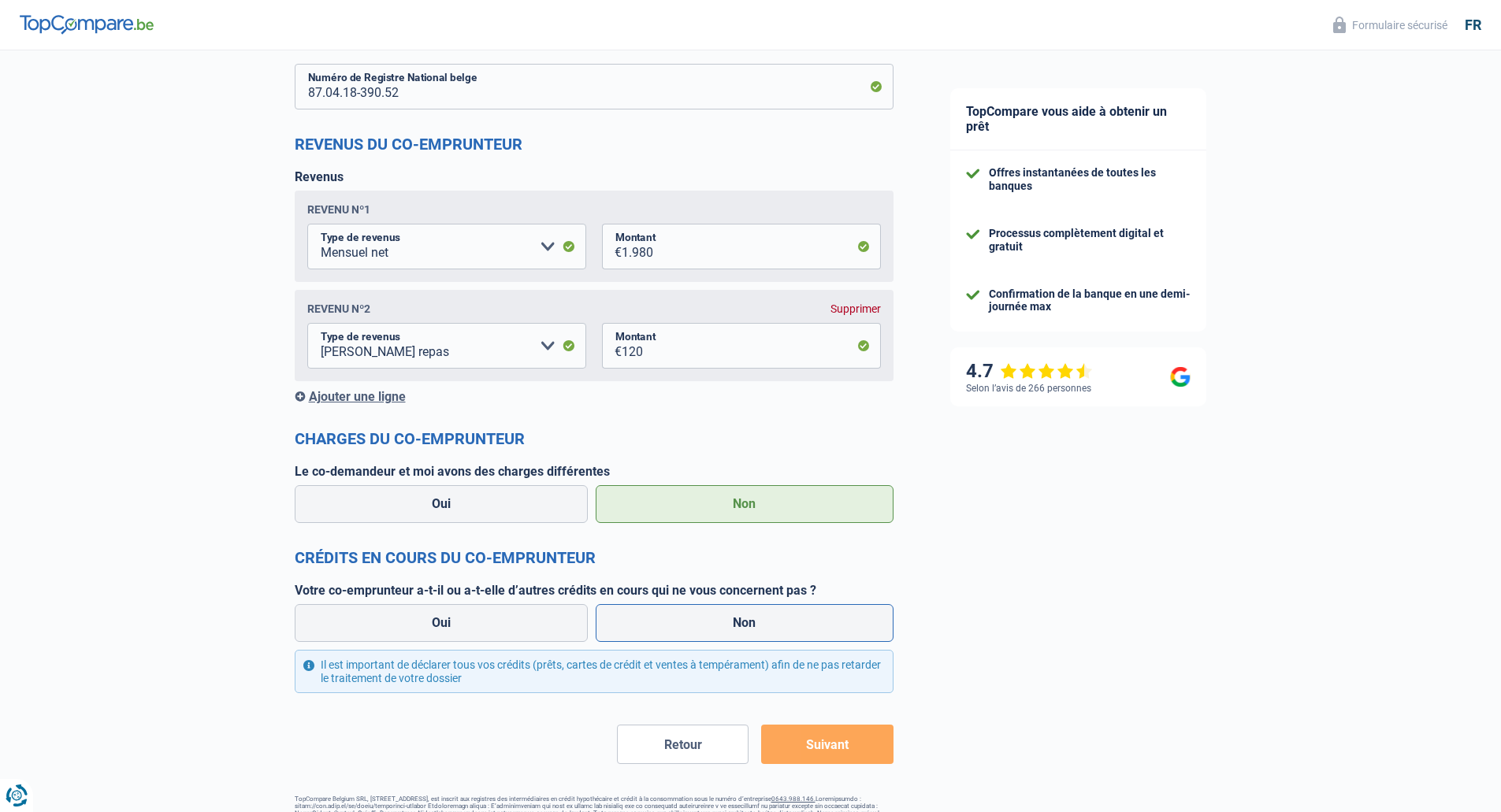
click at [743, 623] on input "Non" at bounding box center [744, 623] width 298 height 38
radio input "true"
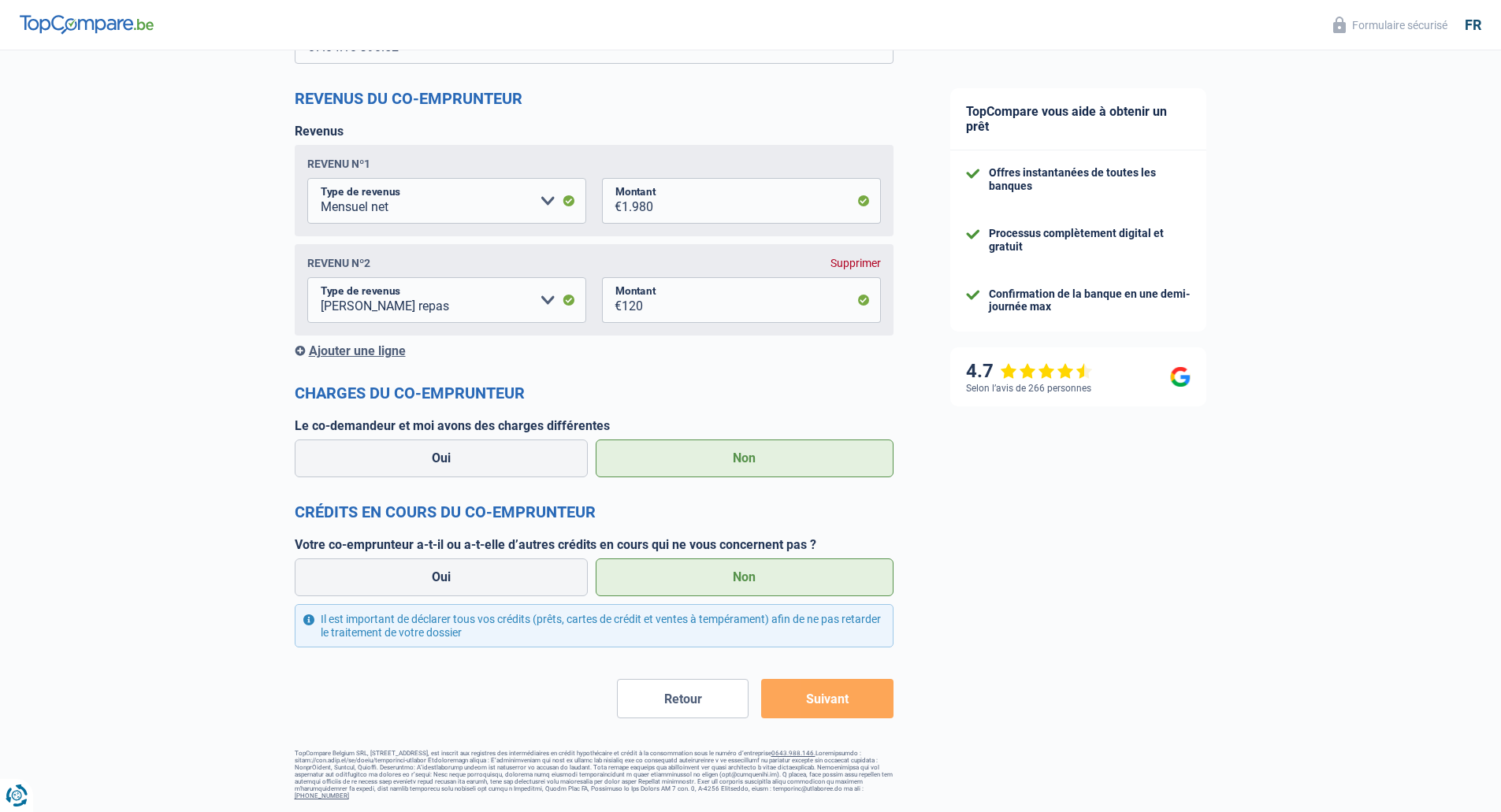
click at [816, 701] on button "Suivant" at bounding box center [827, 699] width 132 height 40
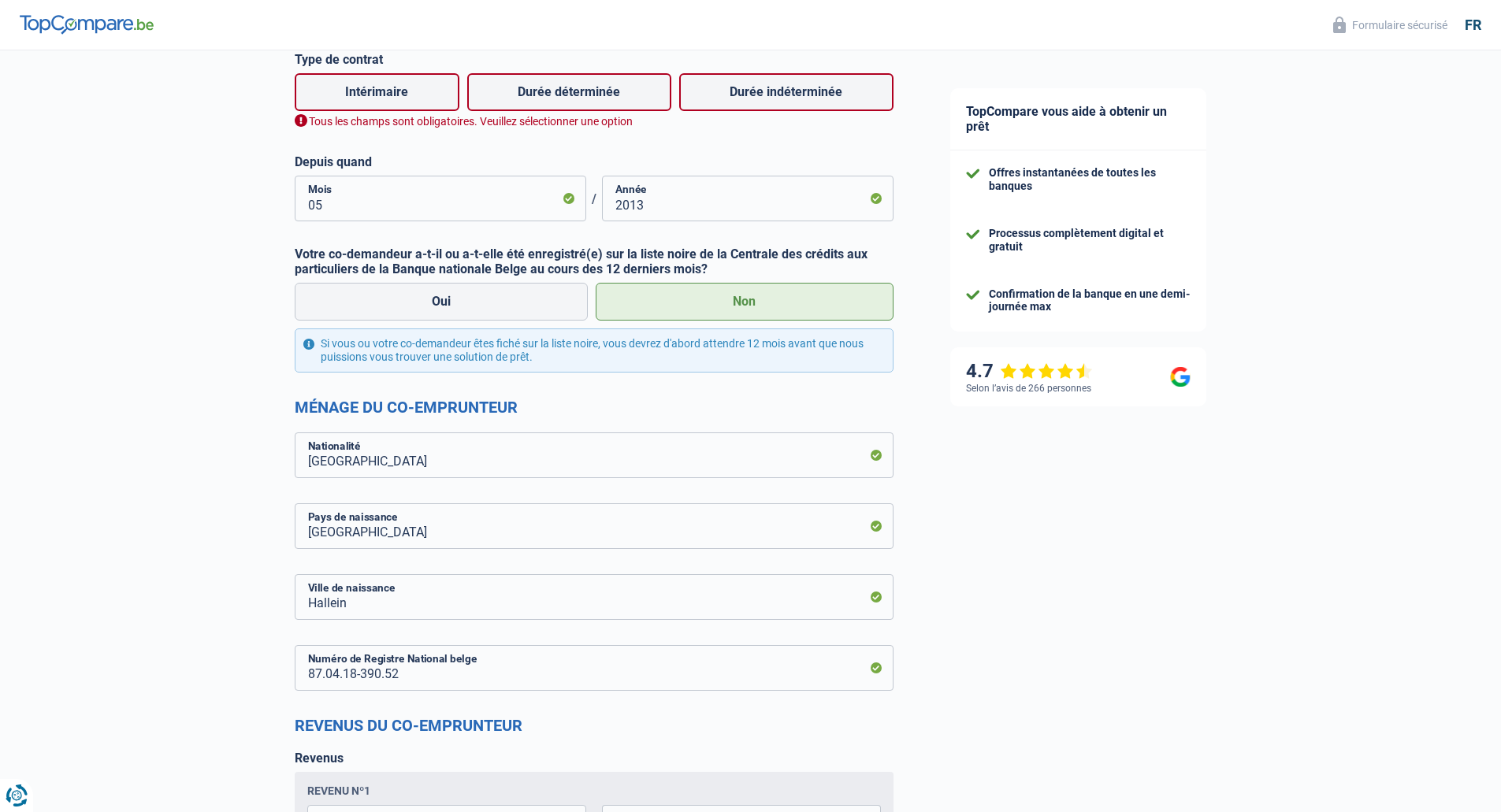
scroll to position [616, 0]
drag, startPoint x: 564, startPoint y: 103, endPoint x: 769, endPoint y: 126, distance: 206.3
click at [769, 126] on div "Intérimaire Durée déterminée Durée indéterminée Tous les champs sont obligatoir…" at bounding box center [595, 100] width 599 height 60
click at [784, 99] on label "Durée indéterminée" at bounding box center [786, 93] width 214 height 38
click at [784, 99] on input "Durée indéterminée" at bounding box center [786, 93] width 214 height 38
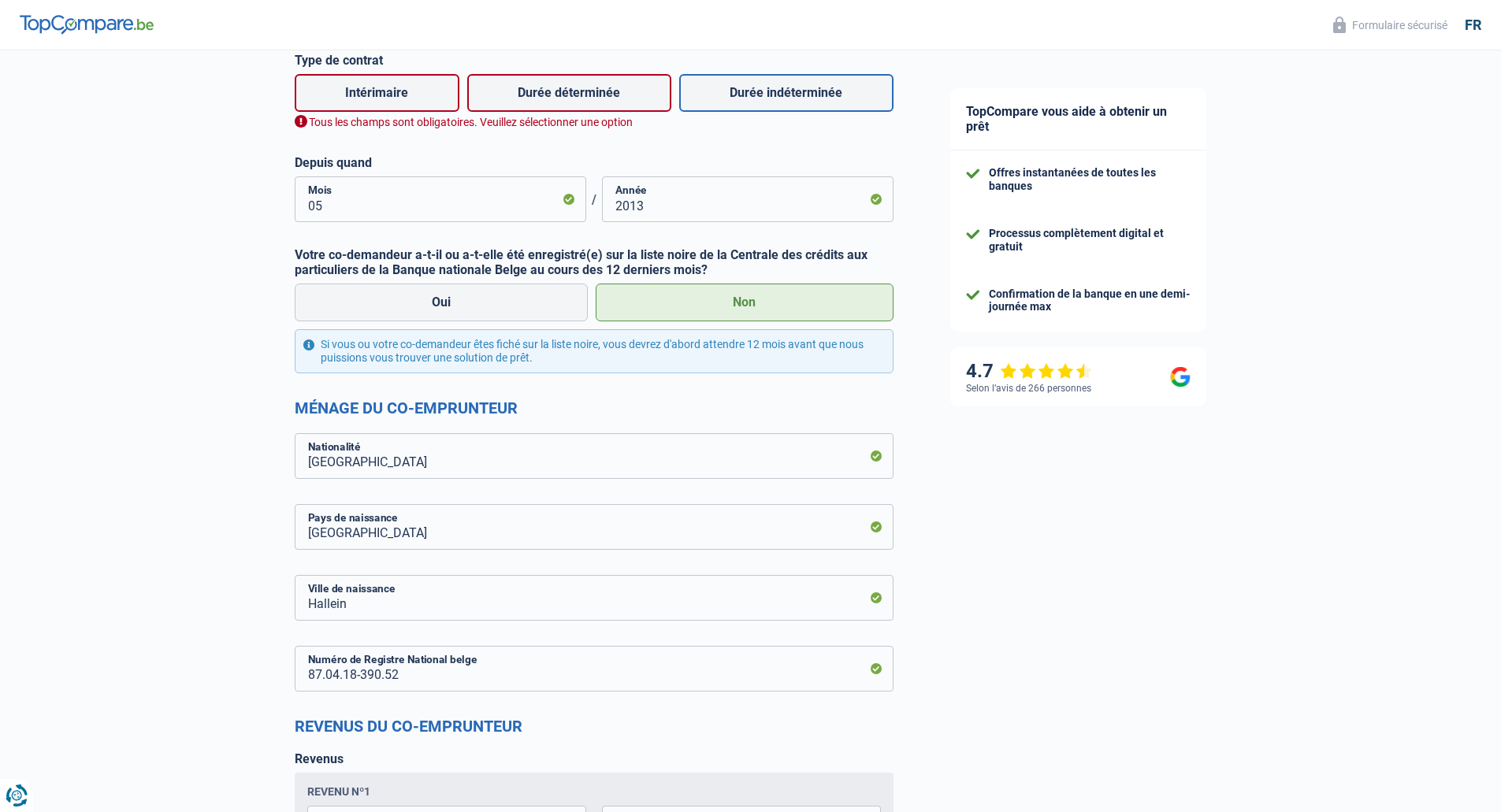
radio input "true"
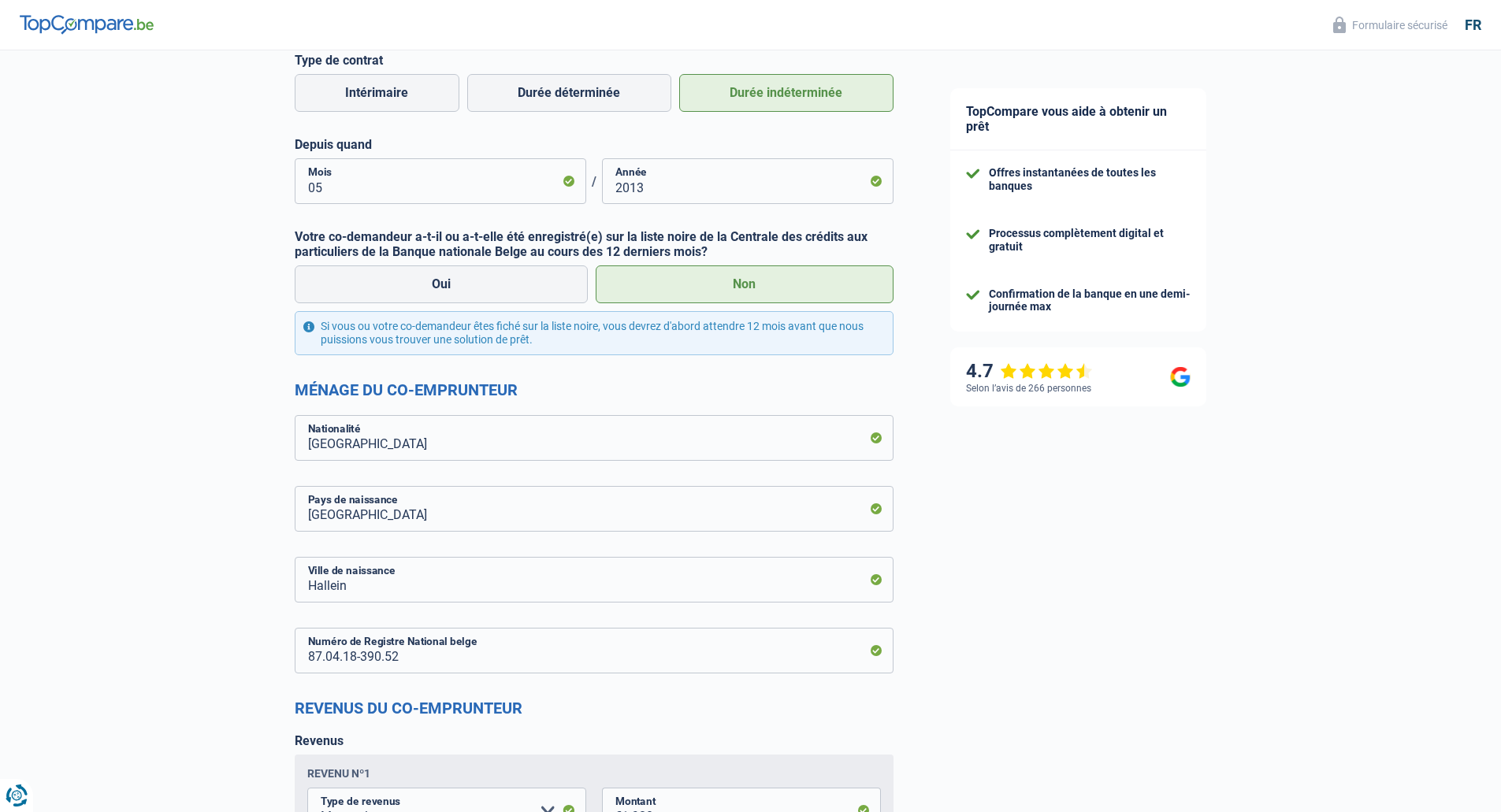
drag, startPoint x: 1091, startPoint y: 506, endPoint x: 1079, endPoint y: 537, distance: 33.2
click at [1090, 509] on div "TopCompare vous aide à obtenir un prêt Offres instantanées de toutes les banque…" at bounding box center [1212, 429] width 580 height 1988
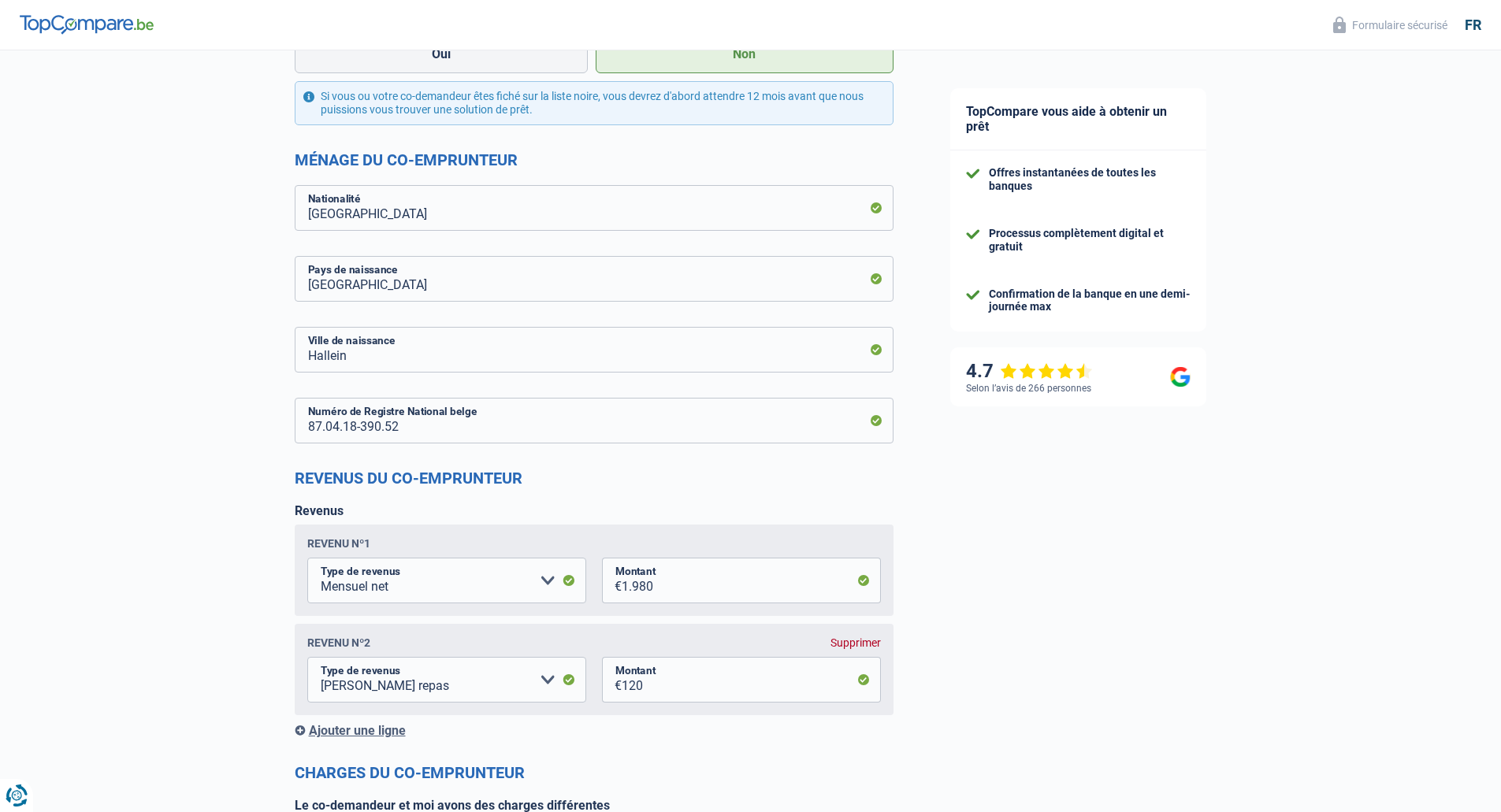
scroll to position [1226, 0]
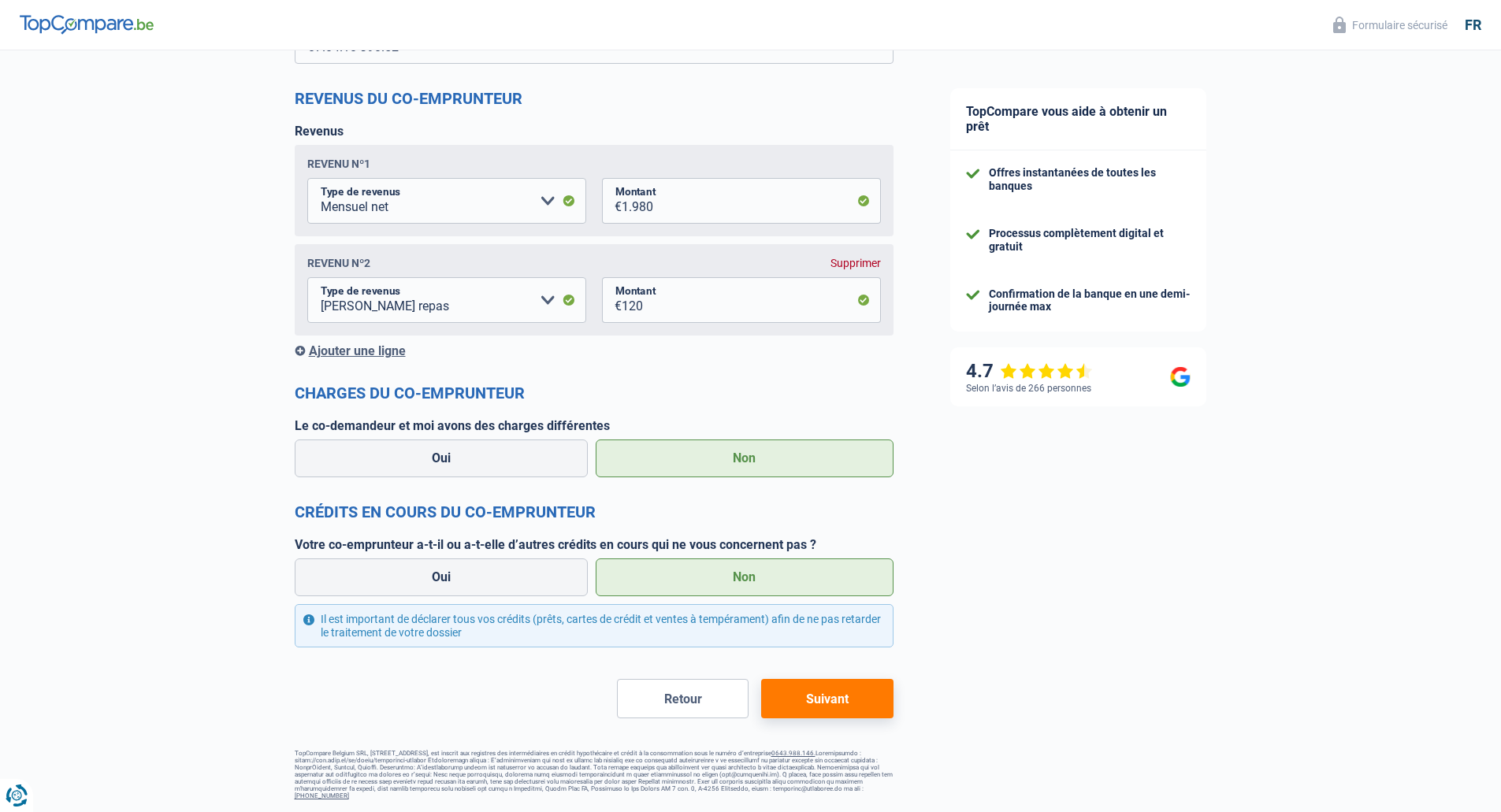
click at [869, 700] on button "Suivant" at bounding box center [827, 699] width 132 height 40
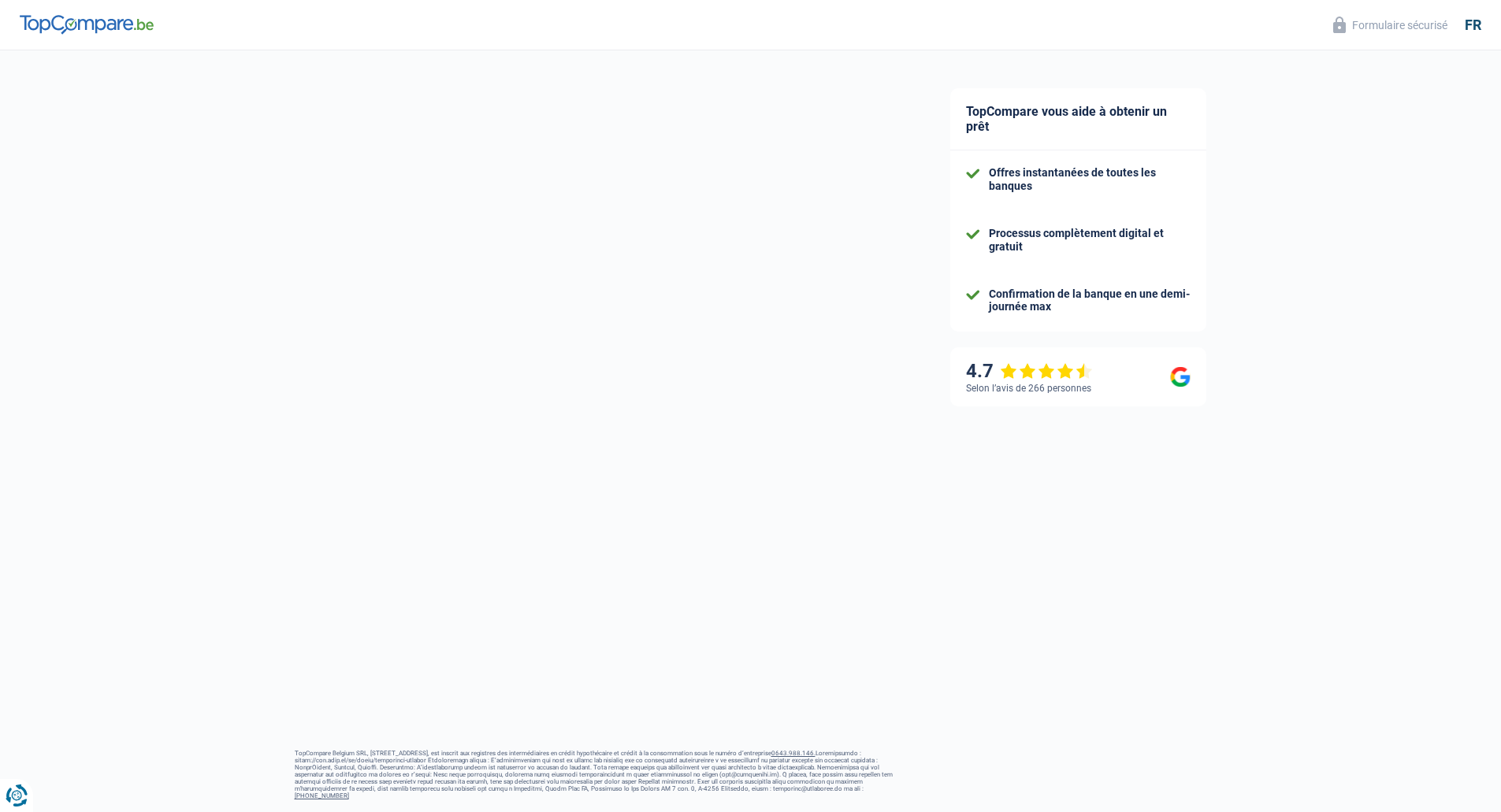
select select "car"
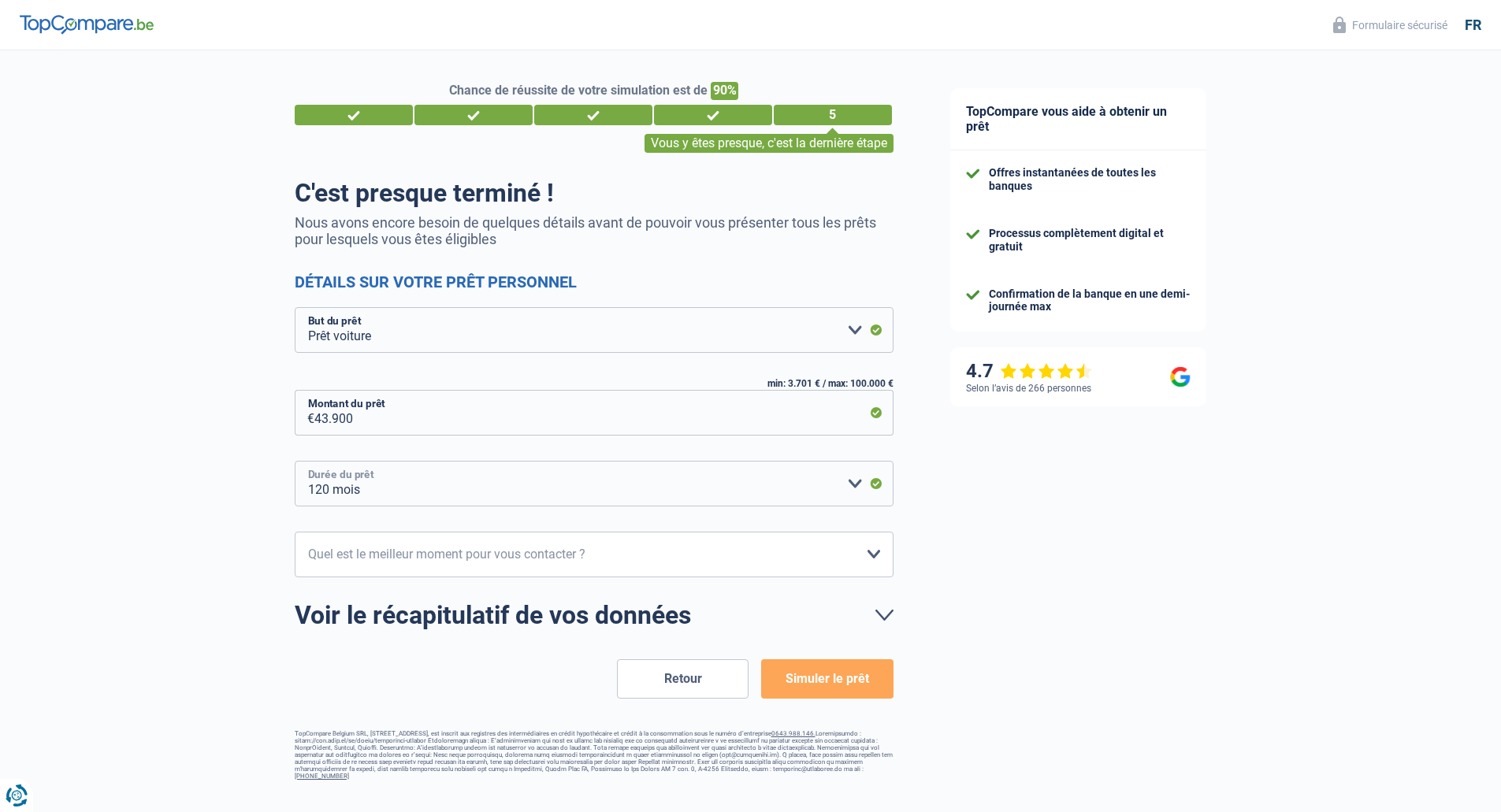
click at [375, 487] on select "12 mois 18 mois 24 mois 30 mois 36 mois 42 mois 48 mois 60 mois 72 mois 84 mois…" at bounding box center [595, 483] width 599 height 46
select select "60"
click at [295, 462] on select "12 mois 18 mois 24 mois 30 mois 36 mois 42 mois 48 mois 60 mois 72 mois 84 mois…" at bounding box center [595, 483] width 599 height 46
click at [455, 556] on select "10h-12h 12h-14h 14h-16h 16h-18h Veuillez sélectionner une option" at bounding box center [595, 554] width 599 height 46
select select "16-18"
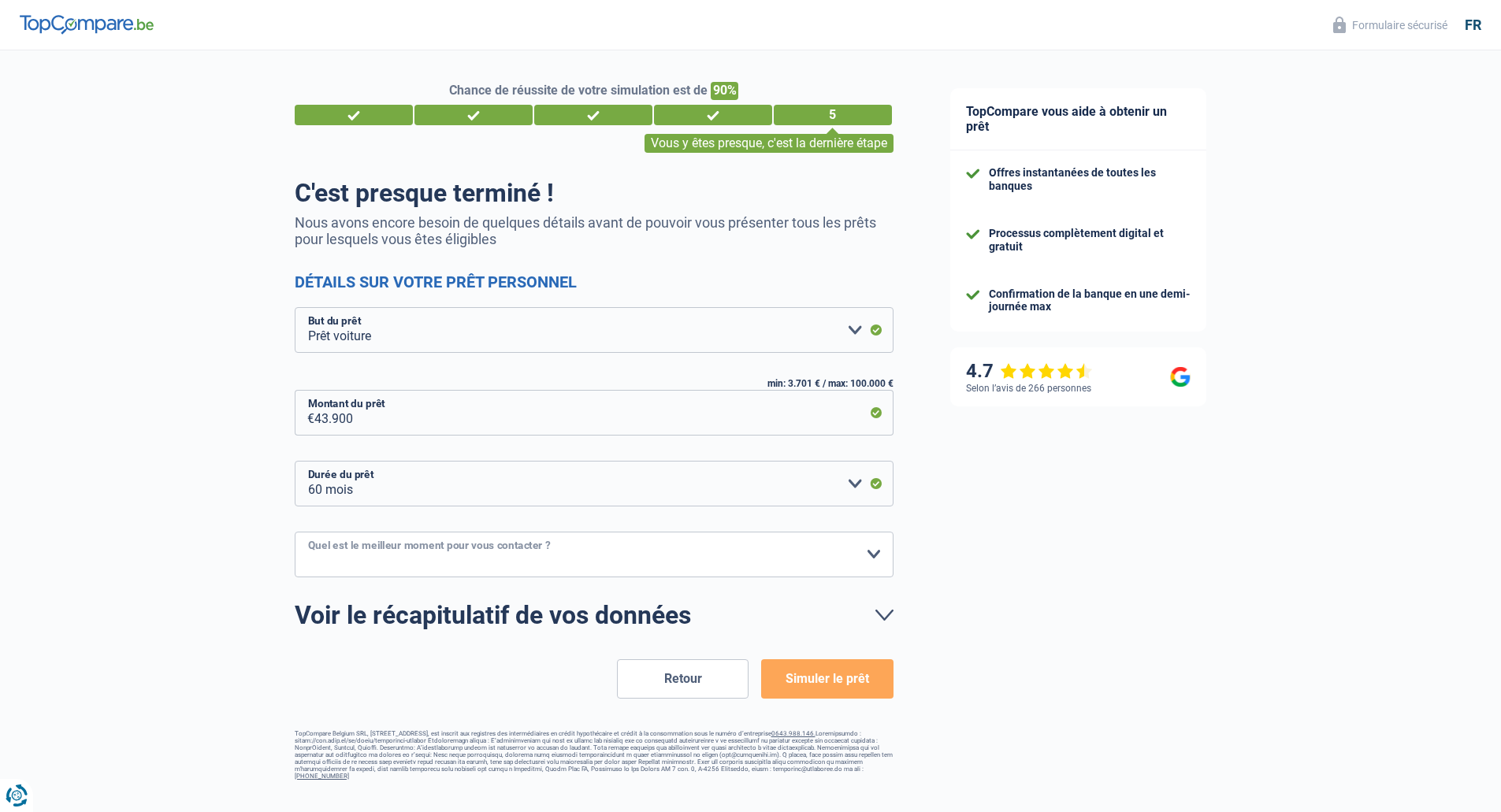
click at [295, 532] on select "10h-12h 12h-14h 14h-16h 16h-18h Veuillez sélectionner une option" at bounding box center [595, 554] width 599 height 46
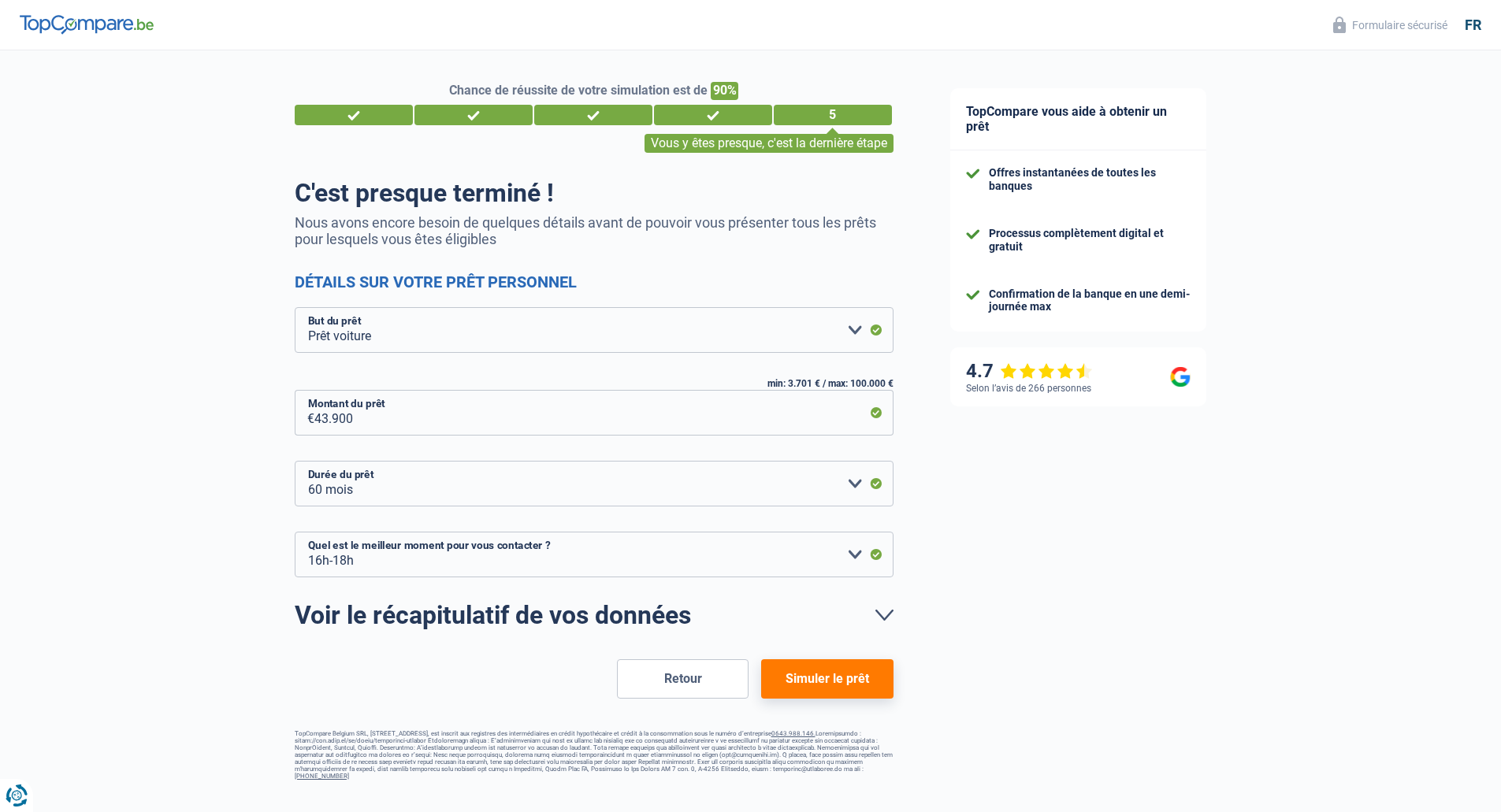
click at [1104, 551] on div "TopCompare vous aide à obtenir un prêt Offres instantanées de toutes les banque…" at bounding box center [1212, 422] width 580 height 742
click at [829, 686] on button "Simuler le prêt" at bounding box center [827, 679] width 132 height 40
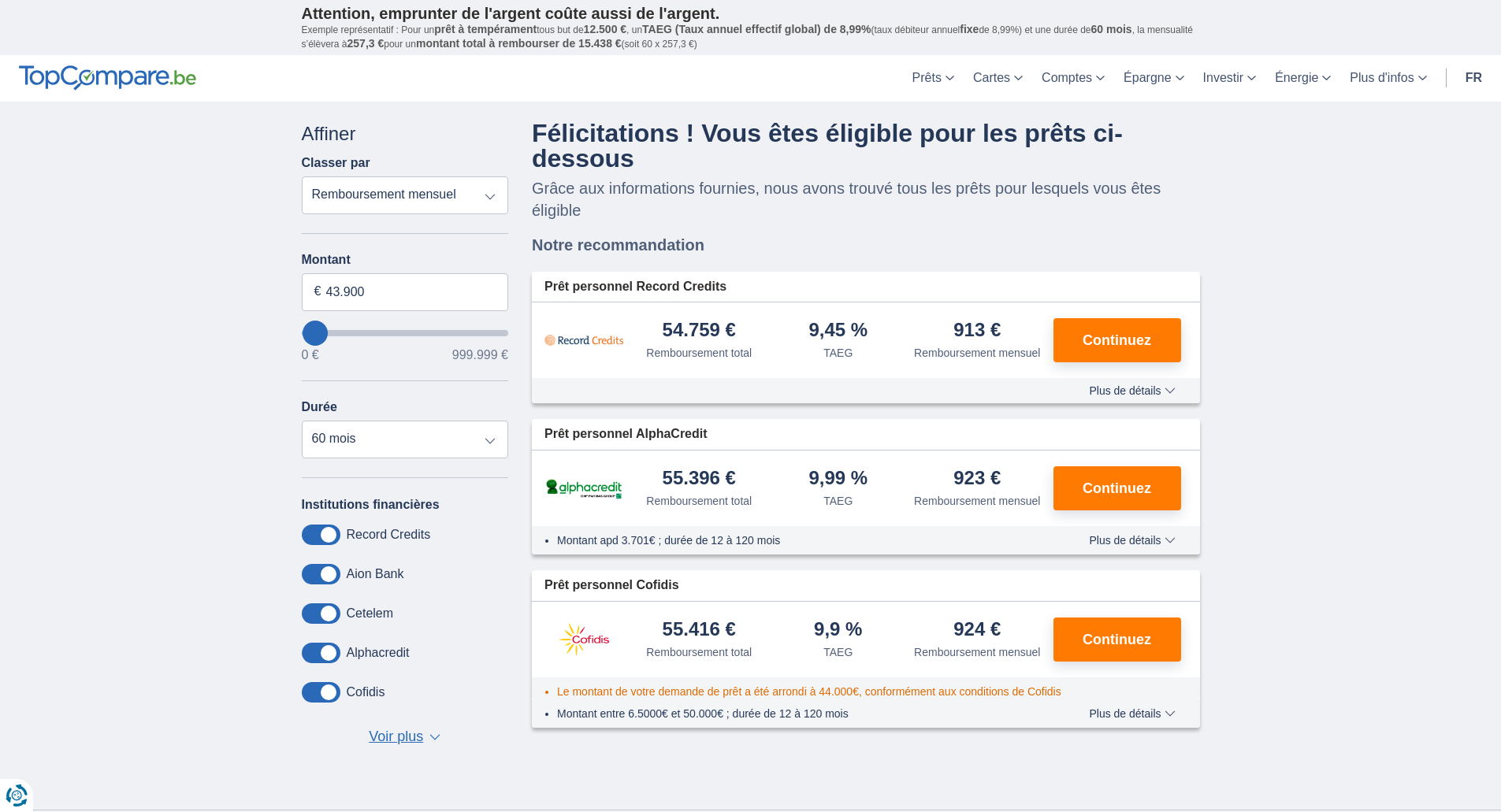
click at [469, 193] on select "Remboursement total TAEG Remboursement mensuel" at bounding box center [405, 195] width 207 height 38
select select "apr+"
click at [302, 176] on select "Remboursement total TAEG Remboursement mensuel" at bounding box center [405, 195] width 207 height 38
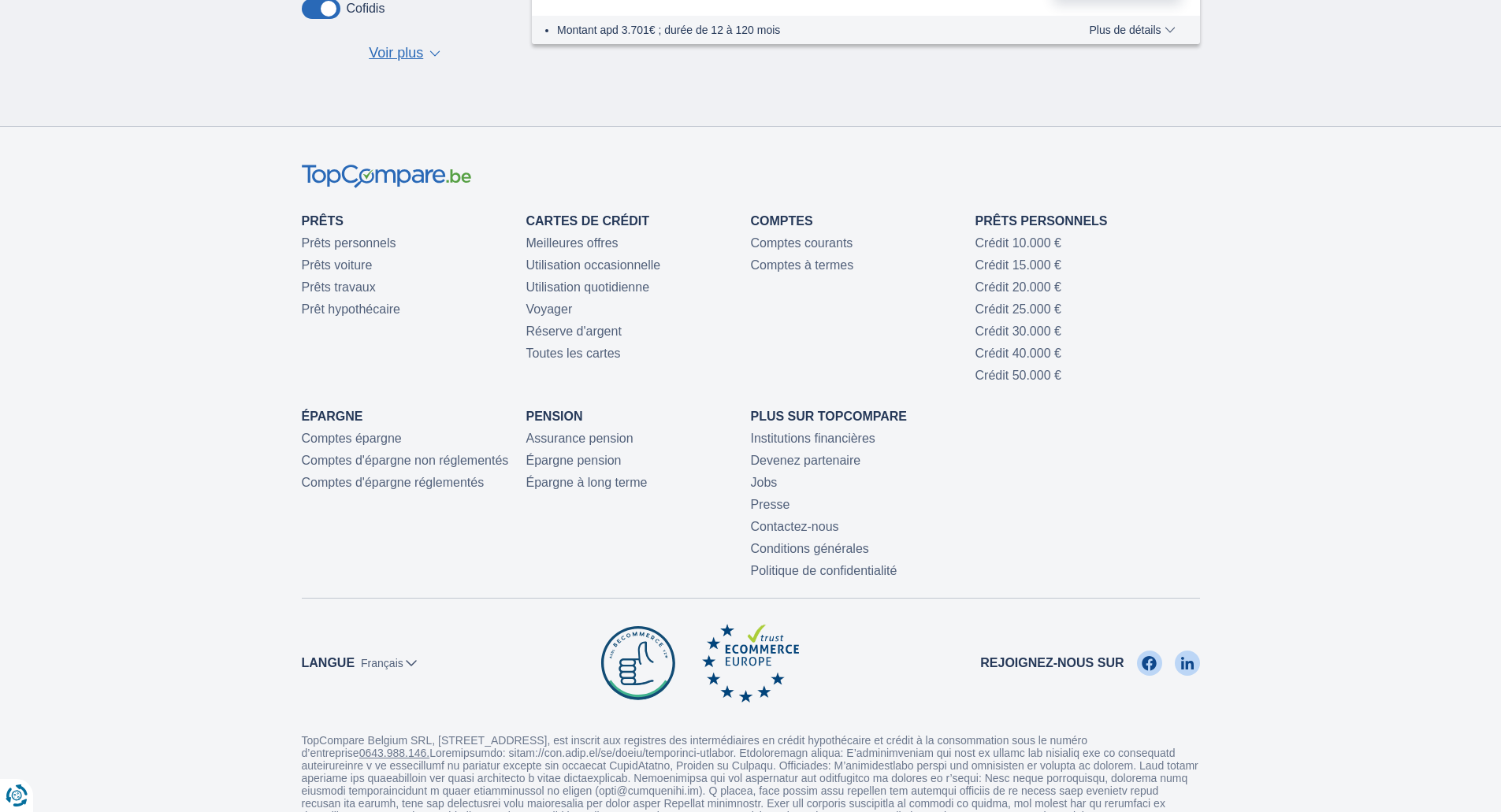
scroll to position [266, 0]
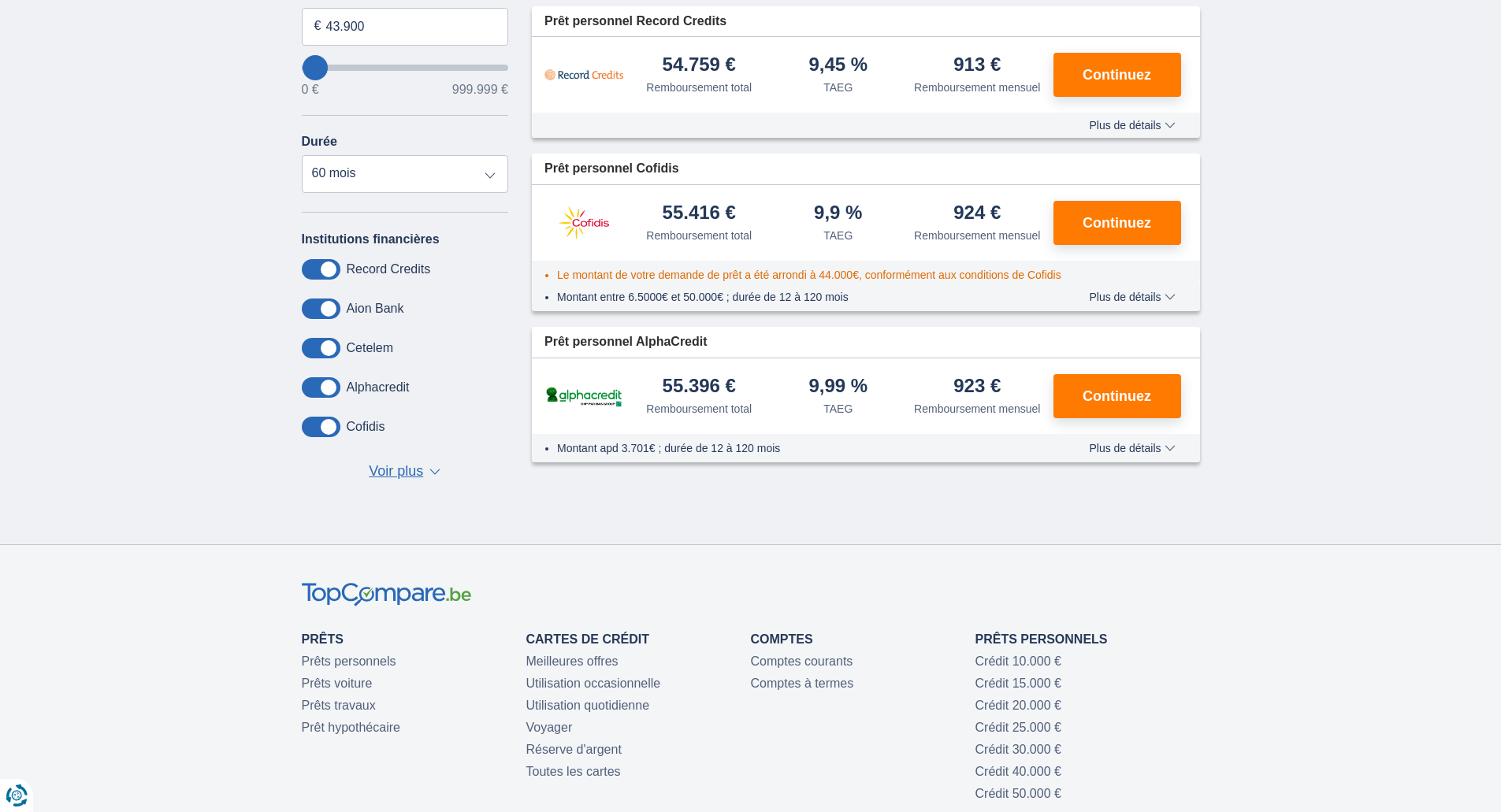
click at [424, 479] on button "Voir plus Voir moins ▼ ▲" at bounding box center [404, 471] width 81 height 22
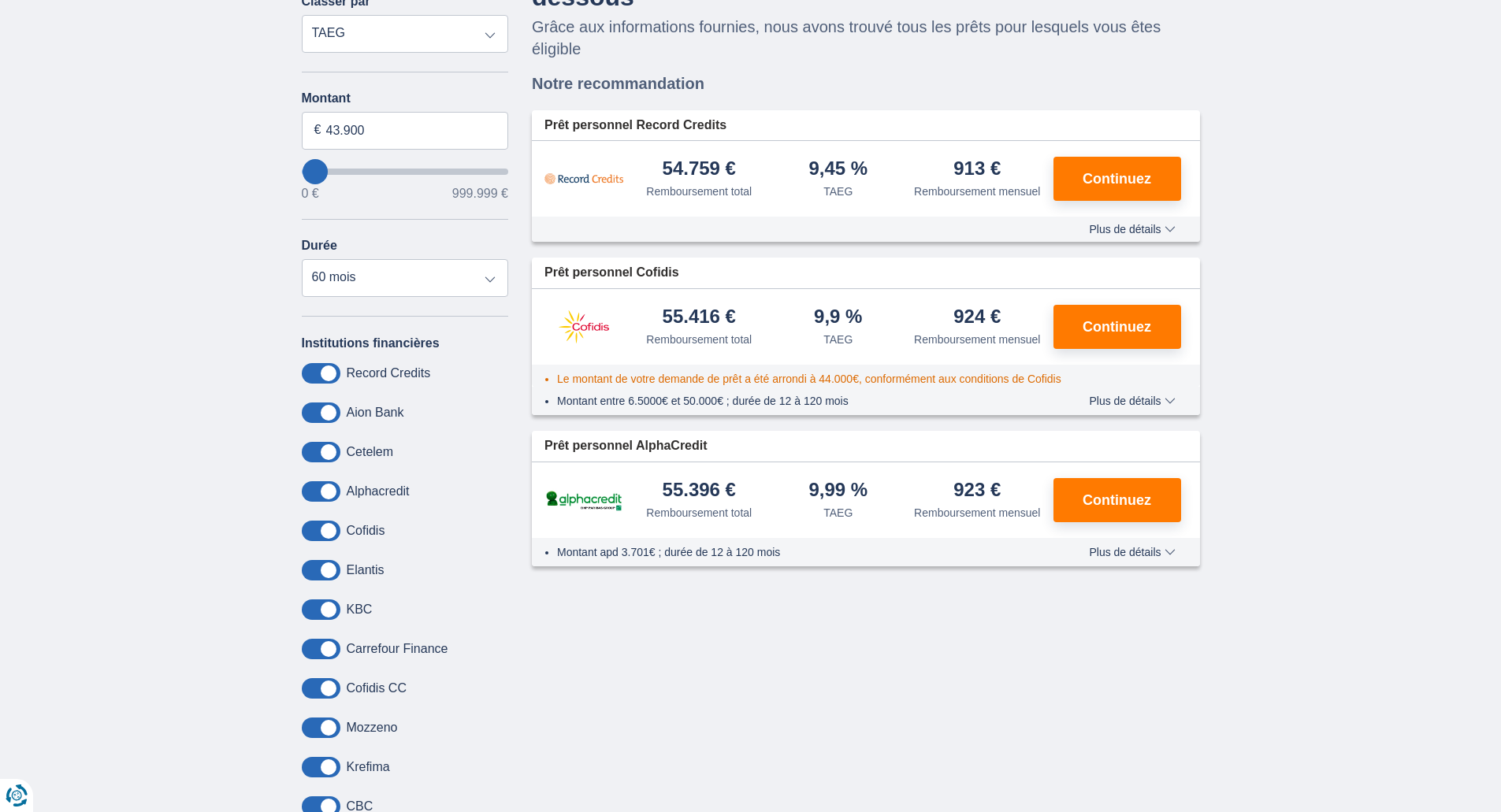
scroll to position [0, 0]
